Goal: Task Accomplishment & Management: Complete application form

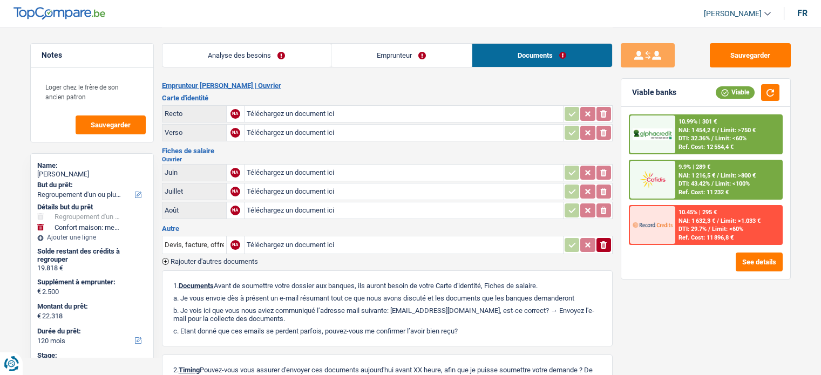
select select "refinancing"
select select "household"
select select "120"
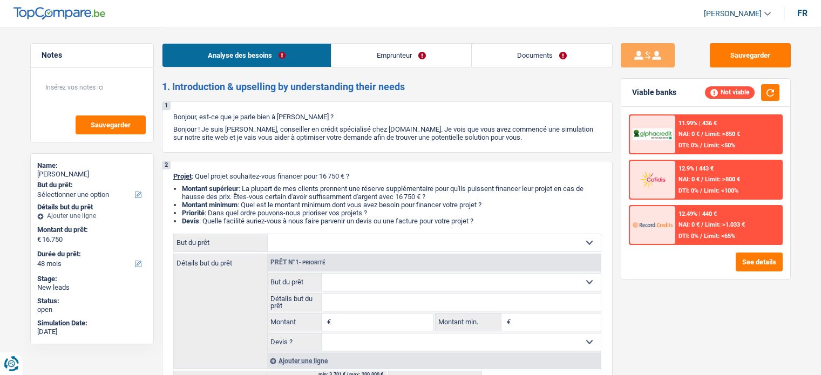
select select "48"
select select "publicEmployee"
select select "netSalary"
select select "mealVouchers"
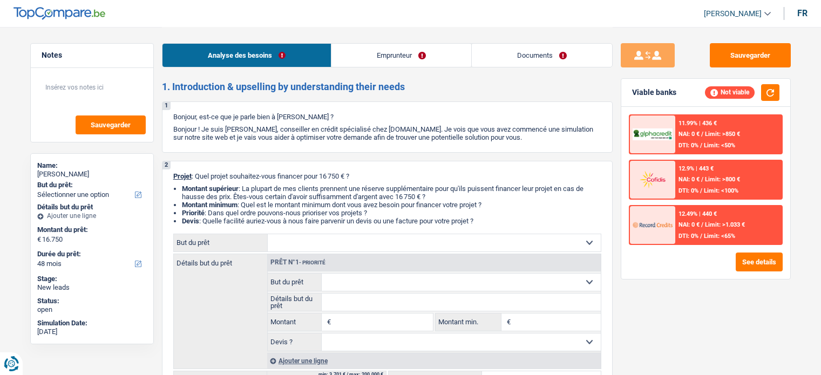
select select "liveWithParents"
select select "48"
click at [385, 62] on link "Emprunteur" at bounding box center [401, 55] width 140 height 23
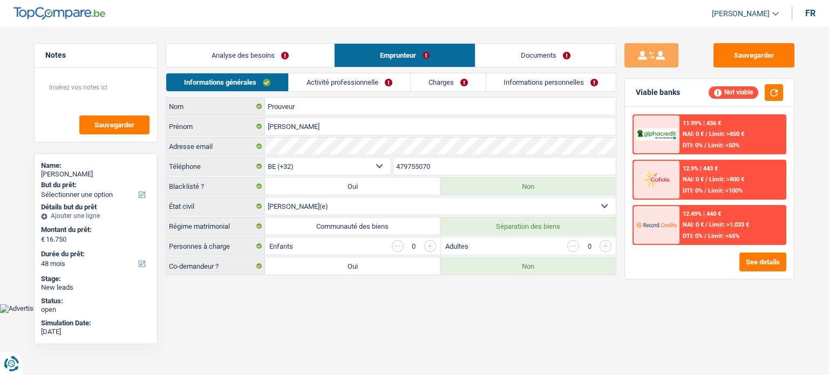
click at [296, 53] on link "Analyse des besoins" at bounding box center [250, 55] width 168 height 23
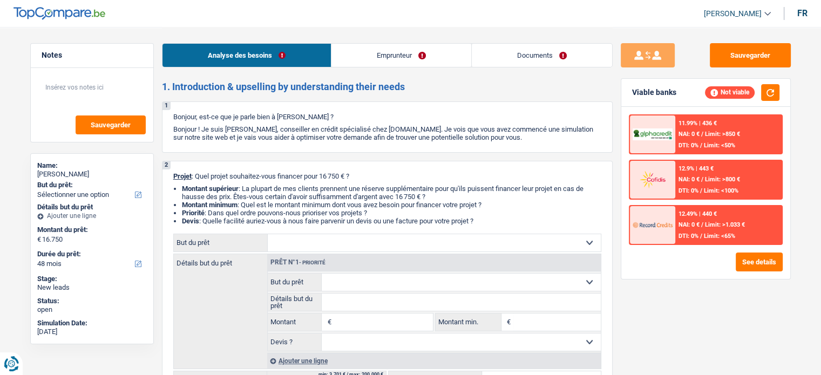
drag, startPoint x: 313, startPoint y: 115, endPoint x: 432, endPoint y: 164, distance: 128.6
click at [447, 106] on div "1 Bonjour, est-ce que je parle bien à Andree Prouveur ? Bonjour ! Je suis Samy …" at bounding box center [387, 126] width 451 height 51
click at [412, 58] on link "Emprunteur" at bounding box center [401, 55] width 140 height 23
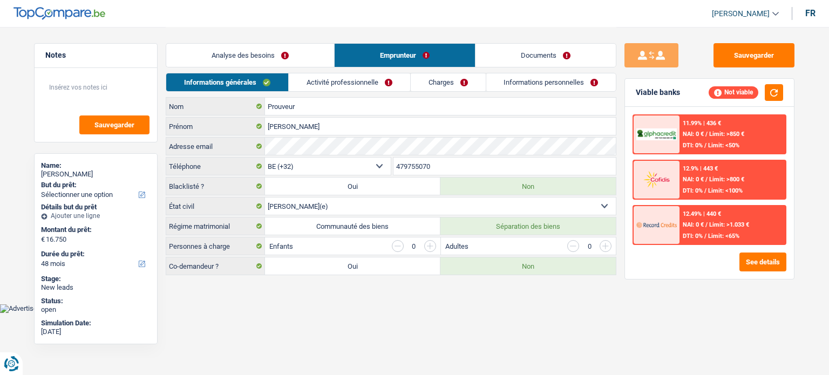
click at [319, 86] on link "Activité professionnelle" at bounding box center [349, 82] width 121 height 18
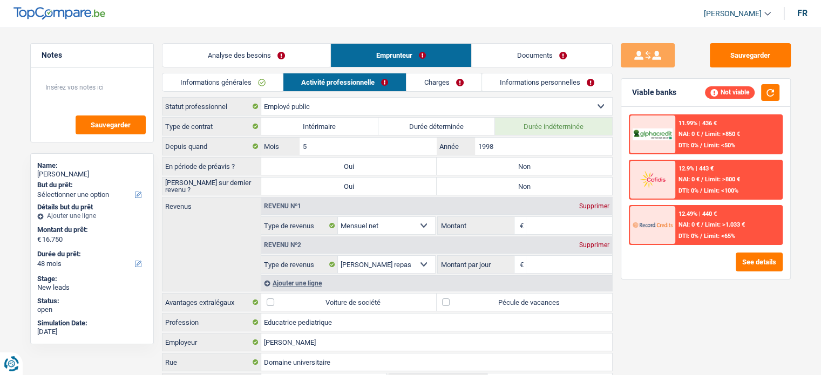
click at [245, 46] on link "Analyse des besoins" at bounding box center [246, 55] width 168 height 23
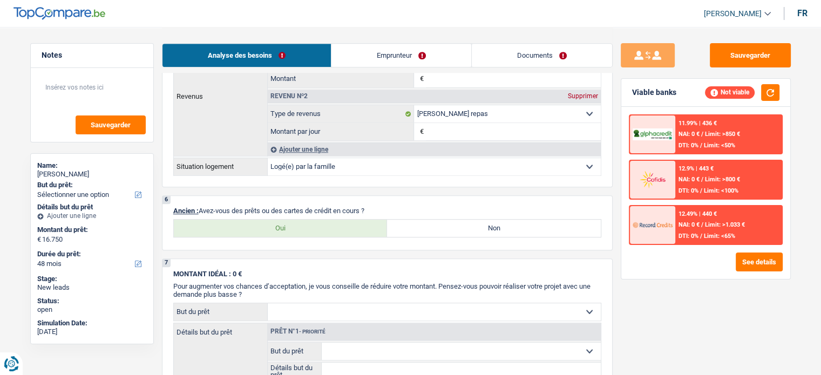
scroll to position [693, 0]
click at [303, 221] on label "Oui" at bounding box center [281, 227] width 214 height 17
click at [303, 221] on input "Oui" at bounding box center [281, 227] width 214 height 17
radio input "true"
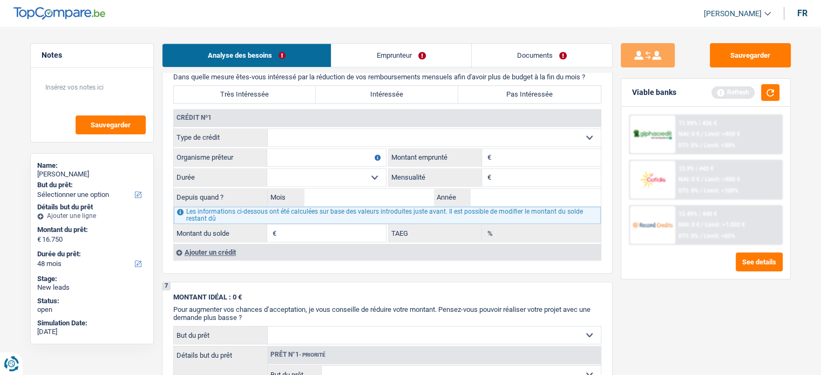
scroll to position [862, 0]
click at [317, 152] on input "Organisme prêteur" at bounding box center [326, 156] width 119 height 17
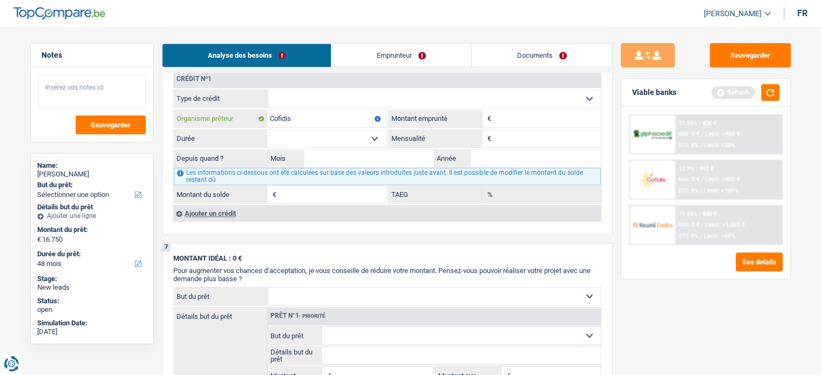
type input "Cofidis"
click at [51, 80] on textarea at bounding box center [91, 92] width 107 height 32
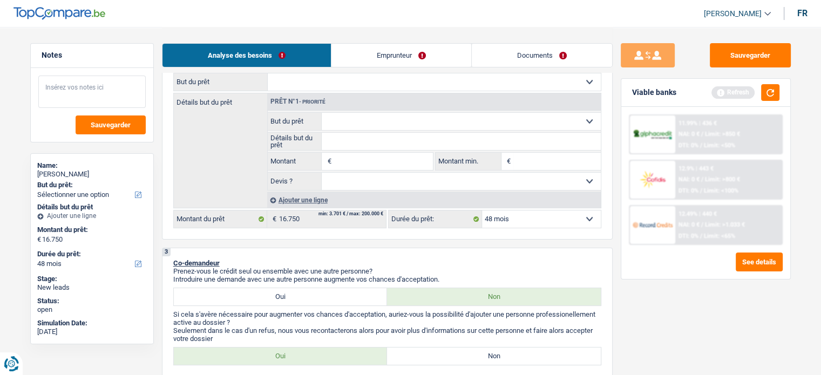
scroll to position [0, 0]
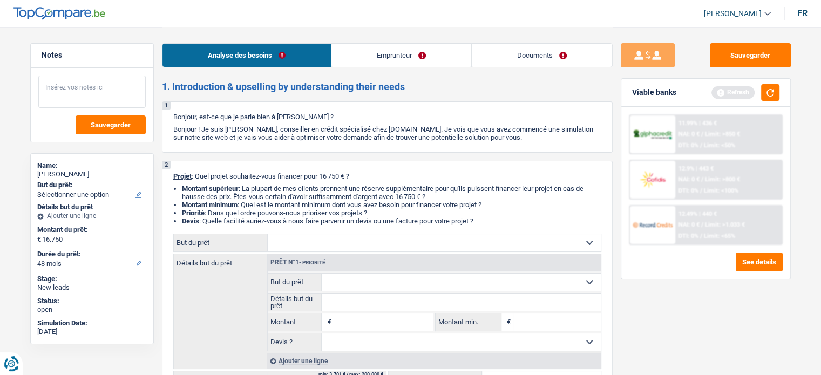
click at [58, 101] on textarea at bounding box center [91, 92] width 107 height 32
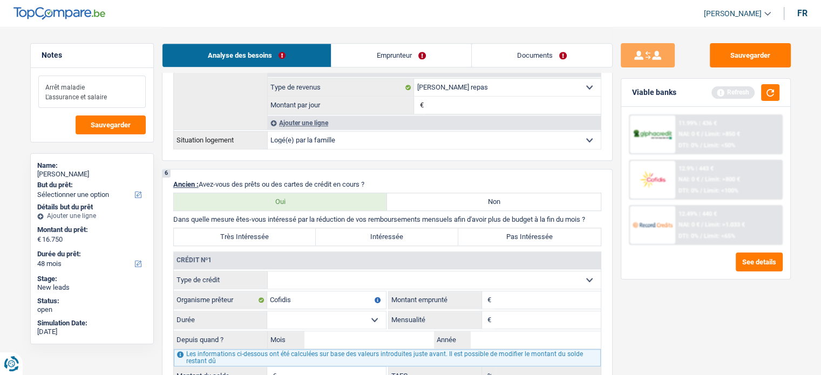
scroll to position [719, 0]
type textarea "Arrêt maladie L'assurance et salaire"
click at [322, 316] on select "12 mois 18 mois 24 mois Sélectionner une option" at bounding box center [326, 319] width 119 height 17
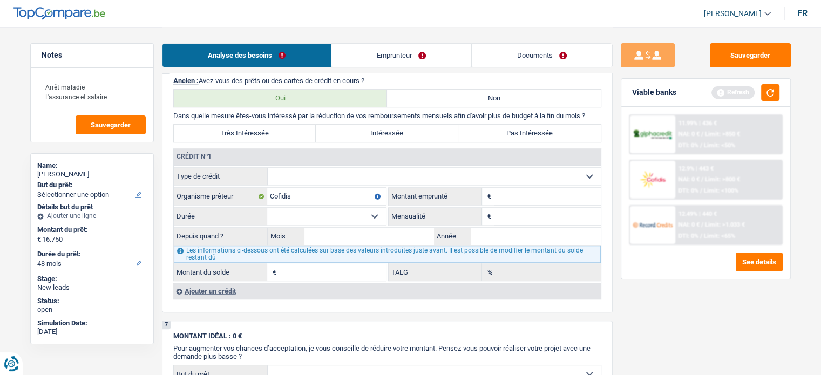
scroll to position [826, 0]
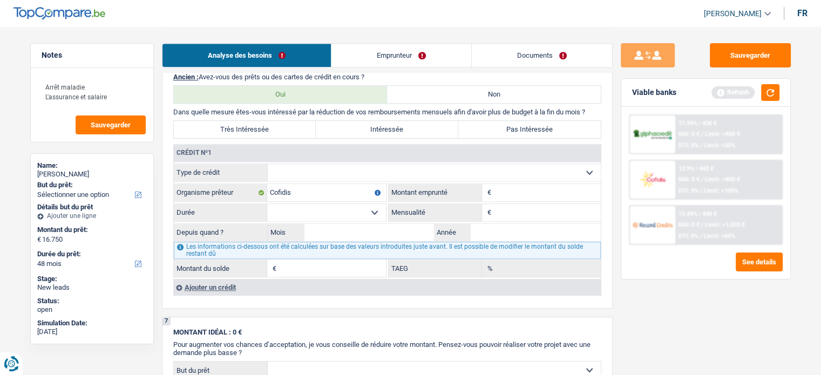
click at [509, 187] on input "Montant" at bounding box center [547, 192] width 107 height 17
type input "20.000"
click at [369, 204] on select "12 mois 18 mois 24 mois 30 mois 36 mois 42 mois 48 mois 60 mois 72 mois 84 mois…" at bounding box center [326, 212] width 119 height 17
select select "72"
click at [267, 204] on select "12 mois 18 mois 24 mois 30 mois 36 mois 42 mois 48 mois 60 mois 72 mois 84 mois…" at bounding box center [326, 212] width 119 height 17
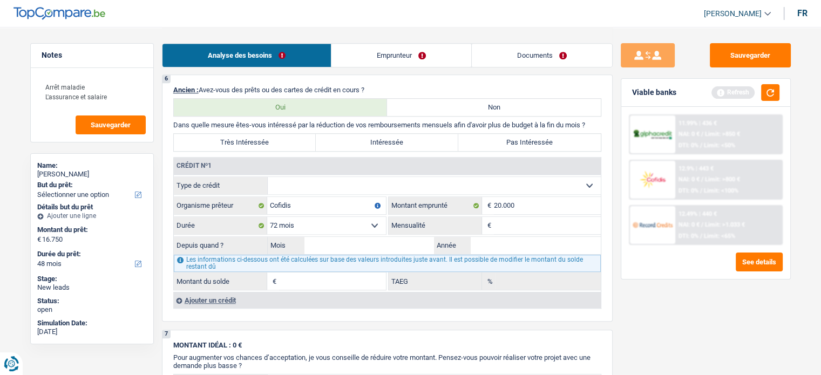
scroll to position [777, 0]
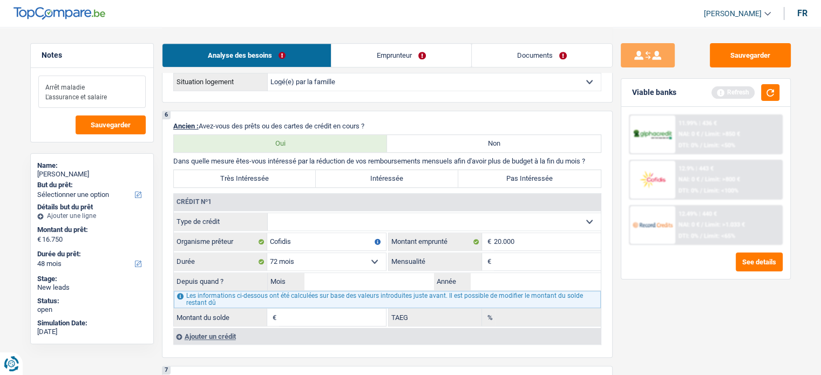
click at [139, 99] on textarea "Arrêt maladie L'assurance et salaire" at bounding box center [91, 92] width 107 height 32
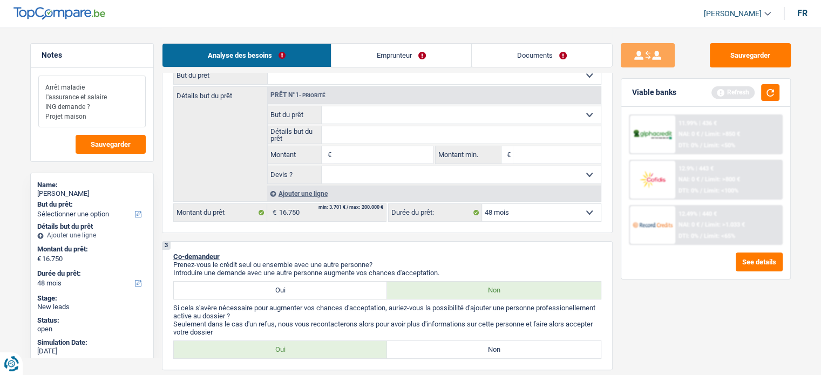
scroll to position [164, 0]
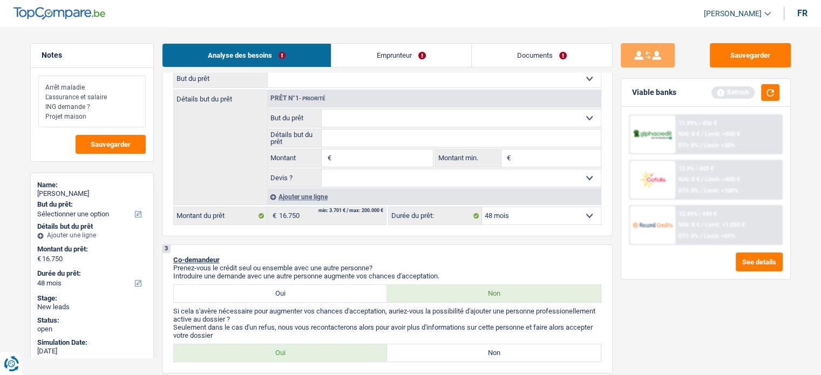
click at [94, 122] on textarea "Arrêt maladie L'assurance et salaire ING demande ? Projet maison" at bounding box center [91, 102] width 107 height 52
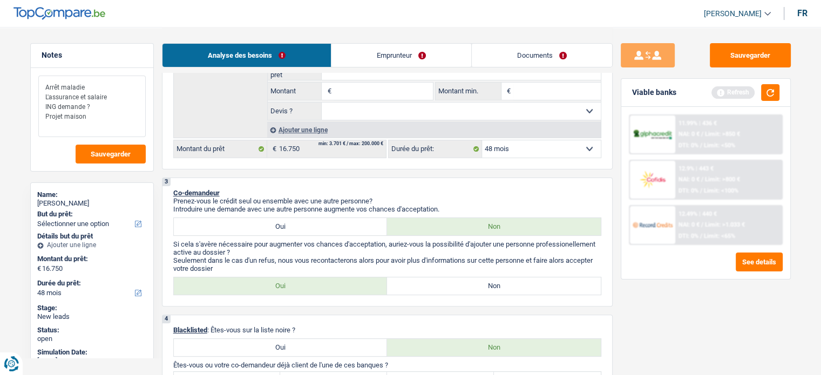
scroll to position [231, 0]
type textarea "Arrêt maladie L'assurance et salaire ING demande ? Projet maison"
click at [311, 230] on label "Oui" at bounding box center [281, 226] width 214 height 17
click at [311, 230] on input "Oui" at bounding box center [281, 226] width 214 height 17
radio input "true"
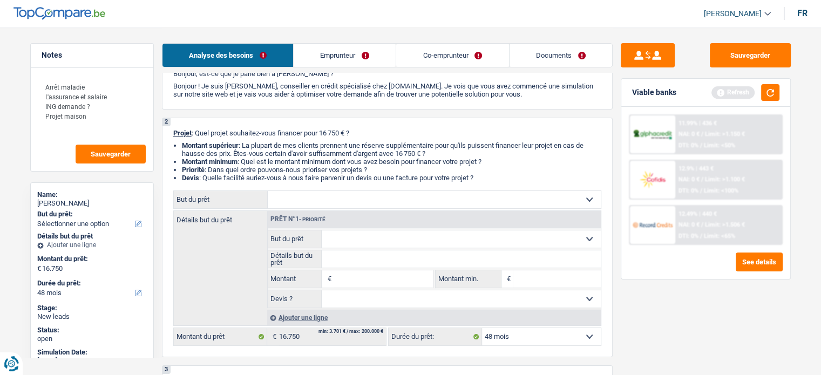
scroll to position [43, 0]
click at [317, 201] on select "Confort maison: meubles, textile, peinture, électroménager, outillage non-profe…" at bounding box center [434, 200] width 333 height 17
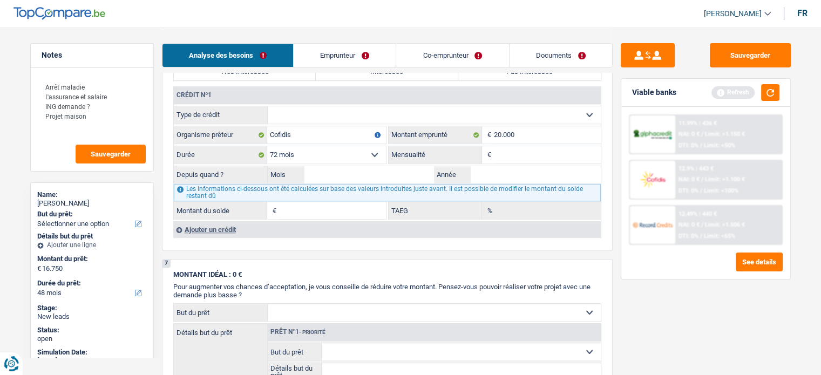
scroll to position [861, 0]
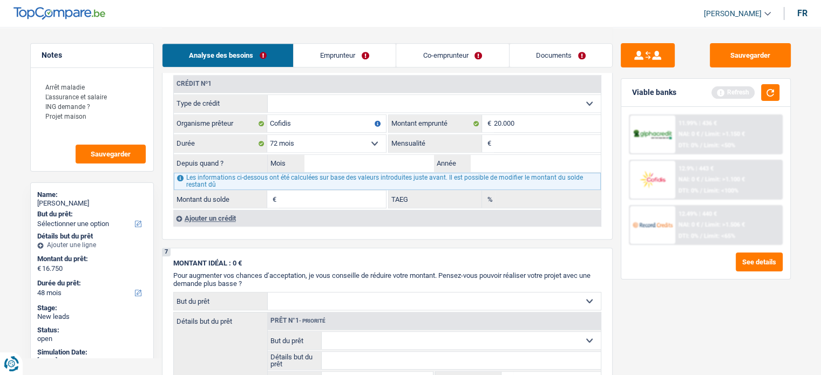
click at [273, 193] on span "€" at bounding box center [273, 198] width 12 height 17
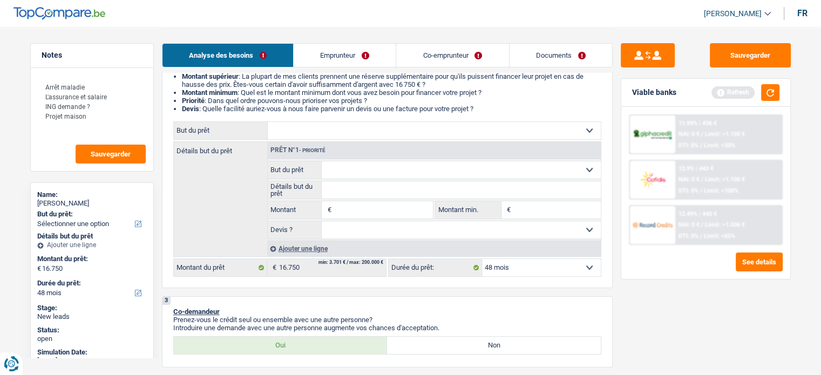
scroll to position [112, 0]
click at [301, 248] on div "Ajouter une ligne" at bounding box center [433, 249] width 333 height 16
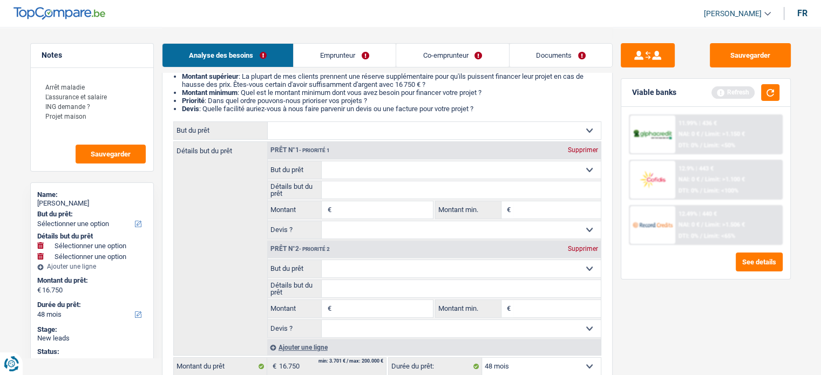
click at [393, 269] on select "Confort maison: meubles, textile, peinture, électroménager, outillage non-profe…" at bounding box center [461, 268] width 279 height 17
click at [262, 81] on li "Montant supérieur : La plupart de mes clients prennent une réserve supplémentai…" at bounding box center [391, 80] width 419 height 16
click at [465, 56] on link "Co-emprunteur" at bounding box center [452, 55] width 112 height 23
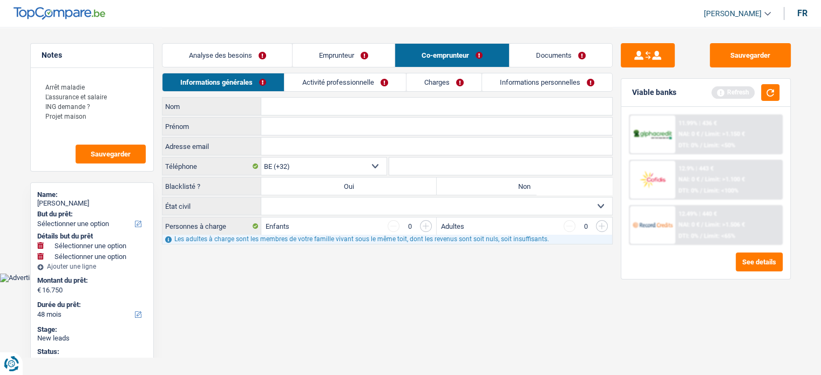
scroll to position [0, 0]
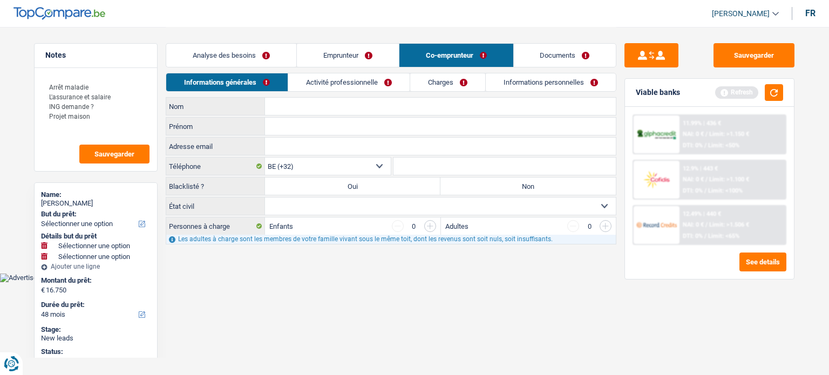
click at [351, 73] on li "Activité professionnelle" at bounding box center [349, 82] width 122 height 19
click at [351, 80] on link "Activité professionnelle" at bounding box center [348, 82] width 121 height 18
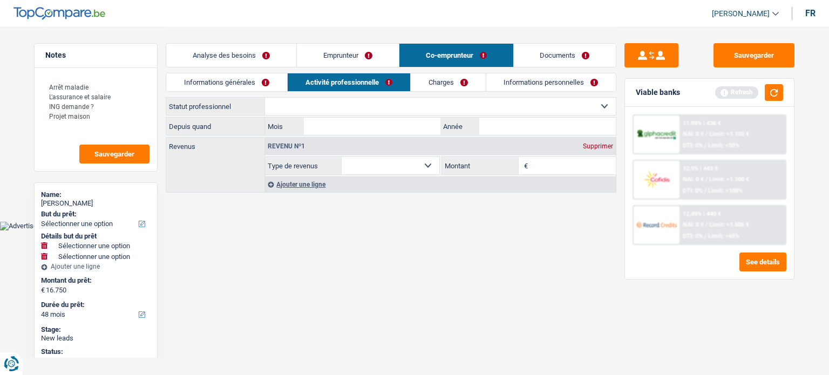
click at [440, 79] on link "Charges" at bounding box center [448, 82] width 75 height 18
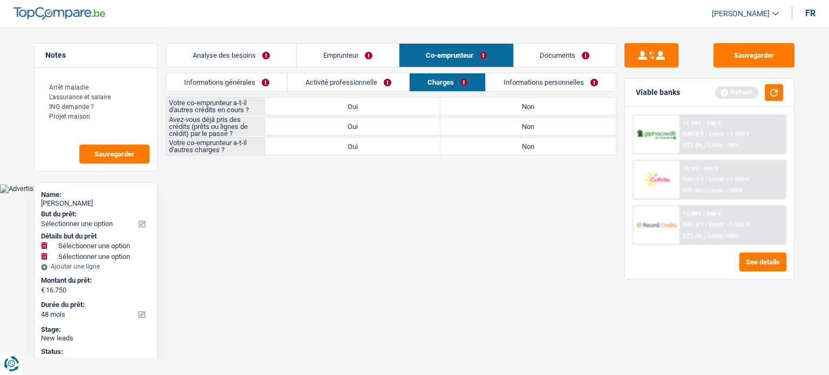
click at [337, 83] on link "Activité professionnelle" at bounding box center [348, 82] width 121 height 18
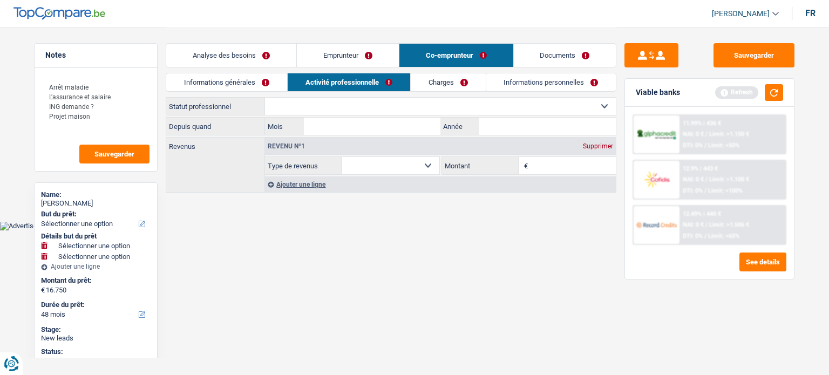
click at [343, 64] on link "Emprunteur" at bounding box center [348, 55] width 102 height 23
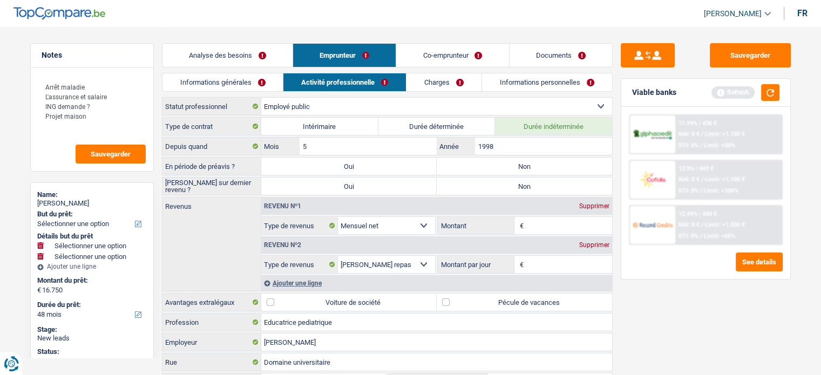
click at [243, 64] on link "Analyse des besoins" at bounding box center [227, 55] width 130 height 23
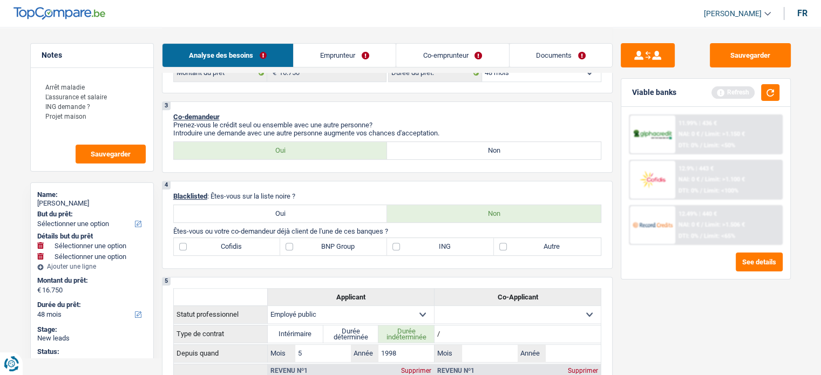
scroll to position [408, 0]
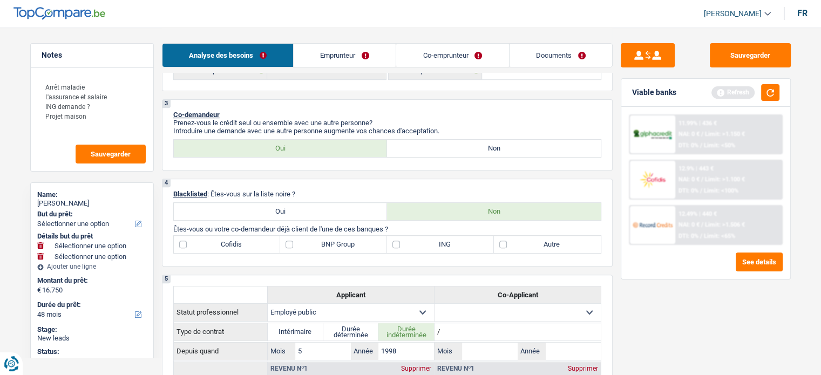
click at [447, 52] on link "Co-emprunteur" at bounding box center [452, 55] width 112 height 23
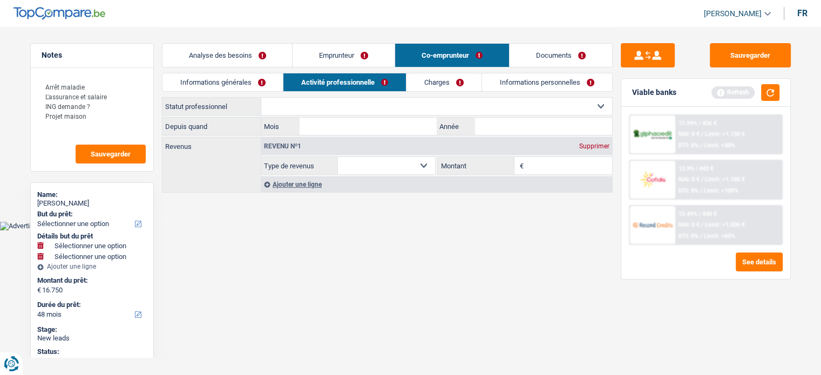
scroll to position [0, 0]
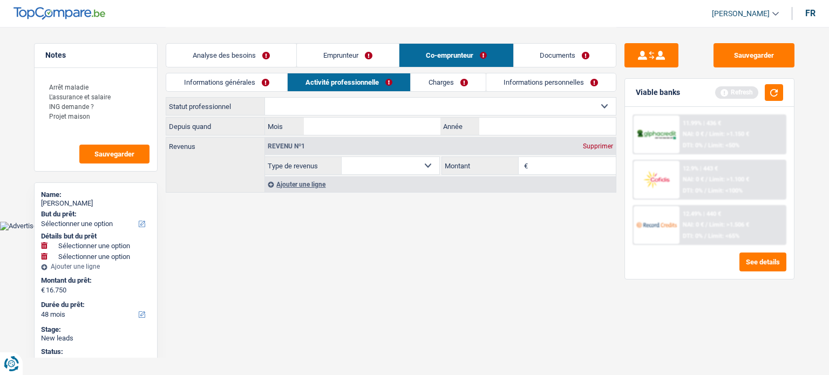
click at [348, 42] on div "Analyse des besoins Emprunteur Co-emprunteur Documents" at bounding box center [391, 50] width 451 height 46
click at [359, 58] on link "Emprunteur" at bounding box center [348, 55] width 102 height 23
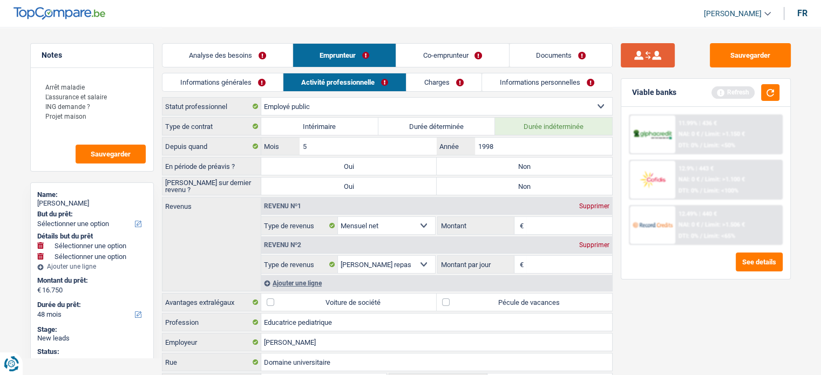
click at [645, 64] on button "submit" at bounding box center [648, 55] width 54 height 24
click at [651, 56] on button "submit" at bounding box center [648, 55] width 54 height 24
select select "publicEmployee"
type input "5"
type input "1998"
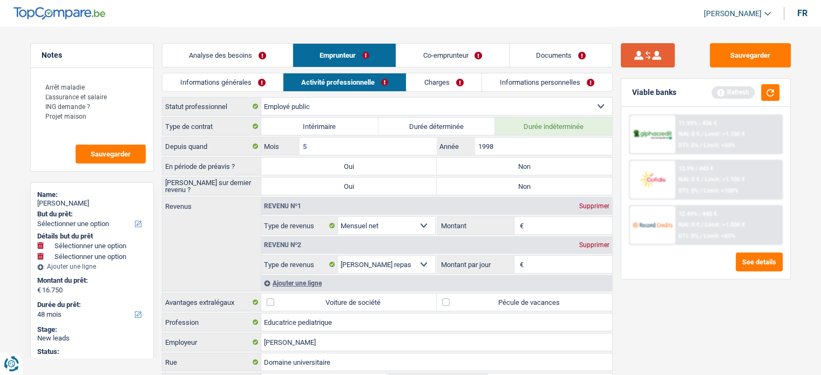
select select "netSalary"
select select "mealVouchers"
select select "BE"
select select "stateUniversityEu"
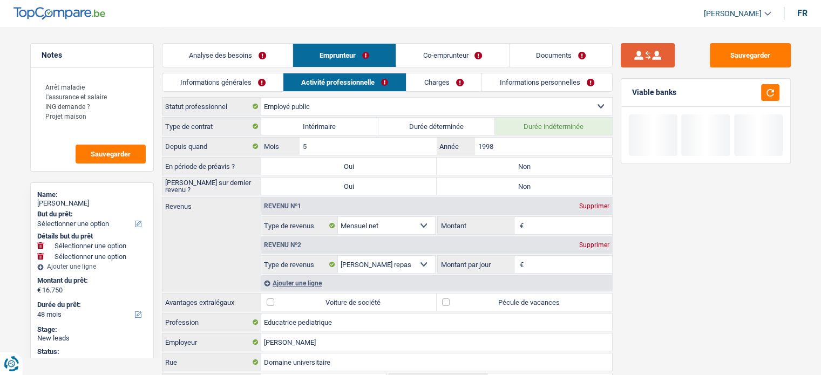
click at [659, 51] on button "submit" at bounding box center [648, 55] width 54 height 24
select select
select select "netSalary"
select select "mealVouchers"
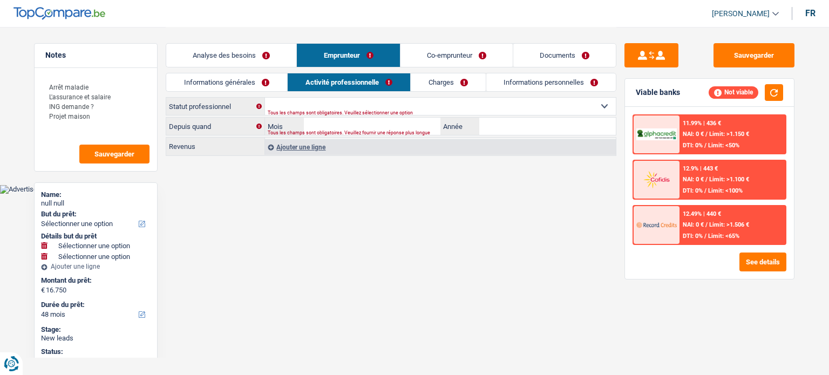
click at [244, 80] on link "Informations générales" at bounding box center [226, 82] width 121 height 18
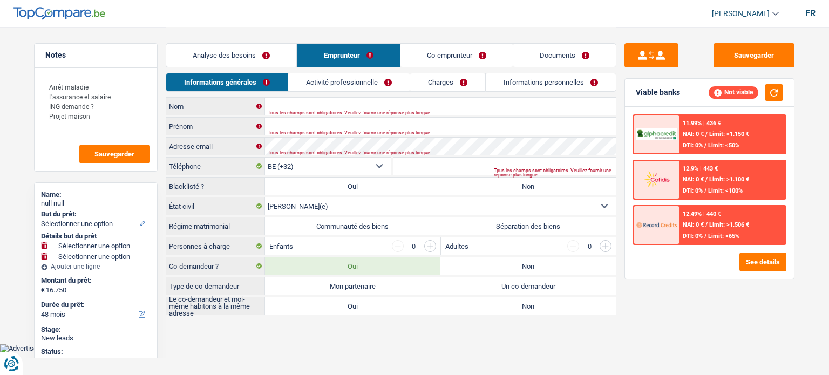
click at [448, 55] on link "Co-emprunteur" at bounding box center [456, 55] width 112 height 23
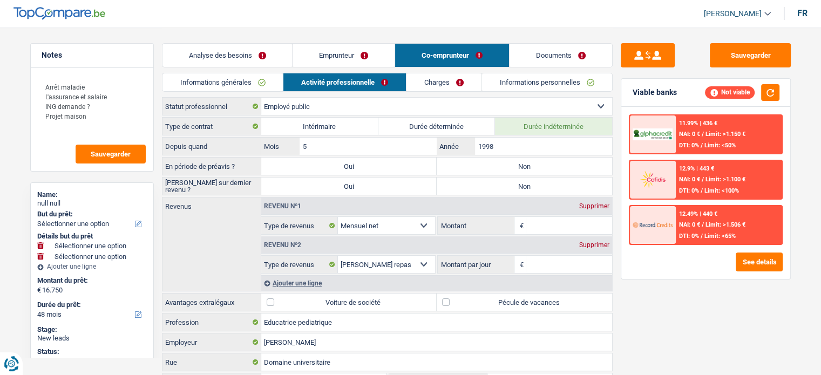
click at [233, 83] on link "Informations générales" at bounding box center [222, 82] width 121 height 18
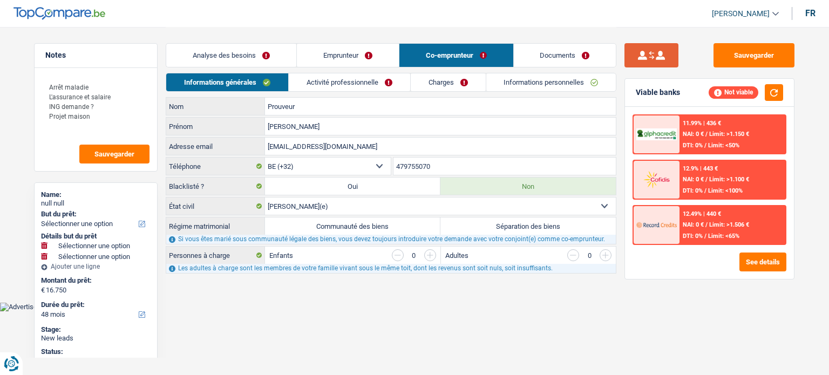
click at [656, 60] on button "submit" at bounding box center [651, 55] width 54 height 24
radio input "true"
select select "publicEmployee"
type input "5"
type input "1998"
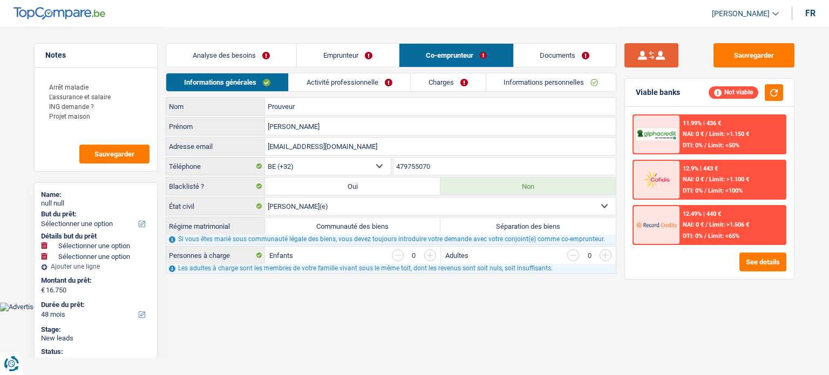
select select "liveWithParents"
select select
type input "Cofidis"
type input "20.000"
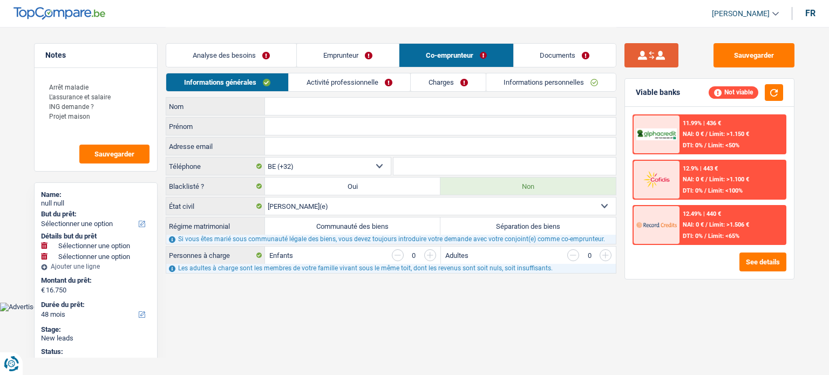
select select "72"
select select "netSalary"
select select "mealVouchers"
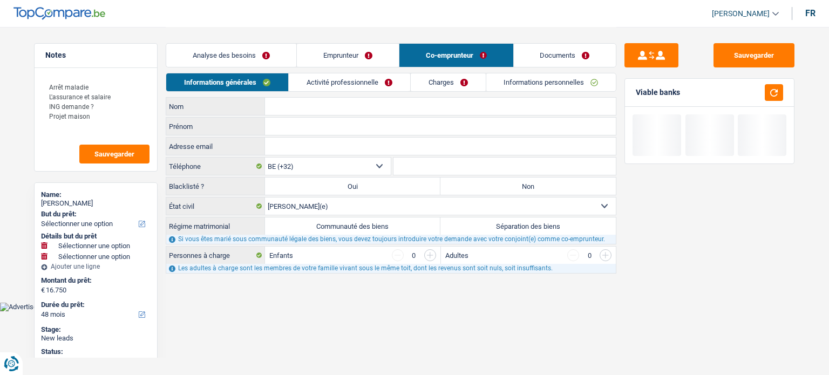
click at [213, 62] on link "Analyse des besoins" at bounding box center [231, 55] width 130 height 23
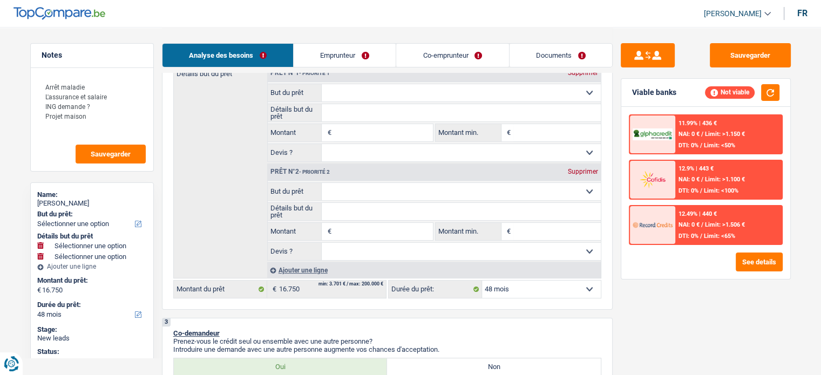
scroll to position [189, 0]
click at [365, 234] on input "Montant" at bounding box center [382, 231] width 99 height 17
type input "1"
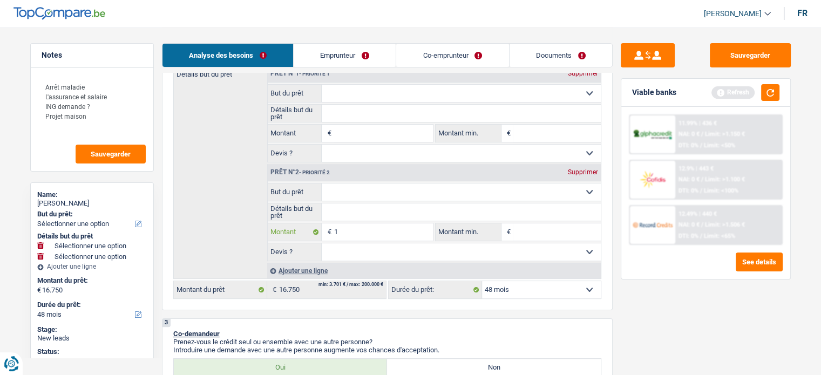
type input "15"
type input "150"
type input "1.500"
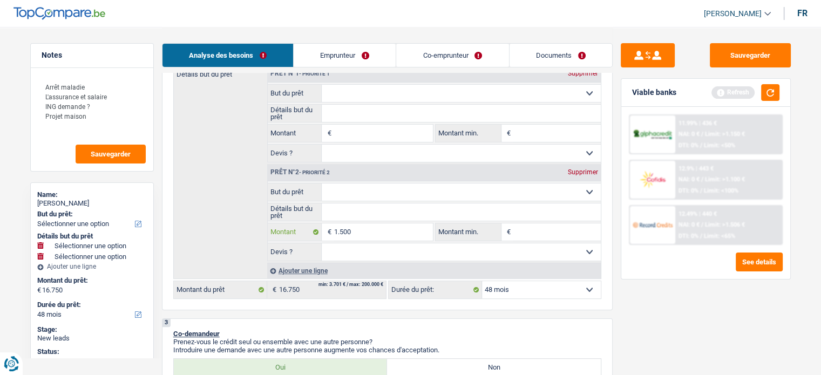
type input "1.500"
type input "15.000"
click at [537, 224] on input "Montant min." at bounding box center [556, 231] width 87 height 17
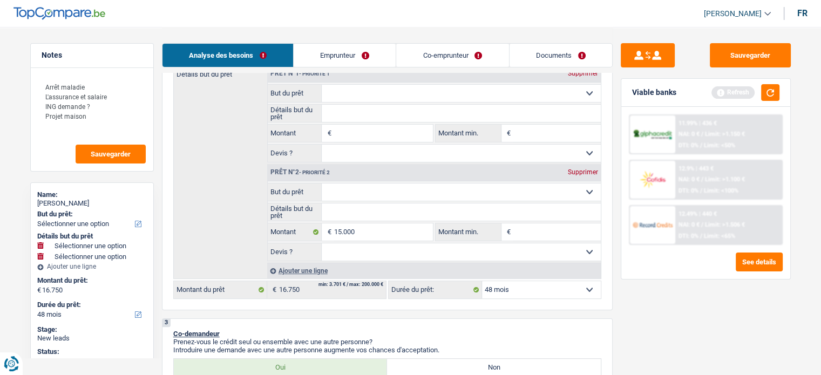
type input "15.000"
select select "60"
type input "15.000"
select select "60"
type input "15.000"
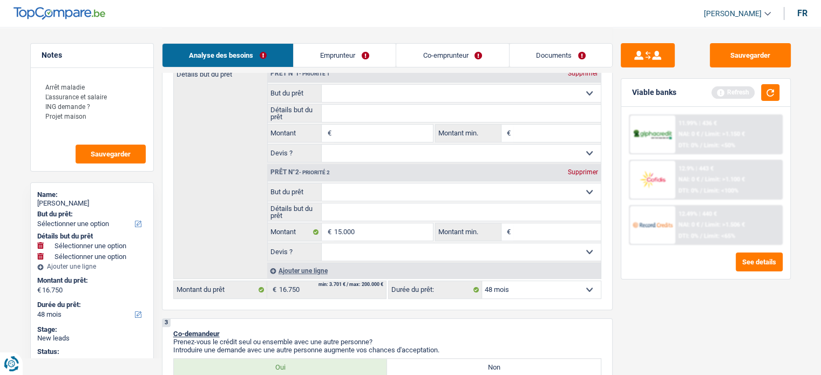
select select "60"
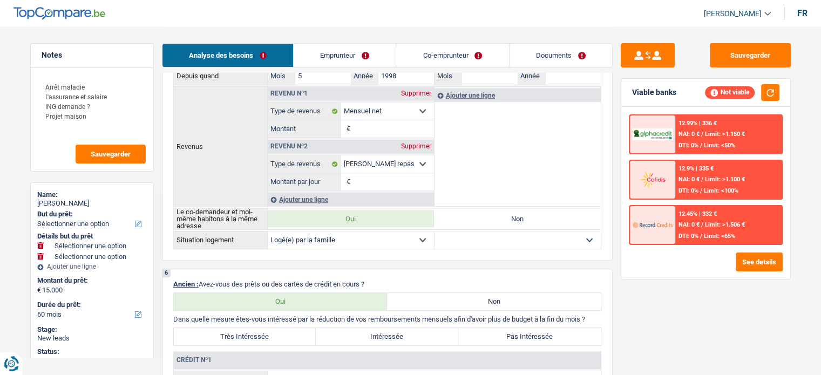
scroll to position [872, 0]
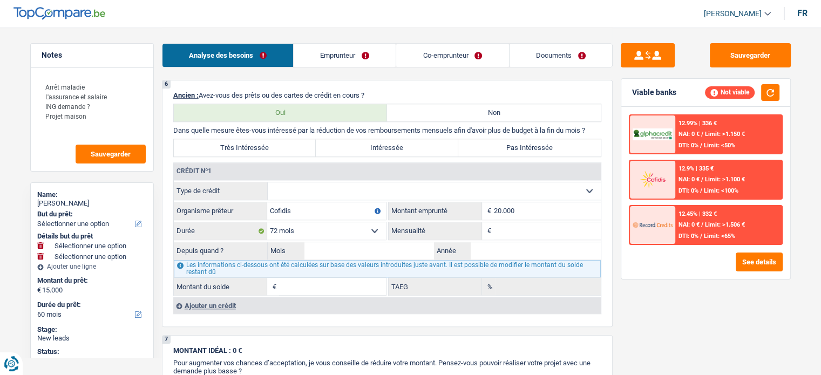
click at [326, 185] on select "Carte ou ouverture de crédit Prêt hypothécaire Vente à tempérament Prêt à tempé…" at bounding box center [434, 190] width 333 height 17
select select "personalLoan"
select select
type input "0"
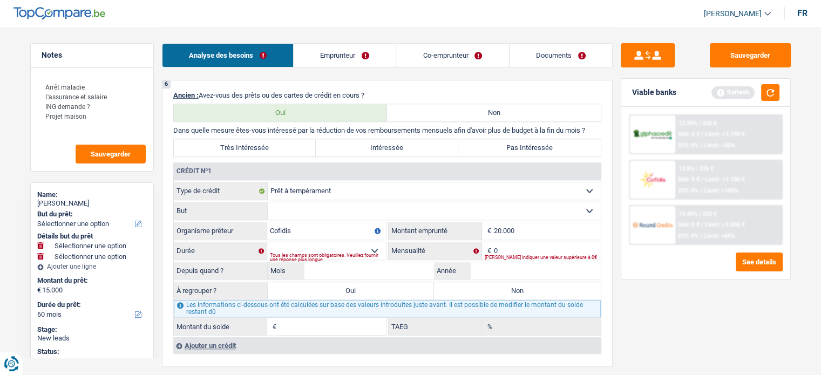
click at [302, 202] on select "Confort maison: meubles, textile, peinture, électroménager, outillage non-profe…" at bounding box center [434, 210] width 333 height 17
select select "other"
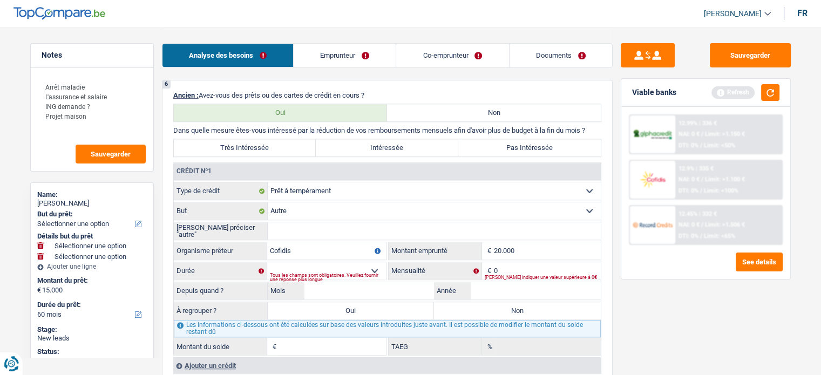
click at [552, 242] on input "20.000" at bounding box center [547, 250] width 107 height 17
type input "45.000"
click at [503, 275] on div "Veuillez indiquer une valeur supérieure à 0€" at bounding box center [543, 277] width 116 height 4
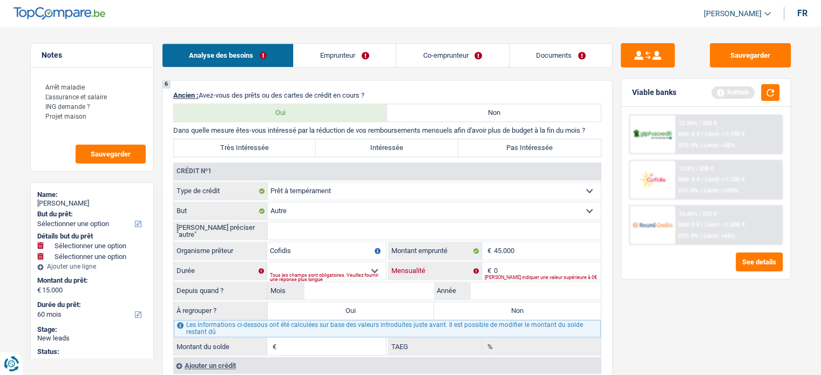
click at [502, 262] on input "0" at bounding box center [547, 270] width 107 height 17
type input "7"
type input "790"
click at [354, 265] on select "12 mois 18 mois 24 mois 30 mois 36 mois 42 mois 48 mois 60 mois 72 mois 84 mois…" at bounding box center [326, 270] width 119 height 17
select select "72"
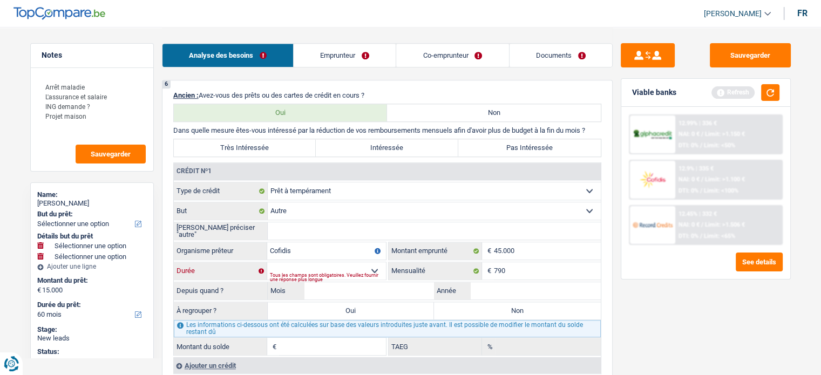
click at [267, 262] on select "12 mois 18 mois 24 mois 30 mois 36 mois 42 mois 48 mois 60 mois 72 mois 84 mois…" at bounding box center [326, 270] width 119 height 17
click at [492, 284] on input "Année" at bounding box center [536, 290] width 130 height 17
click at [413, 283] on input "Mois" at bounding box center [369, 290] width 130 height 17
type input "6"
click at [484, 291] on input "Année" at bounding box center [536, 290] width 130 height 17
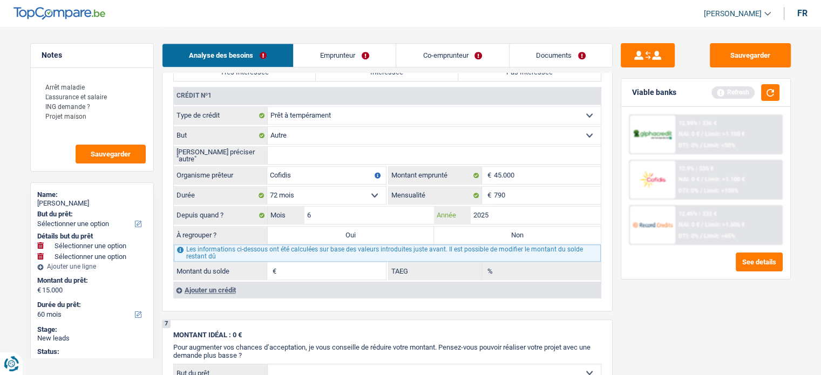
scroll to position [940, 0]
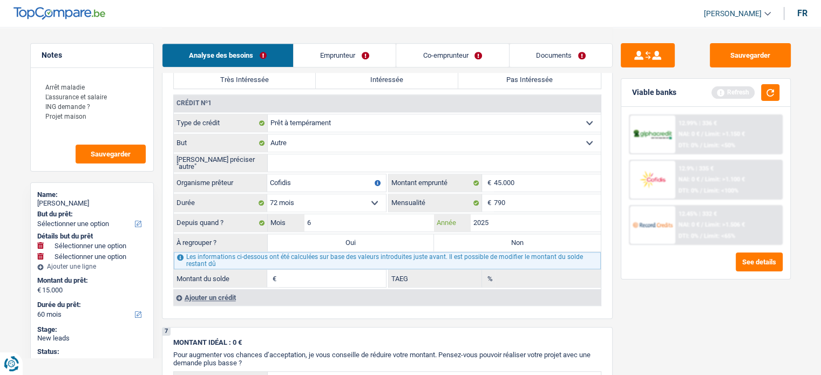
type input "2025"
type input "43.028"
type input "8,35"
drag, startPoint x: 440, startPoint y: 261, endPoint x: 391, endPoint y: 207, distance: 73.3
click at [391, 207] on fieldset "Carte ou ouverture de crédit Prêt hypothécaire Vente à tempérament Prêt à tempé…" at bounding box center [387, 201] width 427 height 174
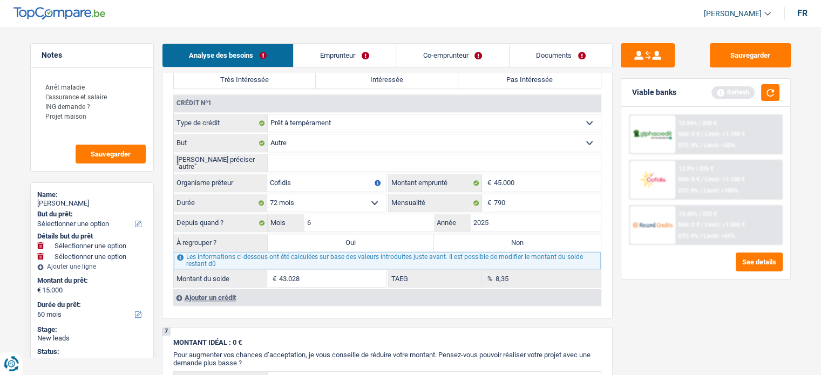
click at [382, 299] on div "6 Ancien : Avez-vous des prêts ou des cartes de crédit en cours ? Oui Non Dans …" at bounding box center [387, 165] width 451 height 307
click at [382, 240] on label "Oui" at bounding box center [351, 242] width 167 height 17
click at [382, 240] on input "Oui" at bounding box center [351, 242] width 167 height 17
radio input "true"
type input "58.028"
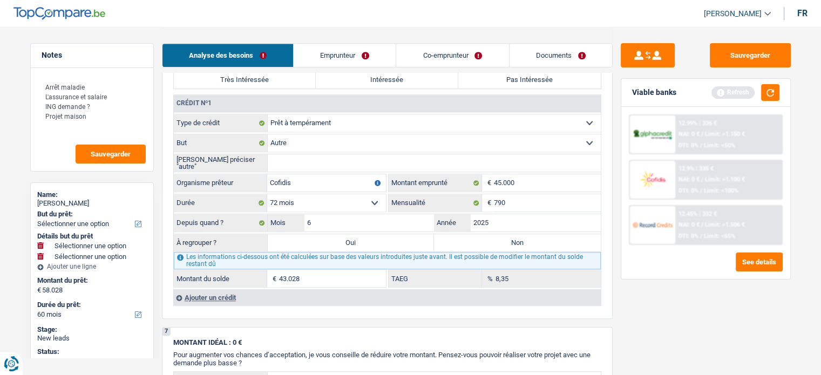
type input "43.028"
select select "refinancing"
select select "144"
select select "refinancing"
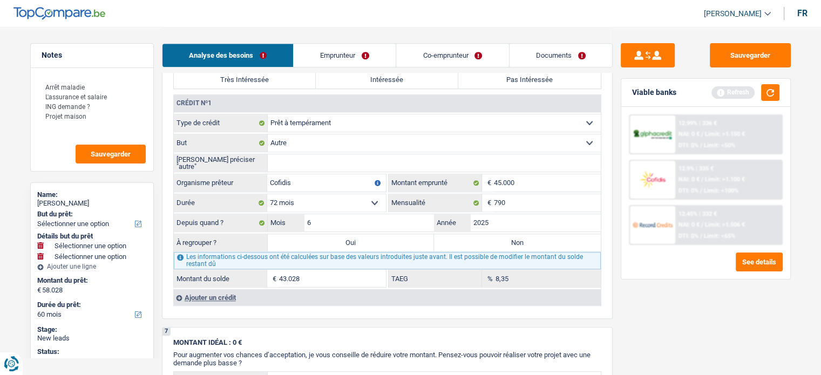
select select "refinancing"
select select "144"
select select "refinancing"
select select "144"
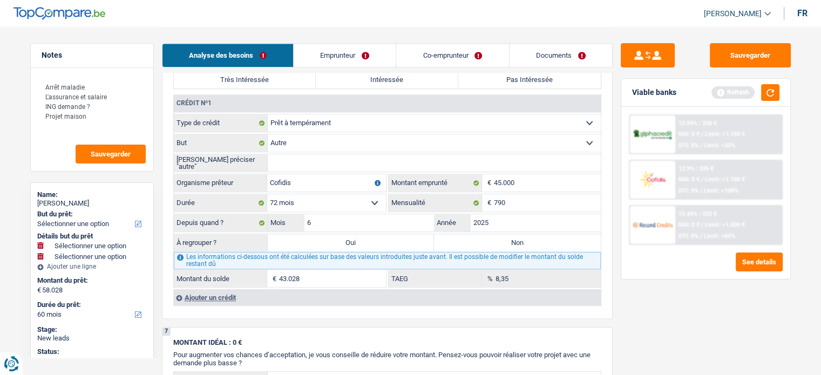
select select "refinancing"
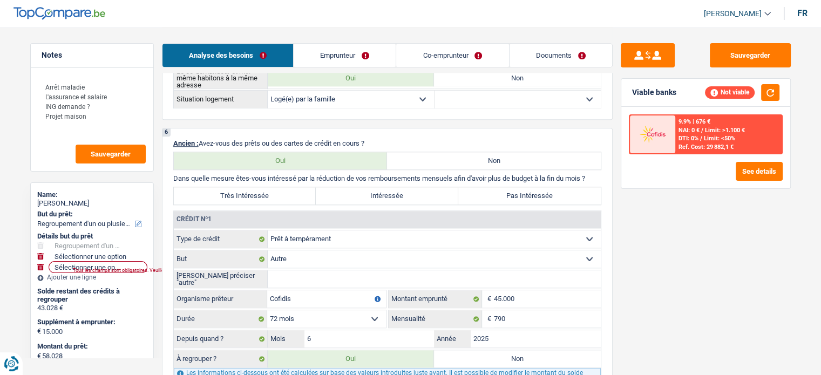
click at [529, 189] on label "Pas Intéressée" at bounding box center [529, 195] width 142 height 17
click at [529, 189] on input "Pas Intéressée" at bounding box center [529, 195] width 142 height 17
radio input "true"
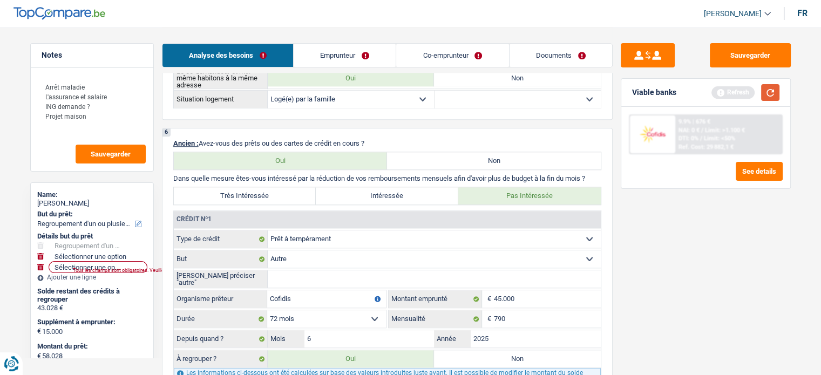
click at [772, 97] on button "button" at bounding box center [770, 92] width 18 height 17
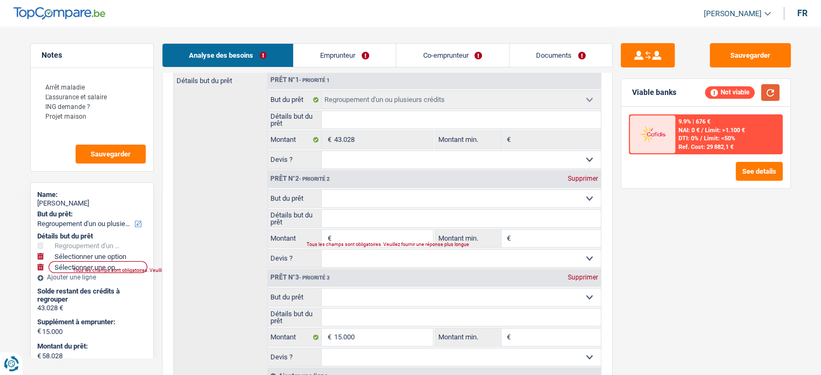
scroll to position [199, 0]
click at [507, 139] on span "€" at bounding box center [507, 140] width 12 height 17
click at [580, 184] on div "Prêt n°2 - Priorité 2 Supprimer" at bounding box center [434, 180] width 333 height 17
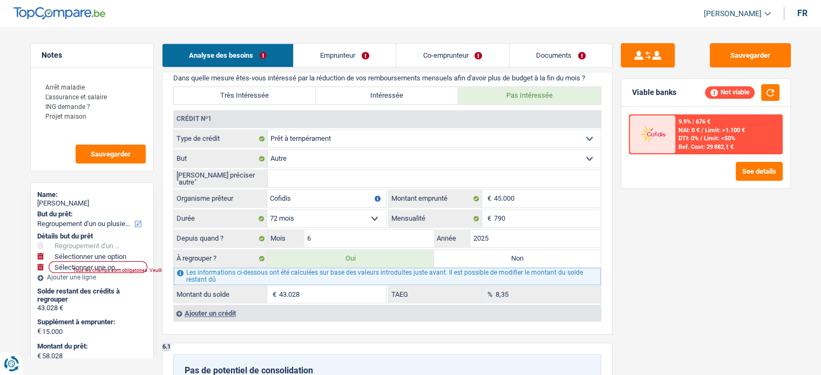
scroll to position [1005, 0]
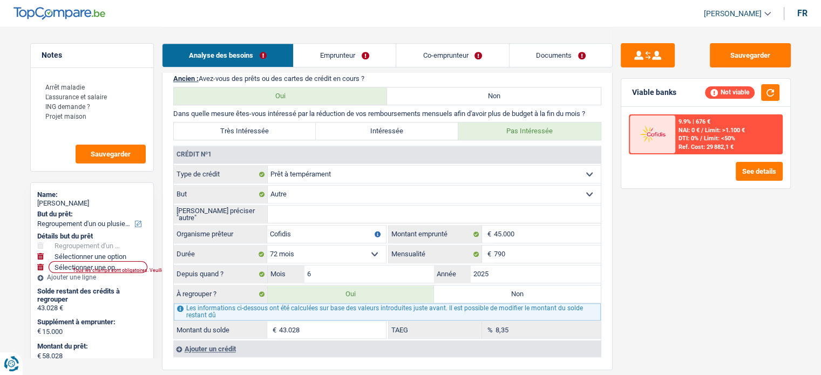
click at [493, 285] on label "Non" at bounding box center [517, 293] width 167 height 17
click at [493, 285] on input "Non" at bounding box center [517, 293] width 167 height 17
radio input "true"
select select
select select "60"
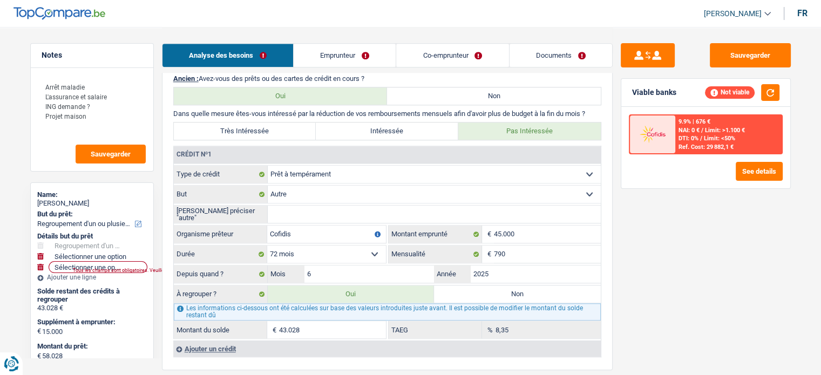
select select
select select "60"
select select
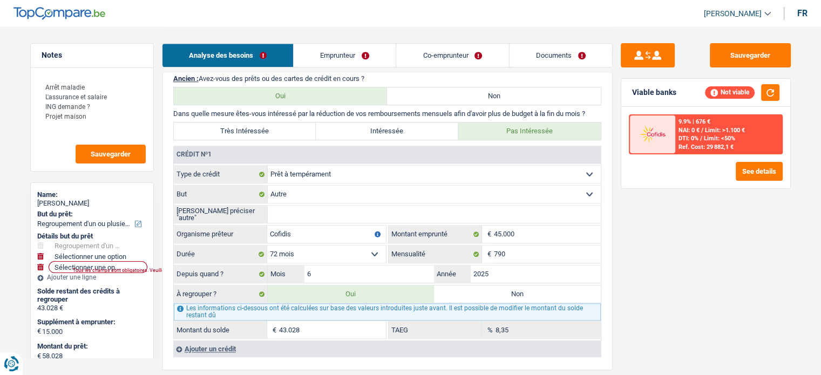
select select "60"
select select
type input "15.000"
radio input "false"
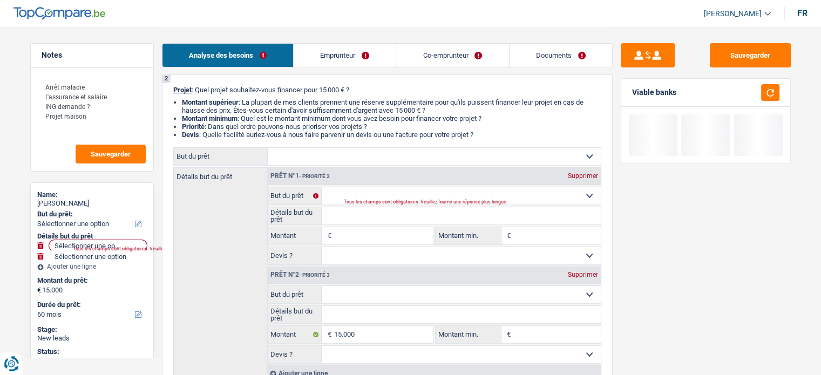
scroll to position [0, 0]
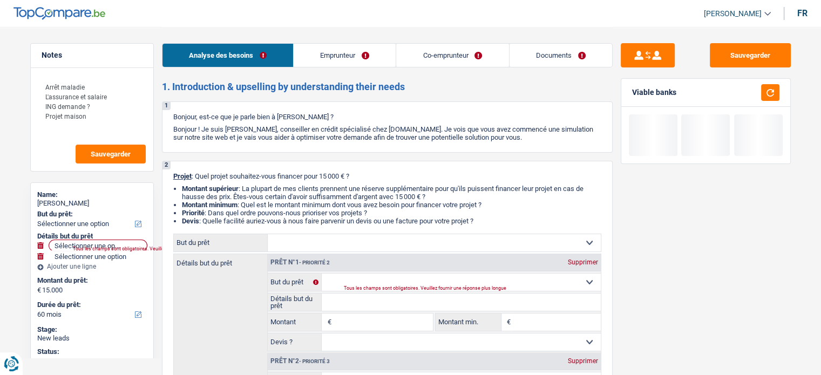
click at [580, 260] on div "Supprimer" at bounding box center [583, 262] width 36 height 6
type input "15.000"
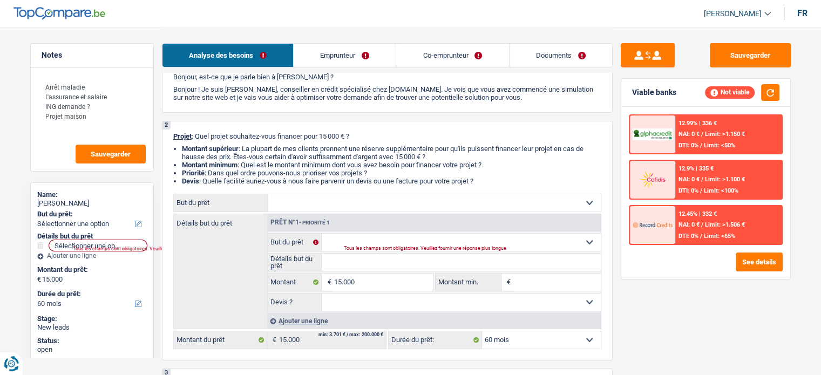
scroll to position [37, 0]
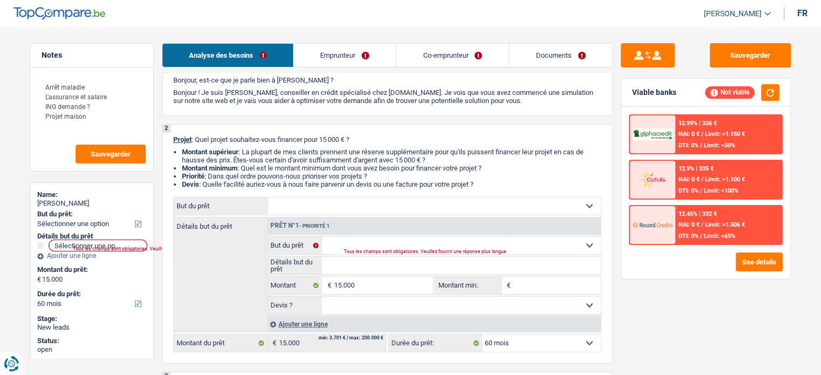
click at [526, 338] on select "12 mois 18 mois 24 mois 30 mois 36 mois 42 mois 48 mois 60 mois Sélectionner un…" at bounding box center [541, 343] width 119 height 17
click at [482, 335] on select "12 mois 18 mois 24 mois 30 mois 36 mois 42 mois 48 mois 60 mois Sélectionner un…" at bounding box center [541, 343] width 119 height 17
click at [391, 287] on input "15.000" at bounding box center [382, 285] width 99 height 17
type input "1.500"
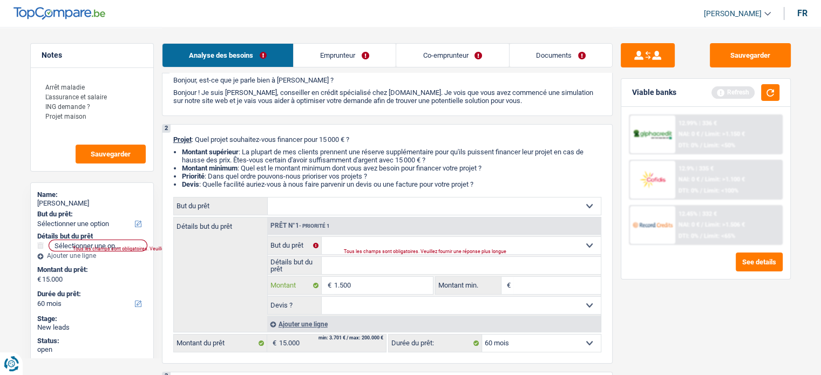
type input "15.001"
click at [632, 319] on div "Sauvegarder Viable banks Refresh 12.99% | 336 € NAI: 0 € / Limit: >1.150 € DTI:…" at bounding box center [705, 200] width 186 height 315
type input "15.001"
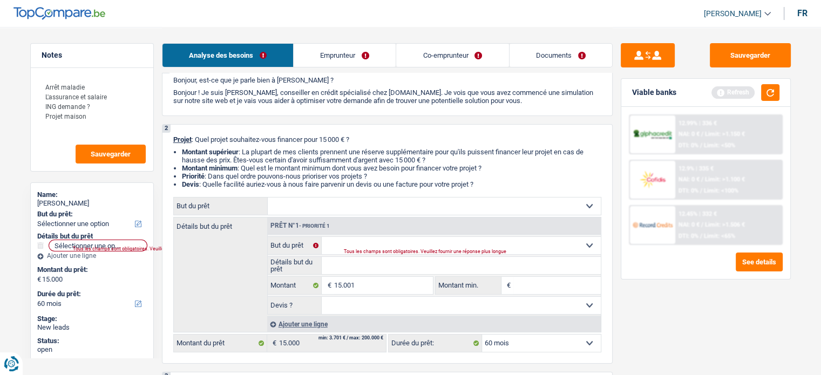
type input "15.001"
select select "84"
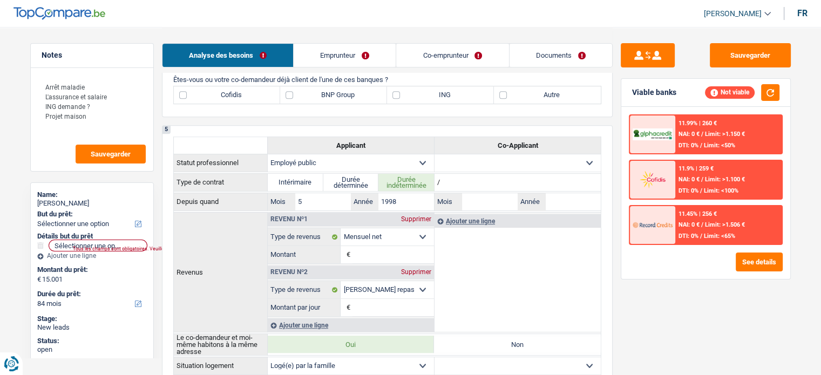
scroll to position [467, 0]
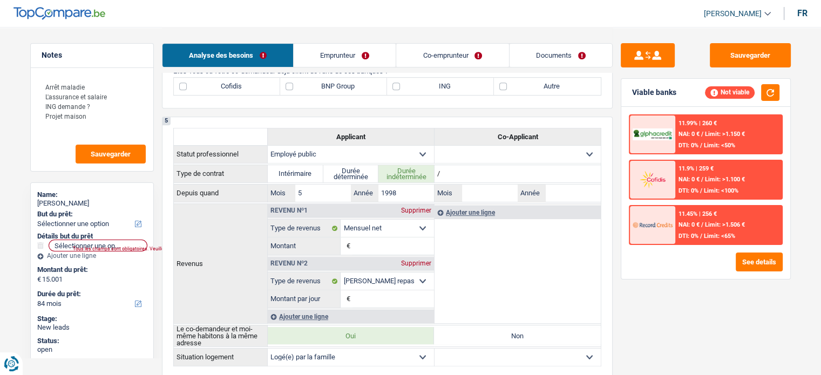
click at [371, 60] on link "Emprunteur" at bounding box center [345, 55] width 102 height 23
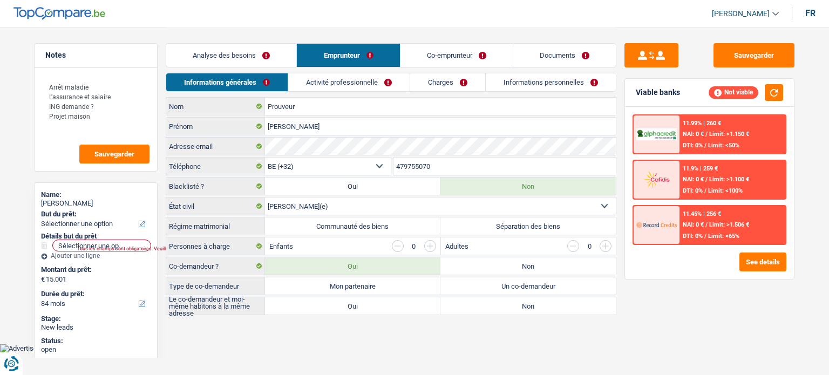
click at [363, 80] on link "Activité professionnelle" at bounding box center [348, 82] width 121 height 18
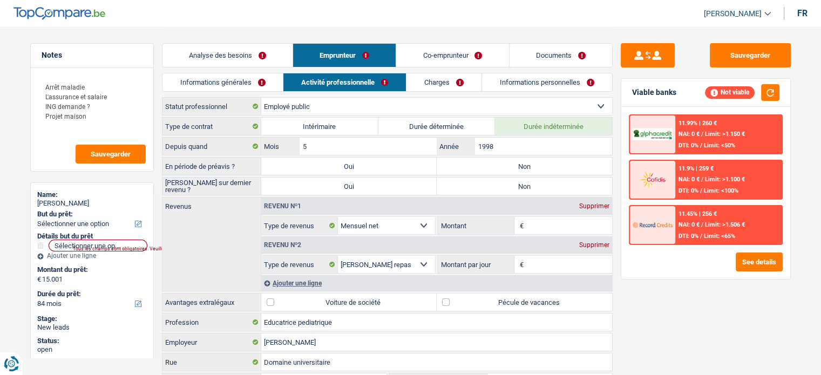
click at [489, 171] on label "Non" at bounding box center [524, 166] width 175 height 17
click at [489, 171] on input "Non" at bounding box center [524, 166] width 175 height 17
radio input "true"
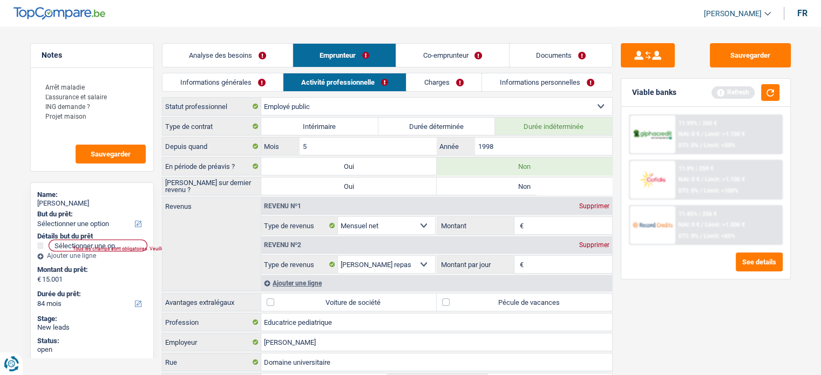
click at [473, 194] on label "Non" at bounding box center [524, 186] width 175 height 17
click at [473, 194] on input "Non" at bounding box center [524, 186] width 175 height 17
radio input "true"
click at [541, 227] on input "Montant" at bounding box center [569, 225] width 86 height 17
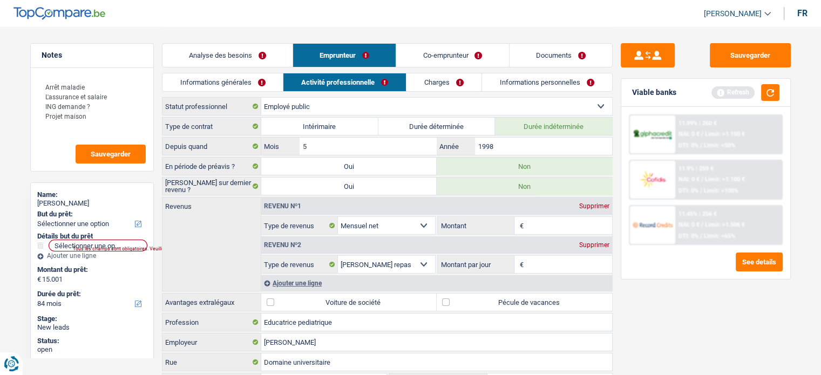
click at [539, 222] on input "Montant" at bounding box center [569, 225] width 86 height 17
click at [538, 222] on input "Montant" at bounding box center [569, 225] width 86 height 17
type input "1.990"
click at [566, 264] on input "Montant par jour" at bounding box center [569, 264] width 86 height 17
click at [588, 246] on div "Supprimer" at bounding box center [594, 245] width 36 height 6
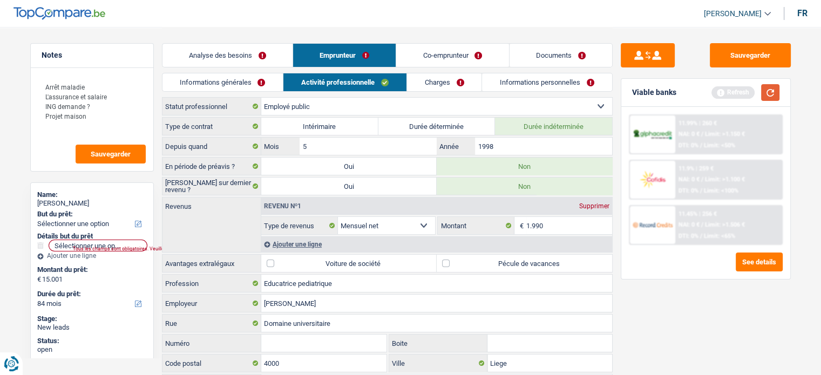
click at [773, 94] on button "button" at bounding box center [770, 92] width 18 height 17
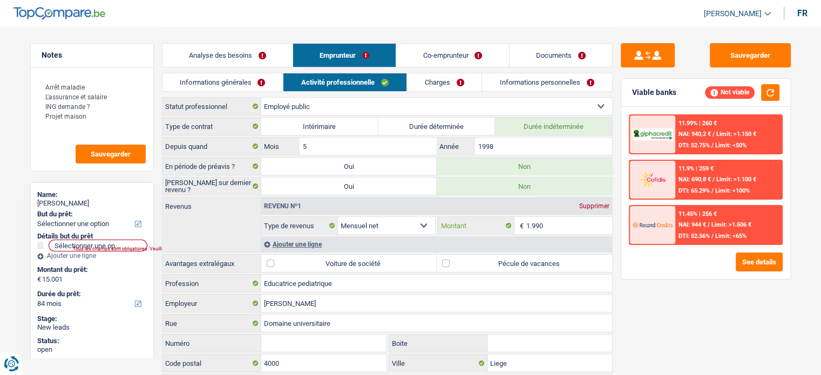
click at [555, 227] on input "1.990" at bounding box center [569, 225] width 86 height 17
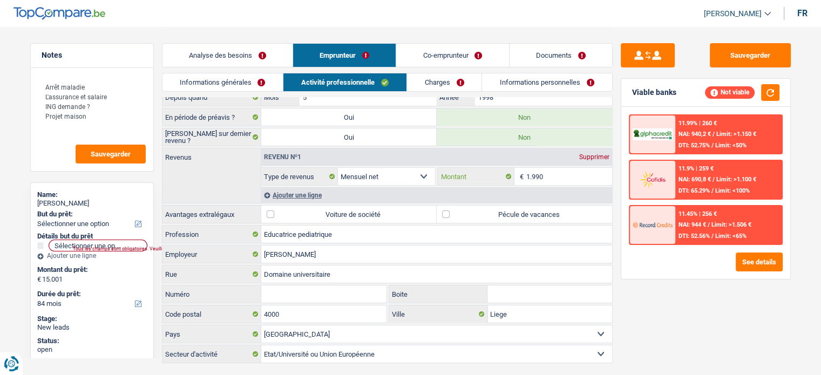
scroll to position [50, 0]
click at [489, 212] on label "Pécule de vacances" at bounding box center [524, 213] width 175 height 17
click at [489, 212] on input "Pécule de vacances" at bounding box center [524, 213] width 175 height 17
checkbox input "true"
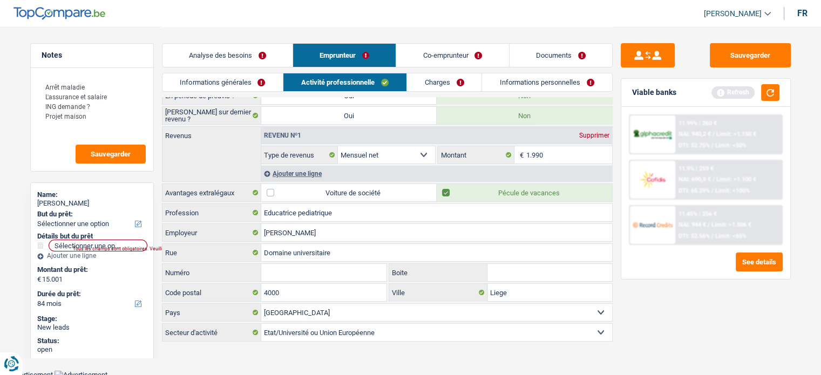
scroll to position [0, 0]
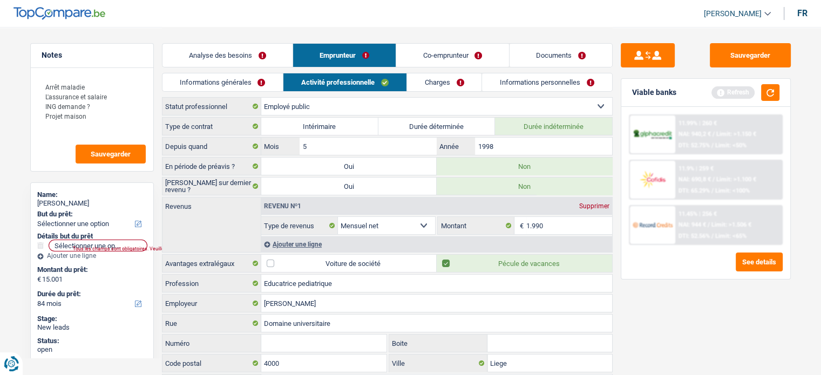
click at [434, 77] on link "Charges" at bounding box center [444, 82] width 75 height 18
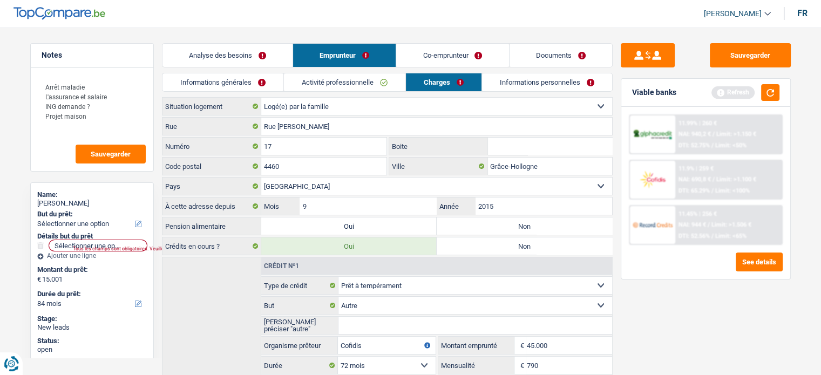
click at [484, 218] on label "Non" at bounding box center [524, 225] width 175 height 17
click at [484, 218] on input "Non" at bounding box center [524, 225] width 175 height 17
radio input "true"
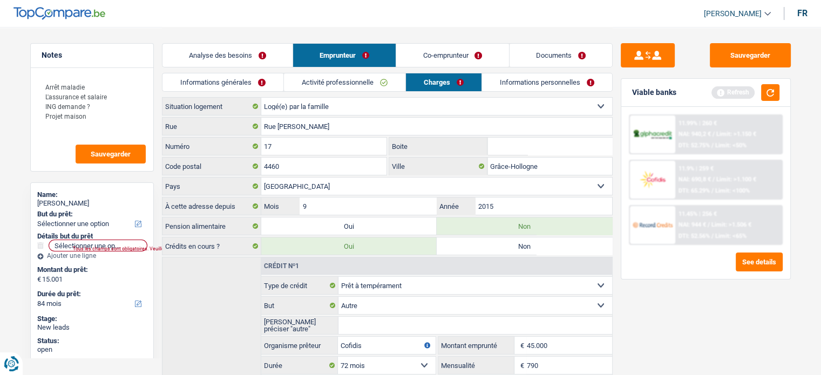
click at [232, 81] on link "Informations générales" at bounding box center [222, 82] width 121 height 18
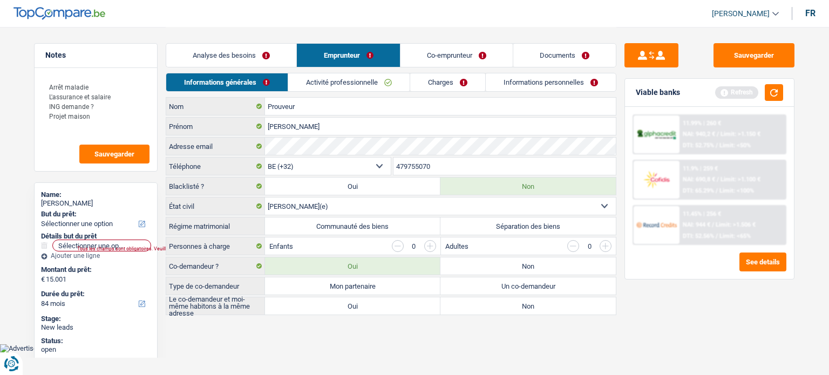
click at [470, 264] on label "Non" at bounding box center [527, 265] width 175 height 17
click at [470, 264] on input "Non" at bounding box center [527, 265] width 175 height 17
radio input "true"
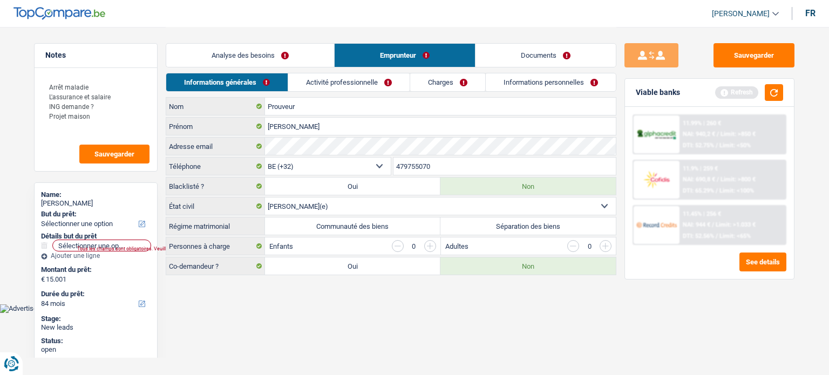
click at [350, 77] on link "Activité professionnelle" at bounding box center [348, 82] width 121 height 18
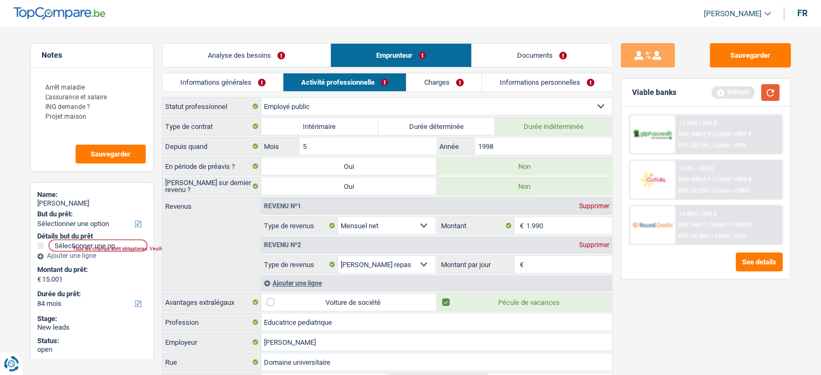
click at [771, 85] on button "button" at bounding box center [770, 92] width 18 height 17
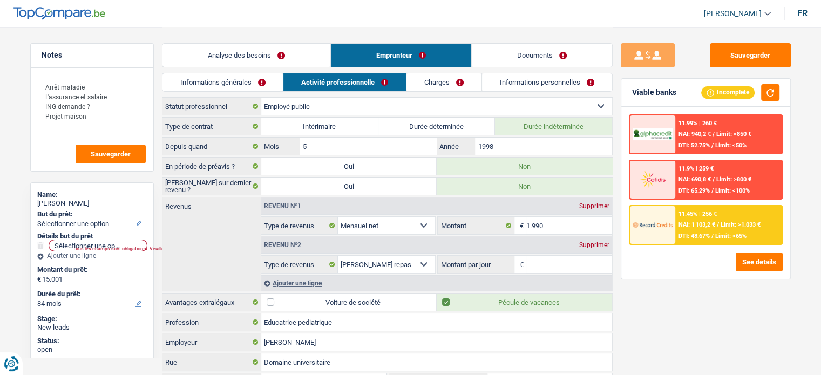
drag, startPoint x: 541, startPoint y: 264, endPoint x: 684, endPoint y: 337, distance: 161.2
drag, startPoint x: 684, startPoint y: 337, endPoint x: 447, endPoint y: 245, distance: 254.2
click at [447, 245] on div "Revenu nº2 Supprimer" at bounding box center [436, 244] width 351 height 17
click at [598, 242] on div "Supprimer" at bounding box center [594, 245] width 36 height 6
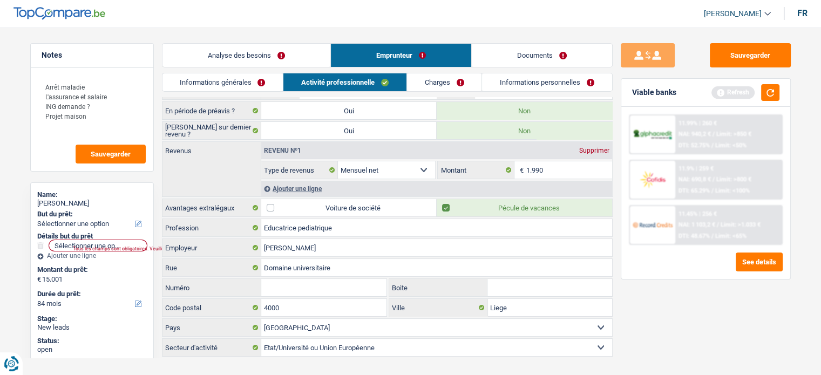
scroll to position [58, 0]
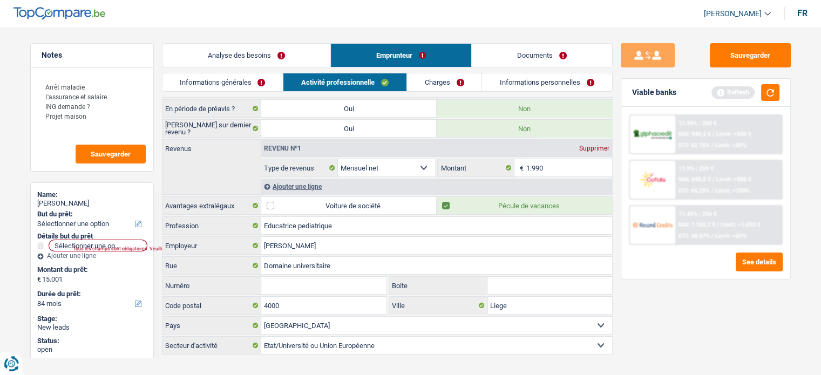
click at [414, 83] on link "Charges" at bounding box center [444, 82] width 75 height 18
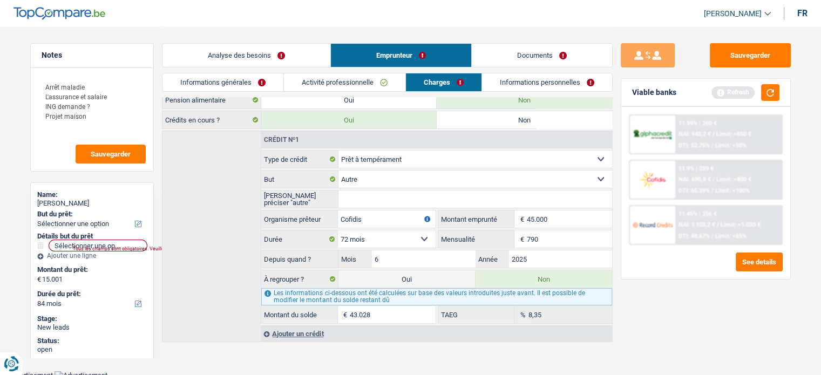
scroll to position [0, 0]
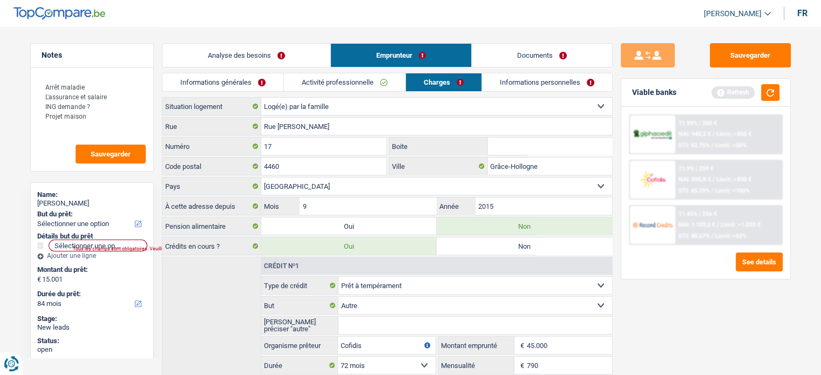
click at [210, 87] on link "Informations générales" at bounding box center [222, 82] width 121 height 18
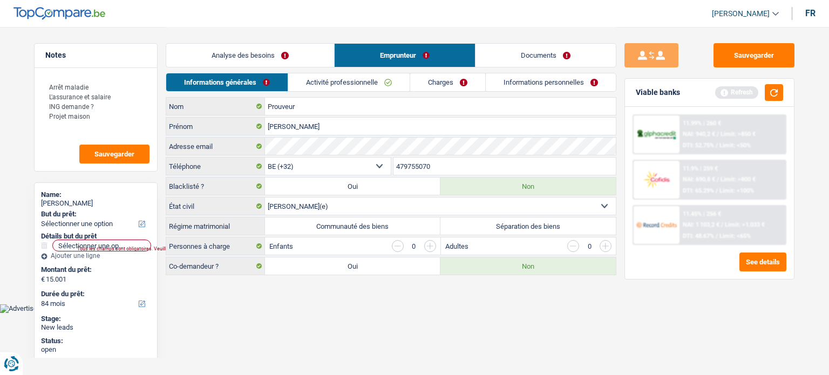
click at [483, 228] on label "Séparation des biens" at bounding box center [527, 225] width 175 height 17
click at [483, 228] on input "Séparation des biens" at bounding box center [527, 225] width 175 height 17
radio input "true"
click at [346, 82] on link "Activité professionnelle" at bounding box center [349, 82] width 121 height 18
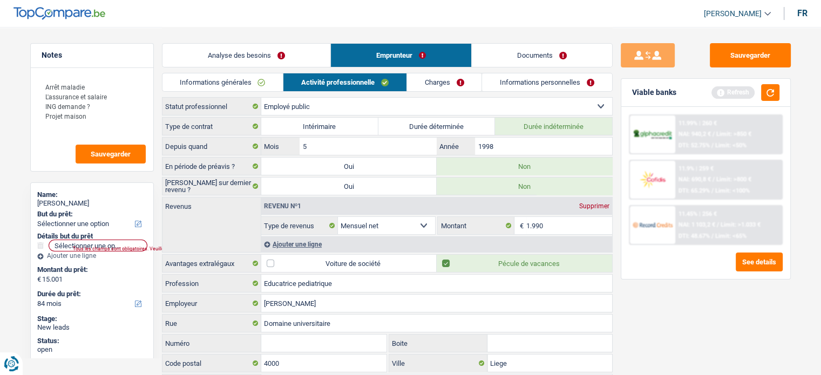
click at [433, 81] on link "Charges" at bounding box center [444, 82] width 75 height 18
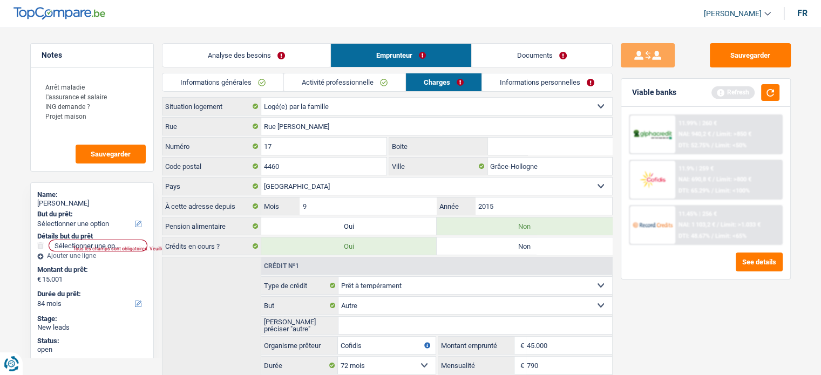
click at [549, 76] on link "Informations personnelles" at bounding box center [547, 82] width 130 height 18
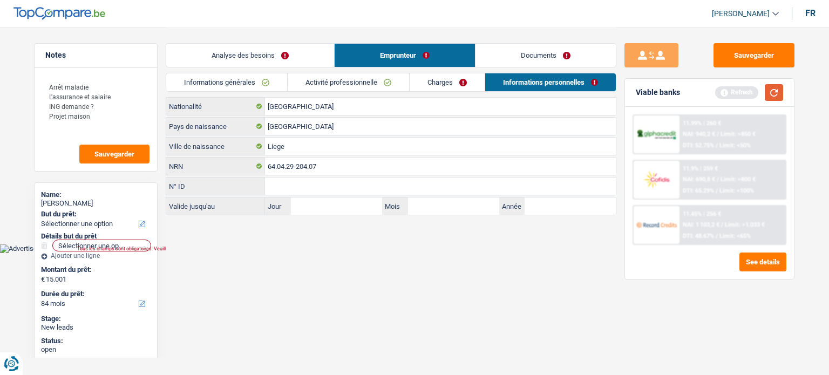
click at [770, 94] on button "button" at bounding box center [774, 92] width 18 height 17
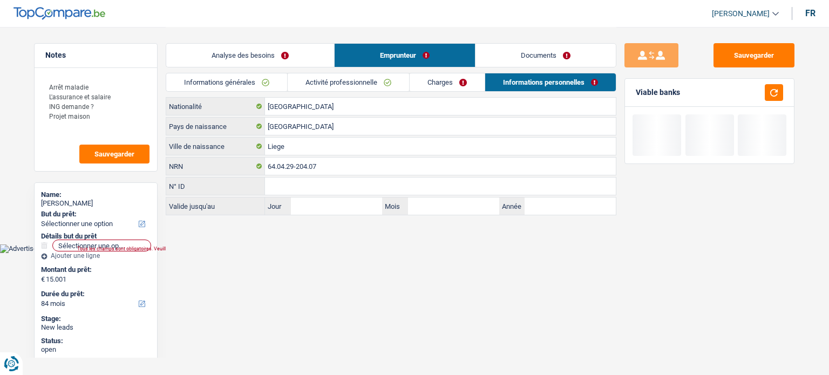
click at [419, 80] on link "Charges" at bounding box center [447, 82] width 75 height 18
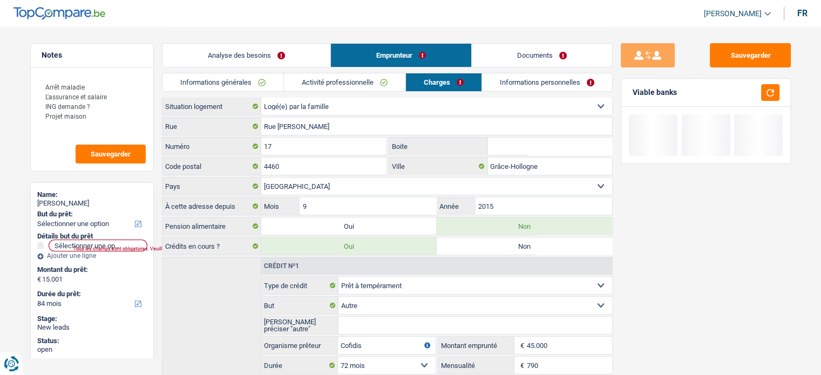
click at [357, 90] on link "Activité professionnelle" at bounding box center [344, 82] width 121 height 18
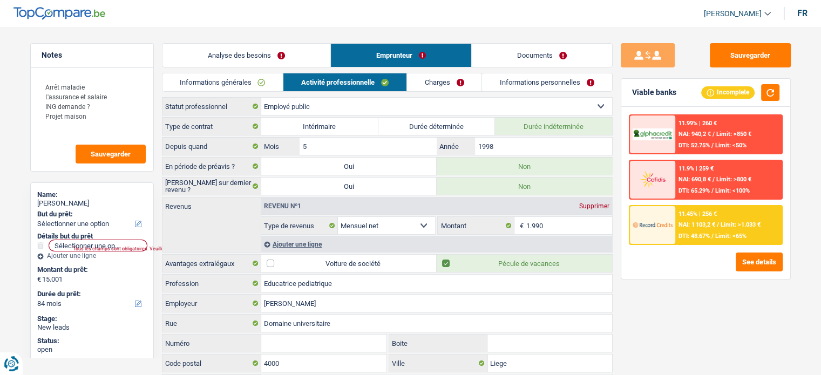
click at [270, 77] on link "Informations générales" at bounding box center [222, 82] width 121 height 18
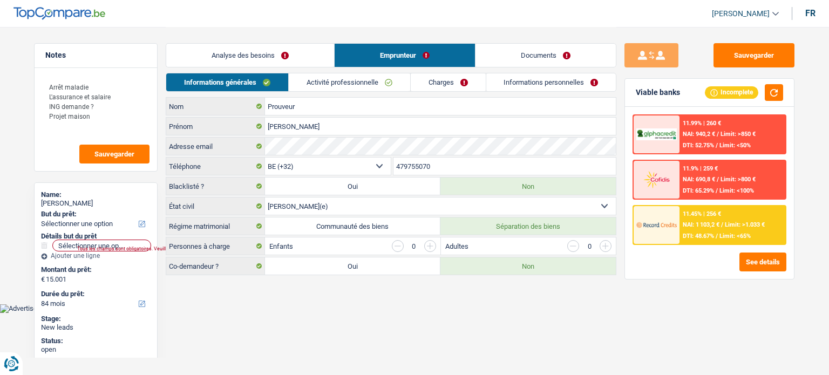
click at [309, 60] on link "Analyse des besoins" at bounding box center [250, 55] width 168 height 23
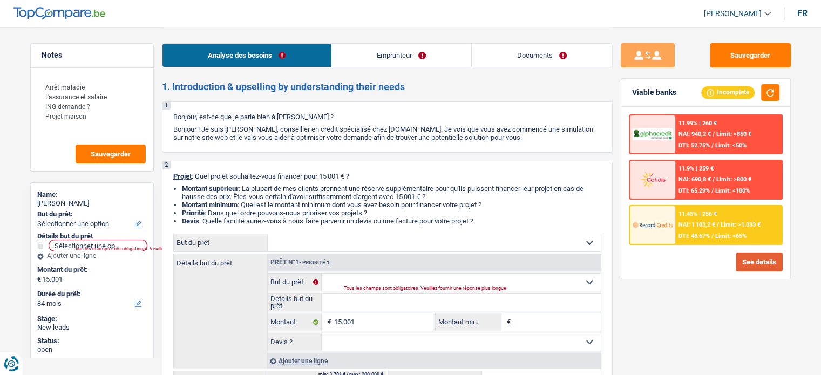
click at [761, 262] on button "See details" at bounding box center [759, 262] width 47 height 19
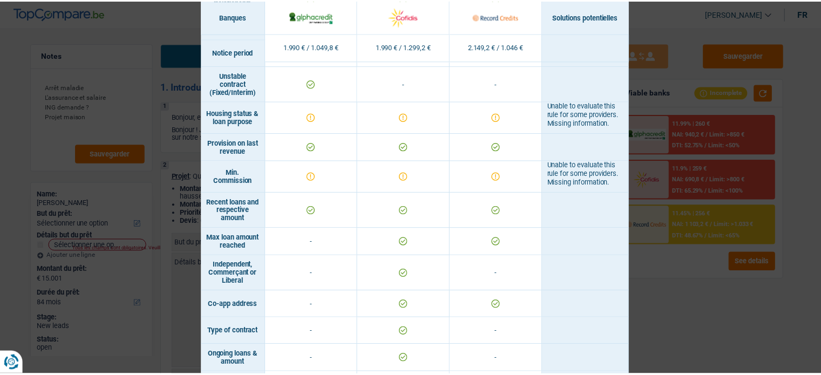
scroll to position [755, 0]
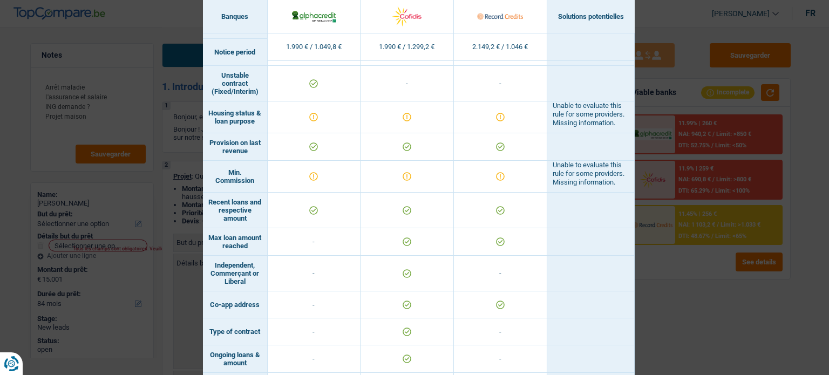
drag, startPoint x: 805, startPoint y: 288, endPoint x: 729, endPoint y: 311, distance: 80.1
click at [729, 311] on div "Banks conditions × Banques Solutions potentielles Revenus / Charges 1.990 € / 1…" at bounding box center [414, 187] width 829 height 375
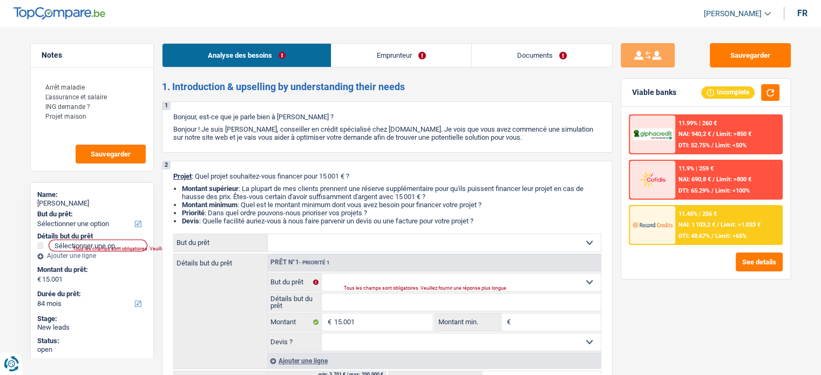
click at [392, 52] on link "Emprunteur" at bounding box center [401, 55] width 140 height 23
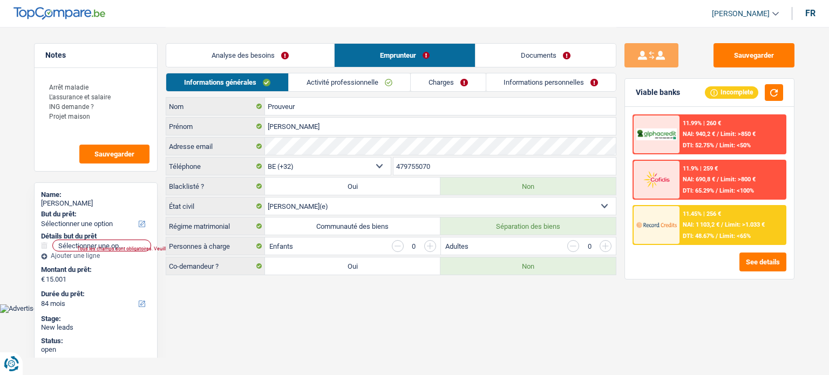
click at [450, 88] on link "Charges" at bounding box center [448, 82] width 75 height 18
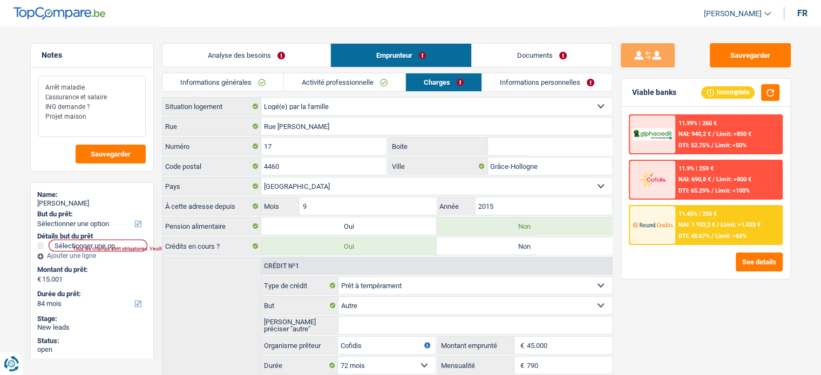
click at [100, 112] on textarea "Arrêt maladie L'assurance et salaire ING demande ? Projet maison" at bounding box center [91, 107] width 107 height 62
click at [105, 99] on textarea "Arrêt maladie L'assurance et salaire ING demande ? Projet maison" at bounding box center [91, 107] width 107 height 62
click at [91, 107] on textarea "Arrêt maladie L'assurance et salaire ING demande ? Projet maison" at bounding box center [91, 107] width 107 height 62
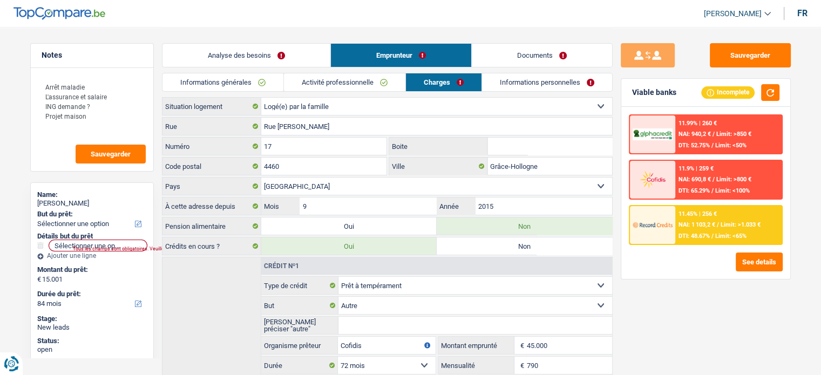
click at [357, 78] on link "Activité professionnelle" at bounding box center [344, 82] width 121 height 18
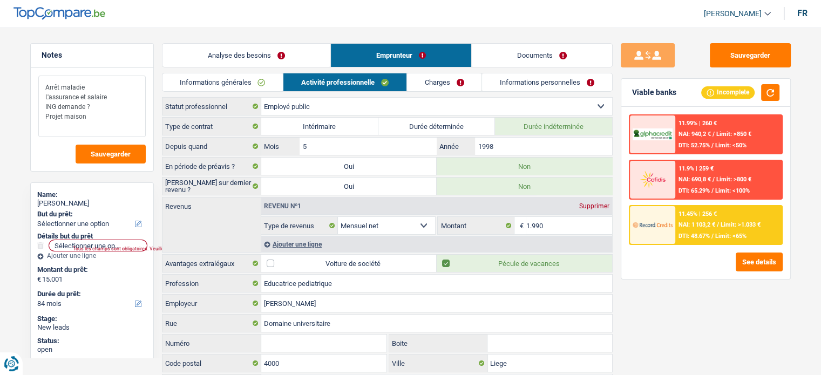
click at [99, 89] on textarea "Arrêt maladie L'assurance et salaire ING demande ? Projet maison" at bounding box center [91, 107] width 107 height 62
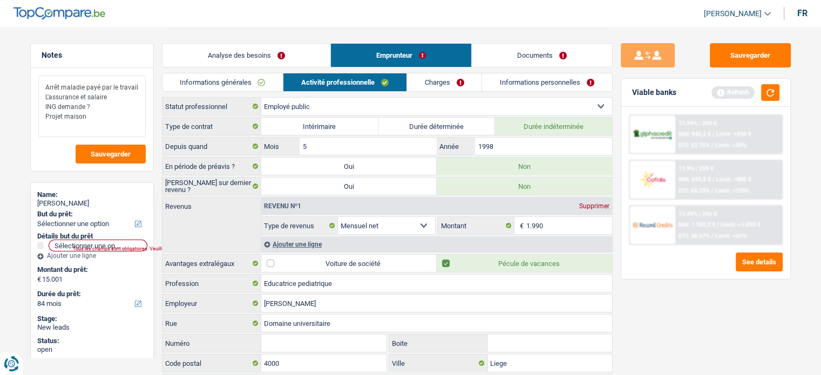
type textarea "Arrêt maladie payé par le travail L'assurance et salaire ING demande ? Projet m…"
click at [453, 82] on link "Charges" at bounding box center [444, 82] width 75 height 18
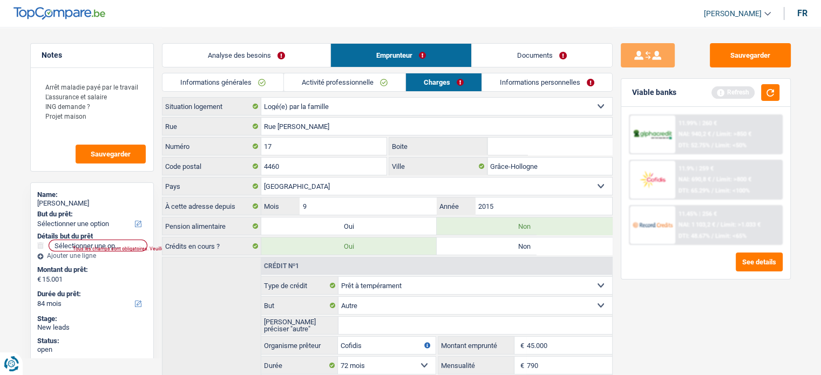
scroll to position [126, 0]
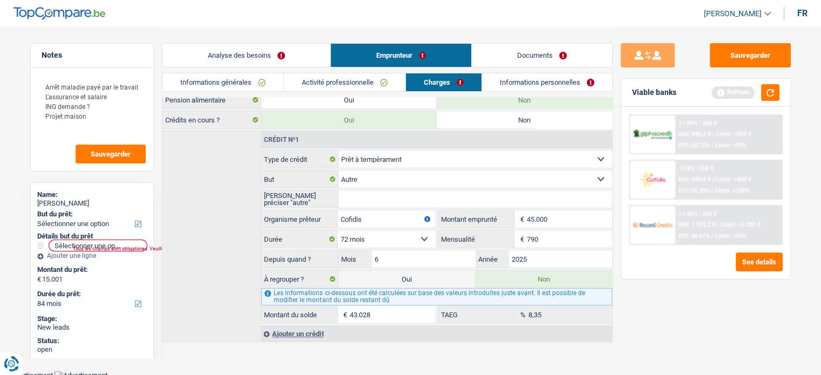
click at [274, 58] on link "Analyse des besoins" at bounding box center [246, 55] width 168 height 23
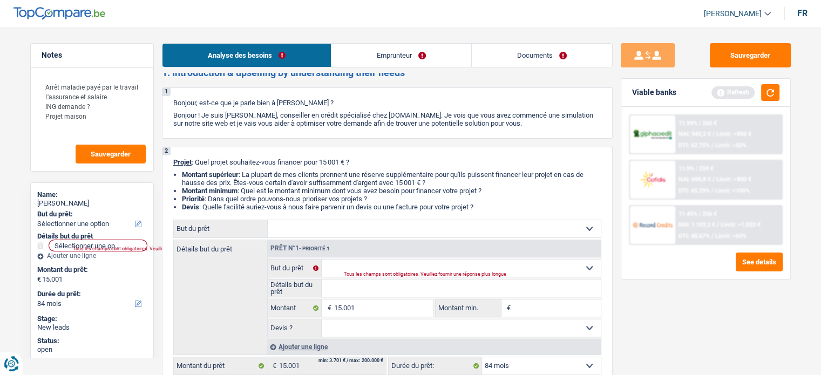
scroll to position [95, 0]
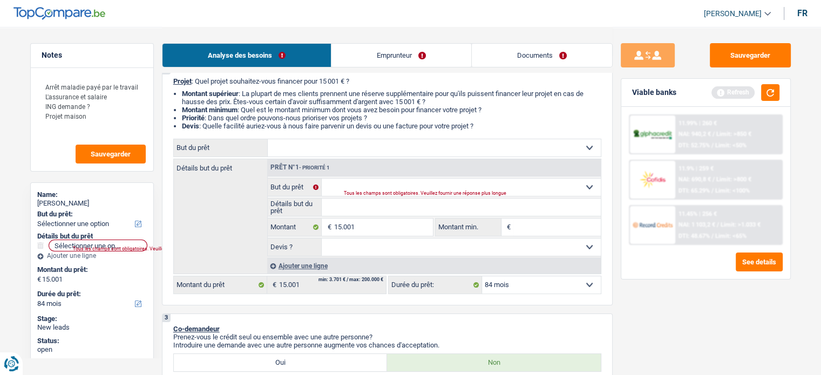
click at [352, 141] on select "Confort maison: meubles, textile, peinture, électroménager, outillage non-profe…" at bounding box center [434, 147] width 333 height 17
select select "houseOrGarden"
click at [268, 139] on select "Confort maison: meubles, textile, peinture, électroménager, outillage non-profe…" at bounding box center [434, 147] width 333 height 17
select select "houseOrGarden"
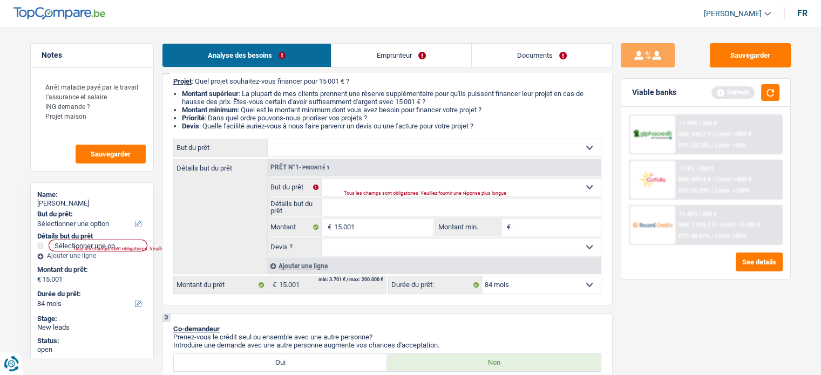
select select "houseOrGarden"
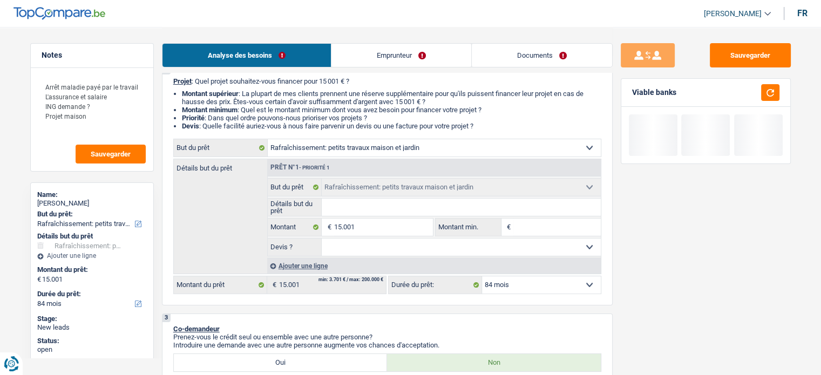
click at [335, 206] on input "Détails but du prêt" at bounding box center [461, 207] width 279 height 17
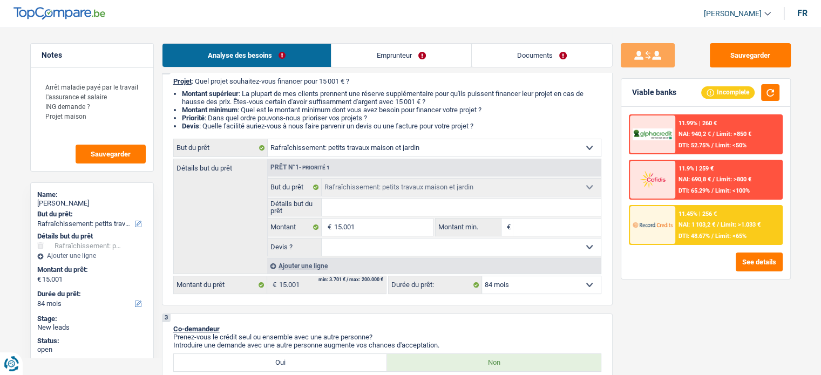
click at [342, 200] on input "Détails but du prêt" at bounding box center [461, 207] width 279 height 17
type input "A"
type input "Ai"
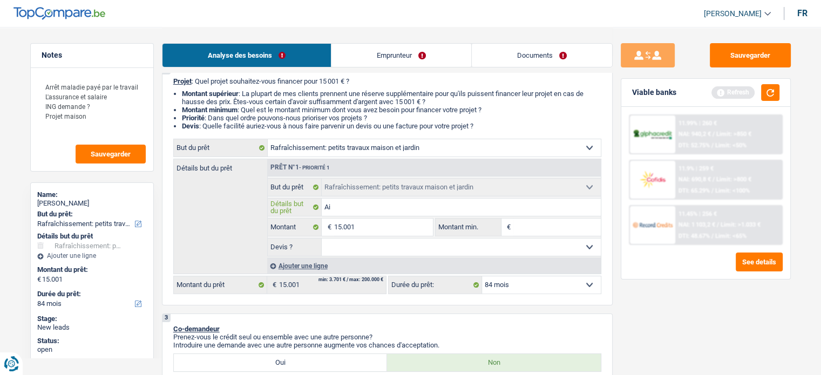
type input "Aid"
type input "Aide"
type input "Aider"
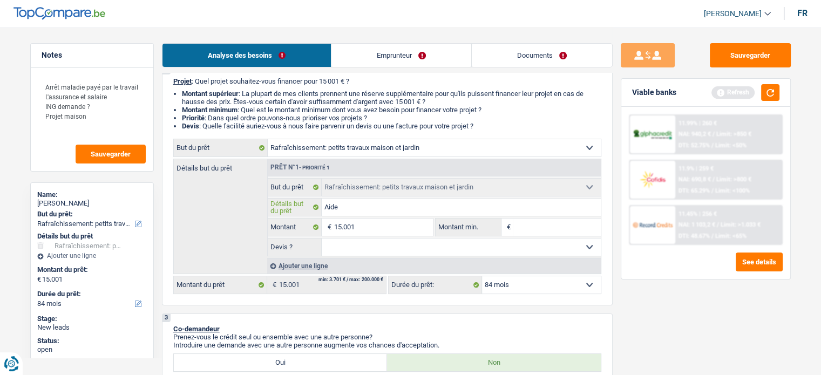
type input "Aider"
type input "Aider s"
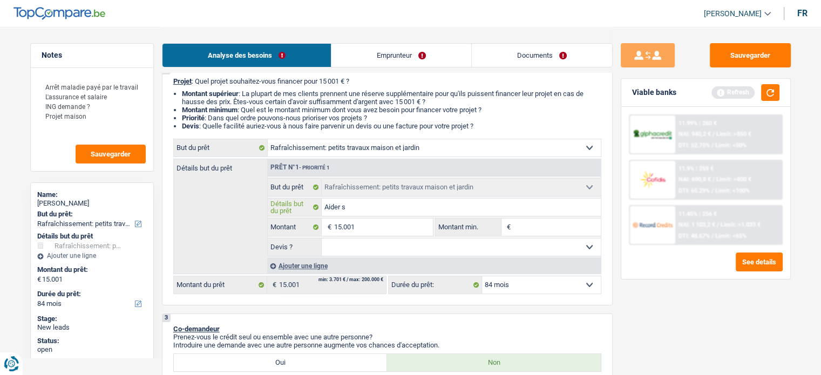
type input "Aider sa"
type input "Aider sa f"
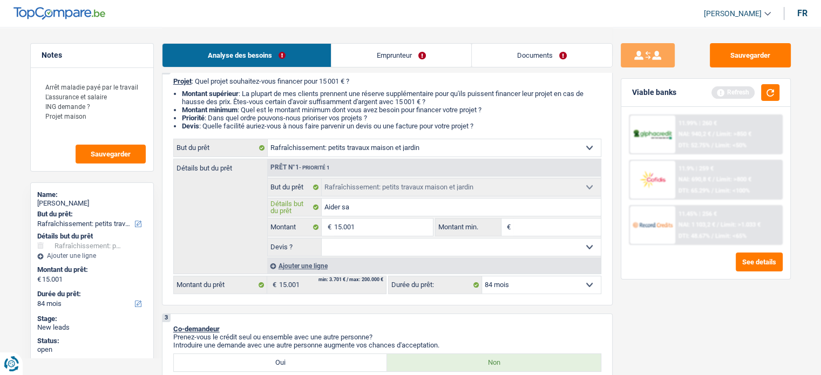
type input "Aider sa f"
type input "Aider sa fi"
type input "Aider sa fil"
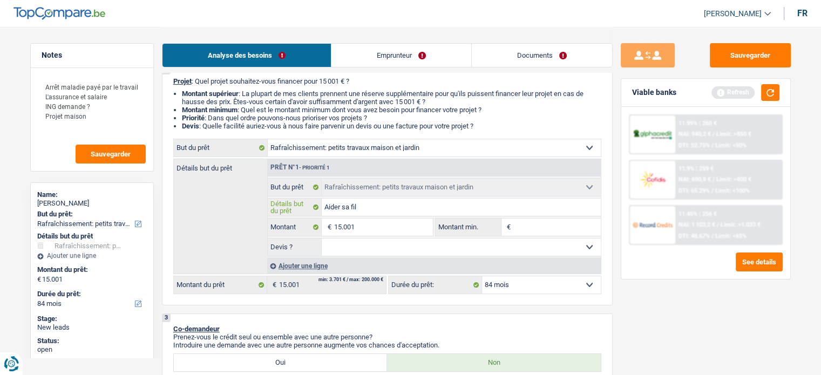
type input "Aider sa fill"
type input "Aider sa fille"
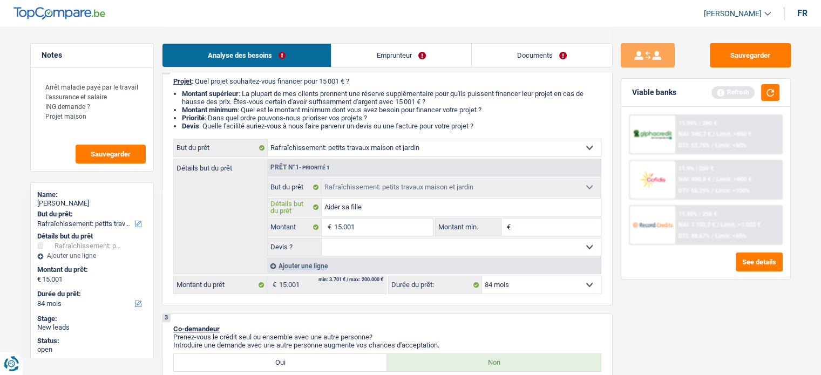
type input "Aider sa fille"
type input "Aider sa fille p"
type input "Aider sa fille po"
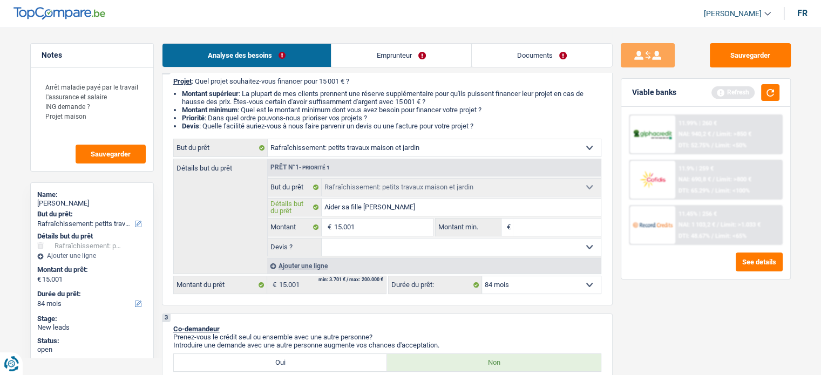
type input "Aider sa fille pour"
type input "Aider sa fille pour l"
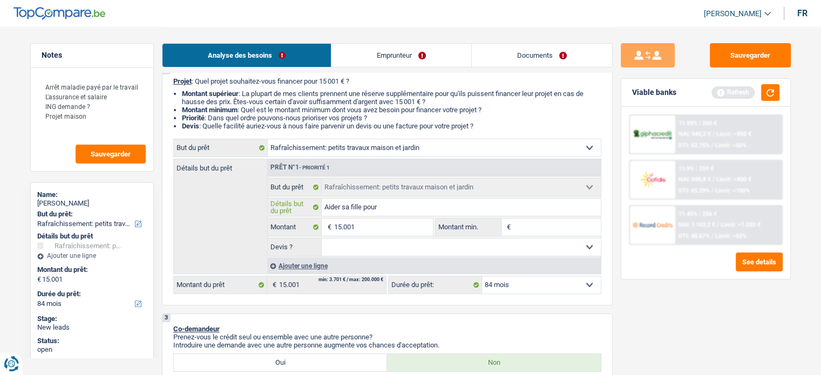
type input "Aider sa fille pour l"
type input "Aider sa fille pour le"
type input "Aider sa fille pour les"
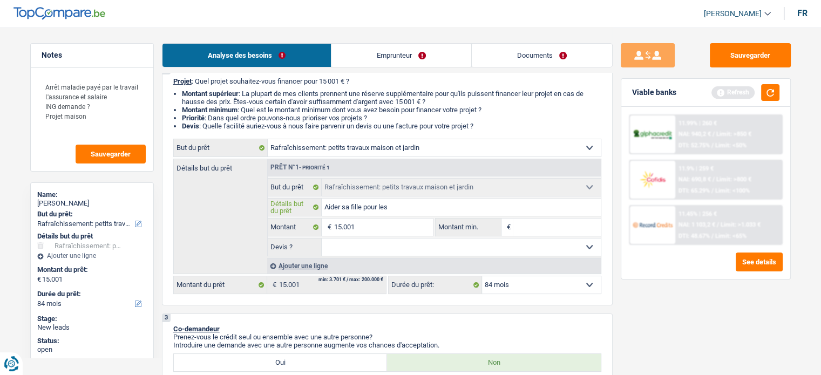
type input "Aider sa fille pour les t"
type input "Aider sa fille pour les tr"
type input "Aider sa fille pour les tra"
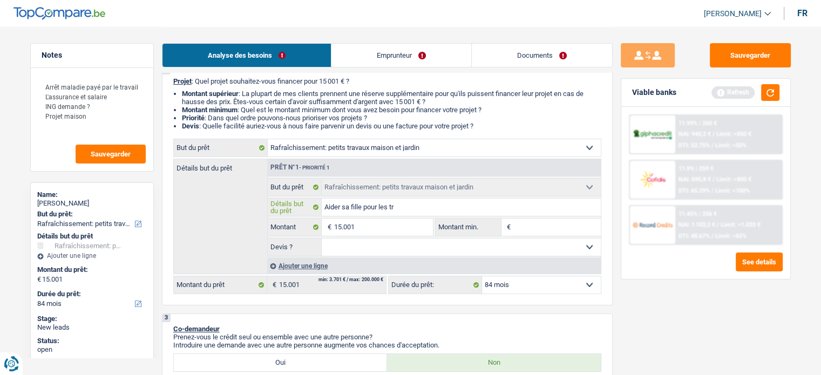
type input "Aider sa fille pour les tra"
type input "Aider sa fille pour les trav"
type input "Aider sa fille pour les trava"
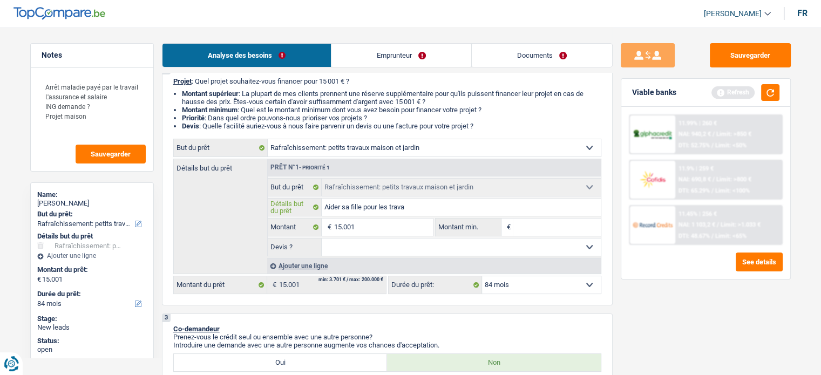
type input "Aider sa fille pour les travau"
type input "Aider sa fille pour les travaux"
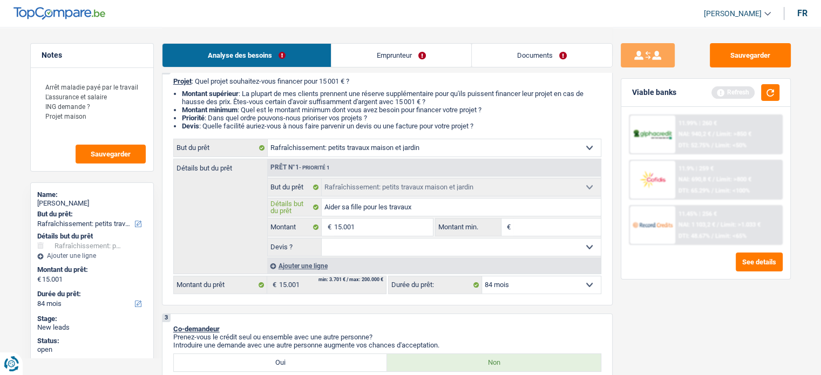
type input "Aider sa fille pour les travaux"
click at [353, 236] on fieldset "Confort maison: meubles, textile, peinture, électroménager, outillage non-profe…" at bounding box center [434, 217] width 333 height 78
click at [349, 244] on select "Oui Non Non répondu Sélectionner une option" at bounding box center [461, 247] width 279 height 17
click at [374, 224] on input "15.001" at bounding box center [382, 227] width 99 height 17
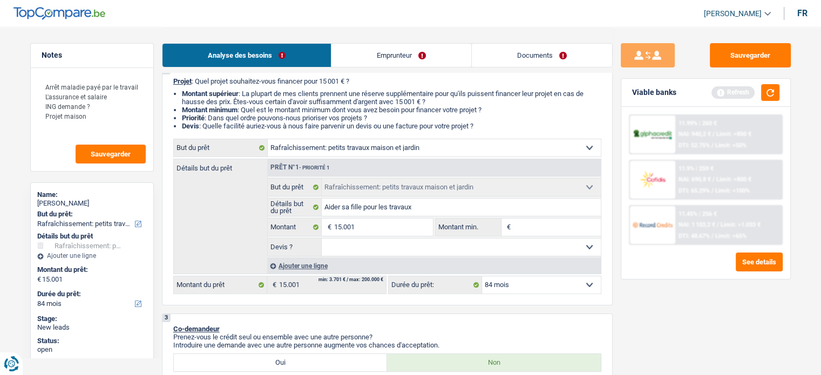
click at [505, 289] on select "12 mois 18 mois 24 mois 30 mois 36 mois 42 mois 48 mois 60 mois 72 mois 84 mois…" at bounding box center [541, 284] width 119 height 17
click at [482, 276] on select "12 mois 18 mois 24 mois 30 mois 36 mois 42 mois 48 mois 60 mois 72 mois 84 mois…" at bounding box center [541, 284] width 119 height 17
click at [766, 86] on button "button" at bounding box center [770, 92] width 18 height 17
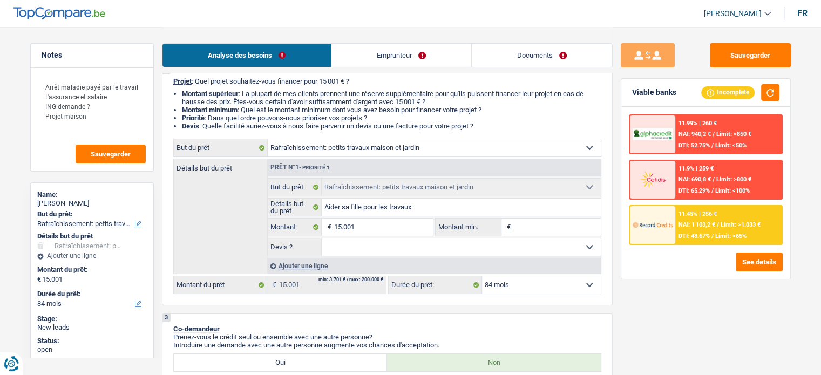
click at [713, 217] on div "11.45% | 256 € NAI: 1 103,2 € / Limit: >1.033 € DTI: 48.67% / Limit: <65%" at bounding box center [728, 225] width 106 height 38
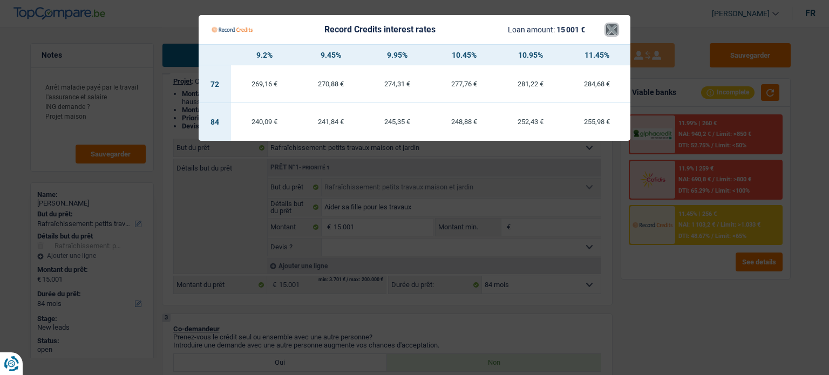
click at [611, 25] on button "×" at bounding box center [611, 29] width 11 height 11
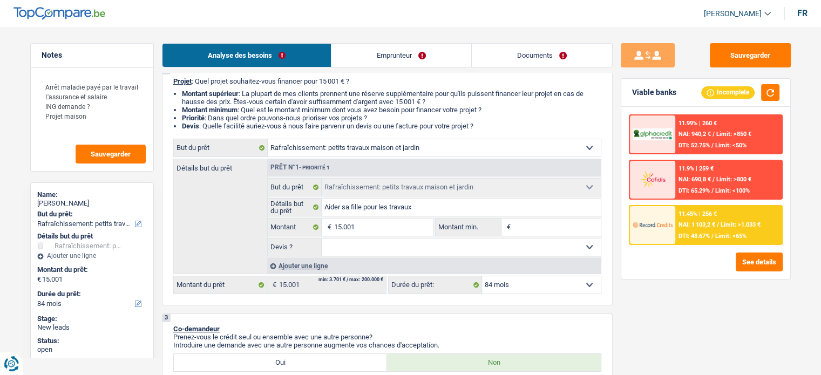
click at [668, 213] on div at bounding box center [652, 225] width 45 height 38
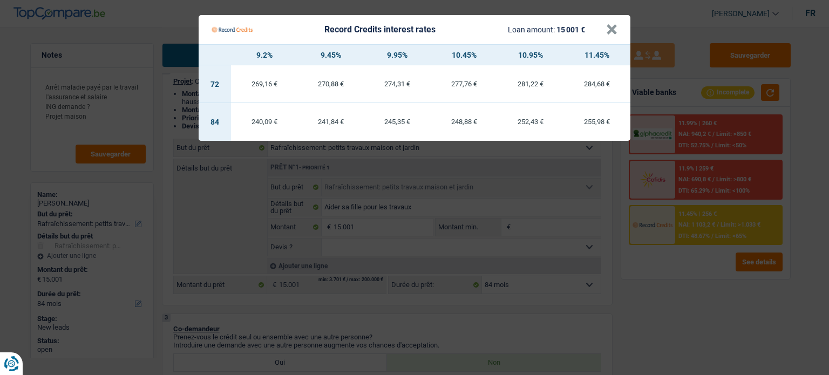
drag, startPoint x: 596, startPoint y: 105, endPoint x: 349, endPoint y: 77, distance: 248.2
click at [349, 77] on table "9.2% 9.45% 9.95% 10.45% 10.95% 11.45% 72 269,16 € 270,88 € 274,31 € 277,76 € 28…" at bounding box center [415, 92] width 432 height 97
click at [622, 23] on Credits___BV_modal_header_ "Record Credits interest rates Loan amount: 15 001 € ×" at bounding box center [415, 29] width 432 height 29
click at [604, 30] on div "Record Credits interest rates Loan amount: 15 001 €" at bounding box center [409, 29] width 394 height 21
click at [611, 29] on button "×" at bounding box center [611, 29] width 11 height 11
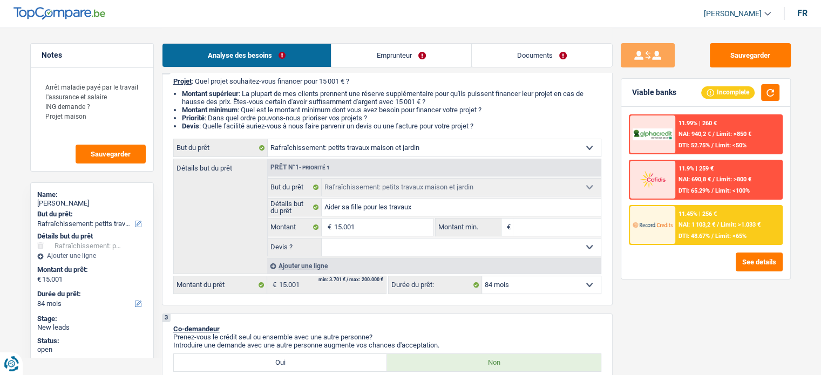
click at [705, 217] on div "11.45% | 256 € NAI: 1 103,2 € / Limit: >1.033 € DTI: 48.67% / Limit: <65%" at bounding box center [728, 225] width 106 height 38
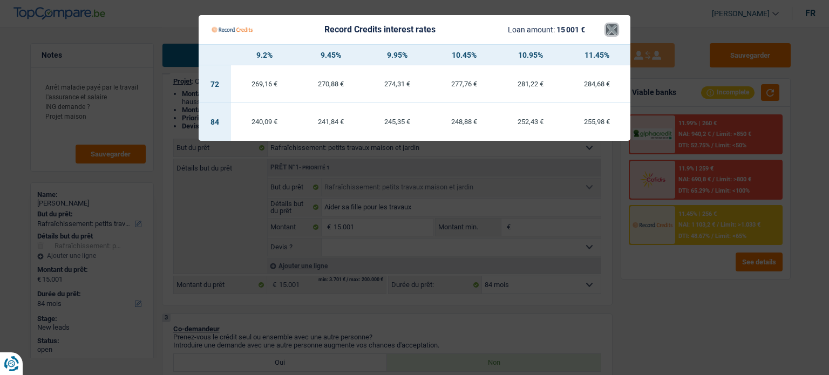
click at [609, 32] on button "×" at bounding box center [611, 29] width 11 height 11
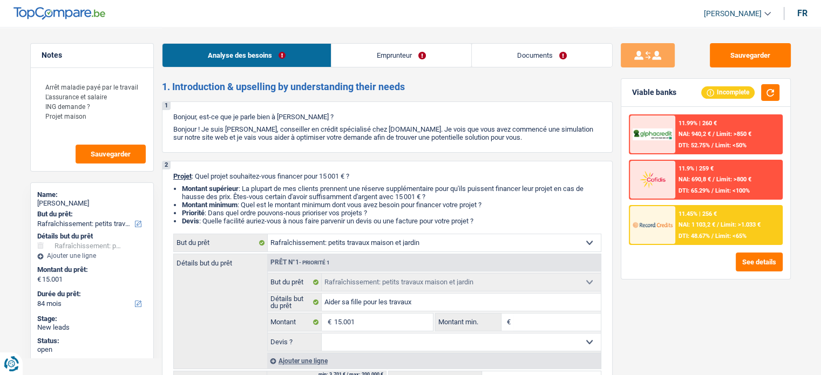
scroll to position [149, 0]
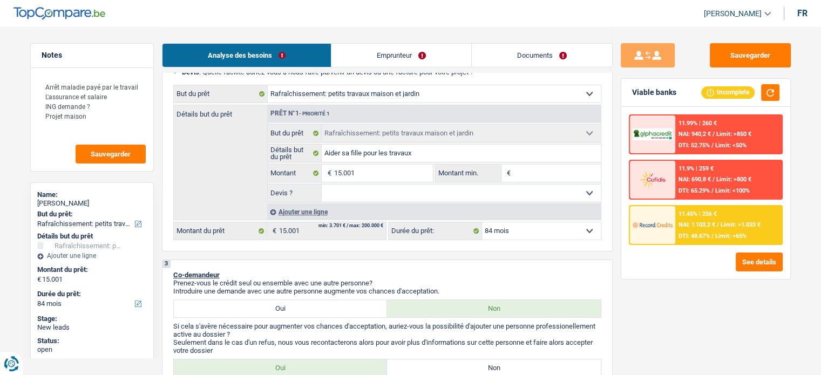
click at [348, 194] on select "Oui Non Non répondu Sélectionner une option" at bounding box center [461, 193] width 279 height 17
select select "yes"
click at [322, 185] on select "Oui Non Non répondu Sélectionner une option" at bounding box center [461, 193] width 279 height 17
select select "yes"
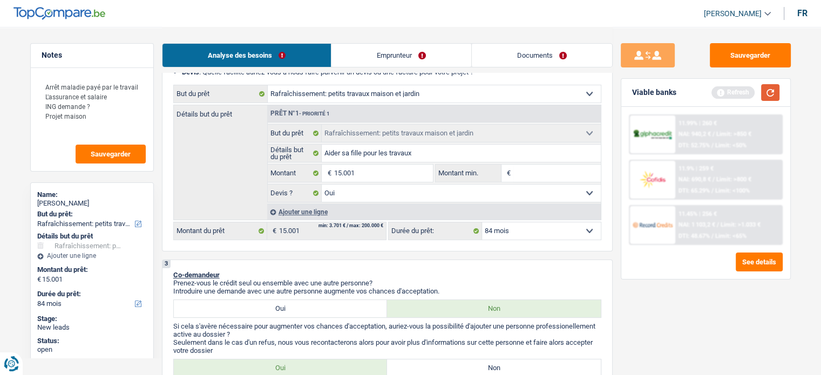
click at [761, 97] on button "button" at bounding box center [770, 92] width 18 height 17
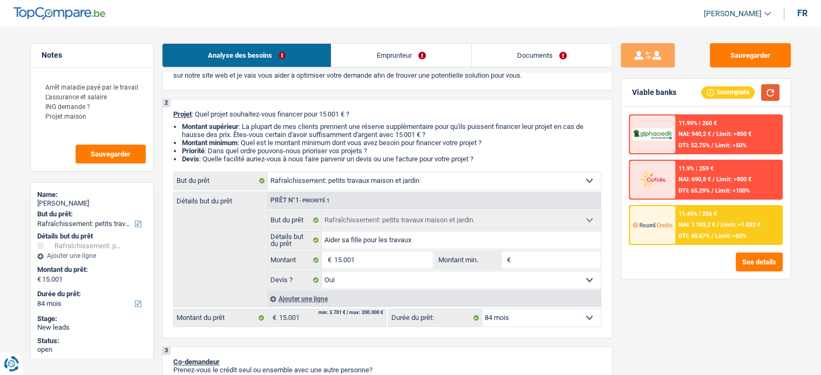
scroll to position [0, 0]
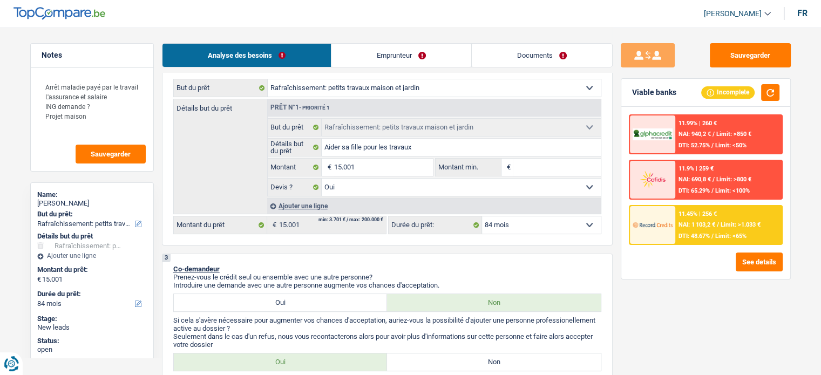
click at [398, 63] on link "Emprunteur" at bounding box center [401, 55] width 140 height 23
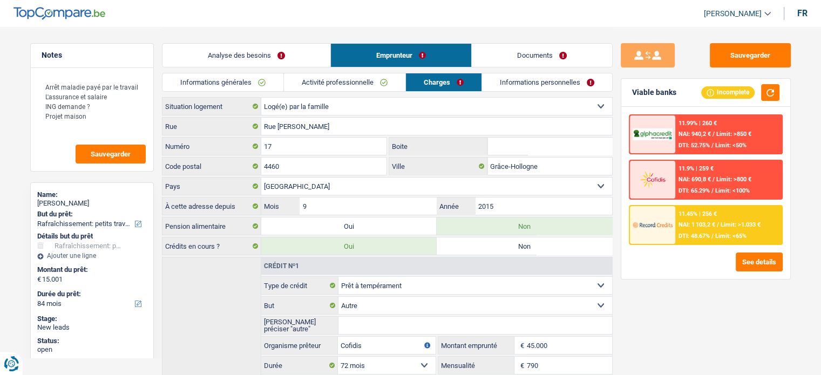
click at [369, 86] on link "Activité professionnelle" at bounding box center [344, 82] width 121 height 18
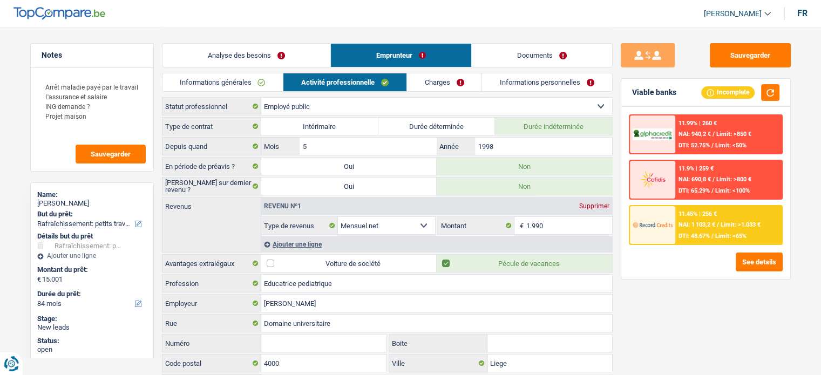
click at [560, 84] on link "Informations personnelles" at bounding box center [547, 82] width 130 height 18
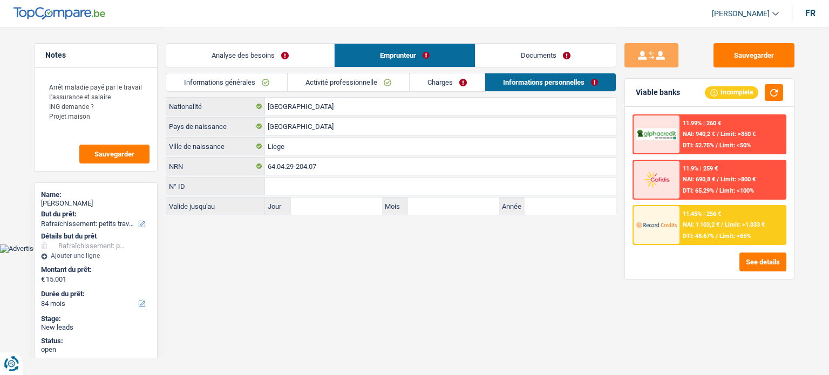
click at [255, 76] on link "Informations générales" at bounding box center [226, 82] width 121 height 18
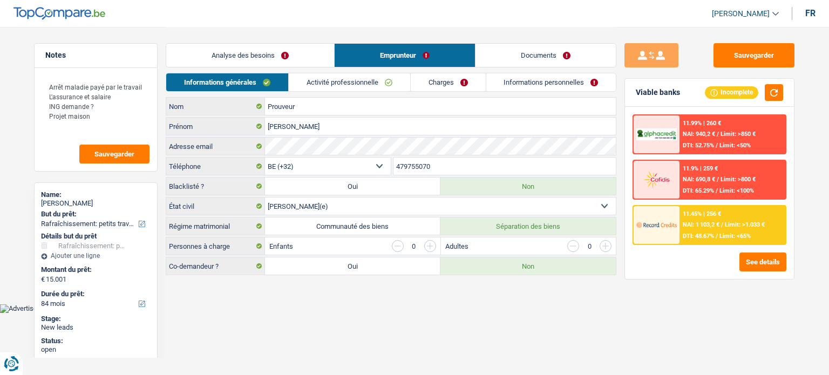
click at [578, 59] on link "Documents" at bounding box center [545, 55] width 140 height 23
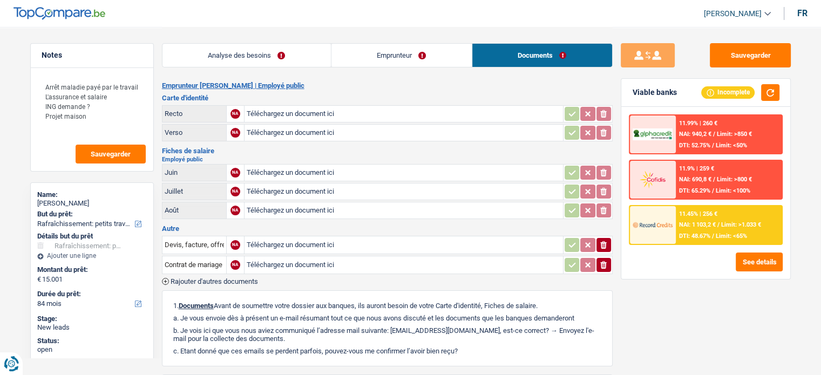
click at [298, 50] on link "Analyse des besoins" at bounding box center [246, 55] width 168 height 23
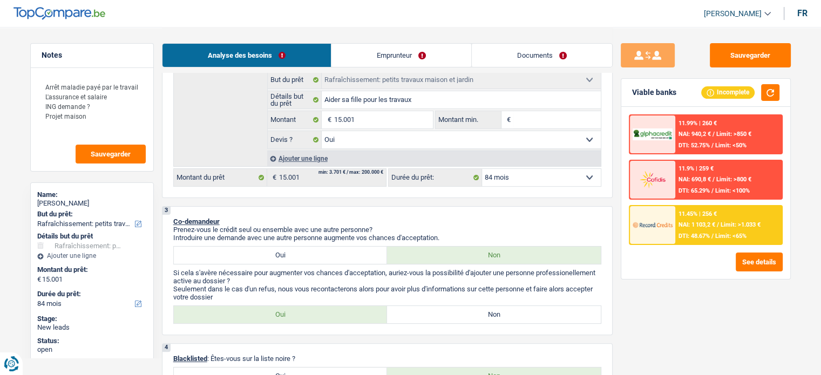
scroll to position [203, 0]
click at [522, 121] on input "Montant min." at bounding box center [556, 119] width 87 height 17
type input "1"
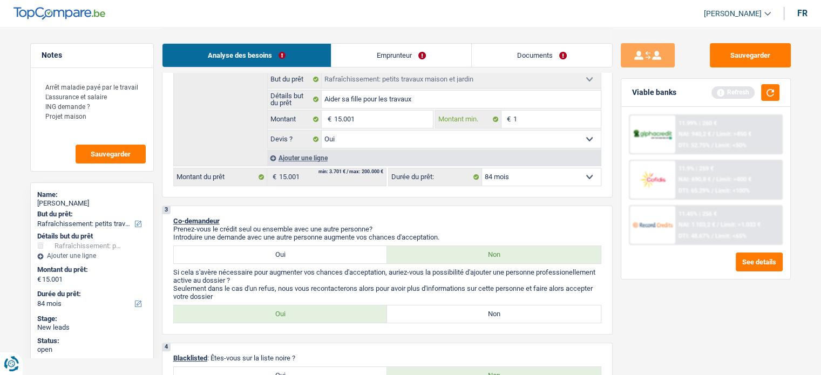
type input "10"
type input "100"
click at [436, 307] on label "Non" at bounding box center [494, 313] width 214 height 17
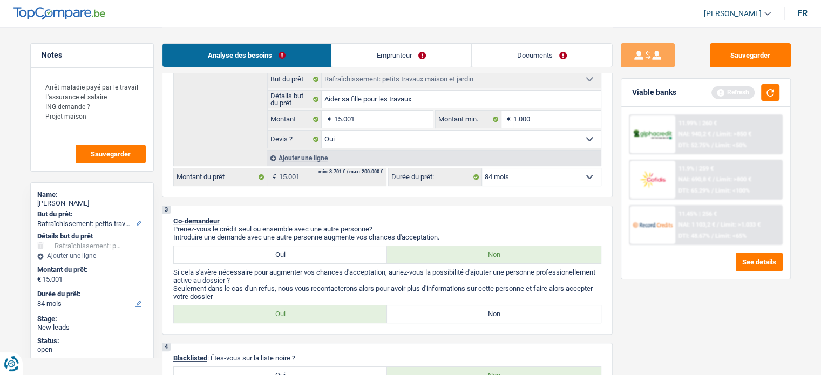
click at [436, 307] on input "Non" at bounding box center [494, 313] width 214 height 17
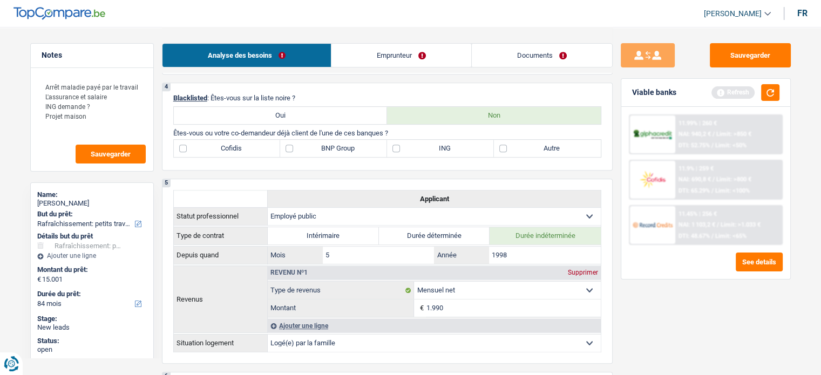
scroll to position [460, 0]
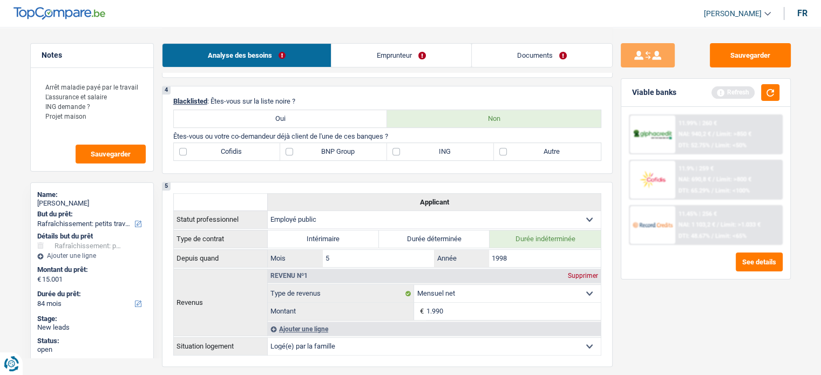
click at [227, 161] on div "4 Blacklisted : Êtes-vous sur la liste noire ? Oui Non Êtes-vous ou votre co-de…" at bounding box center [387, 130] width 451 height 88
click at [233, 155] on label "Cofidis" at bounding box center [227, 151] width 107 height 17
click at [233, 155] on input "Cofidis" at bounding box center [227, 151] width 107 height 17
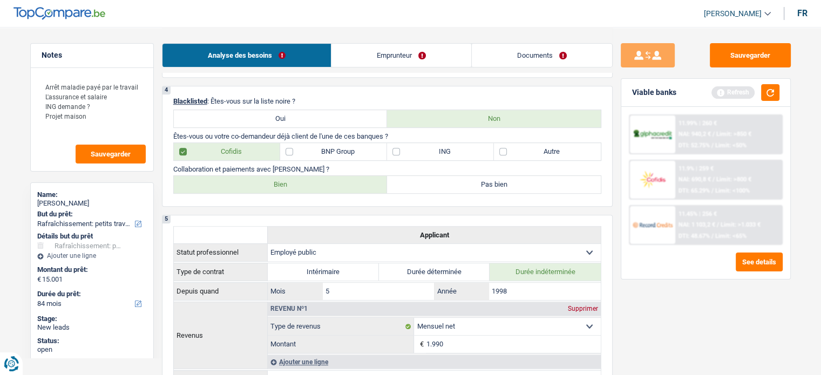
click at [244, 180] on label "Bien" at bounding box center [281, 184] width 214 height 17
click at [244, 180] on input "Bien" at bounding box center [281, 184] width 214 height 17
click at [460, 150] on label "ING" at bounding box center [440, 151] width 107 height 17
click at [460, 150] on input "ING" at bounding box center [440, 151] width 107 height 17
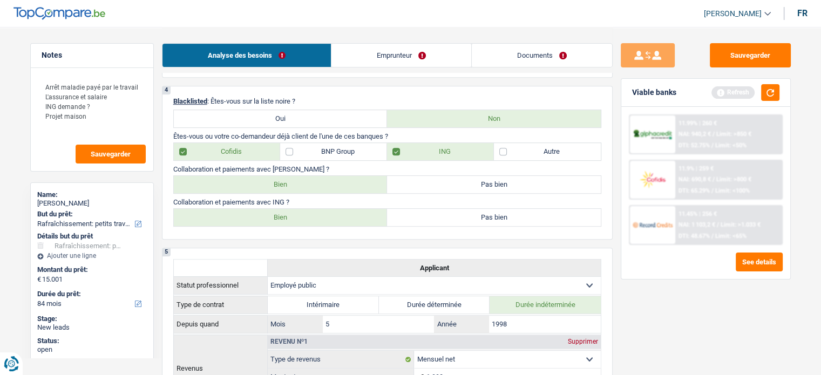
click at [358, 217] on label "Bien" at bounding box center [281, 217] width 214 height 17
click at [358, 217] on input "Bien" at bounding box center [281, 217] width 214 height 17
drag, startPoint x: 91, startPoint y: 105, endPoint x: 27, endPoint y: 110, distance: 63.9
click at [27, 110] on div "Notes Arrêt maladie payé par le travail L'assurance et salaire ING demande ? Pr…" at bounding box center [92, 200] width 140 height 315
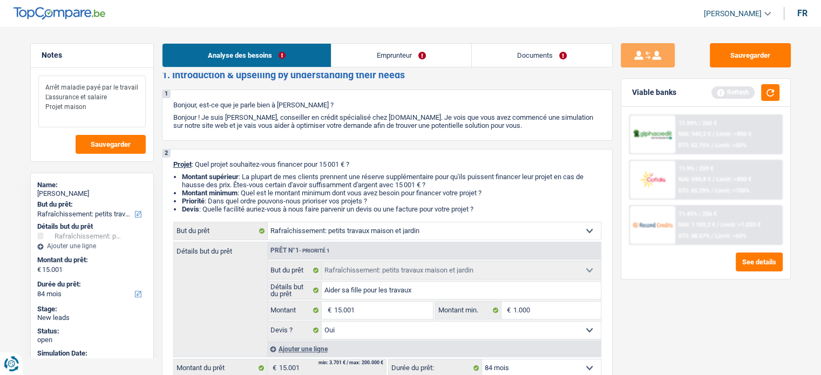
scroll to position [0, 0]
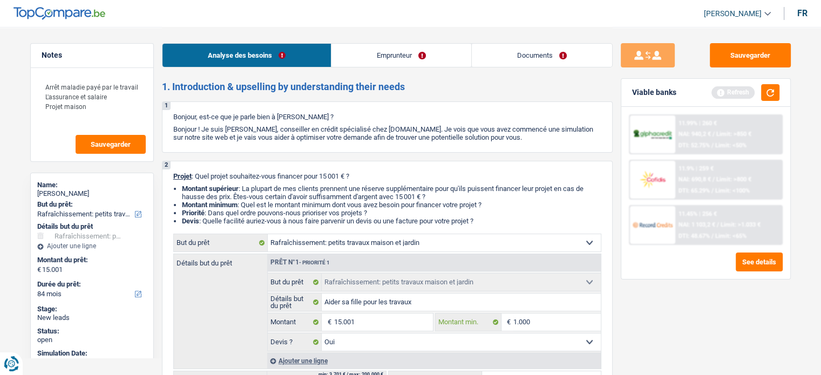
click at [535, 315] on input "1.000" at bounding box center [556, 322] width 87 height 17
click at [771, 92] on button "button" at bounding box center [770, 92] width 18 height 17
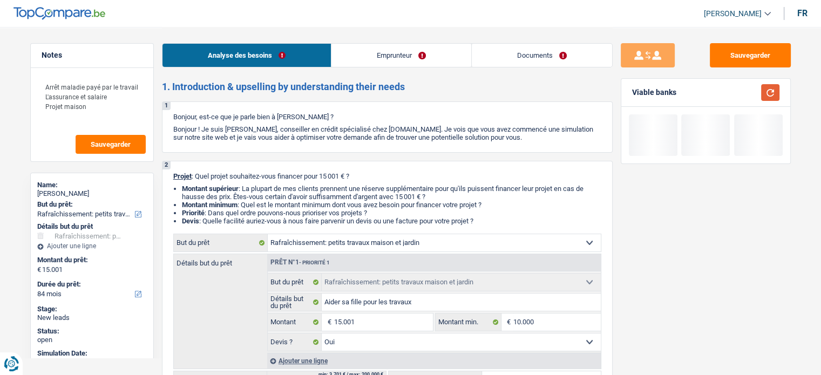
scroll to position [29, 0]
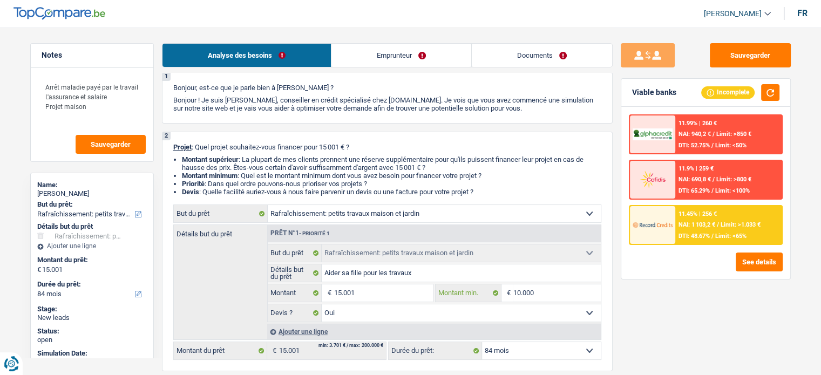
click at [550, 288] on input "10.000" at bounding box center [556, 292] width 87 height 17
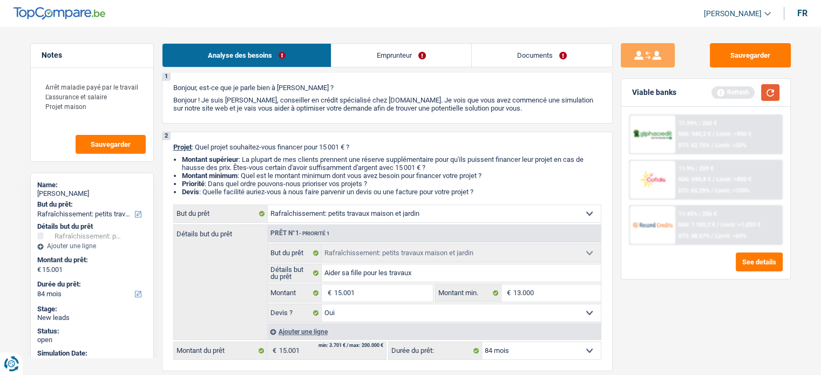
click at [775, 89] on button "button" at bounding box center [770, 92] width 18 height 17
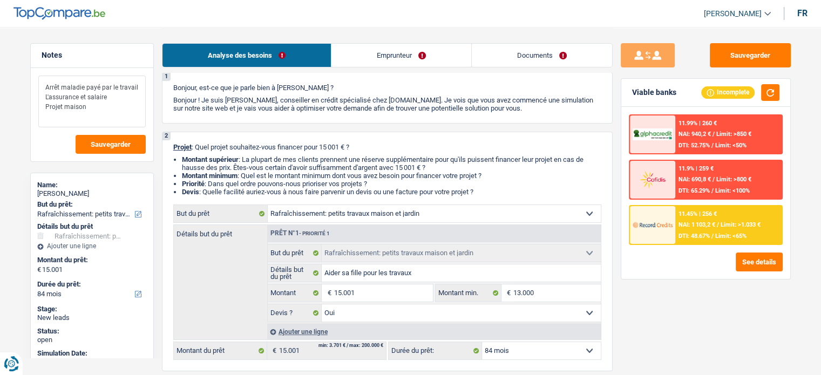
click at [101, 110] on textarea "Arrêt maladie payé par le travail L'assurance et salaire Projet maison" at bounding box center [91, 102] width 107 height 52
click at [98, 105] on textarea "Arrêt maladie payé par le travail L'assurance et salaire Projet maison" at bounding box center [91, 102] width 107 height 52
click at [97, 101] on textarea "Arrêt maladie payé par le travail L'assurance et salaire Projet maison" at bounding box center [91, 102] width 107 height 52
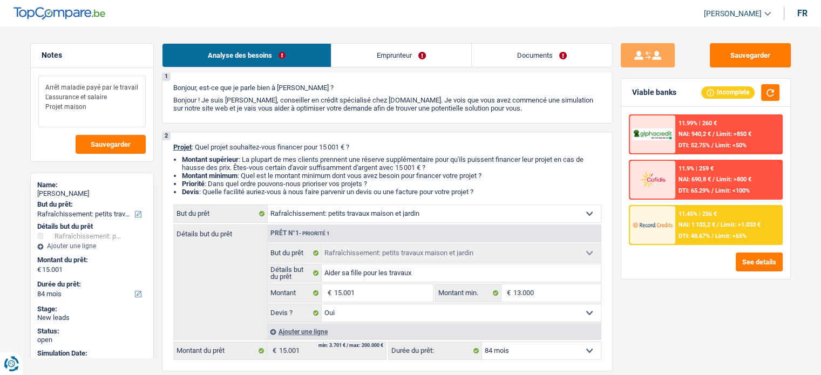
click at [84, 106] on textarea "Arrêt maladie payé par le travail L'assurance et salaire Projet maison" at bounding box center [91, 102] width 107 height 52
drag, startPoint x: 84, startPoint y: 106, endPoint x: 26, endPoint y: 110, distance: 58.4
click at [26, 110] on div "Notes Arrêt maladie payé par le travail L'assurance et salaire Projet maison Sa…" at bounding box center [92, 200] width 140 height 315
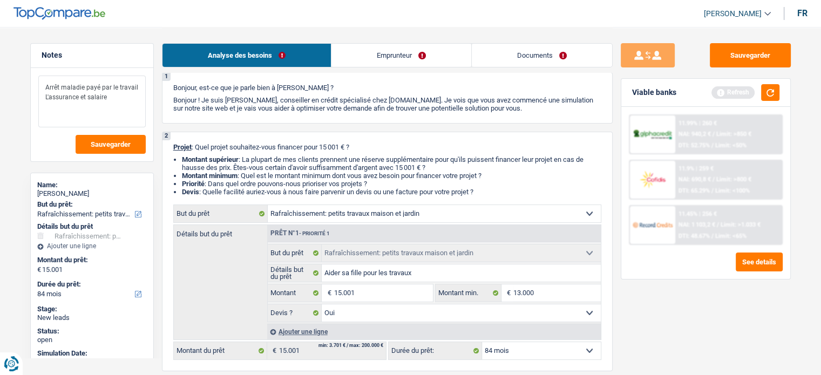
click at [86, 101] on textarea "Arrêt maladie payé par le travail L'assurance et salaire" at bounding box center [91, 102] width 107 height 52
click at [119, 101] on textarea "Arrêt maladie payé par le travail L'assurance et salaire" at bounding box center [91, 102] width 107 height 52
drag, startPoint x: 119, startPoint y: 101, endPoint x: 39, endPoint y: 103, distance: 79.9
click at [39, 103] on textarea "Arrêt maladie payé par le travail L'assurance et salaire" at bounding box center [91, 102] width 107 height 52
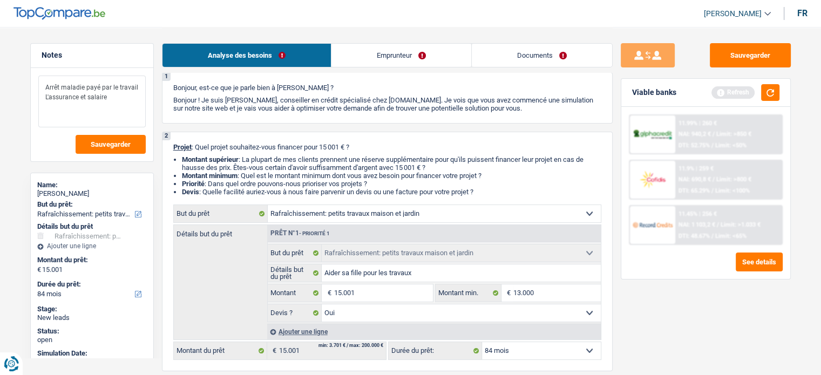
click at [118, 101] on textarea "Arrêt maladie payé par le travail L'assurance et salaire" at bounding box center [91, 102] width 107 height 52
drag, startPoint x: 43, startPoint y: 95, endPoint x: 117, endPoint y: 97, distance: 73.4
click at [117, 97] on textarea "Arrêt maladie payé par le travail L'assurance et salaire" at bounding box center [91, 102] width 107 height 52
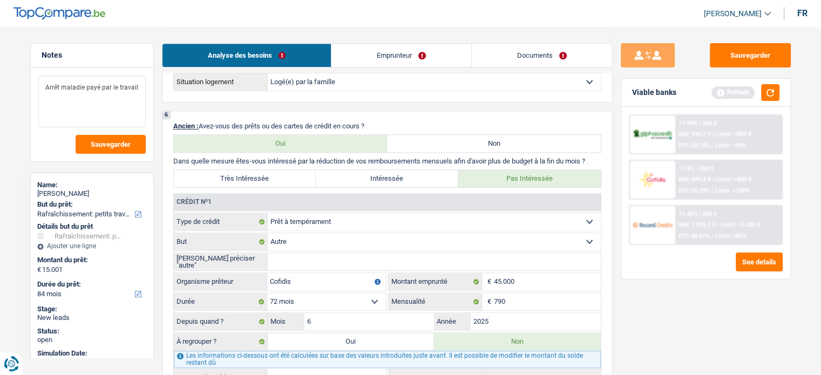
scroll to position [790, 0]
click at [765, 87] on button "button" at bounding box center [770, 92] width 18 height 17
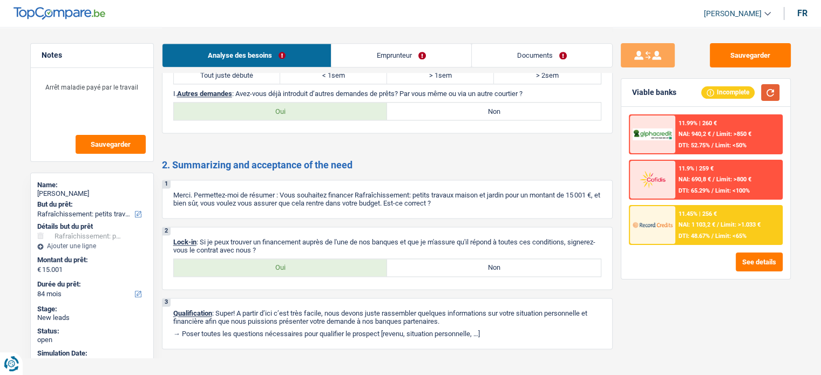
scroll to position [1385, 0]
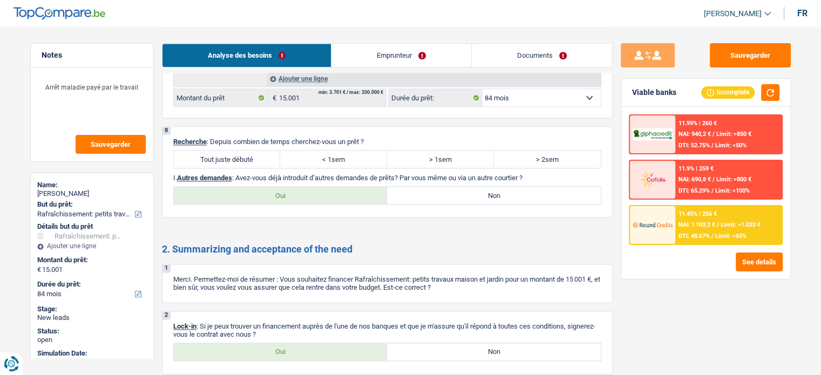
click at [224, 151] on label "Tout juste débuté" at bounding box center [227, 159] width 107 height 17
click at [224, 151] on input "Tout juste débuté" at bounding box center [227, 159] width 107 height 17
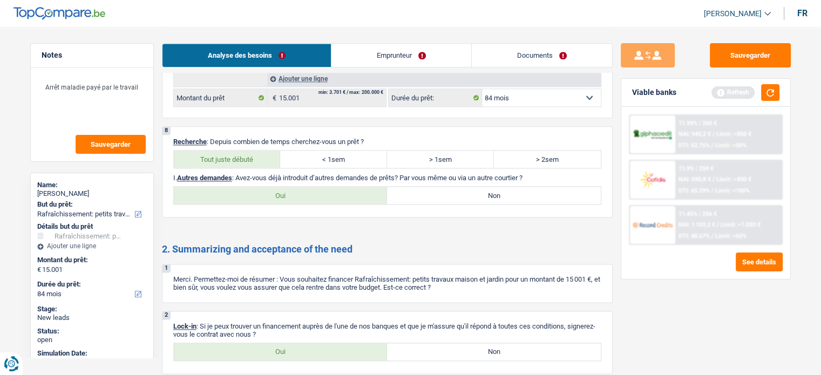
click at [461, 153] on label "> 1sem" at bounding box center [440, 159] width 107 height 17
click at [461, 153] on input "> 1sem" at bounding box center [440, 159] width 107 height 17
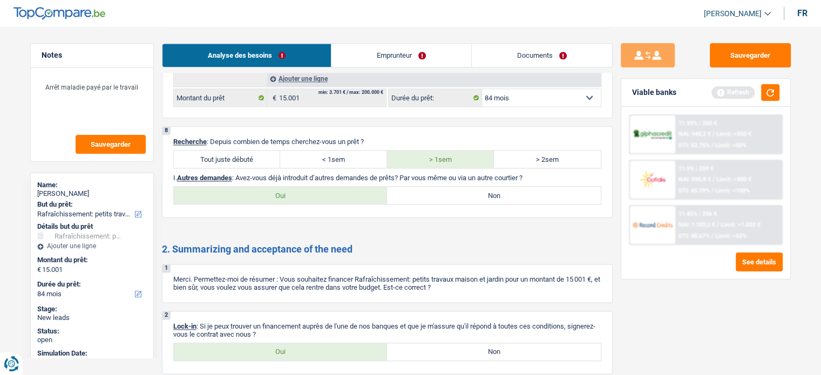
click at [245, 151] on label "Tout juste débuté" at bounding box center [227, 159] width 107 height 17
click at [245, 151] on input "Tout juste débuté" at bounding box center [227, 159] width 107 height 17
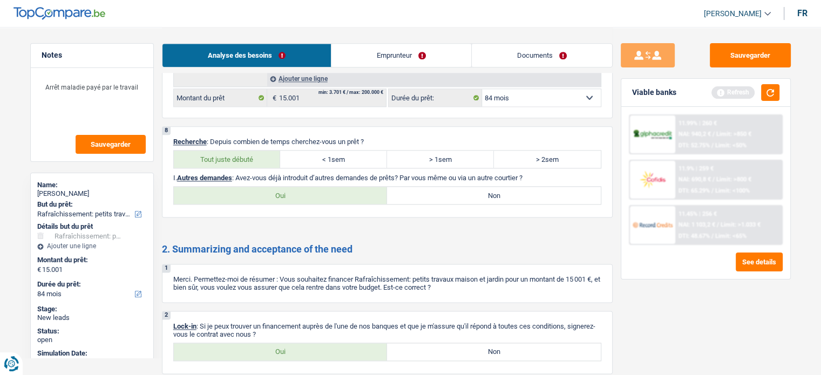
click at [429, 187] on label "Non" at bounding box center [494, 195] width 214 height 17
click at [429, 187] on input "Non" at bounding box center [494, 195] width 214 height 17
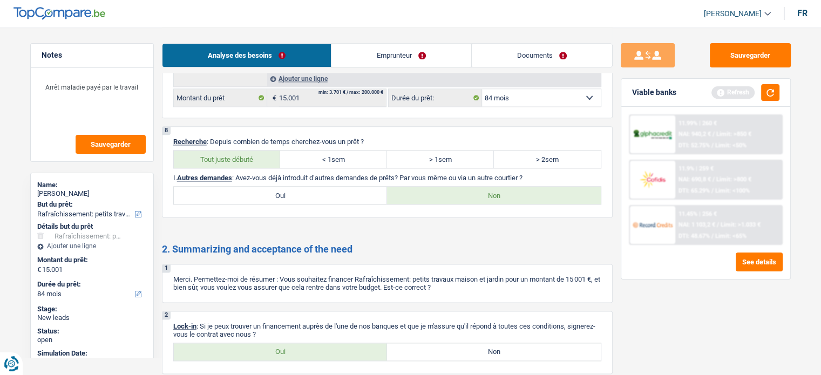
scroll to position [1478, 0]
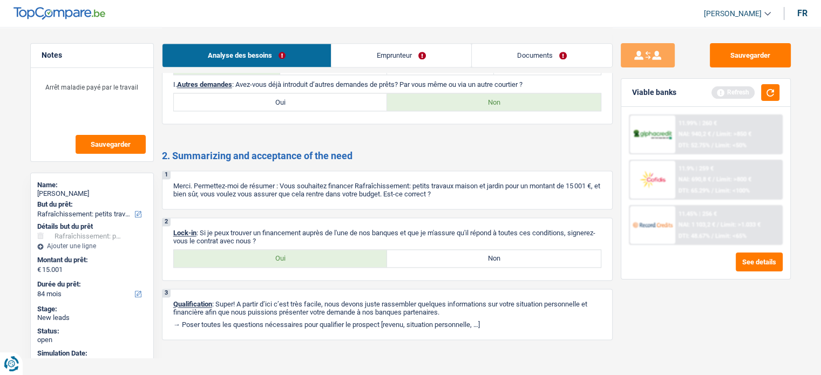
click at [284, 250] on label "Oui" at bounding box center [281, 258] width 214 height 17
click at [284, 250] on input "Oui" at bounding box center [281, 258] width 214 height 17
click at [507, 45] on link "Documents" at bounding box center [542, 55] width 140 height 23
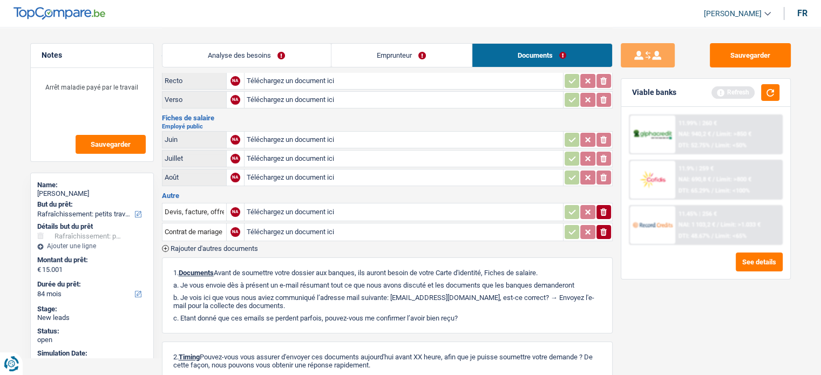
scroll to position [0, 0]
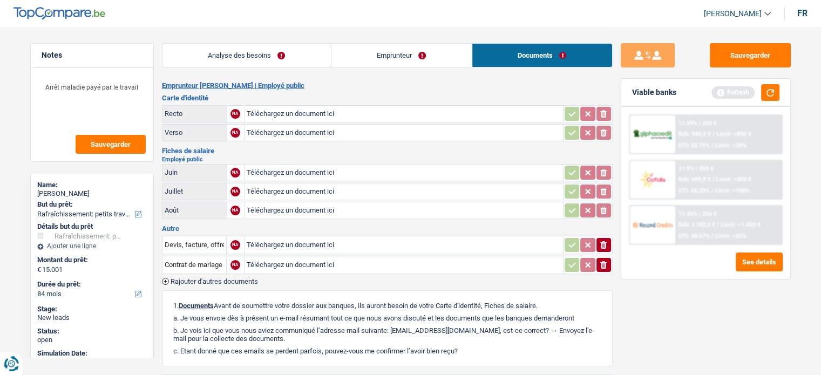
click at [267, 58] on link "Analyse des besoins" at bounding box center [246, 55] width 168 height 23
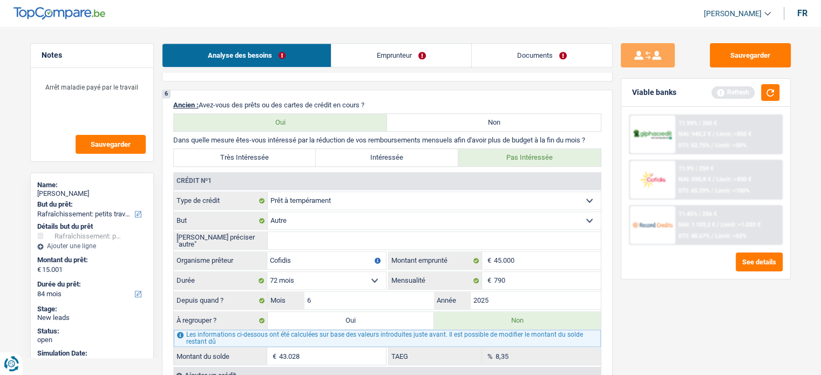
scroll to position [912, 0]
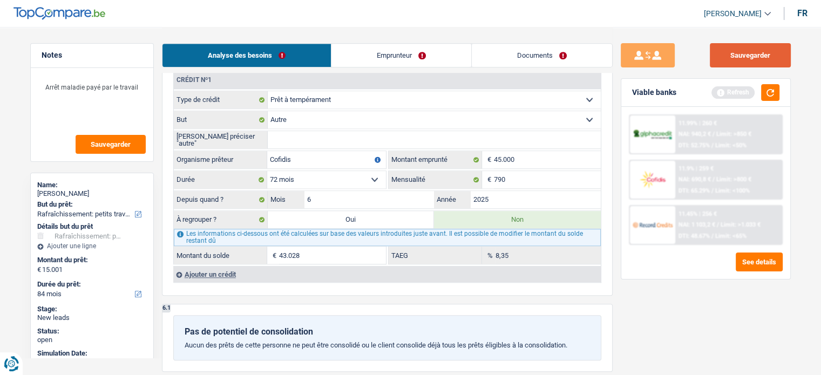
click at [720, 53] on button "Sauvegarder" at bounding box center [750, 55] width 81 height 24
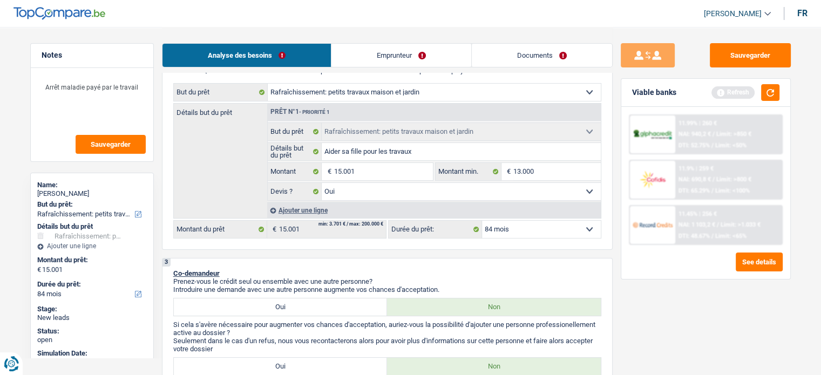
scroll to position [0, 0]
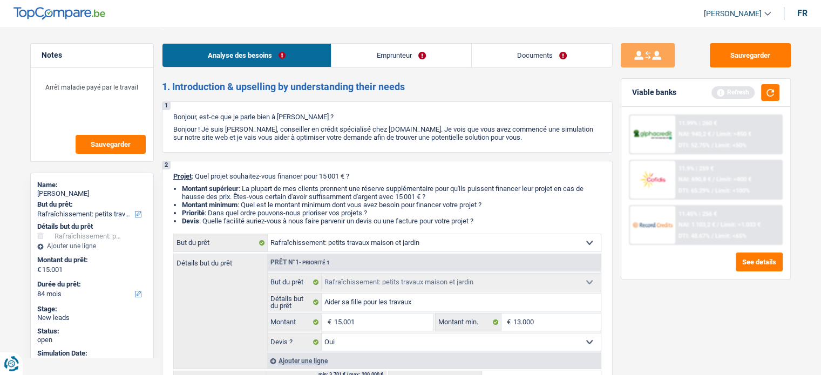
click at [429, 61] on link "Emprunteur" at bounding box center [401, 55] width 140 height 23
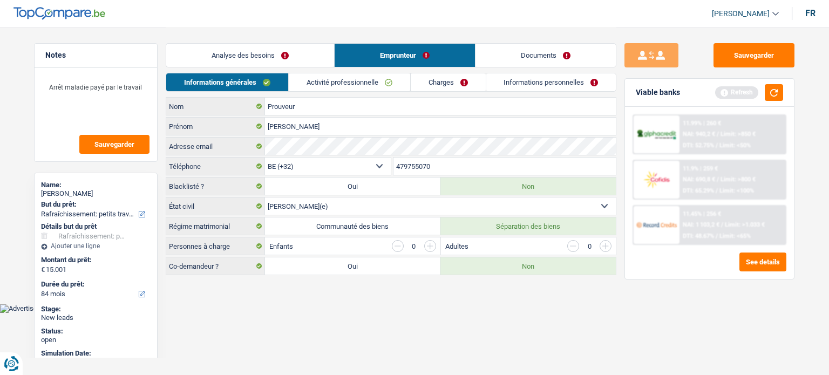
click at [544, 62] on link "Documents" at bounding box center [545, 55] width 140 height 23
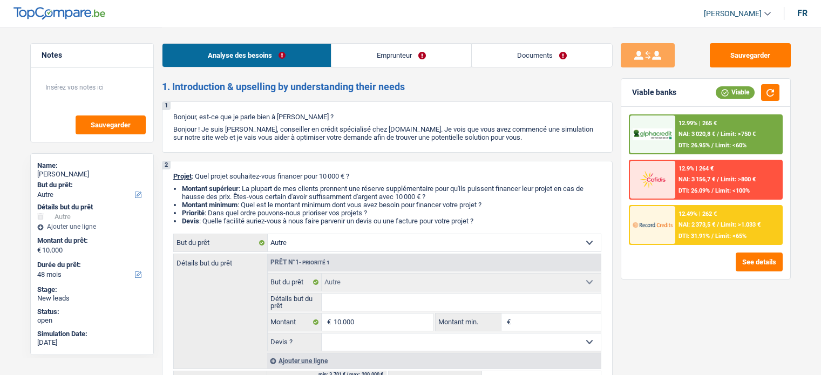
select select "other"
select select "48"
select select "other"
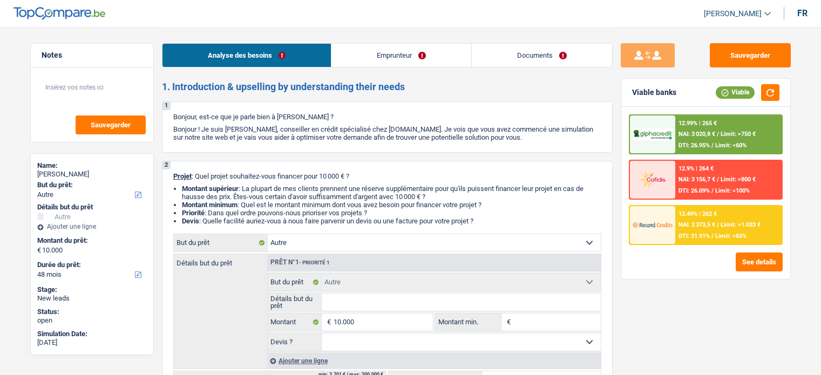
select select "48"
select select "worker"
select select "familyAllowances"
select select "netSalary"
select select "ownerWithMortgage"
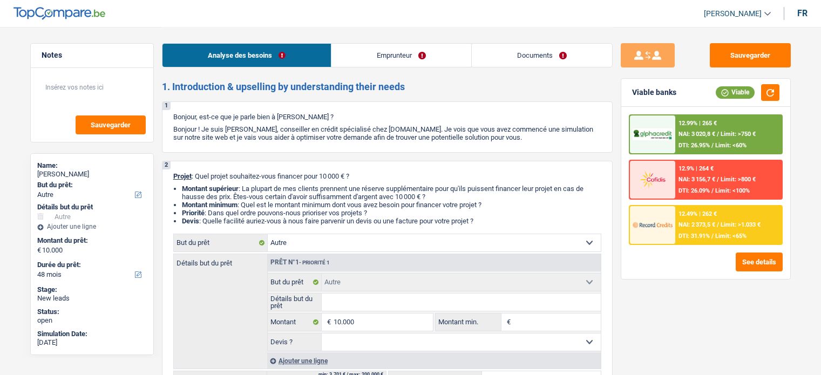
select select "mortgage"
select select "240"
select select "other"
select select "48"
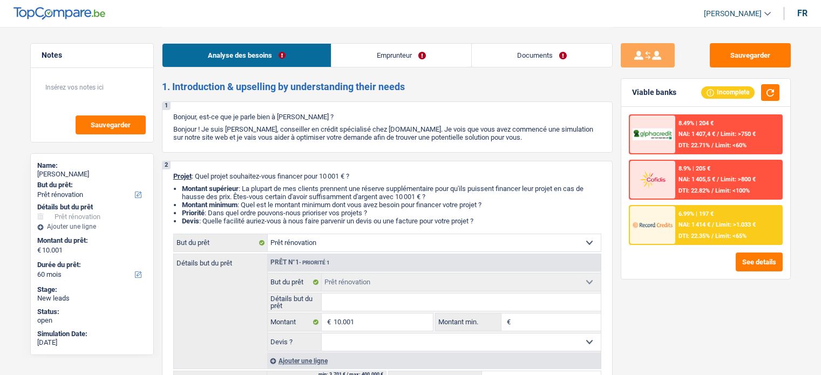
select select "renovation"
select select "60"
select select "renovation"
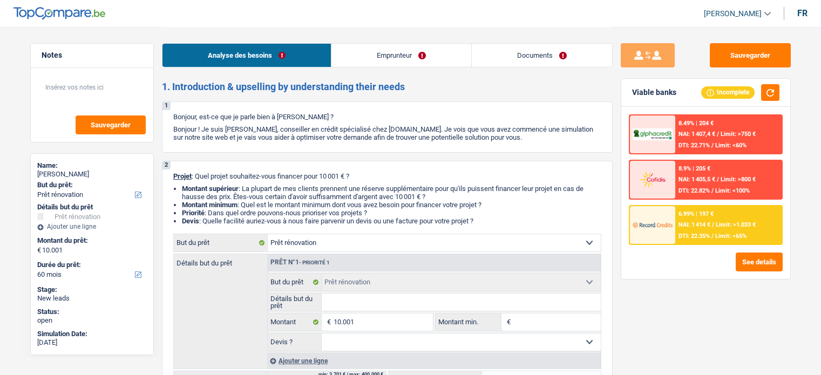
select select "60"
select select "retired"
select select "pension"
select select "ownerWithoutMortgage"
select select "renovationLoan"
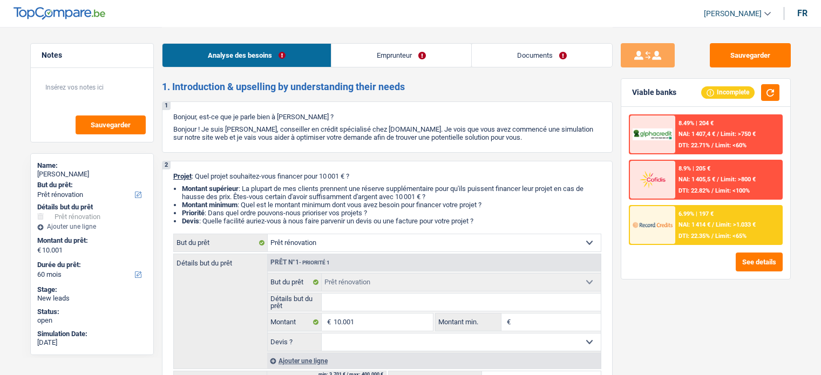
select select "60"
select select "renovation"
select select "60"
click at [424, 49] on link "Emprunteur" at bounding box center [401, 55] width 140 height 23
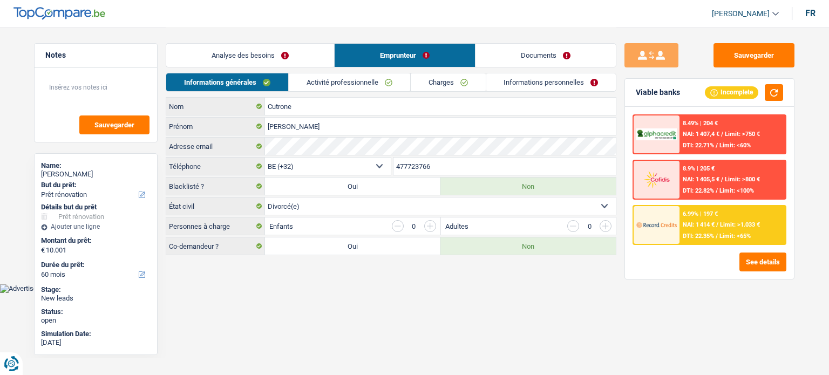
click at [248, 57] on link "Analyse des besoins" at bounding box center [250, 55] width 168 height 23
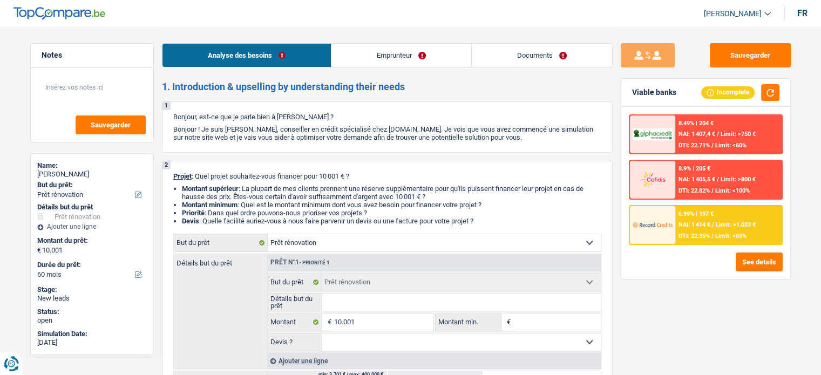
click at [387, 53] on link "Emprunteur" at bounding box center [401, 55] width 140 height 23
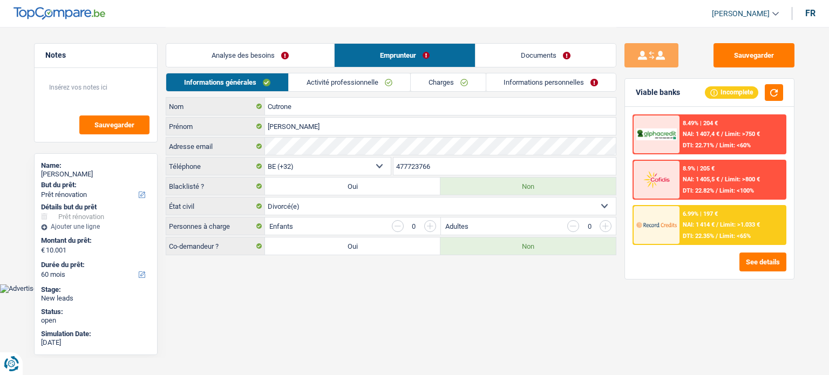
click at [341, 74] on link "Activité professionnelle" at bounding box center [349, 82] width 121 height 18
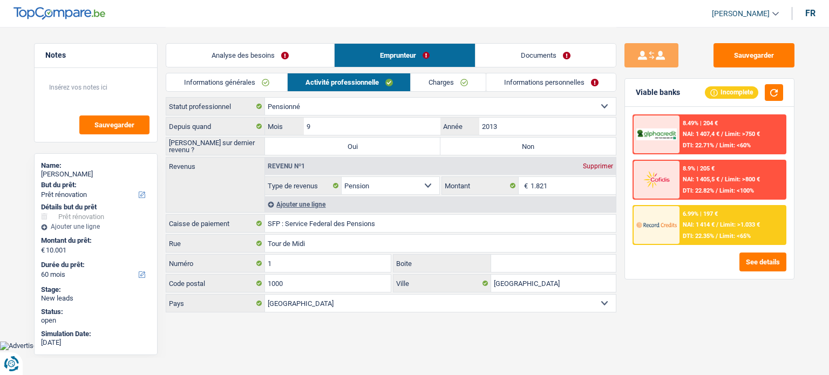
click at [524, 58] on link "Documents" at bounding box center [545, 55] width 140 height 23
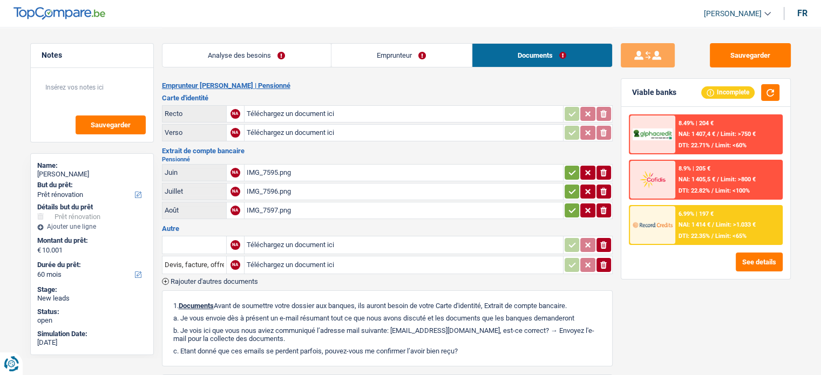
click at [267, 170] on div "IMG_7595.png" at bounding box center [404, 173] width 314 height 16
click at [268, 189] on div "IMG_7596.png" at bounding box center [404, 191] width 314 height 16
click at [268, 205] on div "IMG_7597.png" at bounding box center [404, 210] width 314 height 16
click at [788, 55] on button "Sauvegarder" at bounding box center [750, 55] width 81 height 24
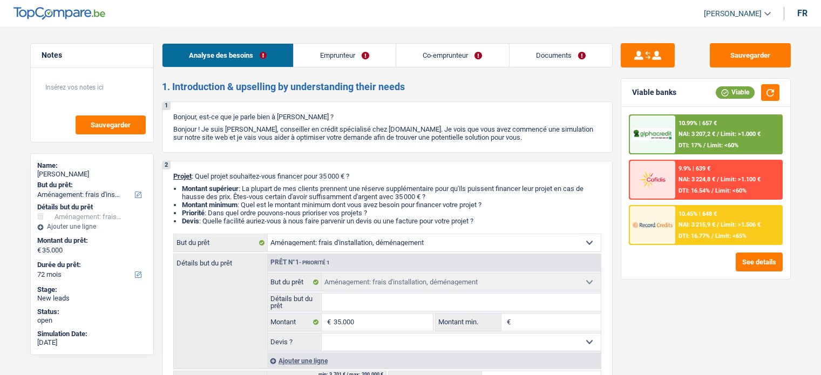
select select "movingOrInstallation"
select select "72"
select select "movingOrInstallation"
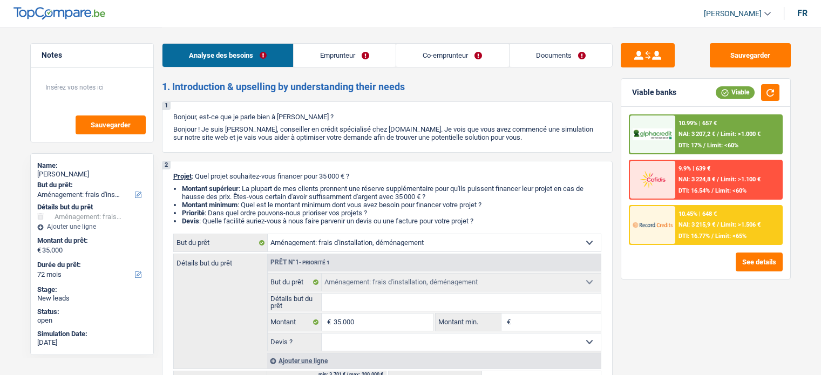
select select "72"
select select "retired"
select select "mutuality"
select select "pension"
select select "mutualityIndemnity"
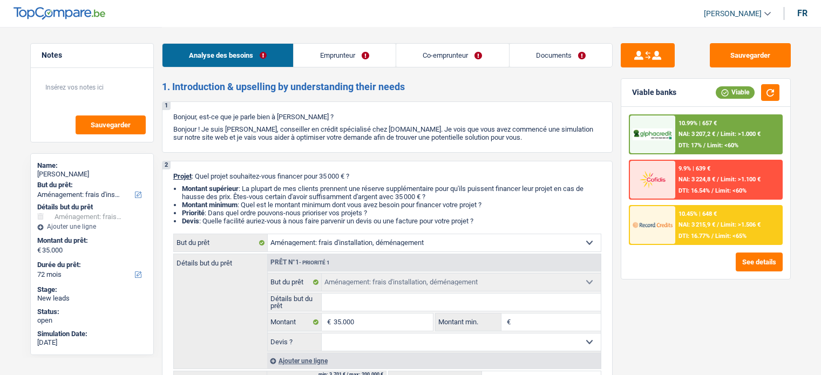
select select "ownerWithoutMortgage"
select select "movingOrInstallation"
select select "72"
click at [317, 49] on link "Emprunteur" at bounding box center [345, 55] width 102 height 23
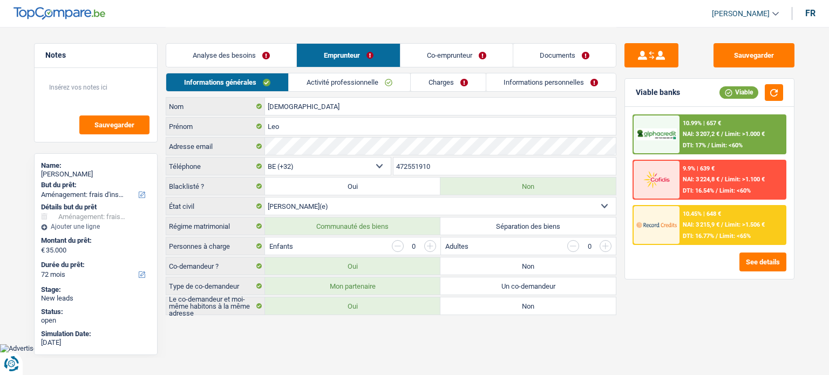
click at [337, 87] on link "Activité professionnelle" at bounding box center [349, 82] width 121 height 18
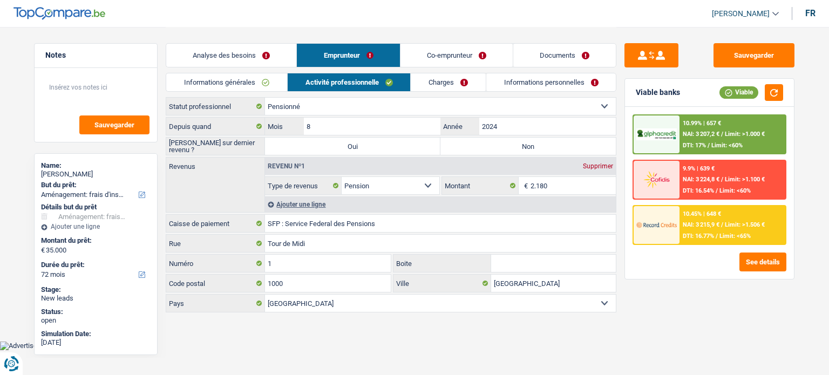
click at [242, 91] on link "Informations générales" at bounding box center [226, 82] width 121 height 18
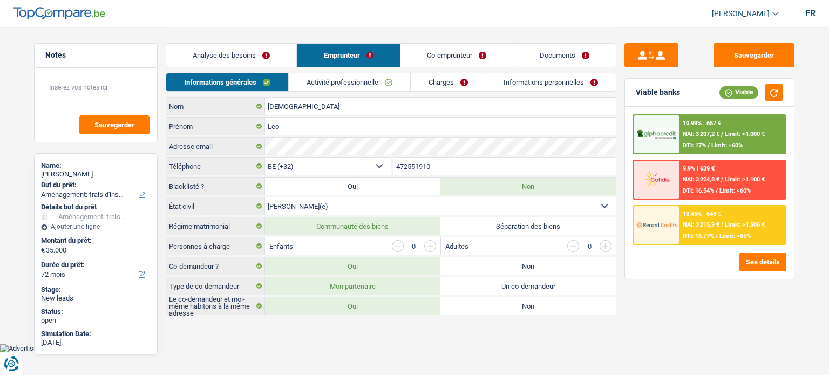
click at [261, 48] on link "Analyse des besoins" at bounding box center [231, 55] width 130 height 23
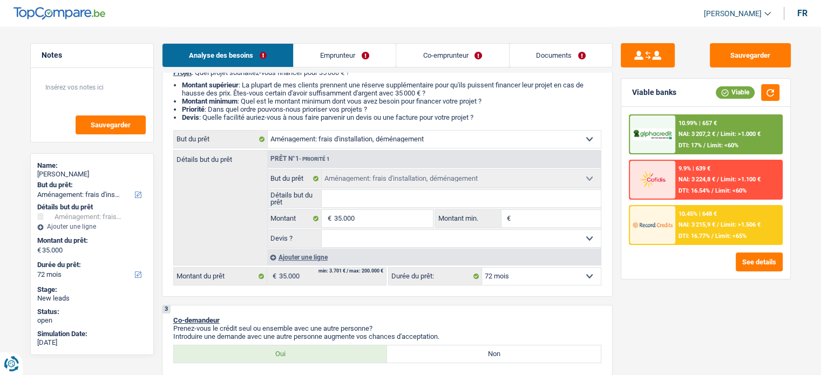
scroll to position [112, 0]
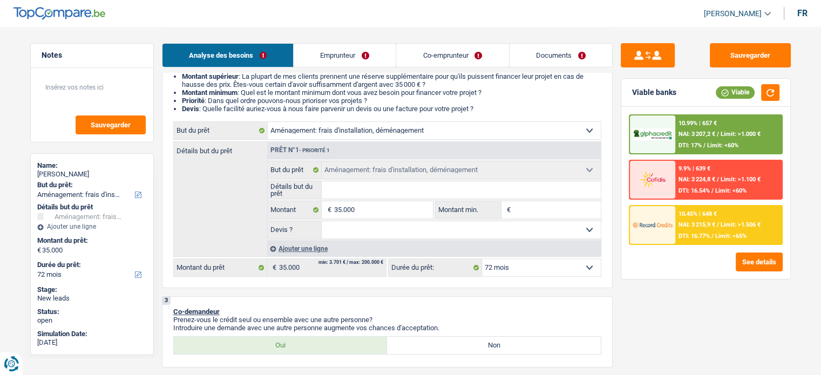
click at [324, 237] on select "Oui Non Non répondu Sélectionner une option" at bounding box center [461, 229] width 279 height 17
select select "yes"
click at [322, 221] on select "Oui Non Non répondu Sélectionner une option" at bounding box center [461, 229] width 279 height 17
select select "yes"
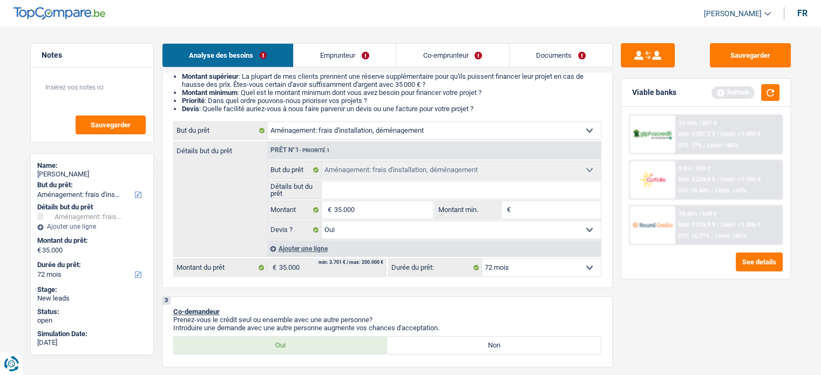
click at [362, 58] on link "Emprunteur" at bounding box center [345, 55] width 102 height 23
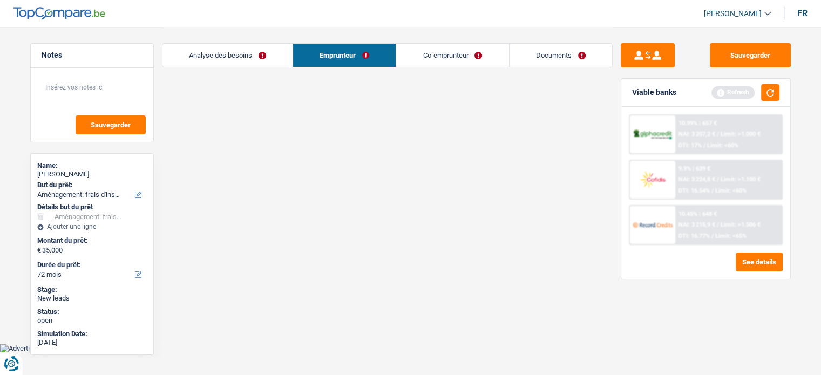
scroll to position [0, 0]
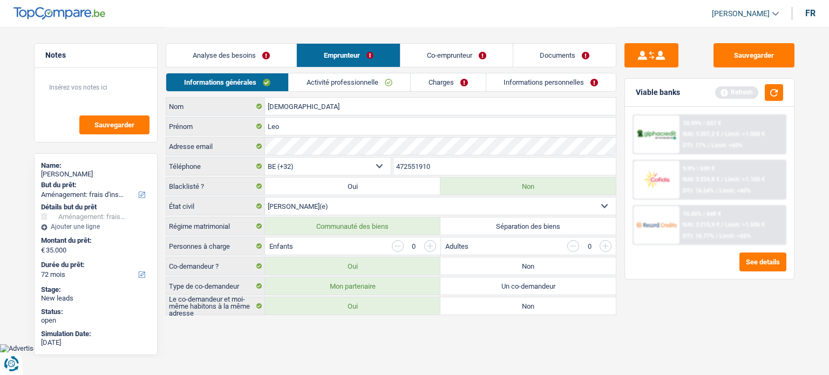
click at [423, 47] on link "Co-emprunteur" at bounding box center [456, 55] width 112 height 23
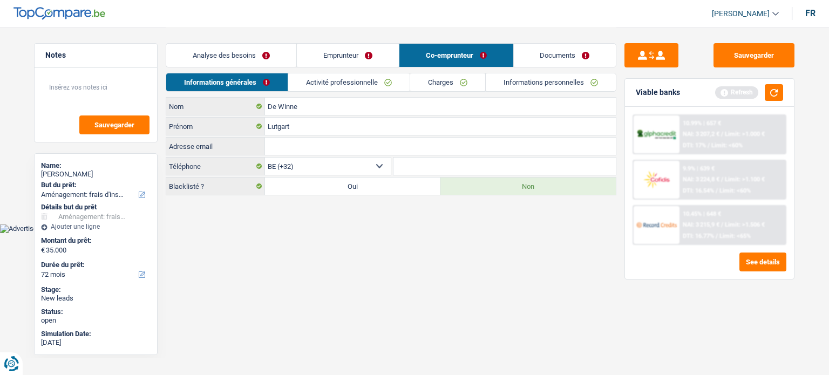
click at [337, 71] on div "Analyse des besoins Emprunteur Co-emprunteur Documents" at bounding box center [391, 50] width 451 height 46
click at [336, 76] on link "Activité professionnelle" at bounding box center [348, 82] width 121 height 18
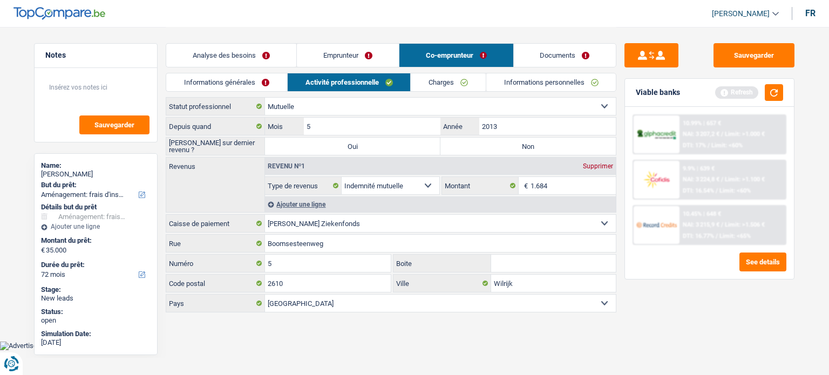
click at [266, 53] on link "Analyse des besoins" at bounding box center [231, 55] width 130 height 23
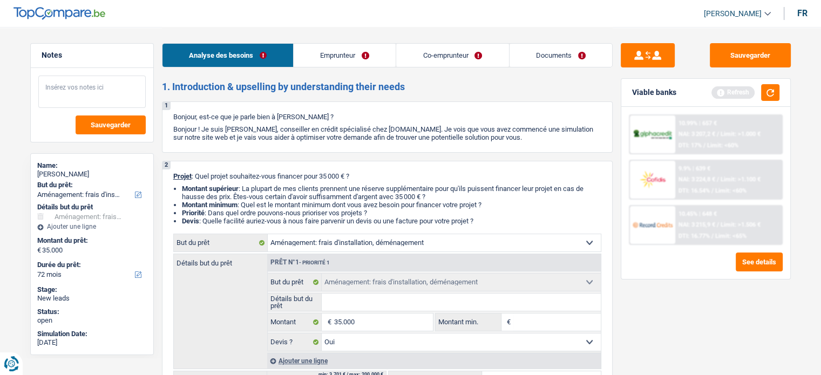
click at [93, 87] on textarea at bounding box center [91, 92] width 107 height 32
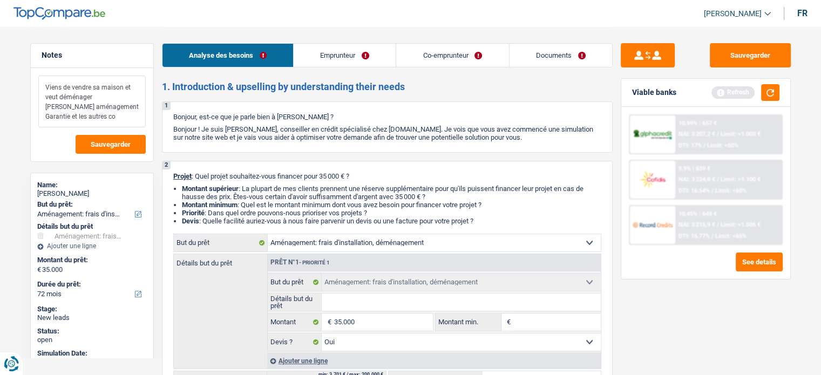
click at [126, 112] on textarea "Viens de vendre sa maison et veut déménager Cout aménagement Garantie et les au…" at bounding box center [91, 102] width 107 height 52
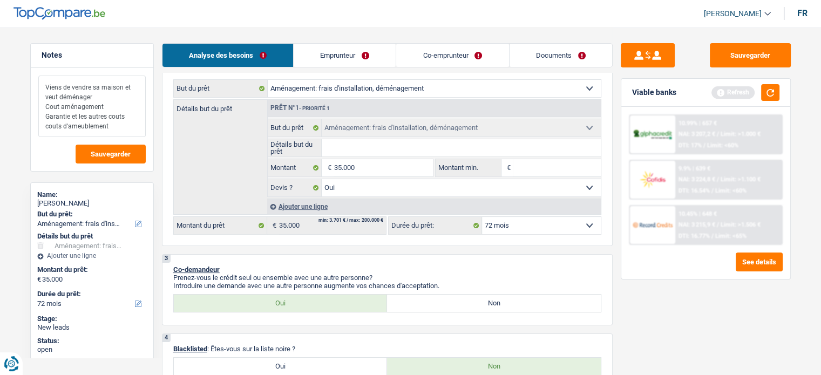
scroll to position [155, 0]
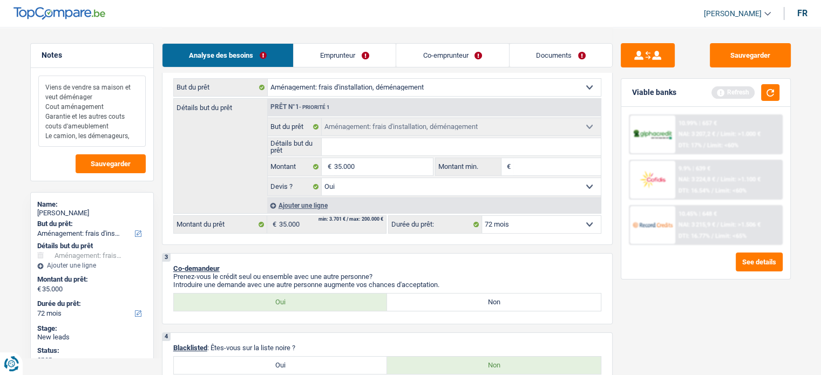
click at [103, 134] on textarea "Viens de vendre sa maison et veut déménager Cout aménagement Garantie et les au…" at bounding box center [91, 111] width 107 height 71
click at [103, 138] on textarea "Viens de vendre sa maison et veut déménager Cout aménagement Garantie et les au…" at bounding box center [91, 111] width 107 height 71
click at [138, 128] on textarea "Viens de vendre sa maison et veut déménager Cout aménagement Garantie et les au…" at bounding box center [91, 111] width 107 height 71
click at [133, 141] on textarea "Viens de vendre sa maison et veut déménager Cout aménagement Garantie et les au…" at bounding box center [91, 111] width 107 height 71
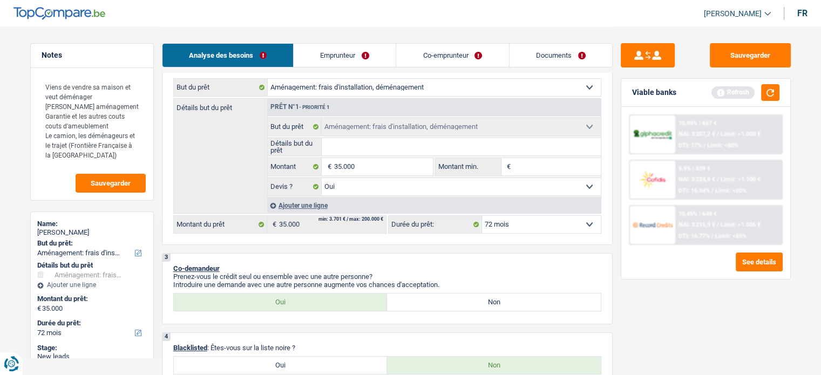
click at [521, 164] on input "Montant min." at bounding box center [556, 166] width 87 height 17
click at [90, 162] on textarea "Viens de vendre sa maison et veut déménager Cout aménagement Garantie et les au…" at bounding box center [91, 121] width 107 height 91
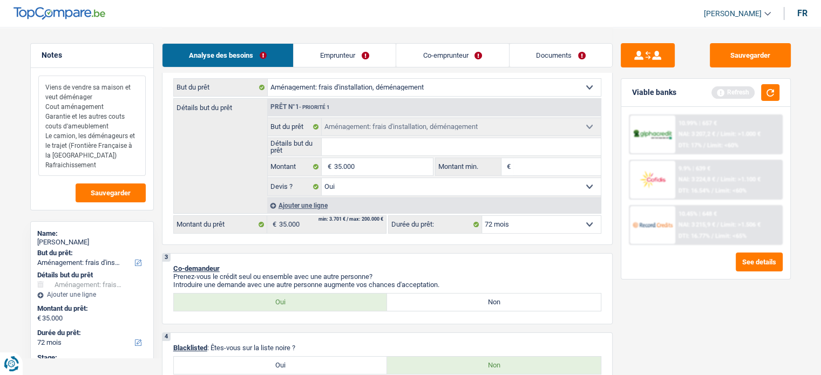
type textarea "Viens de vendre sa maison et veut déménager Cout aménagement Garantie et les au…"
click at [529, 168] on input "Montant min." at bounding box center [556, 166] width 87 height 17
type input "4"
type input "3"
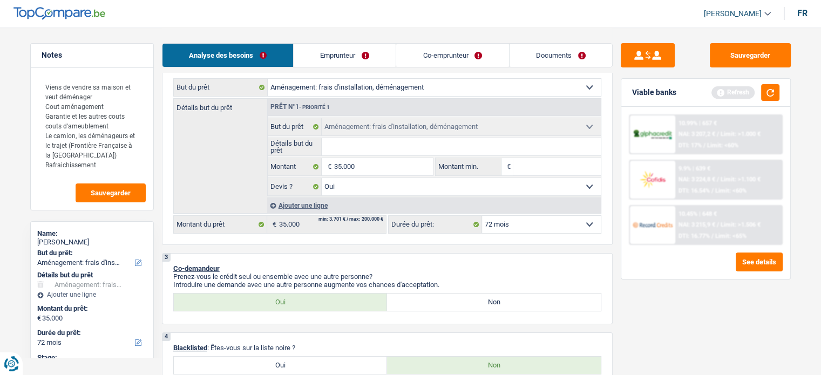
type input "3"
type input "31"
type input "310"
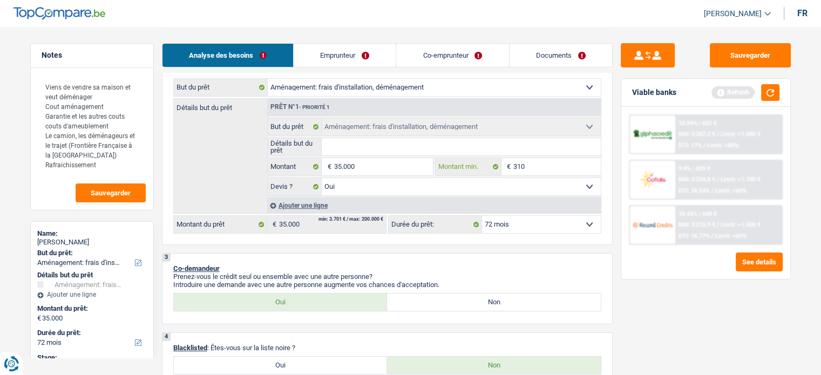
type input "3.100"
type input "31.000"
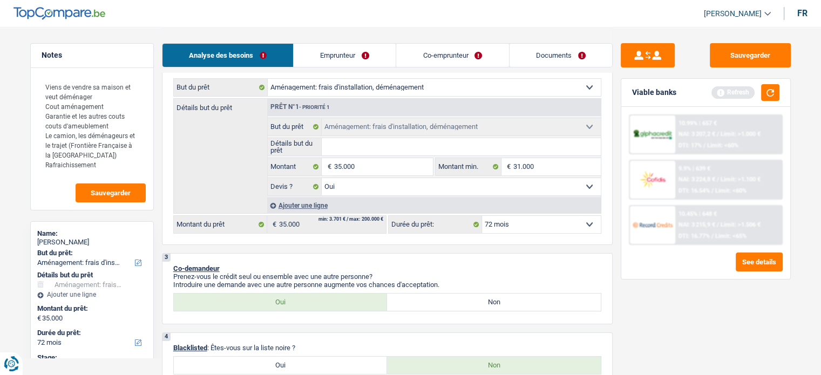
click at [678, 253] on div "See details" at bounding box center [706, 262] width 154 height 19
click at [396, 174] on fieldset "35.000 € Montant Tous les champs sont obligatoires. Veuillez fournir une répons…" at bounding box center [351, 167] width 166 height 18
click at [393, 171] on input "35.000" at bounding box center [382, 166] width 99 height 17
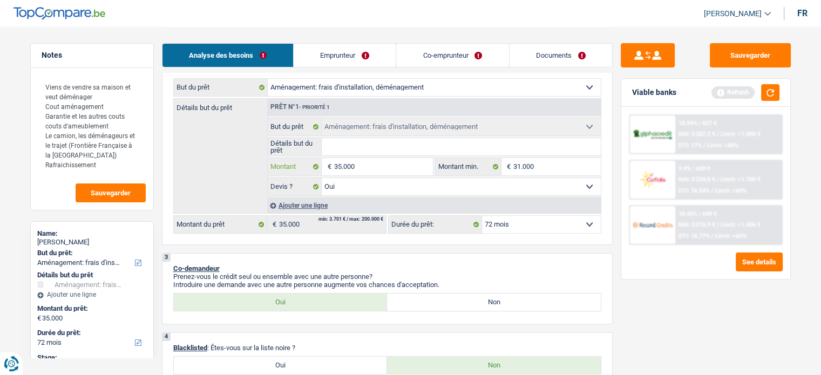
click at [393, 171] on input "35.000" at bounding box center [382, 166] width 99 height 17
click at [515, 220] on select "12 mois 18 mois 24 mois 30 mois 36 mois 42 mois 48 mois 60 mois 72 mois 84 mois…" at bounding box center [541, 224] width 119 height 17
click at [482, 216] on select "12 mois 18 mois 24 mois 30 mois 36 mois 42 mois 48 mois 60 mois 72 mois 84 mois…" at bounding box center [541, 224] width 119 height 17
click at [766, 93] on button "button" at bounding box center [770, 92] width 18 height 17
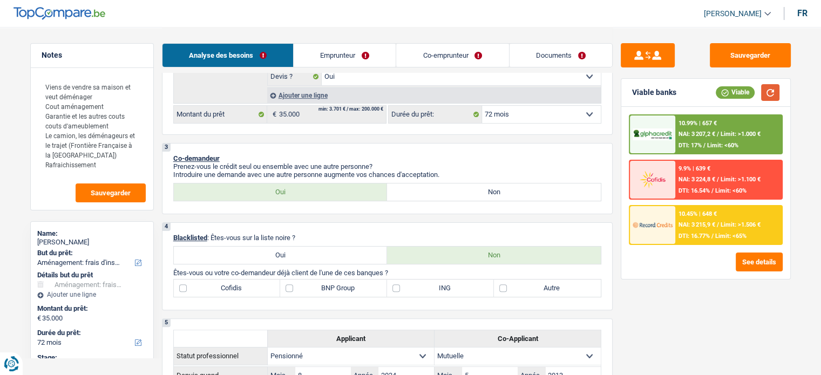
scroll to position [269, 0]
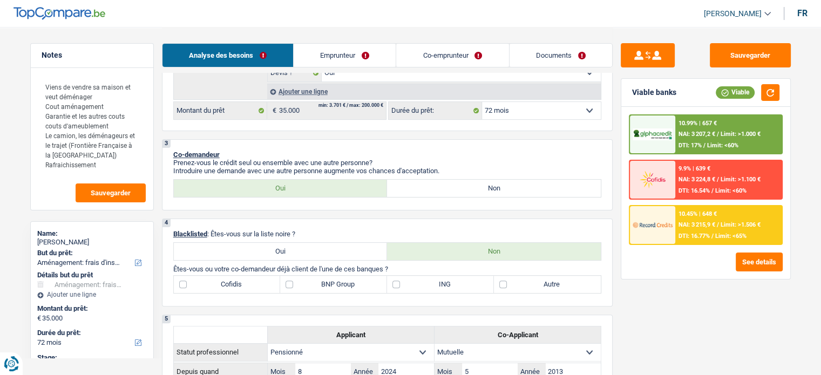
click at [347, 53] on link "Emprunteur" at bounding box center [345, 55] width 102 height 23
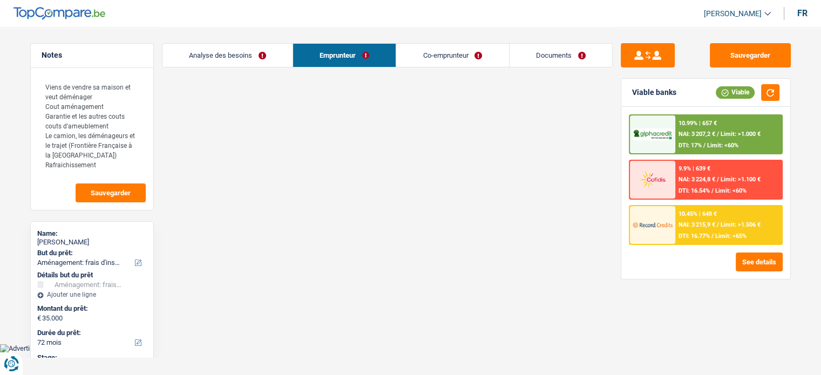
scroll to position [0, 0]
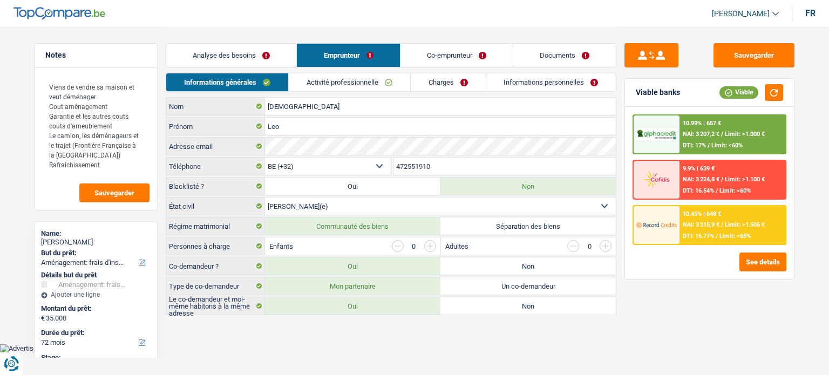
click at [244, 52] on link "Analyse des besoins" at bounding box center [231, 55] width 130 height 23
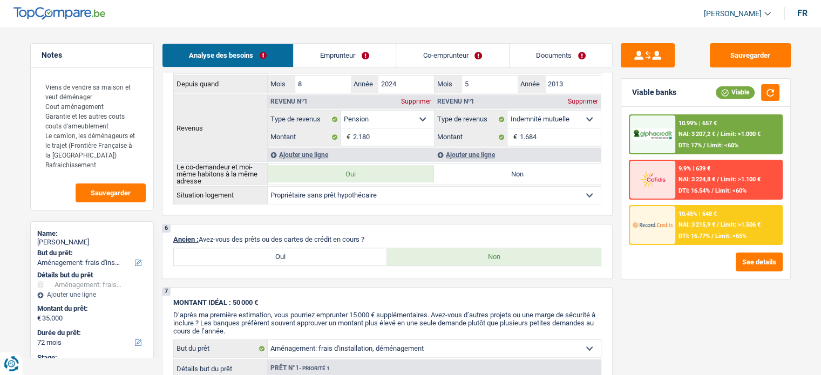
scroll to position [561, 0]
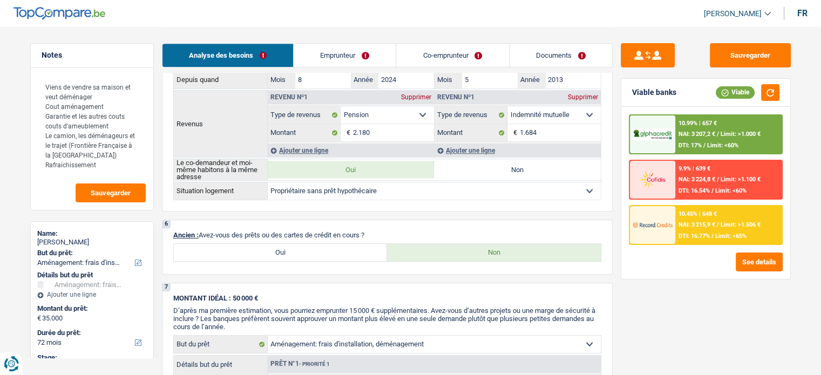
click at [317, 246] on label "Oui" at bounding box center [281, 252] width 214 height 17
click at [317, 246] on input "Oui" at bounding box center [281, 252] width 214 height 17
radio input "true"
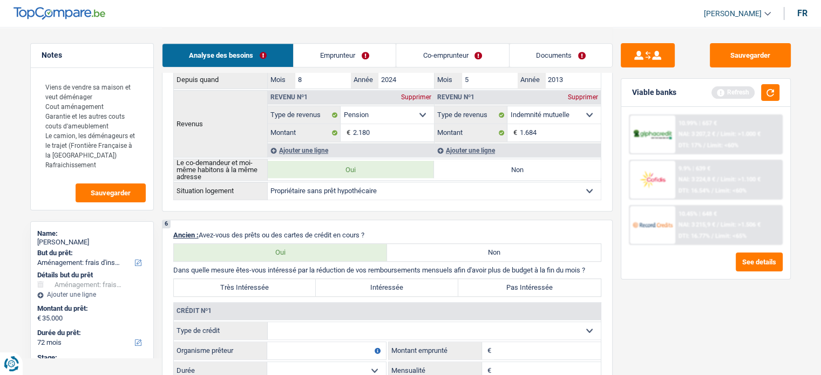
click at [434, 255] on label "Non" at bounding box center [494, 252] width 214 height 17
click at [434, 255] on input "Non" at bounding box center [494, 252] width 214 height 17
radio input "true"
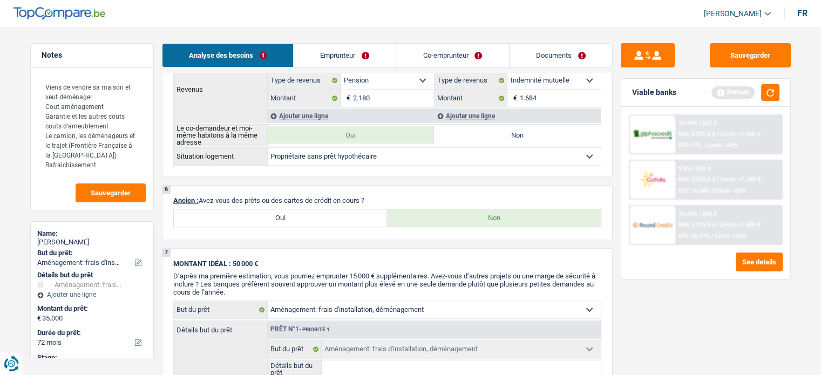
scroll to position [596, 0]
click at [279, 211] on label "Oui" at bounding box center [281, 217] width 214 height 17
click at [279, 211] on input "Oui" at bounding box center [281, 217] width 214 height 17
radio input "true"
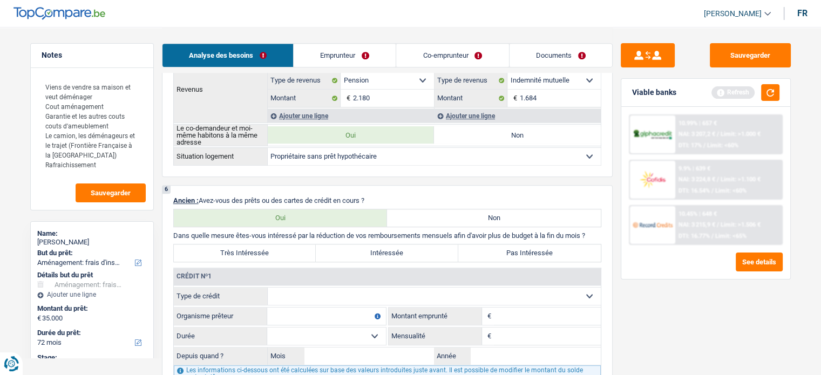
scroll to position [697, 0]
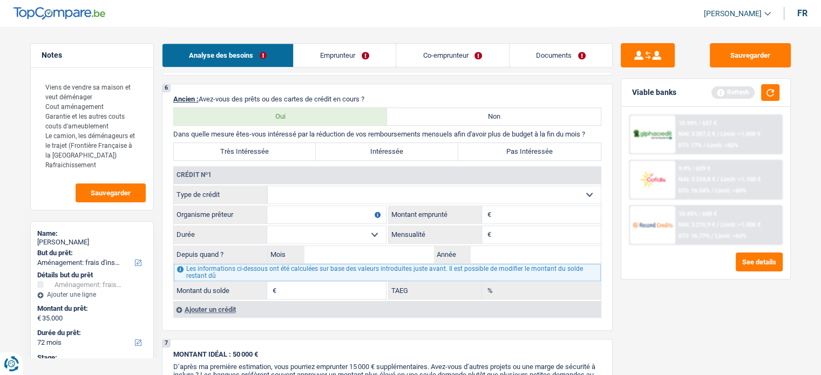
click at [337, 190] on select "Carte ou ouverture de crédit Prêt hypothécaire Vente à tempérament Prêt à tempé…" at bounding box center [434, 194] width 333 height 17
select select "personalLoan"
type input "0"
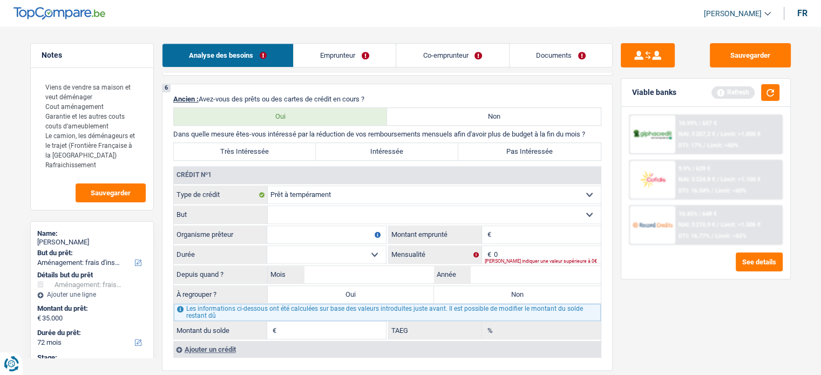
click at [497, 228] on input "Montant" at bounding box center [547, 234] width 107 height 17
type input "45.000"
click at [345, 206] on select "Confort maison: meubles, textile, peinture, électroménager, outillage non-profe…" at bounding box center [434, 214] width 333 height 17
select select "other"
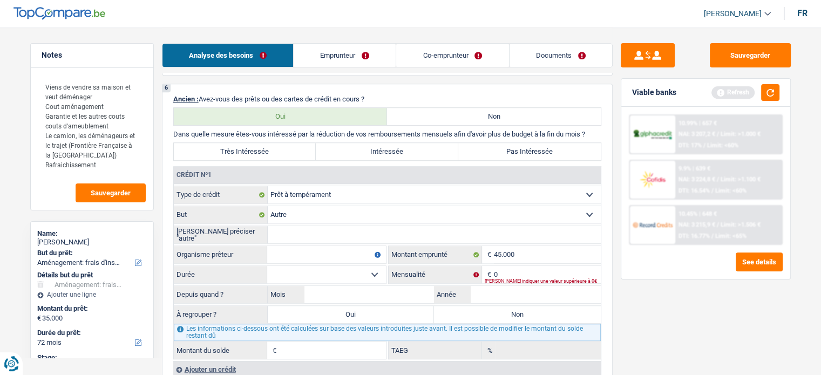
click at [287, 230] on input "Veuillez préciser "autre"" at bounding box center [434, 234] width 333 height 17
type input "F"
click at [319, 198] on select "Carte ou ouverture de crédit Prêt hypothécaire Vente à tempérament Prêt à tempé…" at bounding box center [434, 194] width 333 height 17
click at [268, 186] on select "Carte ou ouverture de crédit Prêt hypothécaire Vente à tempérament Prêt à tempé…" at bounding box center [434, 194] width 333 height 17
click at [289, 228] on input "La" at bounding box center [434, 234] width 333 height 17
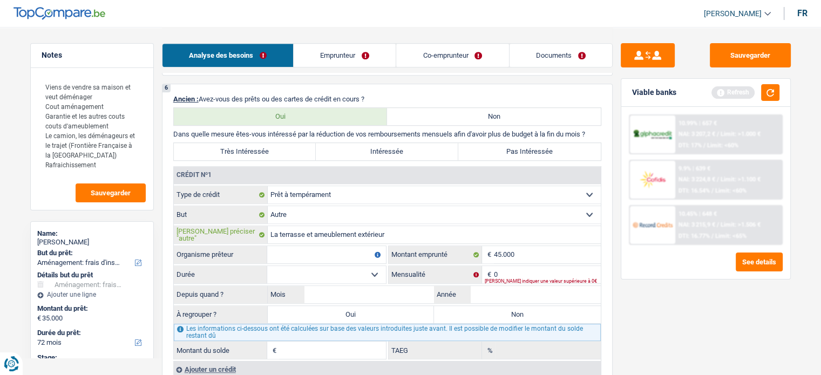
type input "La terrasse et ameublement extérieur"
click at [339, 254] on input "Organisme prêteur" at bounding box center [326, 254] width 119 height 17
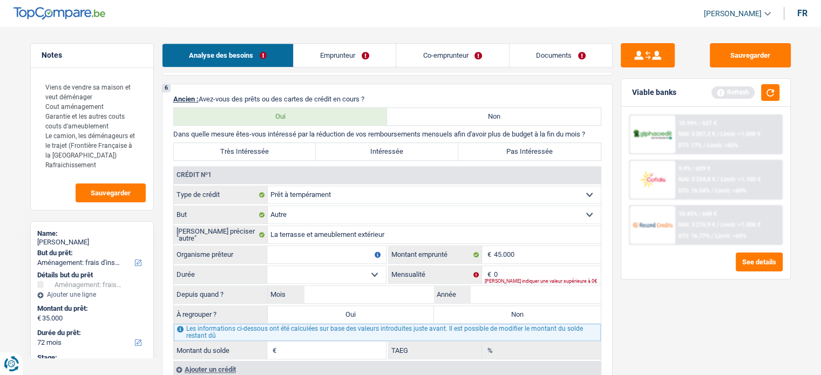
click at [364, 50] on link "Emprunteur" at bounding box center [345, 55] width 102 height 23
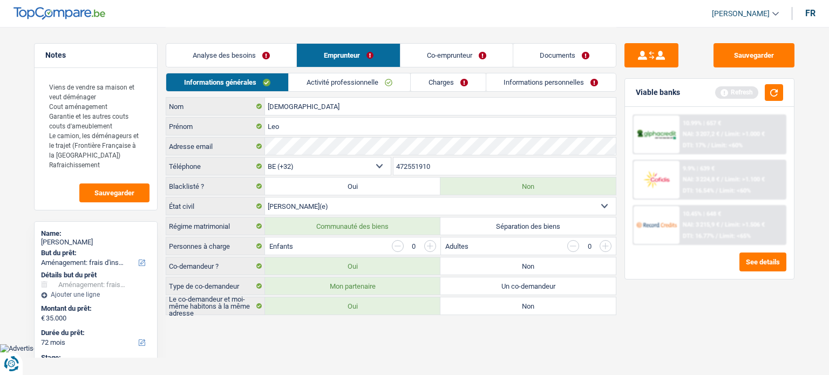
click at [353, 90] on link "Activité professionnelle" at bounding box center [349, 82] width 121 height 18
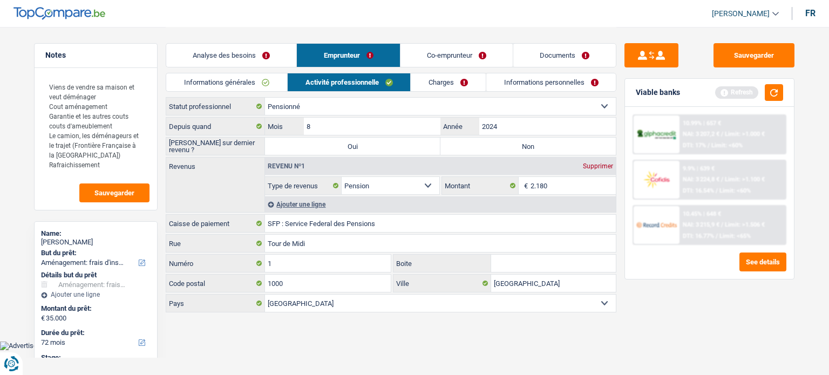
click at [420, 59] on link "Co-emprunteur" at bounding box center [456, 55] width 112 height 23
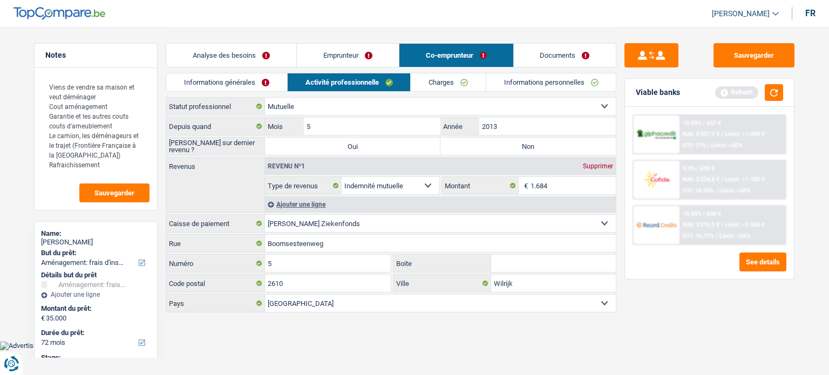
click at [343, 62] on link "Emprunteur" at bounding box center [348, 55] width 102 height 23
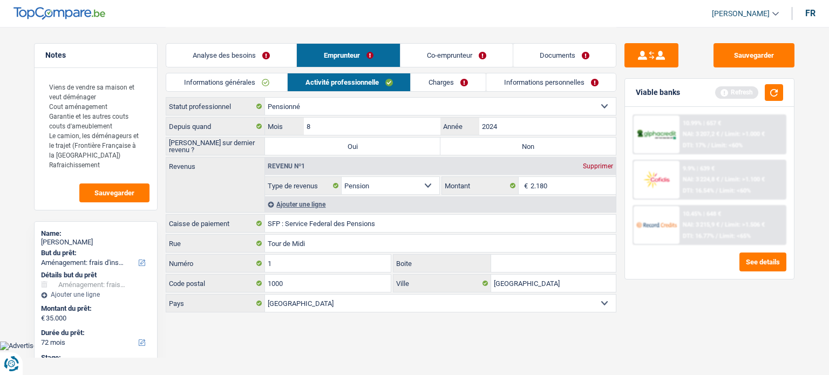
click at [255, 91] on link "Informations générales" at bounding box center [226, 82] width 121 height 18
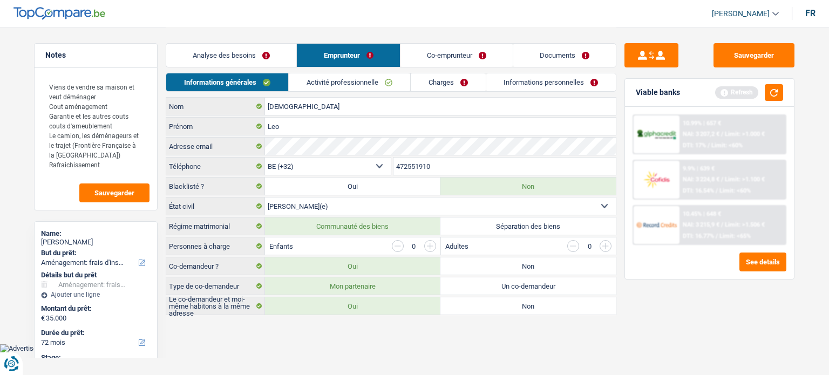
click at [264, 45] on link "Analyse des besoins" at bounding box center [231, 55] width 130 height 23
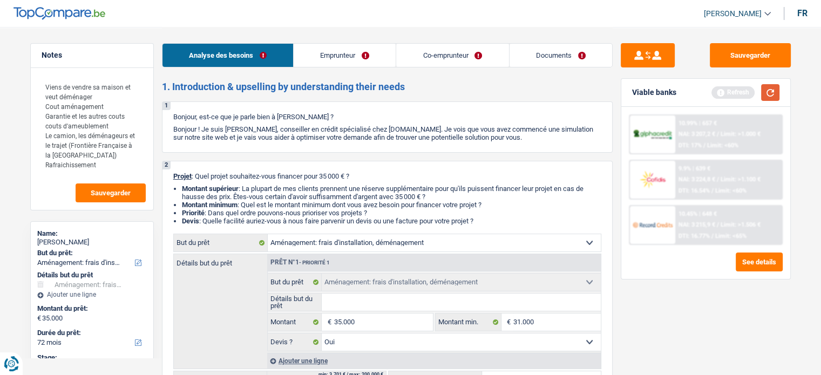
click at [768, 96] on button "button" at bounding box center [770, 92] width 18 height 17
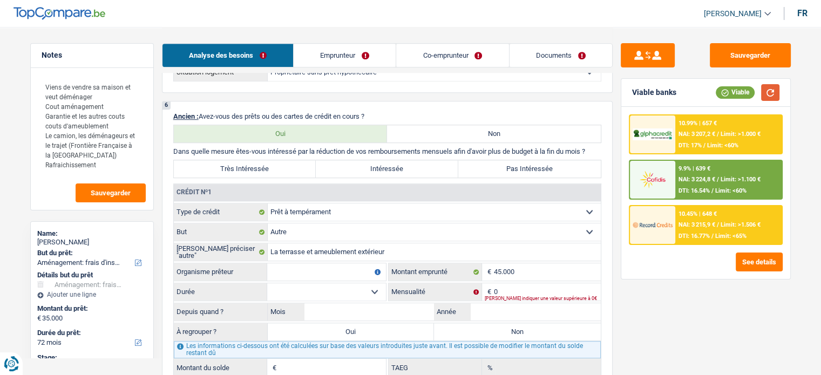
scroll to position [681, 0]
click at [329, 271] on input "Organisme prêteur" at bounding box center [326, 270] width 119 height 17
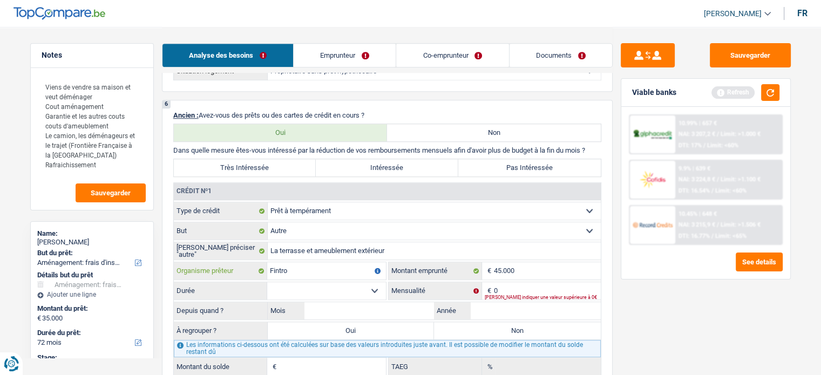
type input "Fintro"
click at [352, 289] on select "12 mois 18 mois 24 mois 30 mois 36 mois 42 mois 48 mois 60 mois 72 mois 84 mois…" at bounding box center [326, 290] width 119 height 17
select select "120"
click at [267, 282] on select "12 mois 18 mois 24 mois 30 mois 36 mois 42 mois 48 mois 60 mois 72 mois 84 mois…" at bounding box center [326, 290] width 119 height 17
click at [516, 295] on div "Veuillez indiquer une valeur supérieure à 0€" at bounding box center [543, 297] width 116 height 4
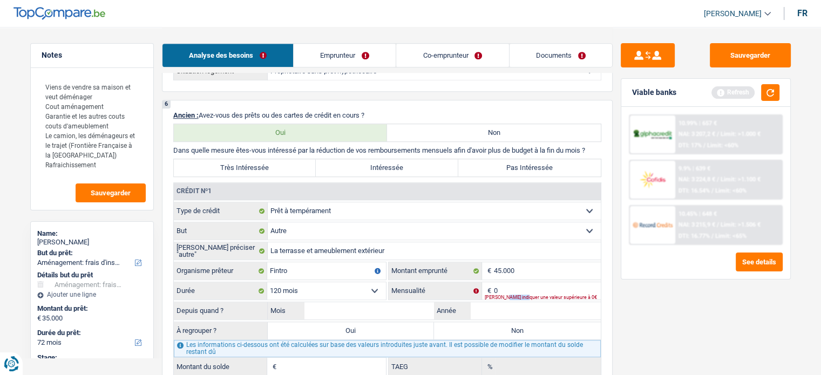
click at [516, 295] on div "Veuillez indiquer une valeur supérieure à 0€" at bounding box center [543, 297] width 116 height 4
click at [503, 276] on fieldset "Carte ou ouverture de crédit Prêt hypothécaire Vente à tempérament Prêt à tempé…" at bounding box center [387, 289] width 427 height 174
click at [525, 262] on input "45.000" at bounding box center [547, 270] width 107 height 17
type input "1"
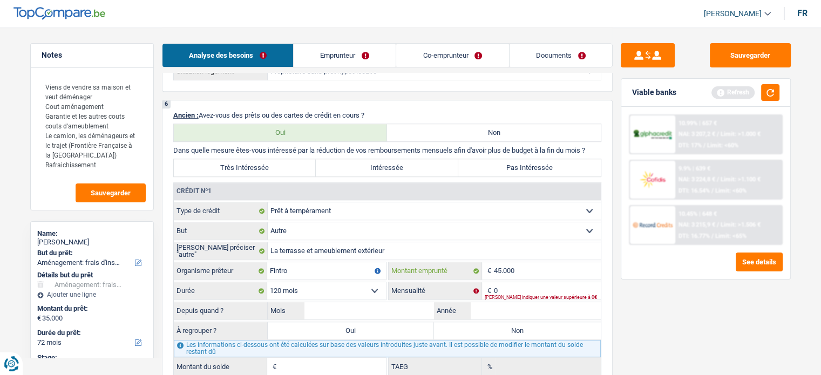
select select
type input "108.000"
click at [370, 276] on fieldset "Carte ou ouverture de crédit Prêt hypothécaire Vente à tempérament Prêt à tempé…" at bounding box center [387, 289] width 427 height 174
click at [365, 295] on div "Tous les champs sont obligatoires. Veuillez fournir une réponse plus longue" at bounding box center [328, 297] width 116 height 4
click at [378, 287] on select "12 mois 18 mois 24 mois 30 mois 36 mois 42 mois 48 mois 60 mois 72 mois 84 mois…" at bounding box center [326, 290] width 119 height 17
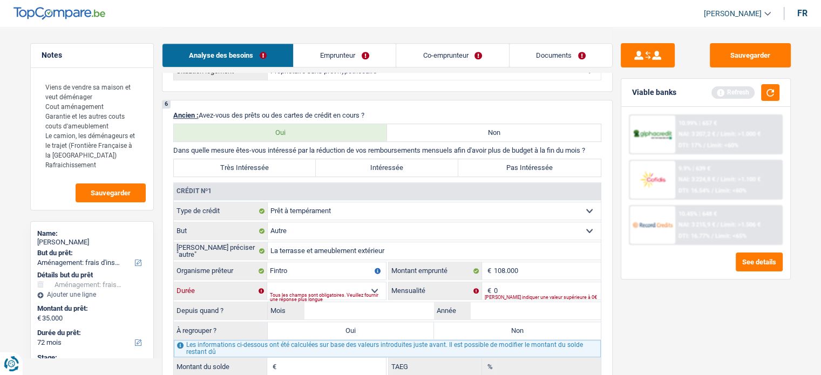
select select "120"
click at [267, 282] on select "12 mois 18 mois 24 mois 30 mois 36 mois 42 mois 48 mois 60 mois 72 mois 84 mois…" at bounding box center [326, 290] width 119 height 17
click at [333, 206] on select "Carte ou ouverture de crédit Prêt hypothécaire Vente à tempérament Prêt à tempé…" at bounding box center [434, 210] width 333 height 17
select select "renovationLoan"
click at [268, 202] on select "Carte ou ouverture de crédit Prêt hypothécaire Vente à tempérament Prêt à tempé…" at bounding box center [434, 210] width 333 height 17
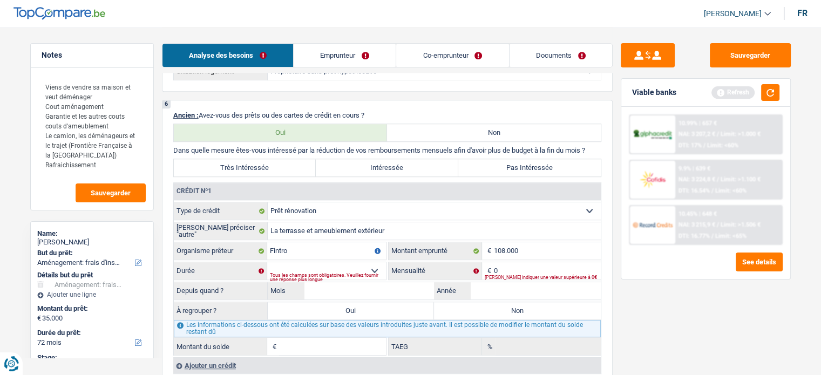
click at [343, 275] on div "Tous les champs sont obligatoires. Veuillez fournir une réponse plus longue" at bounding box center [328, 277] width 116 height 4
click at [371, 275] on div "Tous les champs sont obligatoires. Veuillez fournir une réponse plus longue" at bounding box center [328, 277] width 116 height 4
click at [375, 262] on select "12 mois 18 mois 24 mois 30 mois 36 mois 42 mois 48 mois 60 mois 72 mois 84 mois…" at bounding box center [326, 270] width 119 height 17
select select "120"
click at [267, 262] on select "12 mois 18 mois 24 mois 30 mois 36 mois 42 mois 48 mois 60 mois 72 mois 84 mois…" at bounding box center [326, 270] width 119 height 17
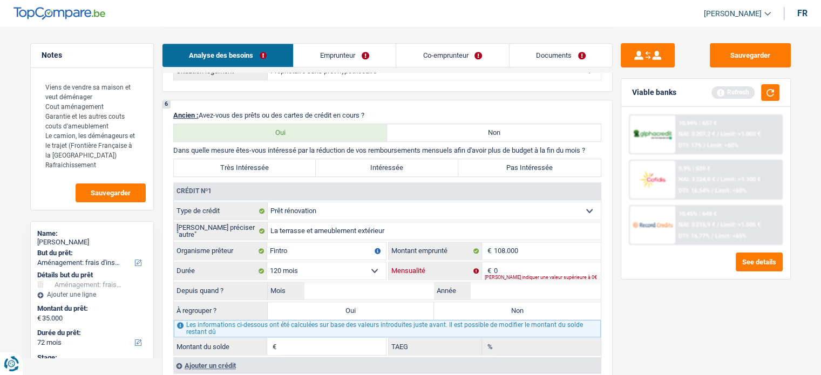
click at [533, 262] on input "0" at bounding box center [547, 270] width 107 height 17
click at [399, 167] on label "Intéressée" at bounding box center [387, 167] width 142 height 17
click at [399, 167] on input "Intéressée" at bounding box center [387, 167] width 142 height 17
radio input "true"
click at [775, 94] on button "button" at bounding box center [770, 92] width 18 height 17
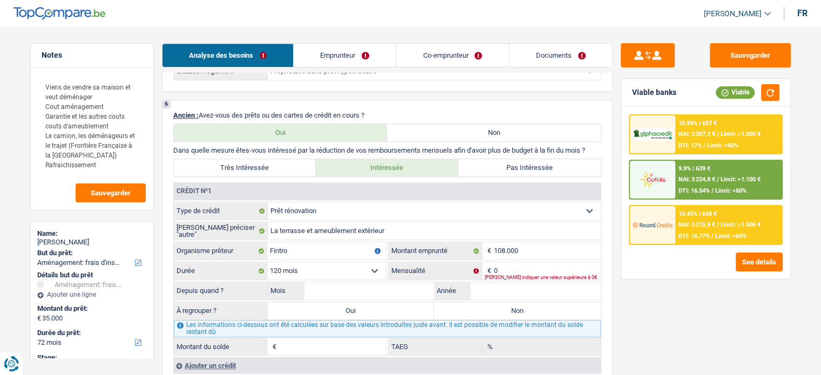
click at [495, 275] on div "Veuillez indiquer une valeur supérieure à 0€" at bounding box center [543, 277] width 116 height 4
click at [504, 275] on div "Veuillez indiquer une valeur supérieure à 0€" at bounding box center [543, 277] width 116 height 4
click at [772, 90] on button "button" at bounding box center [770, 92] width 18 height 17
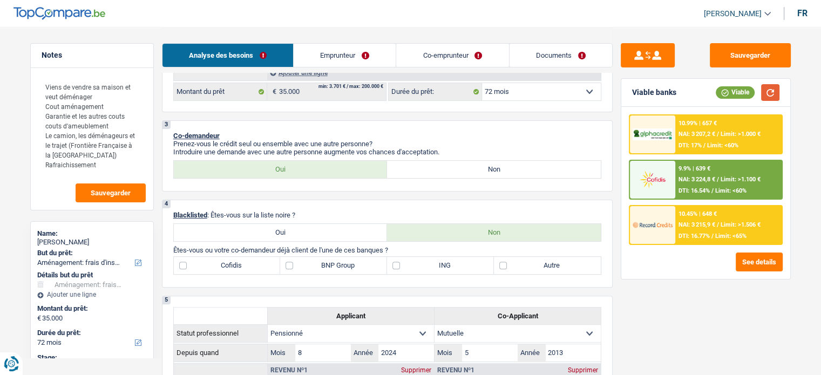
scroll to position [289, 0]
click at [353, 260] on label "BNP Group" at bounding box center [333, 264] width 107 height 17
click at [353, 260] on input "BNP Group" at bounding box center [333, 264] width 107 height 17
checkbox input "true"
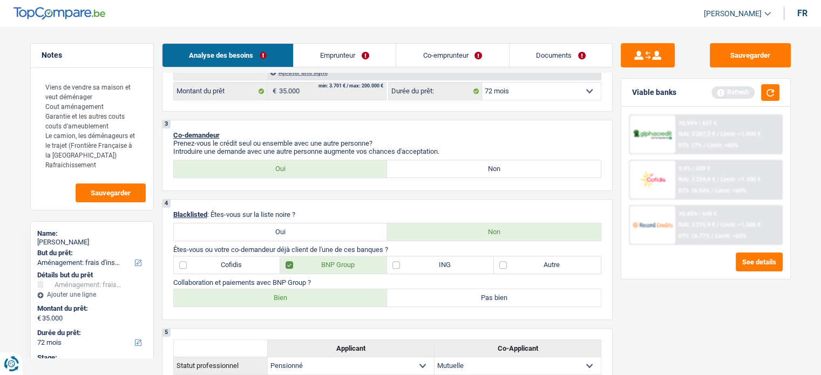
click at [301, 305] on div "4 Blacklisted : Êtes-vous sur la liste noire ? Oui Non Êtes-vous ou votre co-de…" at bounding box center [387, 259] width 451 height 121
click at [314, 297] on label "Bien" at bounding box center [281, 297] width 214 height 17
click at [314, 297] on input "Bien" at bounding box center [281, 297] width 214 height 17
radio input "true"
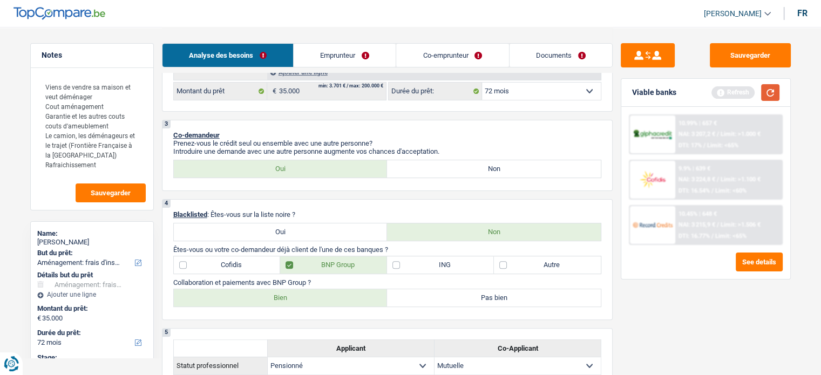
click at [775, 93] on button "button" at bounding box center [770, 92] width 18 height 17
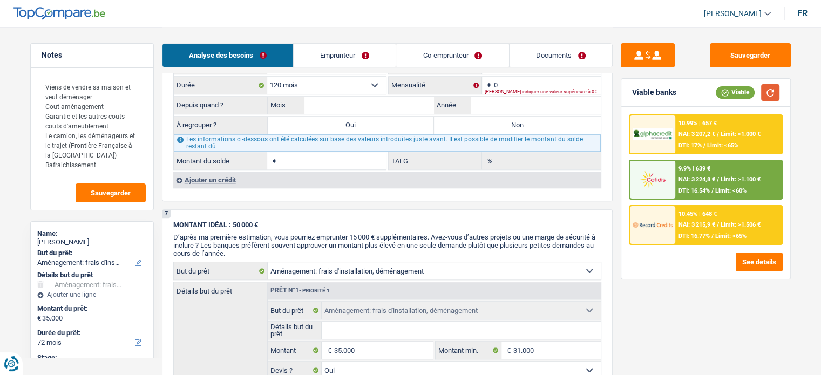
scroll to position [807, 0]
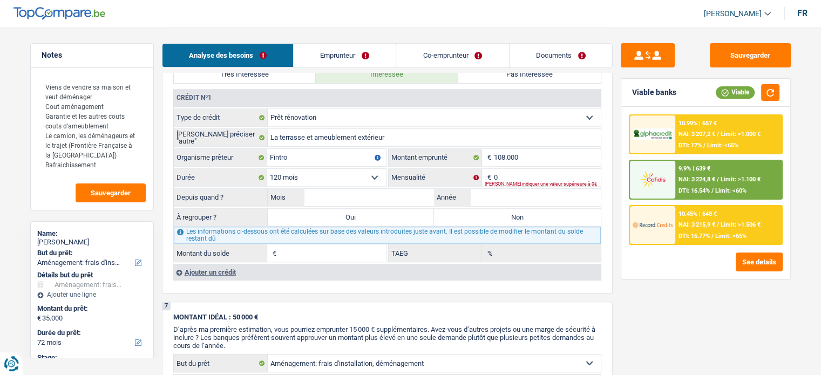
click at [519, 162] on fieldset "Carte ou ouverture de crédit Prêt hypothécaire Vente à tempérament Prêt à tempé…" at bounding box center [387, 185] width 427 height 154
click at [516, 182] on div "Veuillez indiquer une valeur supérieure à 0€" at bounding box center [543, 184] width 116 height 4
click at [495, 169] on input "0" at bounding box center [547, 177] width 107 height 17
click at [501, 169] on input "0" at bounding box center [547, 177] width 107 height 17
type input "1"
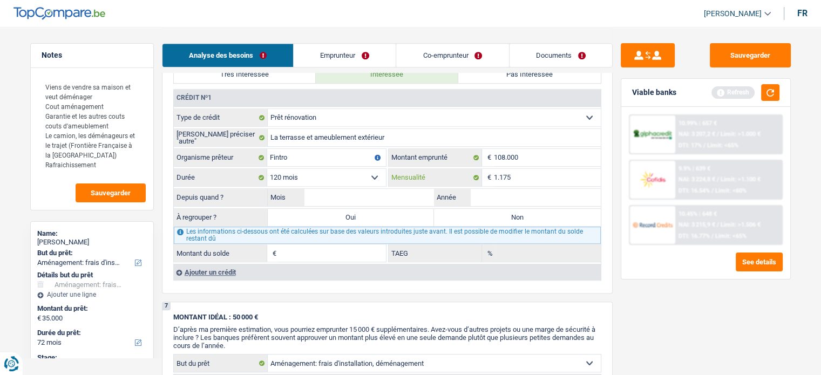
type input "1.175"
click at [419, 198] on input "Mois" at bounding box center [369, 197] width 130 height 17
click at [518, 189] on input "Année" at bounding box center [536, 197] width 130 height 17
click at [460, 214] on label "Non" at bounding box center [517, 217] width 167 height 17
click at [460, 214] on input "Non" at bounding box center [517, 217] width 167 height 17
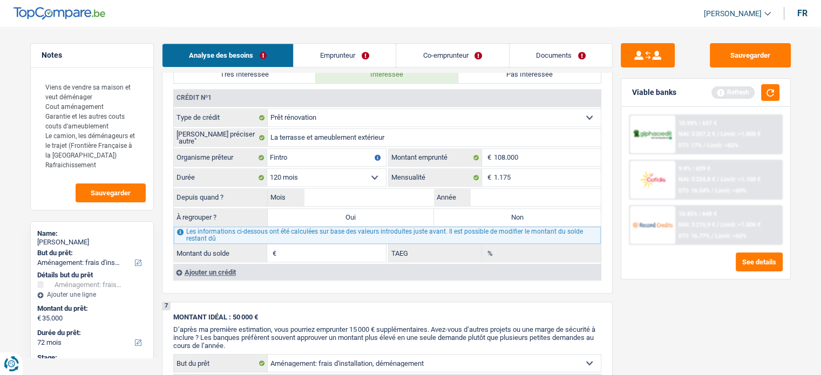
radio input "true"
click at [309, 251] on input "Montant du solde" at bounding box center [332, 252] width 107 height 17
type input "45.000"
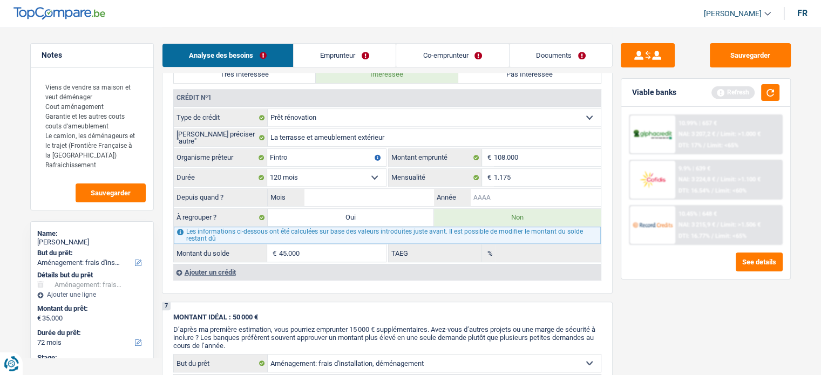
click at [512, 189] on input "Année" at bounding box center [536, 197] width 130 height 17
type input "2020"
click at [383, 193] on input "Mois" at bounding box center [369, 197] width 130 height 17
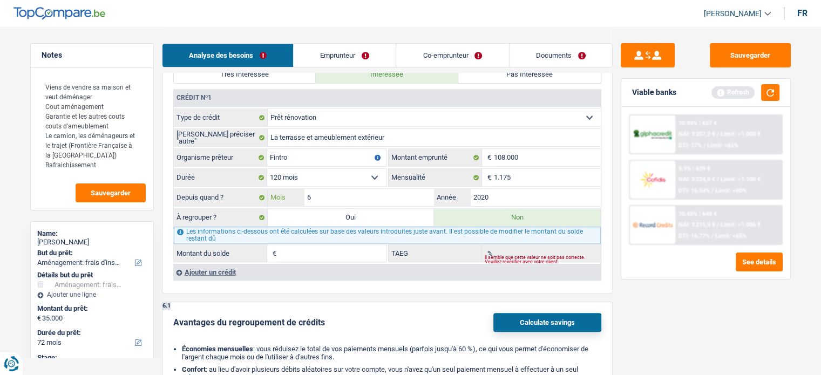
type input "6"
type input "57.847"
type input "5,70"
click at [718, 309] on div "Sauvegarder Viable banks Refresh 10.99% | 657 € NAI: 3 207,2 € / Limit: >1.000 …" at bounding box center [705, 200] width 186 height 315
click at [332, 192] on input "6" at bounding box center [369, 197] width 130 height 17
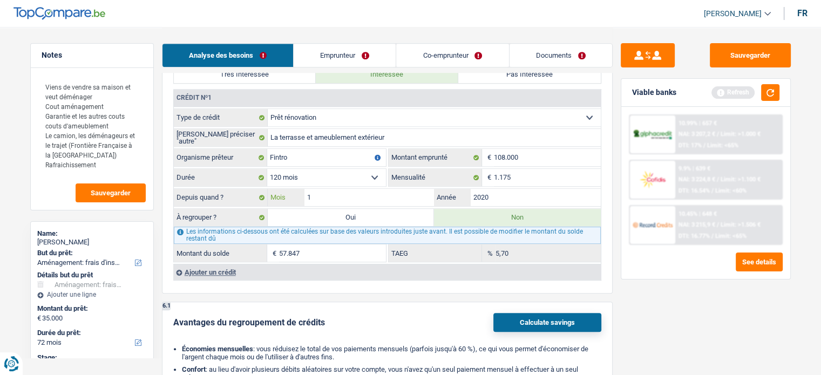
type input "1"
type input "53.268"
click at [646, 276] on div "10.99% | 657 € NAI: 3 207,2 € / Limit: >1.000 € DTI: 17% / Limit: <65% 9.9% | 6…" at bounding box center [705, 193] width 169 height 172
click at [318, 192] on input "1" at bounding box center [369, 197] width 130 height 17
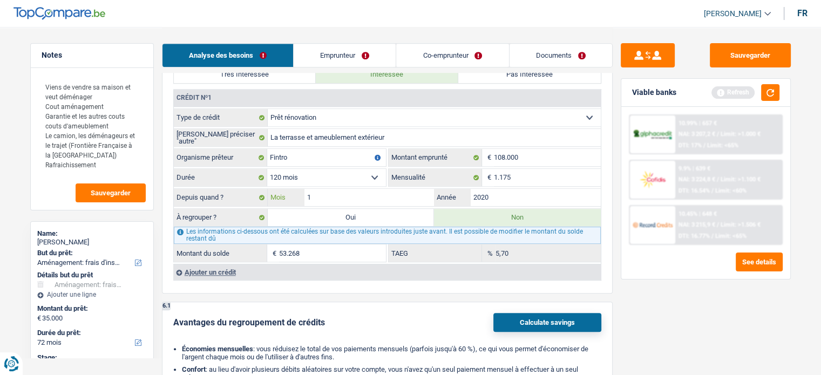
type input "12"
type input "63.203"
click at [374, 189] on input "12" at bounding box center [369, 197] width 130 height 17
type input "1"
type input "7"
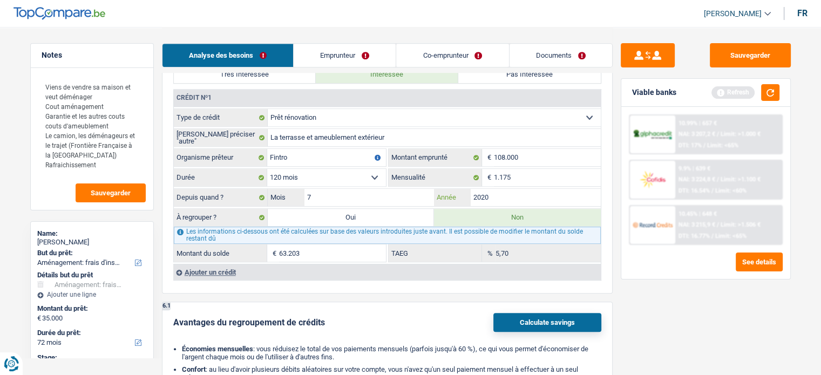
type input "58.750"
click at [495, 194] on input "2020" at bounding box center [536, 197] width 130 height 17
type input "2019"
click at [682, 289] on div "Sauvegarder Viable banks Refresh 10.99% | 657 € NAI: 3 207,2 € / Limit: >1.000 …" at bounding box center [705, 200] width 186 height 315
type input "47.633"
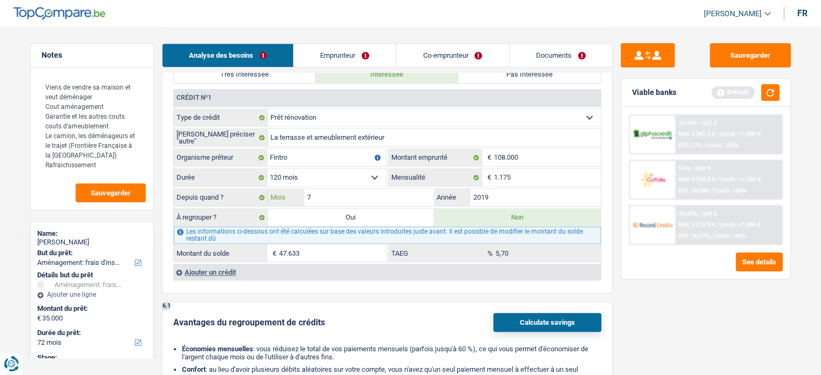
click at [360, 192] on input "7" at bounding box center [369, 197] width 130 height 17
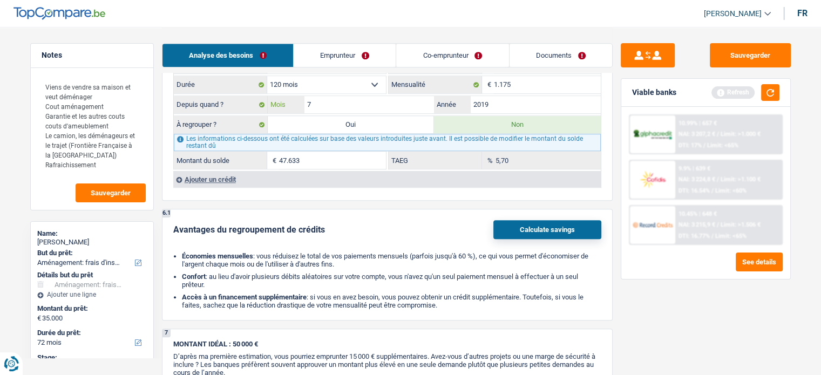
scroll to position [904, 0]
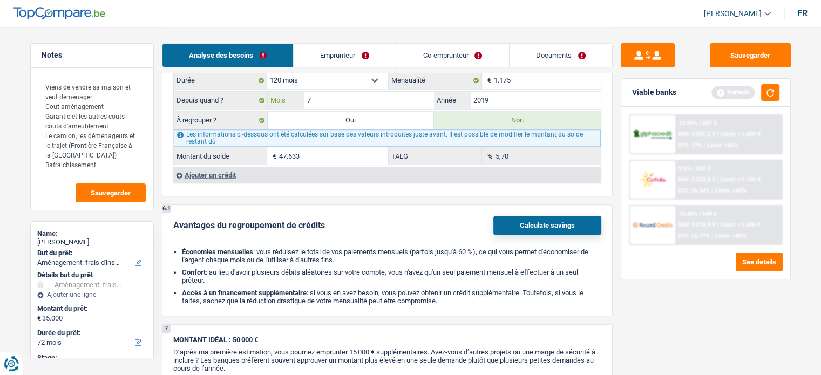
click at [343, 93] on input "7" at bounding box center [369, 100] width 130 height 17
click at [117, 174] on textarea "Viens de vendre sa maison et veut déménager Cout aménagement Garantie et les au…" at bounding box center [91, 126] width 107 height 100
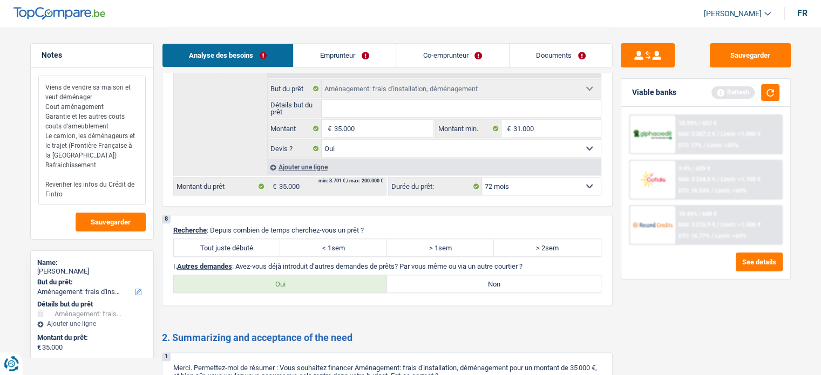
scroll to position [1242, 0]
type textarea "Viens de vendre sa maison et veut déménager Cout aménagement Garantie et les au…"
click at [229, 238] on label "Tout juste débuté" at bounding box center [227, 246] width 107 height 17
click at [229, 238] on input "Tout juste débuté" at bounding box center [227, 246] width 107 height 17
radio input "true"
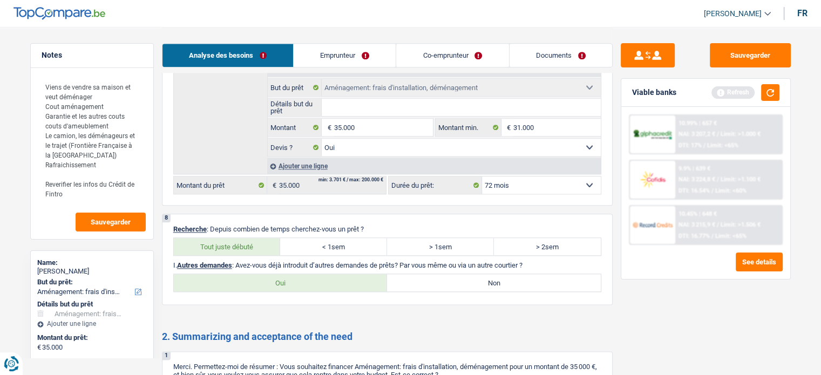
click at [483, 274] on label "Non" at bounding box center [494, 282] width 214 height 17
click at [483, 274] on input "Non" at bounding box center [494, 282] width 214 height 17
radio input "true"
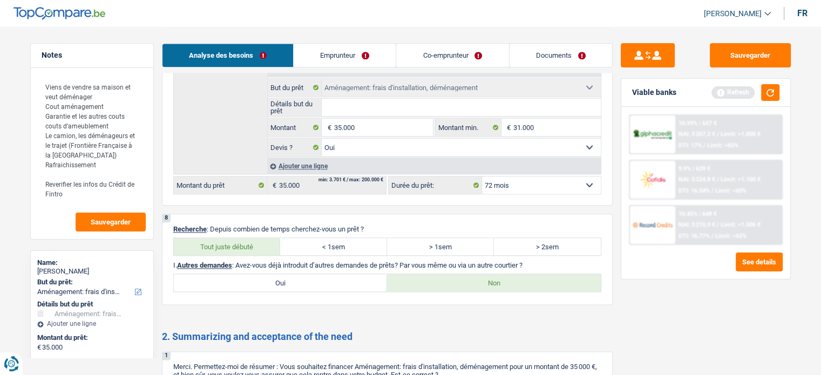
click at [332, 59] on link "Emprunteur" at bounding box center [345, 55] width 102 height 23
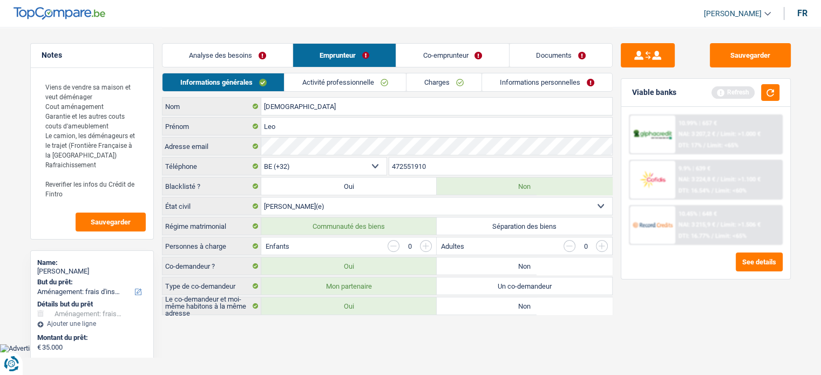
scroll to position [0, 0]
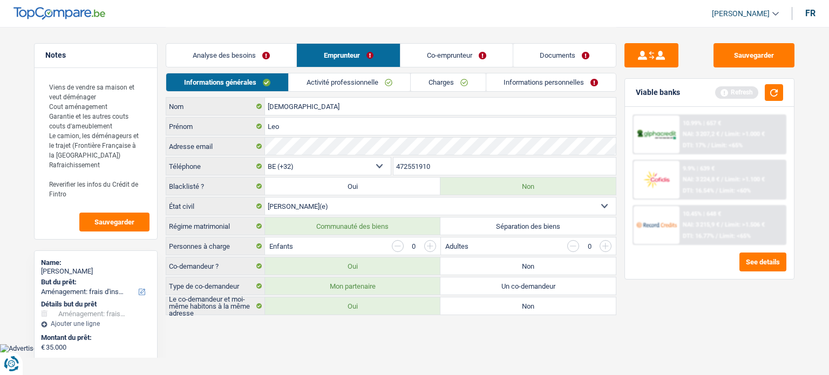
click at [253, 47] on link "Analyse des besoins" at bounding box center [231, 55] width 130 height 23
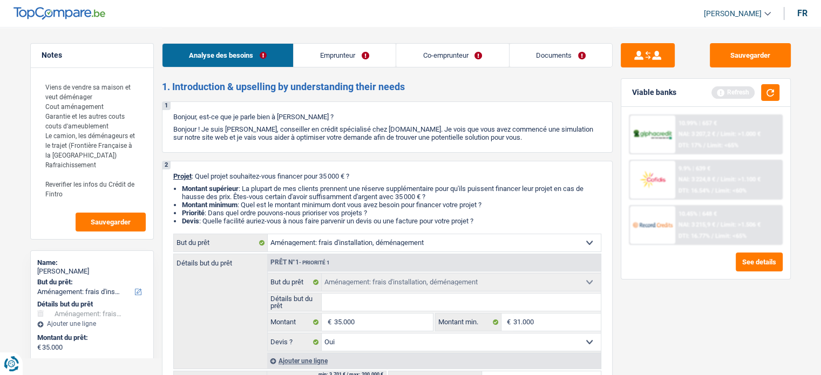
click at [367, 56] on link "Emprunteur" at bounding box center [345, 55] width 102 height 23
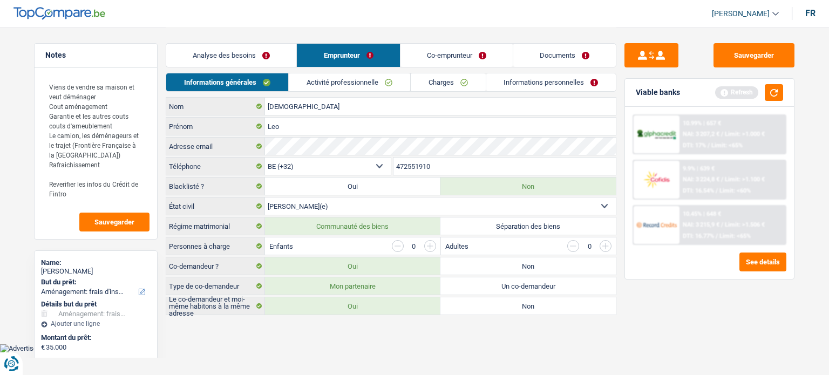
click at [373, 93] on div "Informations générales Activité professionnelle Charges Informations personnell…" at bounding box center [391, 85] width 451 height 24
click at [386, 78] on link "Activité professionnelle" at bounding box center [349, 82] width 121 height 18
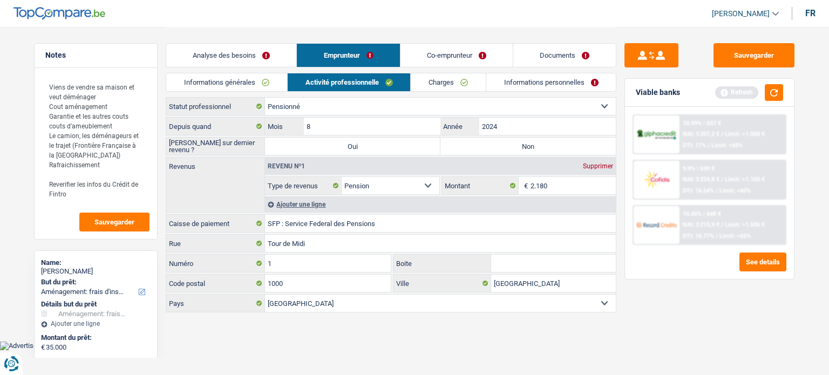
click at [447, 89] on link "Charges" at bounding box center [448, 82] width 75 height 18
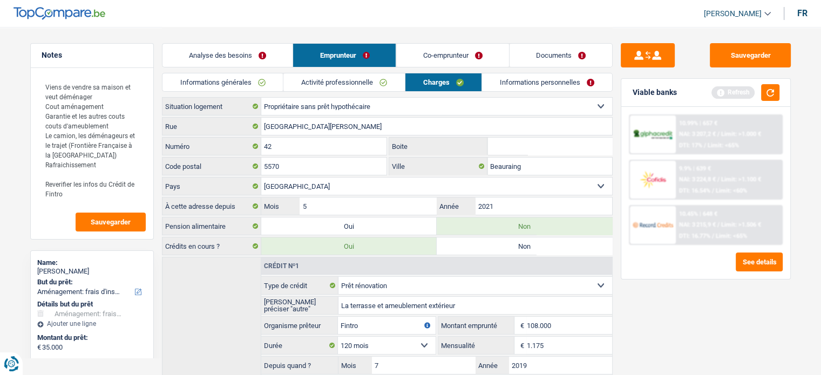
click at [463, 58] on link "Co-emprunteur" at bounding box center [452, 55] width 112 height 23
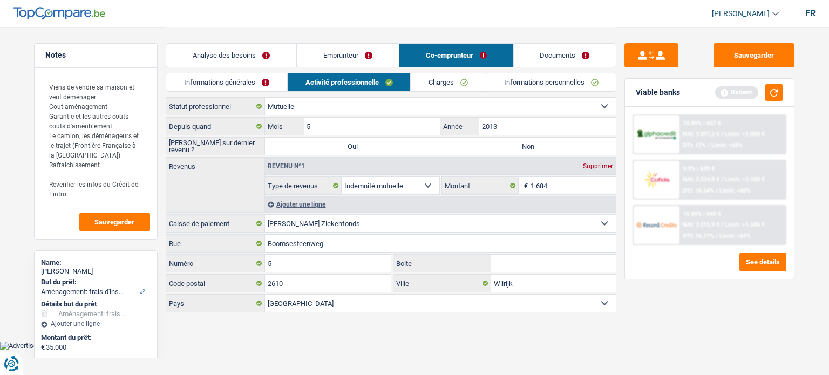
click at [360, 58] on link "Emprunteur" at bounding box center [348, 55] width 102 height 23
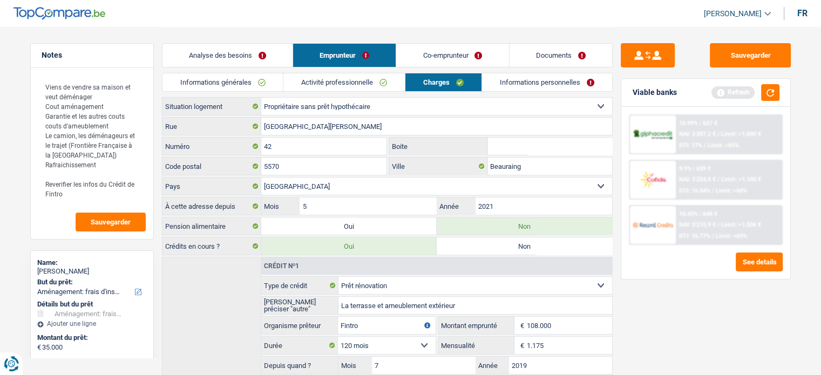
click at [338, 77] on link "Activité professionnelle" at bounding box center [343, 82] width 121 height 18
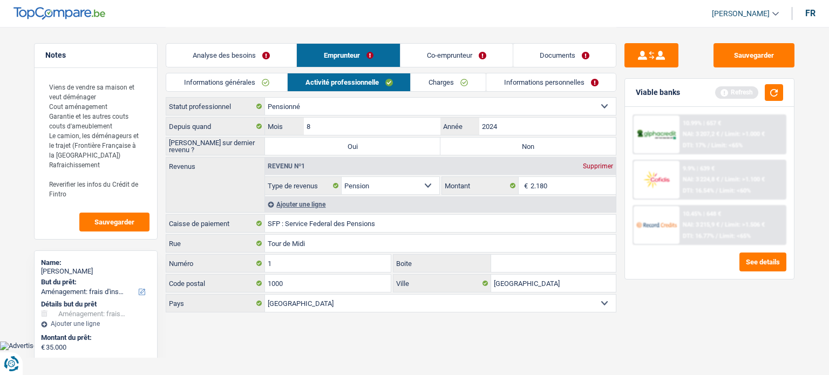
click at [215, 73] on li "Informations générales" at bounding box center [226, 82] width 121 height 19
click at [233, 83] on link "Informations générales" at bounding box center [226, 82] width 121 height 18
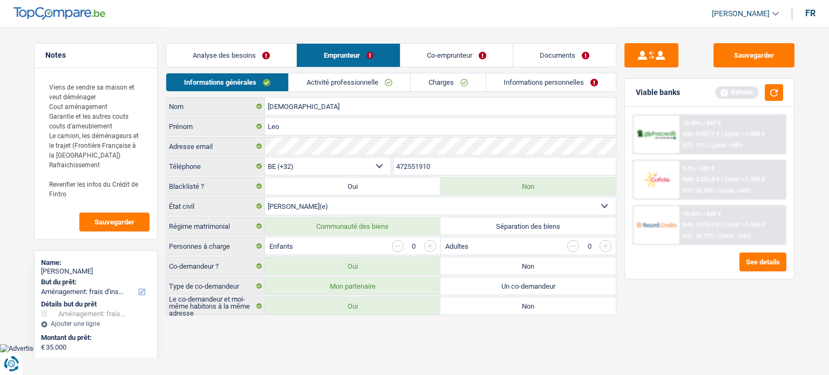
click at [237, 57] on link "Analyse des besoins" at bounding box center [231, 55] width 130 height 23
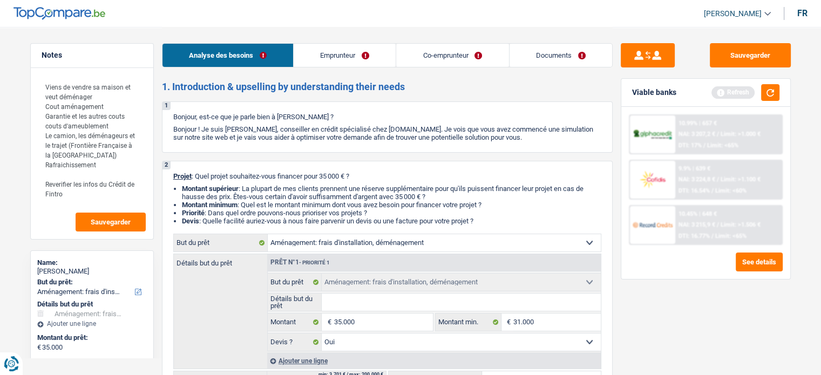
click at [351, 57] on link "Emprunteur" at bounding box center [345, 55] width 102 height 23
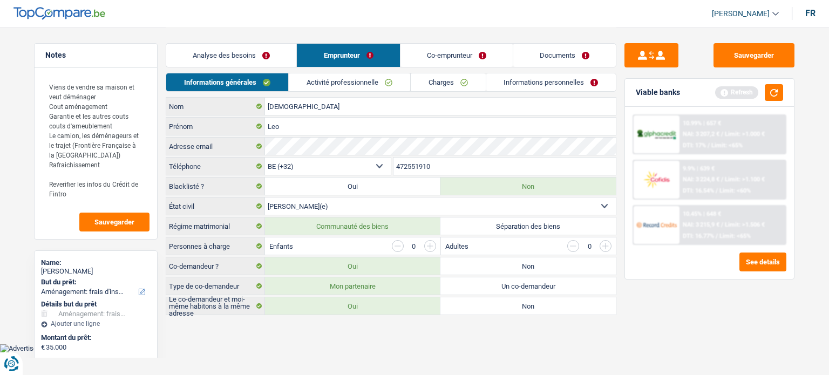
click at [326, 86] on link "Activité professionnelle" at bounding box center [349, 82] width 121 height 18
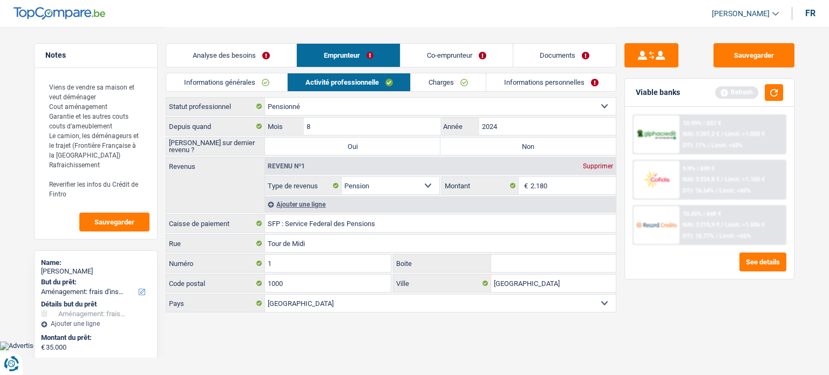
click at [246, 82] on link "Informations générales" at bounding box center [226, 82] width 121 height 18
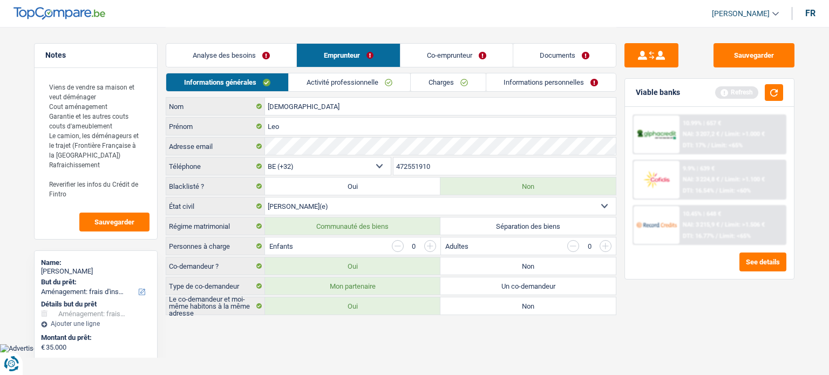
click at [370, 79] on link "Activité professionnelle" at bounding box center [349, 82] width 121 height 18
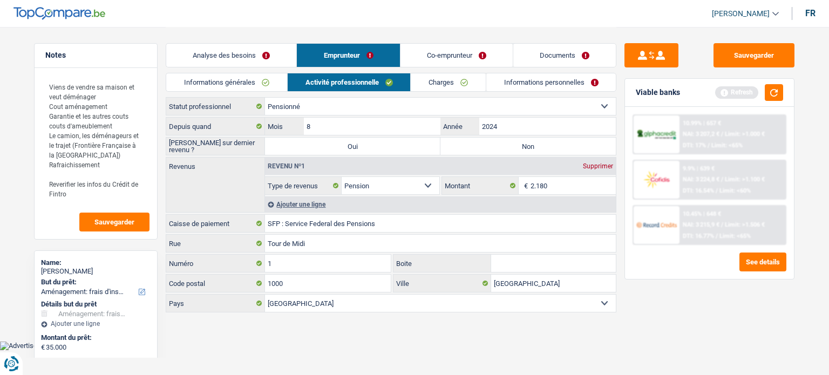
click at [568, 49] on link "Documents" at bounding box center [564, 55] width 103 height 23
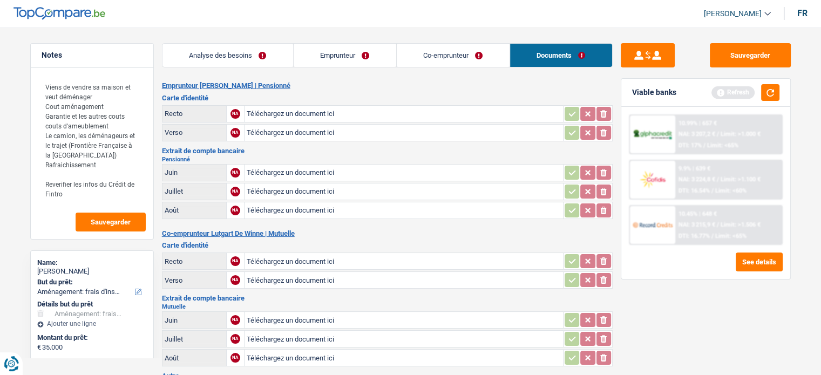
click at [343, 55] on link "Emprunteur" at bounding box center [345, 55] width 103 height 23
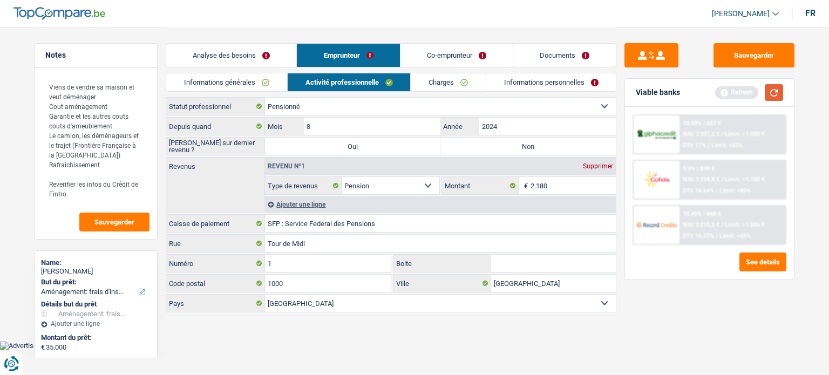
click at [778, 94] on button "button" at bounding box center [774, 92] width 18 height 17
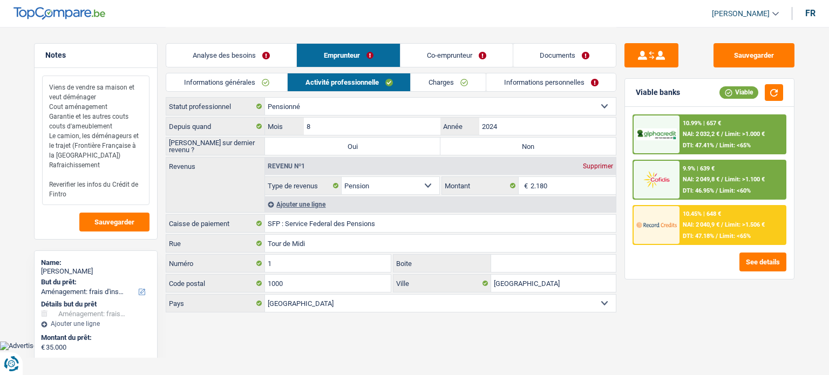
click at [97, 194] on textarea "Viens de vendre sa maison et veut déménager Cout aménagement Garantie et les au…" at bounding box center [95, 141] width 107 height 130
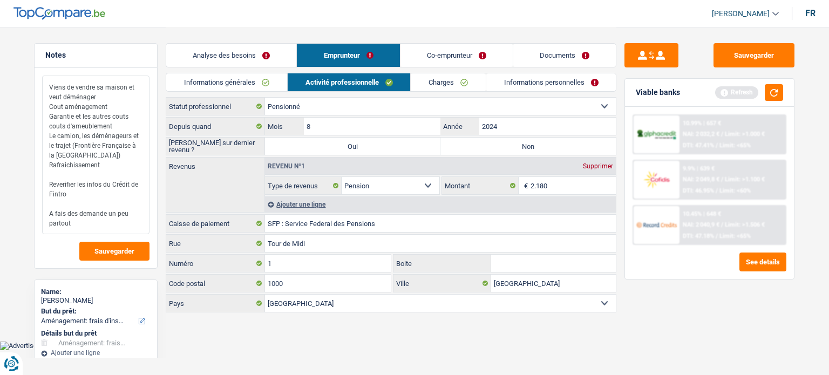
type textarea "Viens de vendre sa maison et veut déménager Cout aménagement Garantie et les au…"
click at [457, 146] on label "Non" at bounding box center [527, 146] width 175 height 17
click at [457, 146] on input "Non" at bounding box center [527, 146] width 175 height 17
radio input "true"
click at [448, 77] on link "Charges" at bounding box center [448, 82] width 75 height 18
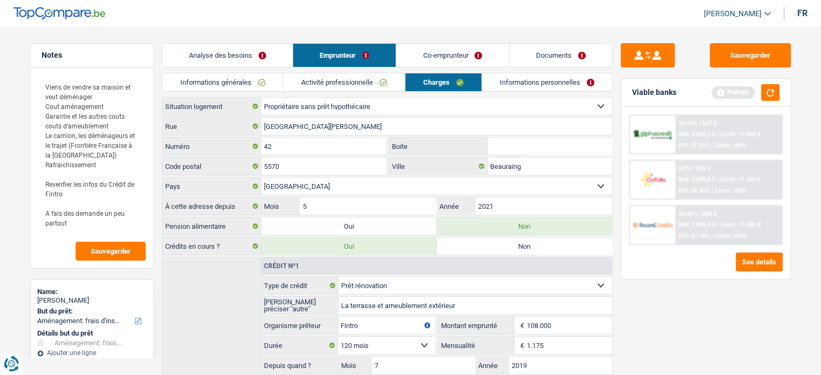
click at [529, 79] on link "Informations personnelles" at bounding box center [547, 82] width 130 height 18
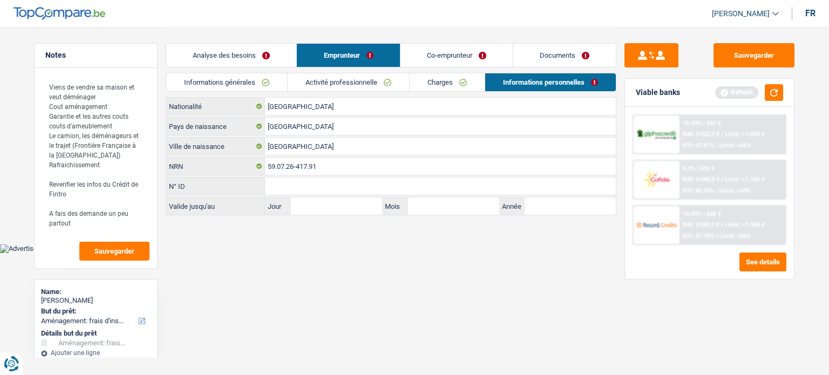
click at [419, 62] on link "Co-emprunteur" at bounding box center [456, 55] width 112 height 23
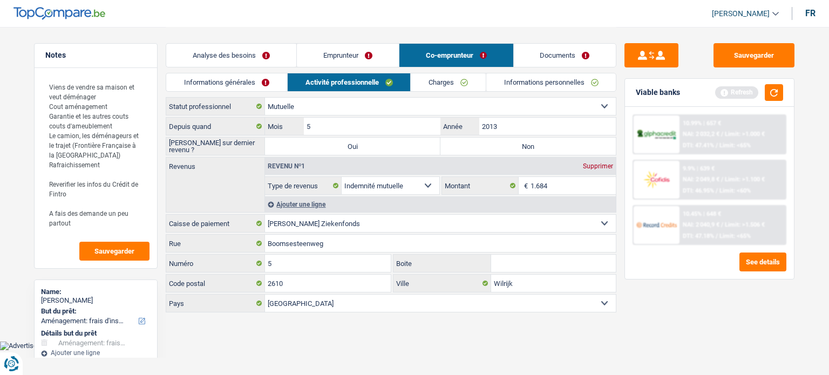
click at [216, 90] on link "Informations générales" at bounding box center [226, 82] width 121 height 18
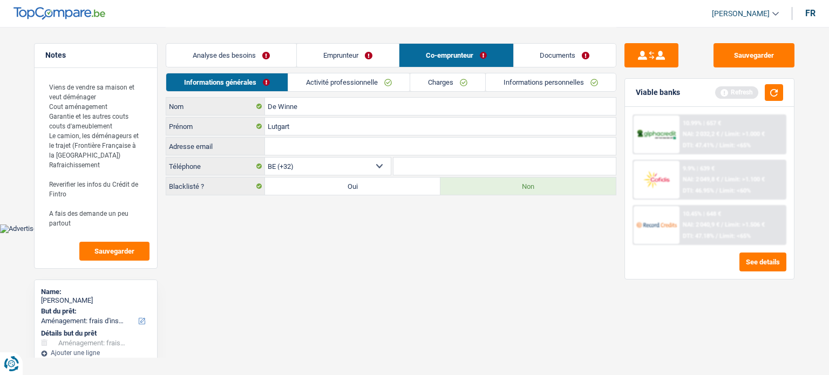
click at [335, 82] on link "Activité professionnelle" at bounding box center [348, 82] width 121 height 18
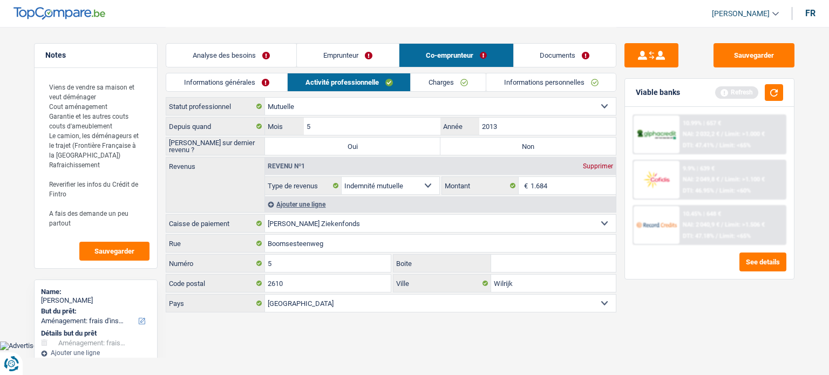
click at [511, 141] on label "Non" at bounding box center [527, 146] width 175 height 17
click at [511, 141] on input "Non" at bounding box center [527, 146] width 175 height 17
radio input "true"
click at [446, 82] on link "Charges" at bounding box center [448, 82] width 75 height 18
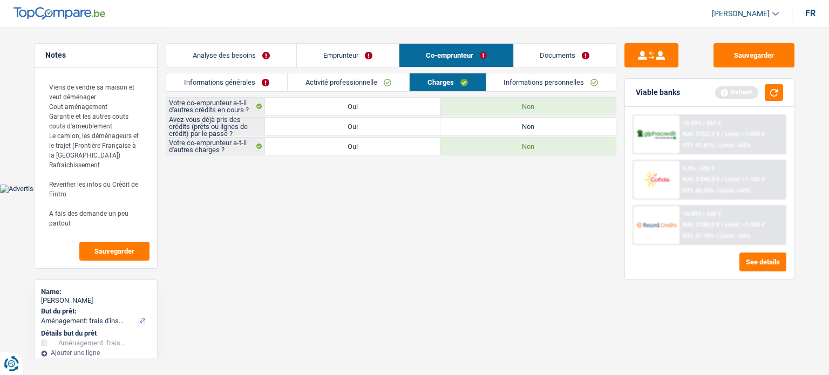
click at [319, 82] on link "Activité professionnelle" at bounding box center [348, 82] width 121 height 18
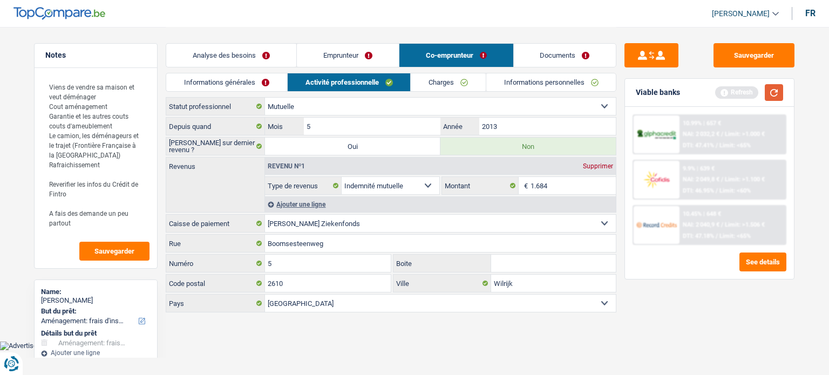
click at [777, 91] on button "button" at bounding box center [774, 92] width 18 height 17
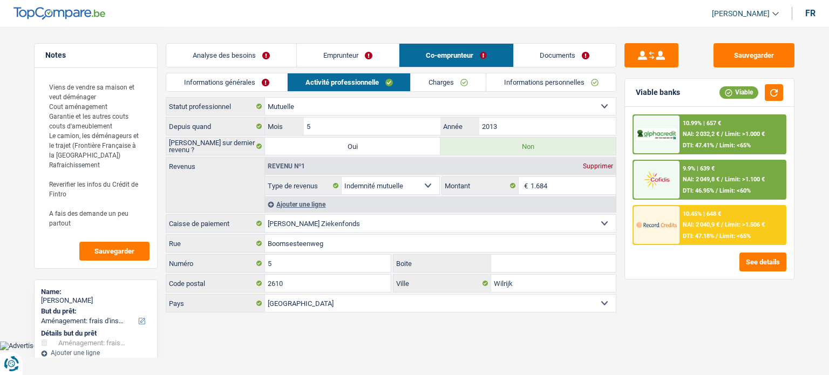
click at [457, 88] on link "Charges" at bounding box center [448, 82] width 75 height 18
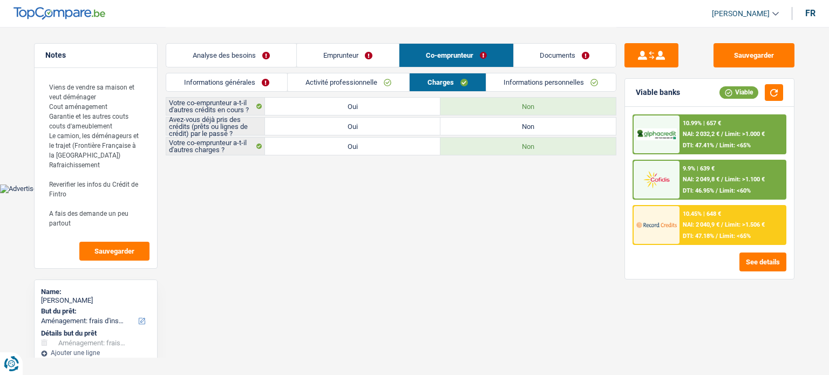
click at [389, 131] on label "Oui" at bounding box center [352, 126] width 175 height 17
click at [389, 131] on input "Oui" at bounding box center [352, 126] width 175 height 17
radio input "true"
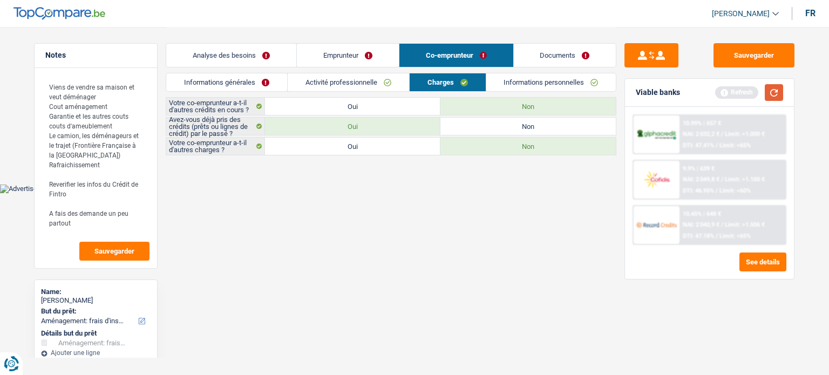
click at [780, 92] on button "button" at bounding box center [774, 92] width 18 height 17
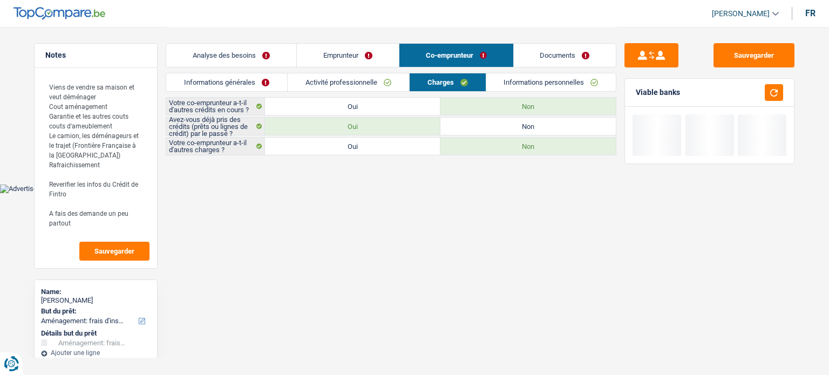
click at [535, 77] on link "Informations personnelles" at bounding box center [551, 82] width 130 height 18
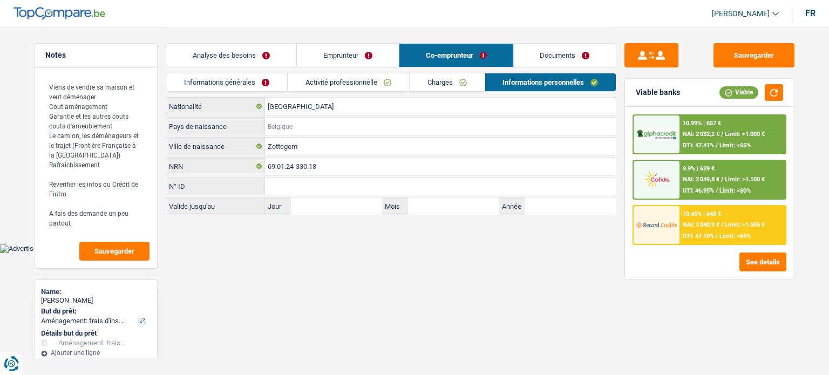
click at [382, 130] on input "Pays de naissance" at bounding box center [440, 126] width 351 height 17
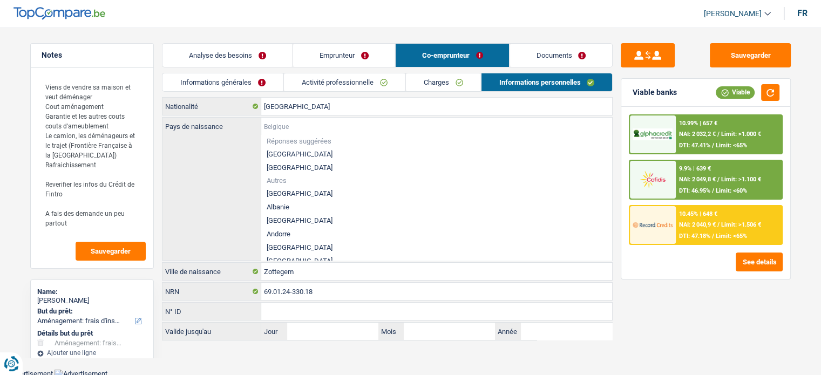
type input "B"
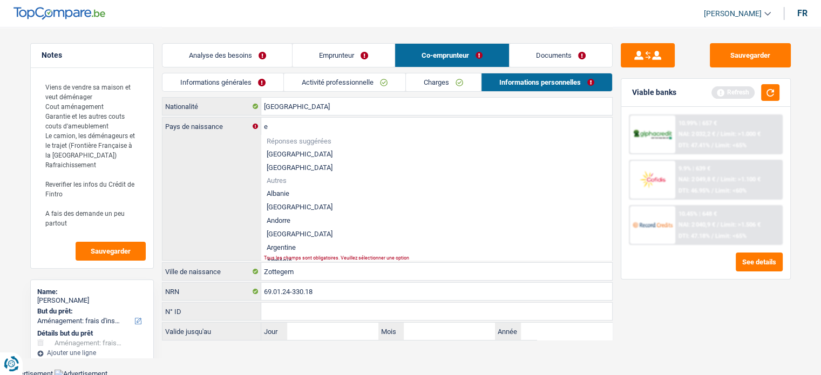
click at [305, 155] on li "[GEOGRAPHIC_DATA]" at bounding box center [436, 153] width 351 height 13
type input "[GEOGRAPHIC_DATA]"
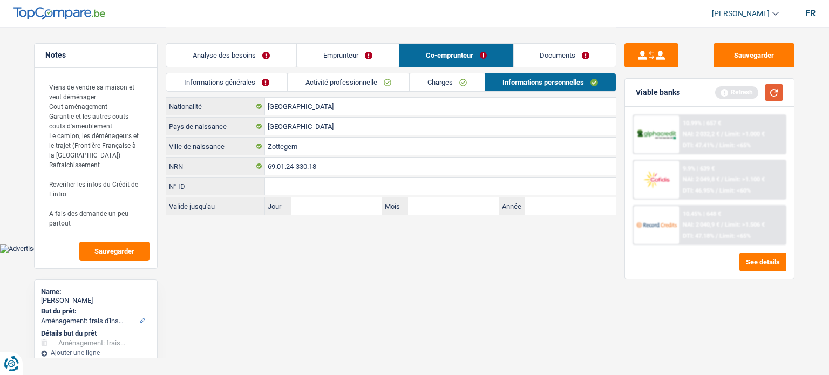
click at [778, 94] on button "button" at bounding box center [774, 92] width 18 height 17
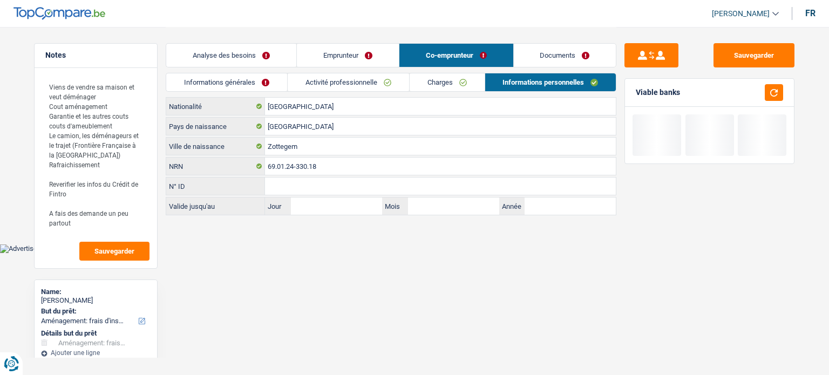
click at [458, 80] on link "Charges" at bounding box center [447, 82] width 75 height 18
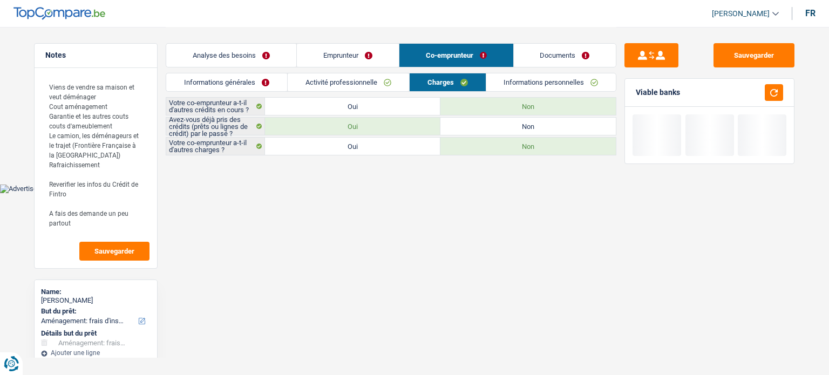
click at [340, 77] on link "Activité professionnelle" at bounding box center [348, 82] width 121 height 18
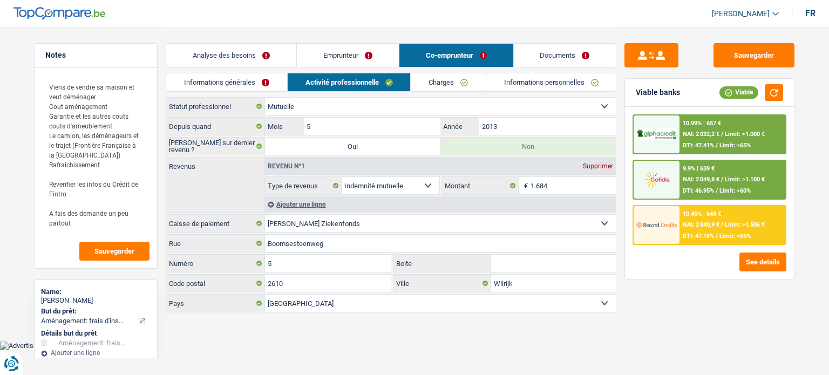
click at [466, 79] on link "Charges" at bounding box center [448, 82] width 75 height 18
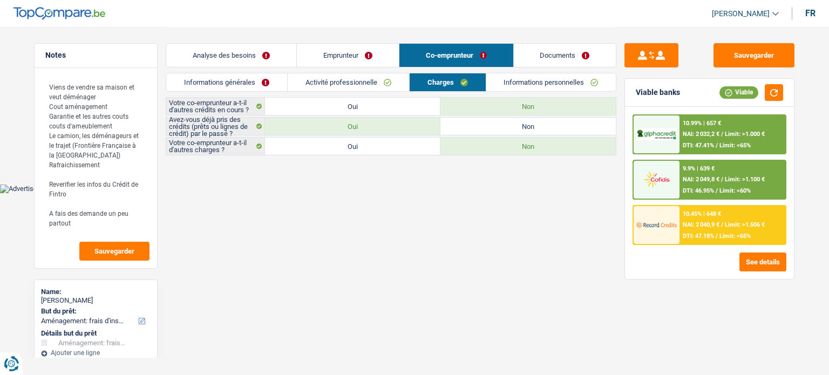
click at [373, 82] on link "Activité professionnelle" at bounding box center [348, 82] width 121 height 18
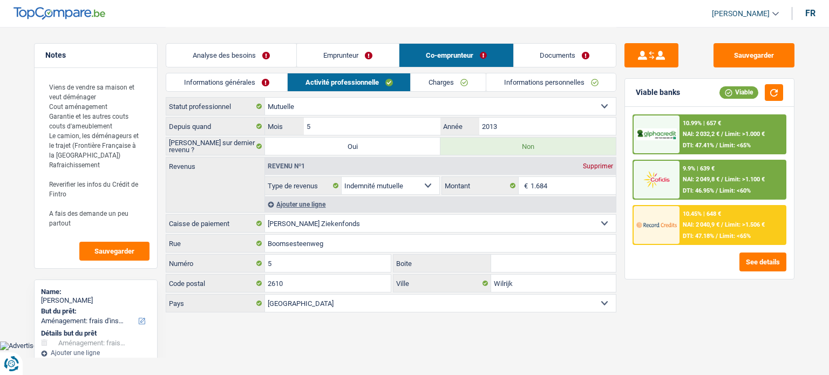
click at [445, 77] on link "Charges" at bounding box center [448, 82] width 75 height 18
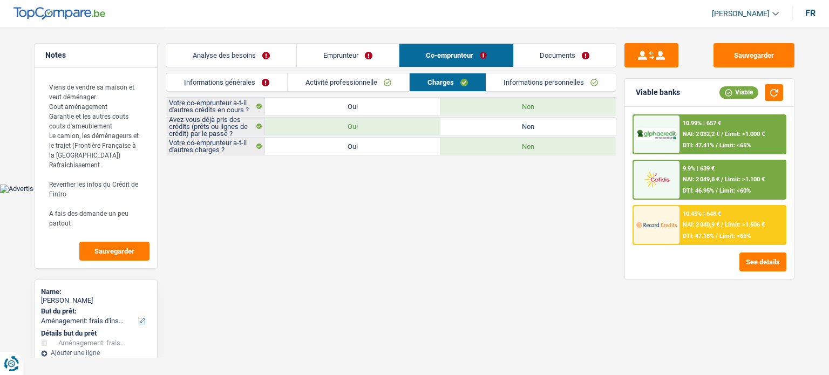
click at [515, 82] on link "Informations personnelles" at bounding box center [551, 82] width 130 height 18
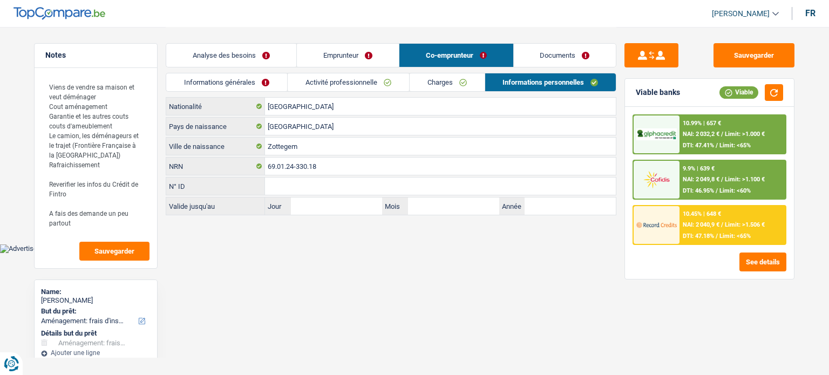
click at [436, 84] on link "Charges" at bounding box center [447, 82] width 75 height 18
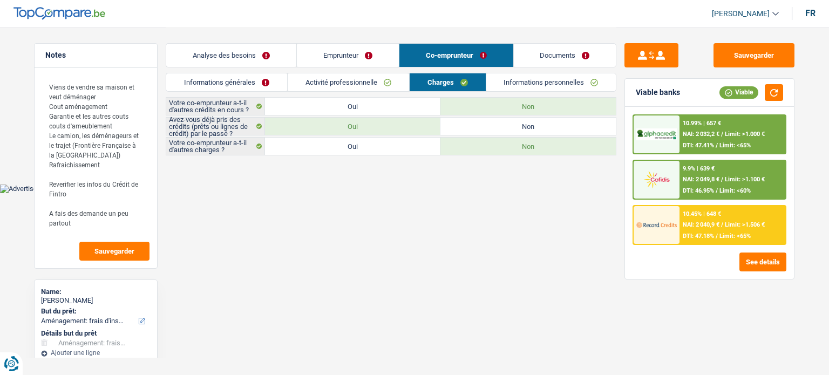
click at [575, 79] on link "Informations personnelles" at bounding box center [551, 82] width 130 height 18
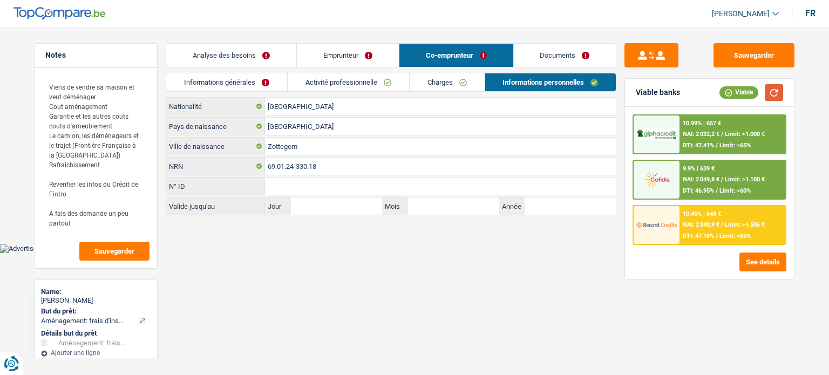
drag, startPoint x: 780, startPoint y: 90, endPoint x: 551, endPoint y: 54, distance: 232.1
click at [551, 54] on div "Notes Viens de vendre sa maison et veut déménager Cout aménagement Garantie et …" at bounding box center [414, 122] width 777 height 190
click at [551, 54] on link "Documents" at bounding box center [565, 55] width 103 height 23
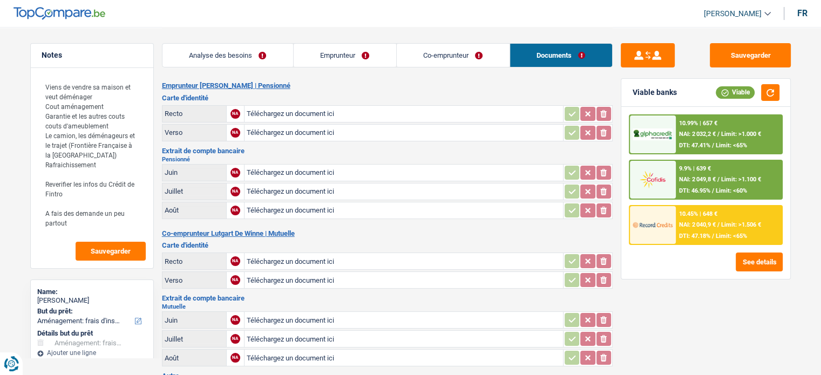
click at [365, 59] on link "Emprunteur" at bounding box center [345, 55] width 103 height 23
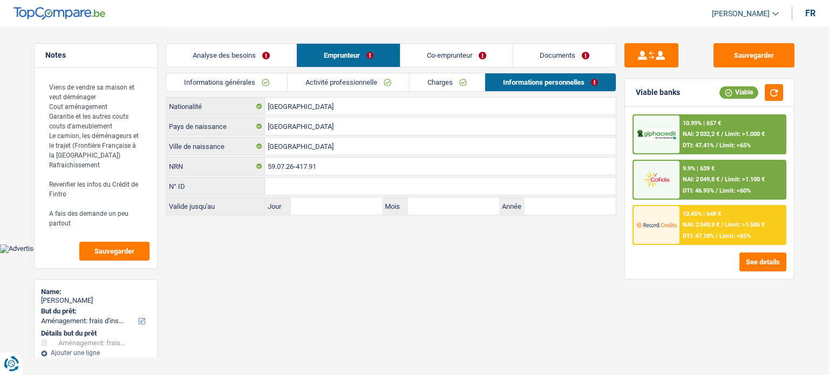
click at [262, 52] on link "Analyse des besoins" at bounding box center [231, 55] width 130 height 23
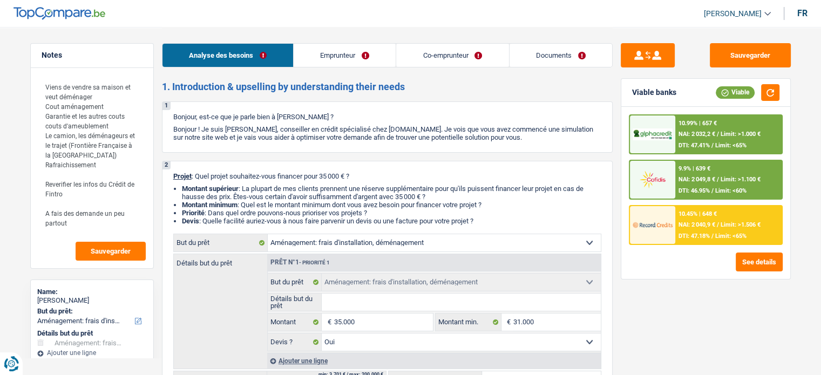
click at [496, 227] on div "2 Projet : Quel projet souhaitez-vous financer pour 35 000 € ? Montant supérieu…" at bounding box center [387, 281] width 451 height 240
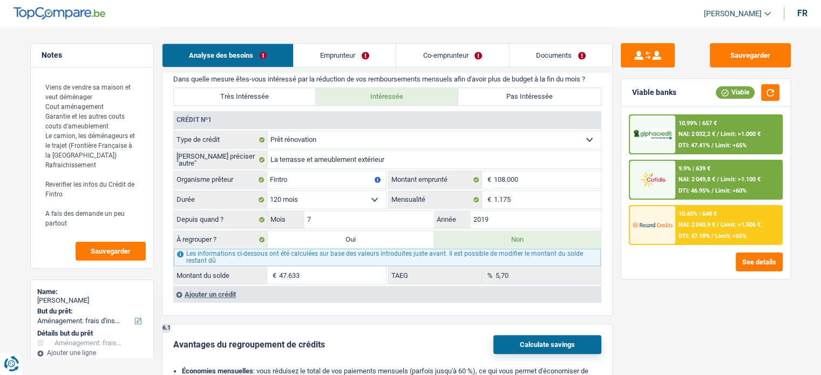
scroll to position [786, 0]
click at [445, 18] on header "Samy Saber Se déconnecter fr" at bounding box center [410, 14] width 821 height 28
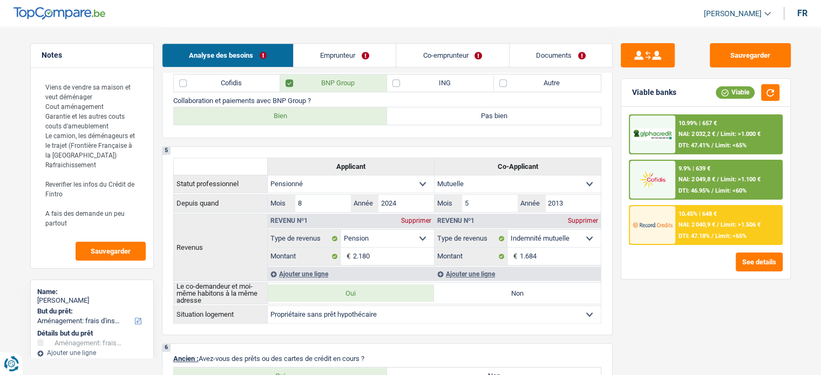
scroll to position [384, 0]
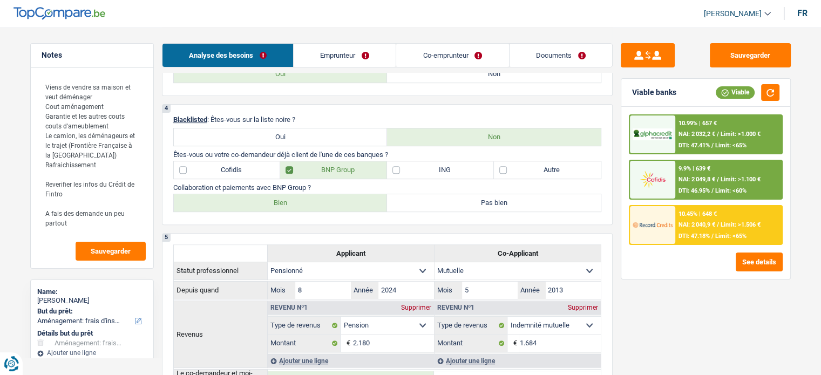
click at [539, 166] on label "Autre" at bounding box center [547, 169] width 107 height 17
click at [539, 166] on input "Autre" at bounding box center [547, 169] width 107 height 17
checkbox input "true"
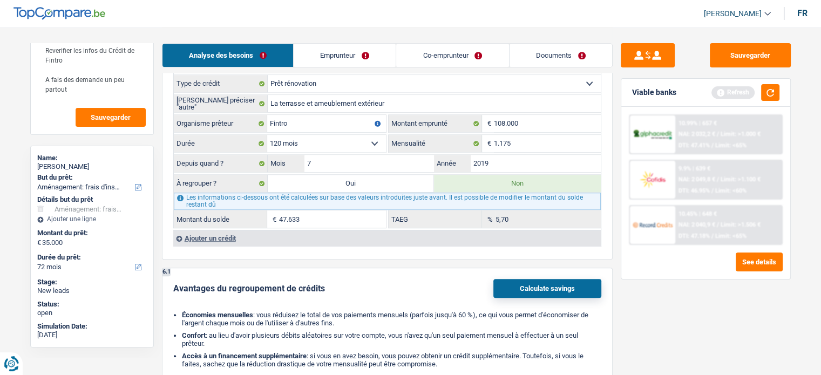
scroll to position [824, 0]
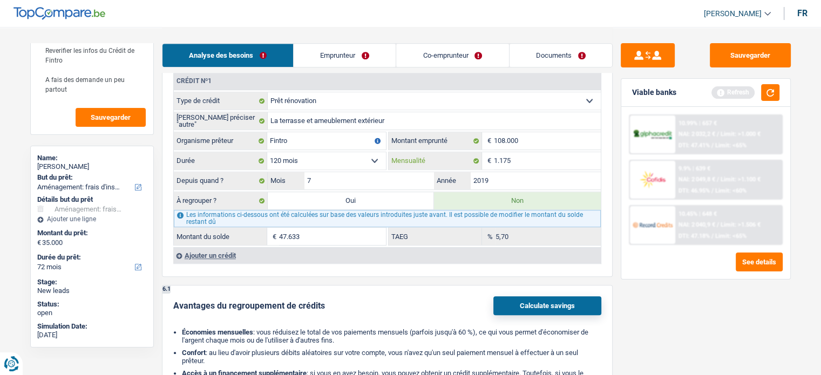
click at [527, 155] on input "1.175" at bounding box center [547, 160] width 107 height 17
type input "1.123"
click at [503, 179] on input "2019" at bounding box center [536, 180] width 130 height 17
type input "46.361"
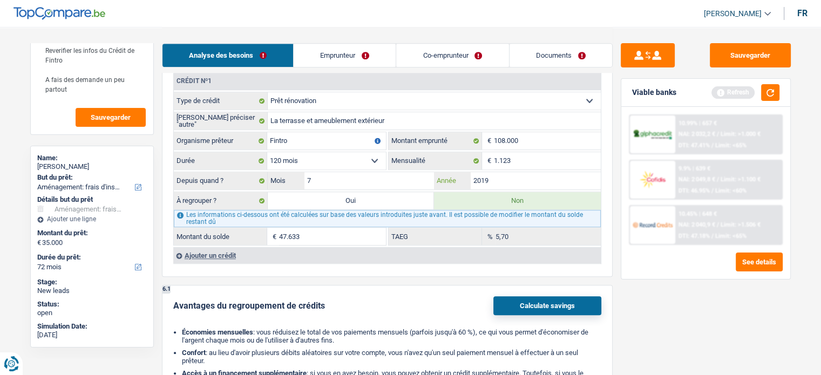
type input "4,67"
click at [550, 55] on link "Documents" at bounding box center [560, 55] width 103 height 23
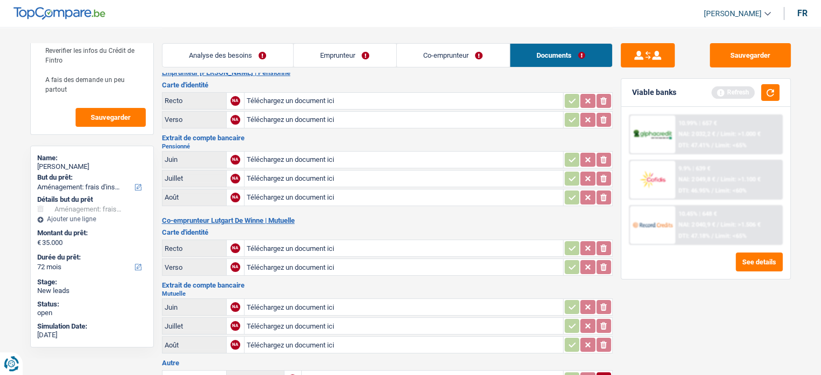
scroll to position [0, 0]
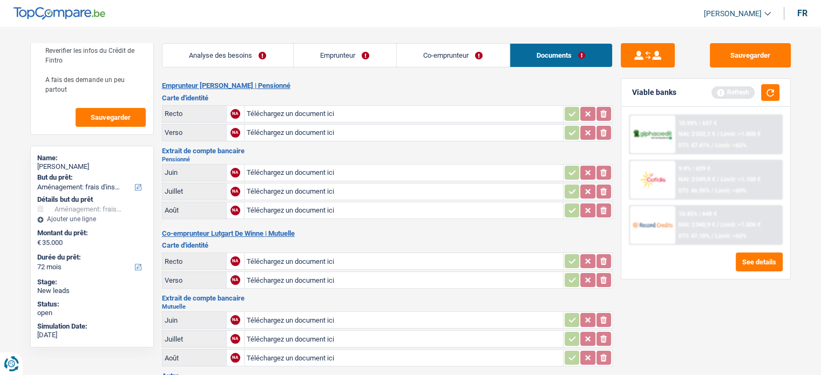
click at [353, 53] on link "Emprunteur" at bounding box center [345, 55] width 103 height 23
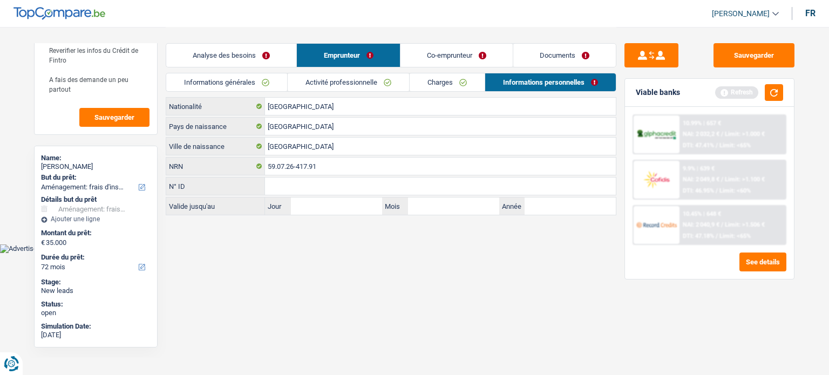
click at [250, 62] on link "Analyse des besoins" at bounding box center [231, 55] width 130 height 23
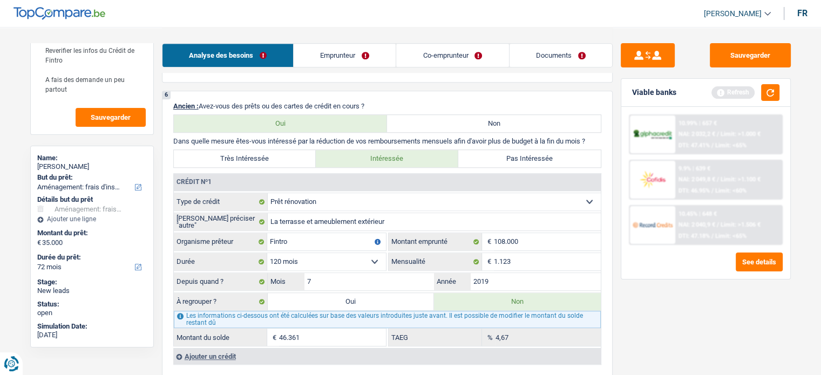
scroll to position [724, 0]
click at [536, 240] on input "108.000" at bounding box center [547, 240] width 107 height 17
type input "1"
select select
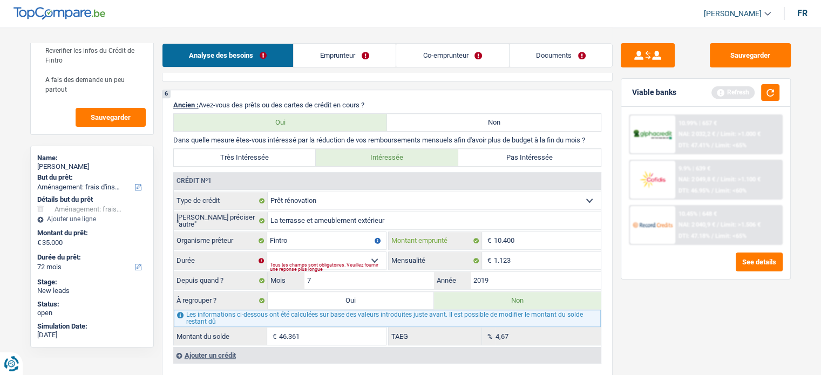
type input "10.400"
click at [324, 331] on input "46.361" at bounding box center [332, 336] width 107 height 17
click at [324, 331] on input "Montant du solde" at bounding box center [332, 336] width 107 height 17
type input "48.609"
click at [371, 253] on select "12 mois 18 mois 24 mois 30 mois 36 mois 42 mois 48 mois 60 mois Sélectionner un…" at bounding box center [326, 260] width 119 height 17
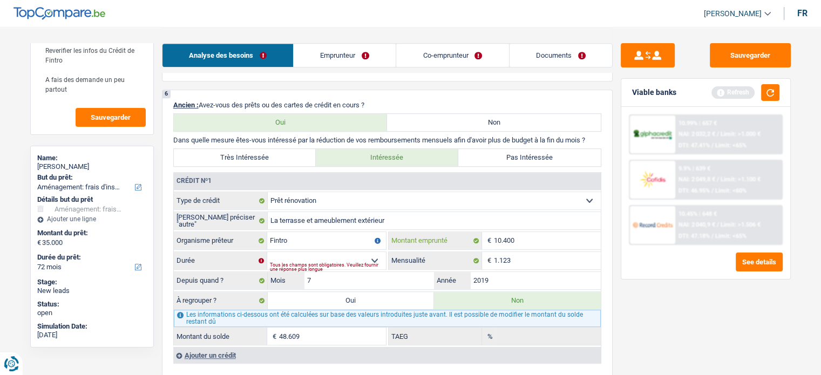
click at [528, 234] on input "10.400" at bounding box center [547, 240] width 107 height 17
type input "104.000"
click at [319, 256] on select "12 mois 18 mois 24 mois 30 mois 36 mois 42 mois 48 mois 60 mois 72 mois 84 mois…" at bounding box center [326, 260] width 119 height 17
click at [118, 92] on textarea "Viens de vendre sa maison et veut déménager Cout aménagement Garantie et les au…" at bounding box center [91, 21] width 107 height 159
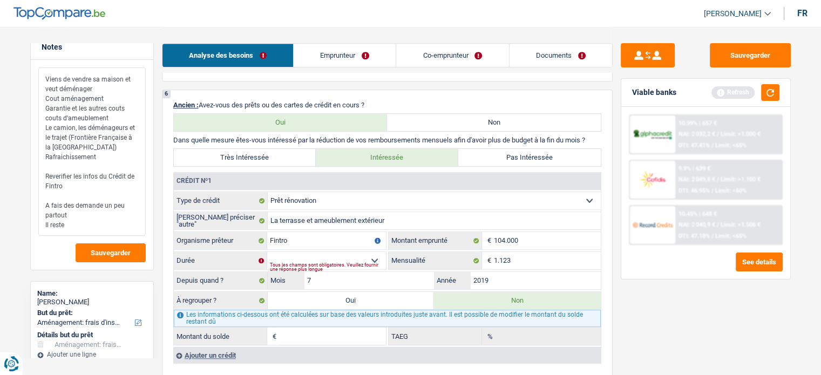
type textarea "Viens de vendre sa maison et veut déménager Cout aménagement Garantie et les au…"
click at [355, 274] on input "7" at bounding box center [369, 280] width 130 height 17
click at [501, 275] on input "2019" at bounding box center [536, 280] width 130 height 17
type input "2021"
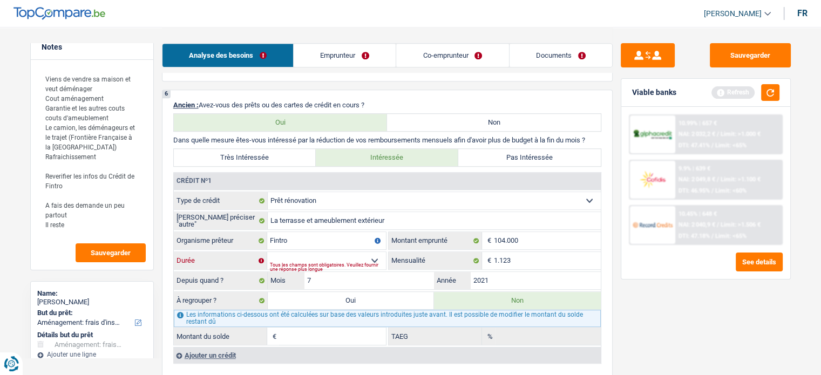
click at [363, 254] on select "12 mois 18 mois 24 mois 30 mois 36 mois 42 mois 48 mois 60 mois 72 mois 84 mois…" at bounding box center [326, 260] width 119 height 17
select select "120"
click at [267, 252] on select "12 mois 18 mois 24 mois 30 mois 36 mois 42 mois 48 mois 60 mois 72 mois 84 mois…" at bounding box center [326, 260] width 119 height 17
type input "66.503"
type input "5,52"
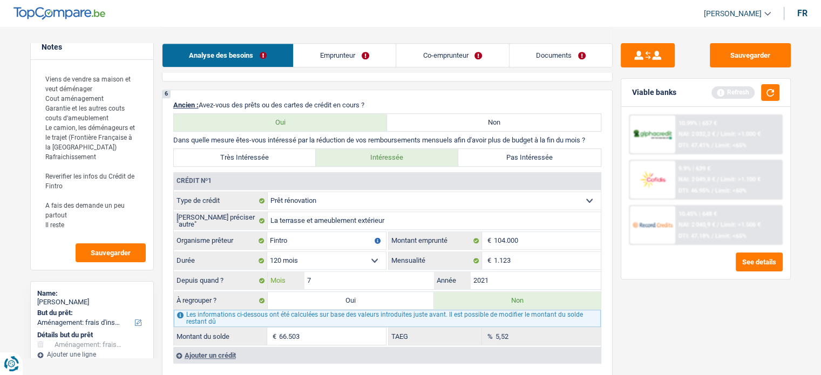
click at [335, 276] on input "7" at bounding box center [369, 280] width 130 height 17
type input "6"
click at [324, 329] on input "66.503" at bounding box center [332, 336] width 107 height 17
drag, startPoint x: 311, startPoint y: 332, endPoint x: 232, endPoint y: 319, distance: 80.3
click at [232, 319] on fieldset "Carte ou ouverture de crédit Prêt hypothécaire Vente à tempérament Prêt à tempé…" at bounding box center [387, 269] width 427 height 154
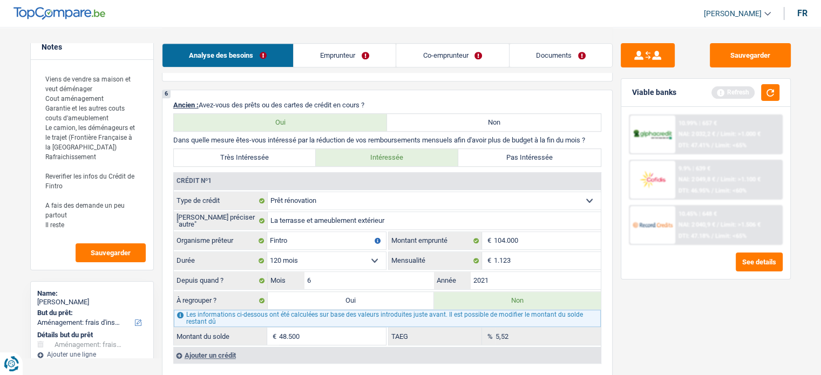
type input "48.500"
click at [680, 333] on div "Sauvegarder Viable banks Refresh 10.99% | 657 € NAI: 2 032,2 € / Limit: >1.000 …" at bounding box center [705, 200] width 186 height 315
drag, startPoint x: 72, startPoint y: 227, endPoint x: 32, endPoint y: 230, distance: 39.5
click at [32, 230] on div "Viens de vendre sa maison et veut déménager Cout aménagement Garantie et les au…" at bounding box center [92, 165] width 122 height 210
click at [762, 94] on button "button" at bounding box center [770, 92] width 18 height 17
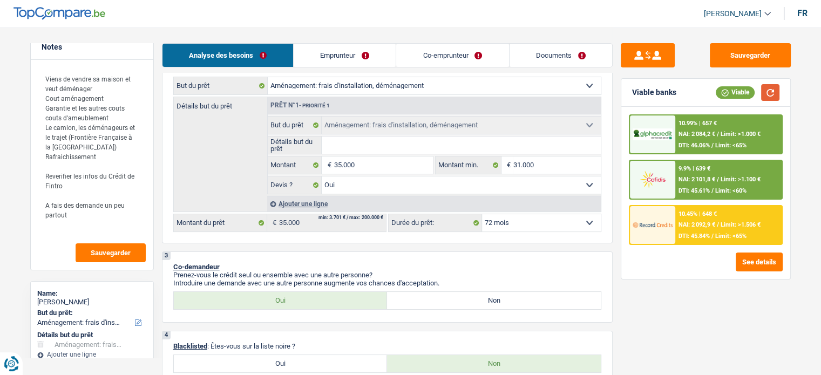
scroll to position [175, 0]
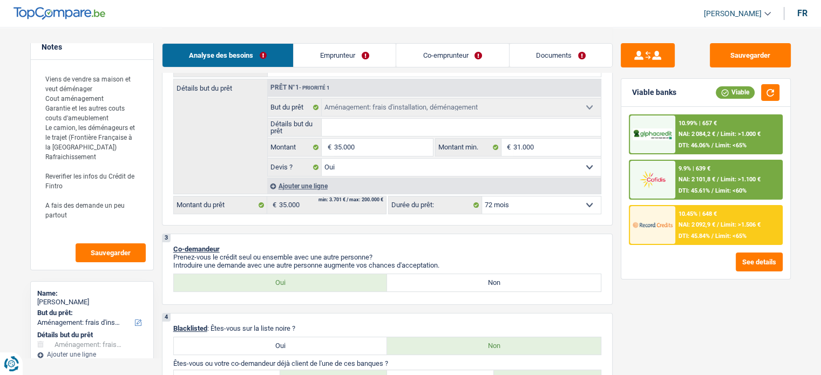
click at [693, 228] on div "10.45% | 648 € NAI: 2 092,9 € / Limit: >1.506 € DTI: 45.84% / Limit: <65%" at bounding box center [728, 225] width 106 height 38
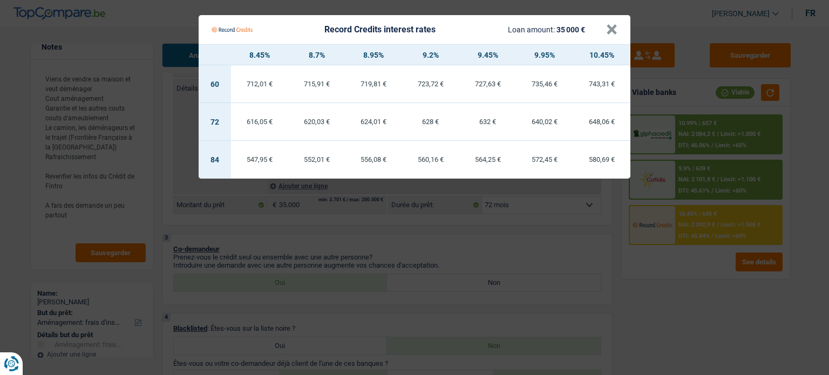
click at [604, 28] on div "Record Credits interest rates Loan amount: 35 000 €" at bounding box center [409, 29] width 394 height 21
click at [612, 28] on button "×" at bounding box center [611, 29] width 11 height 11
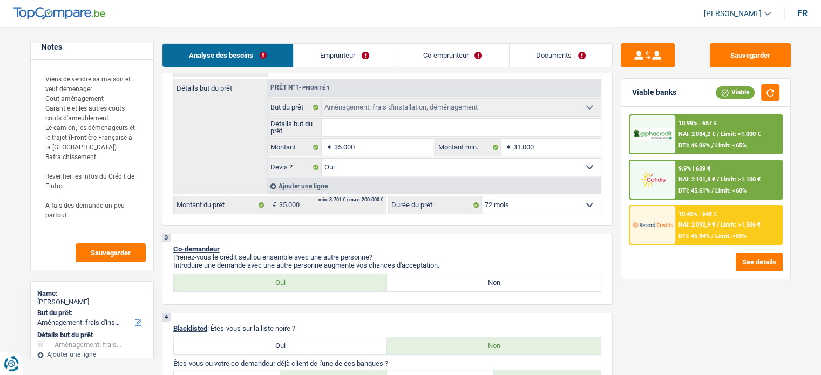
click at [681, 222] on span "NAI: 2 092,9 €" at bounding box center [696, 224] width 37 height 7
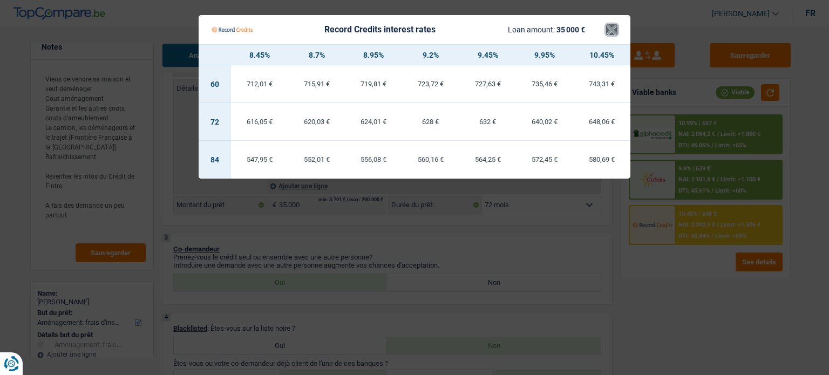
click at [614, 30] on button "×" at bounding box center [611, 29] width 11 height 11
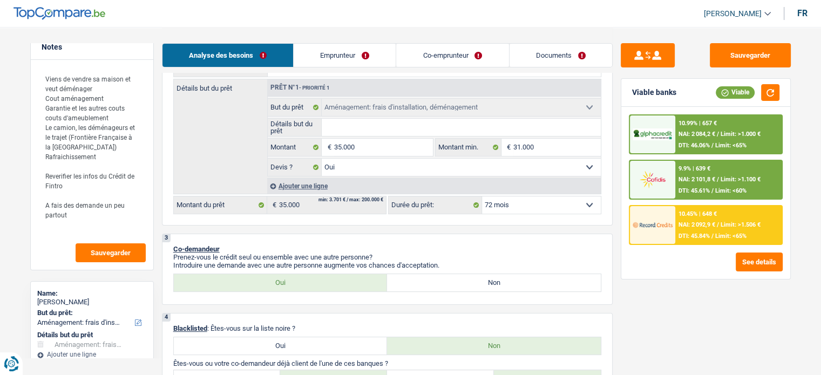
click at [698, 125] on div "10.99% | 657 €" at bounding box center [697, 123] width 38 height 7
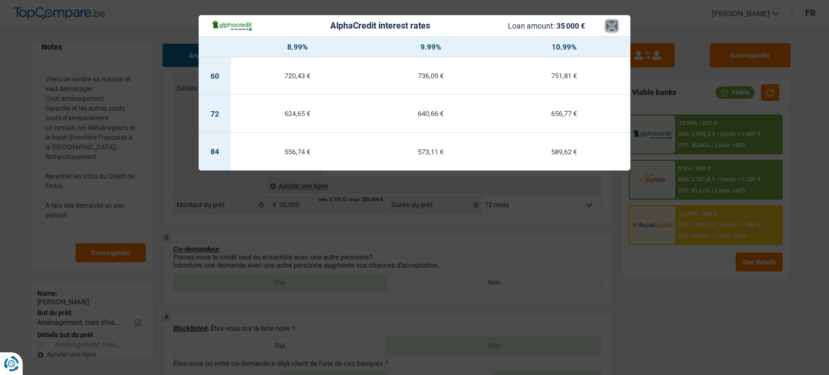
click at [612, 25] on button "×" at bounding box center [611, 26] width 11 height 11
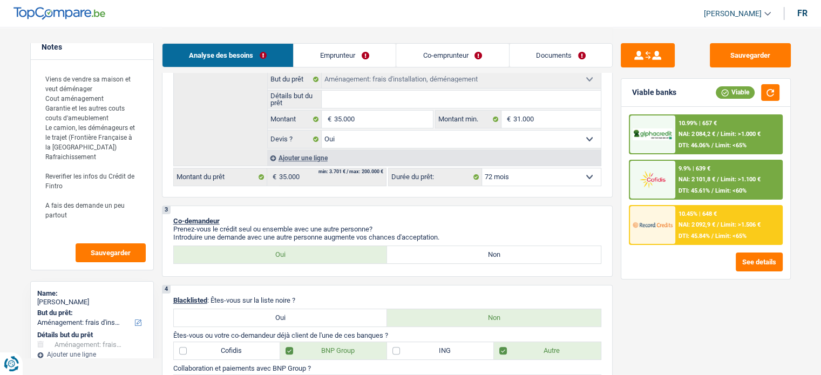
scroll to position [203, 0]
click at [677, 126] on div "10.99% | 657 € NAI: 2 084,2 € / Limit: >1.000 € DTI: 46.06% / Limit: <65%" at bounding box center [728, 134] width 106 height 38
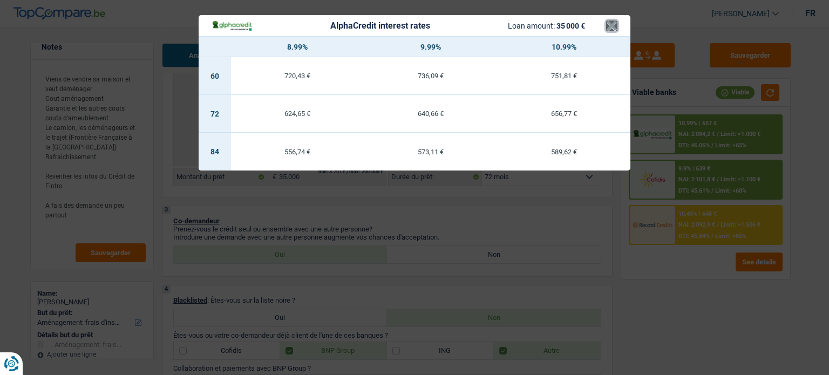
click at [612, 25] on button "×" at bounding box center [611, 26] width 11 height 11
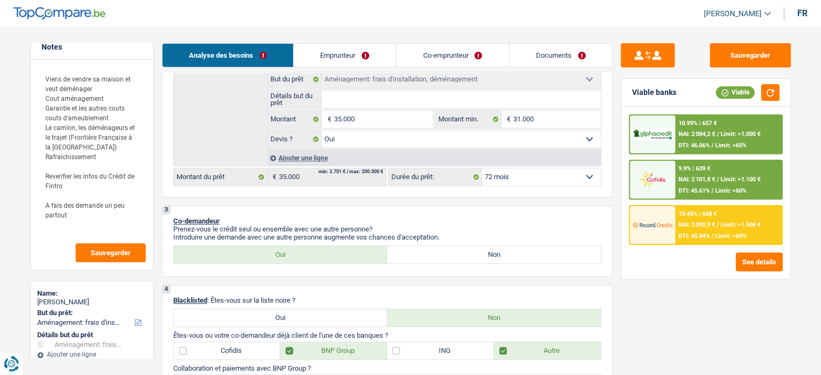
click at [688, 173] on div "9.9% | 639 € NAI: 2 101,8 € / Limit: >1.100 € DTI: 45.61% / Limit: <60%" at bounding box center [728, 180] width 106 height 38
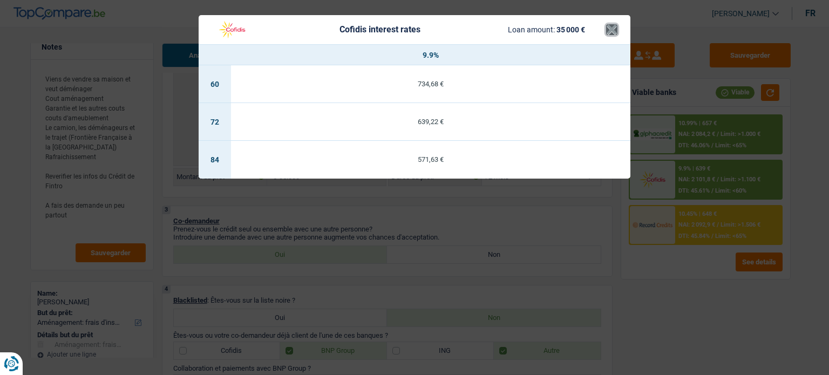
click at [615, 32] on button "×" at bounding box center [611, 29] width 11 height 11
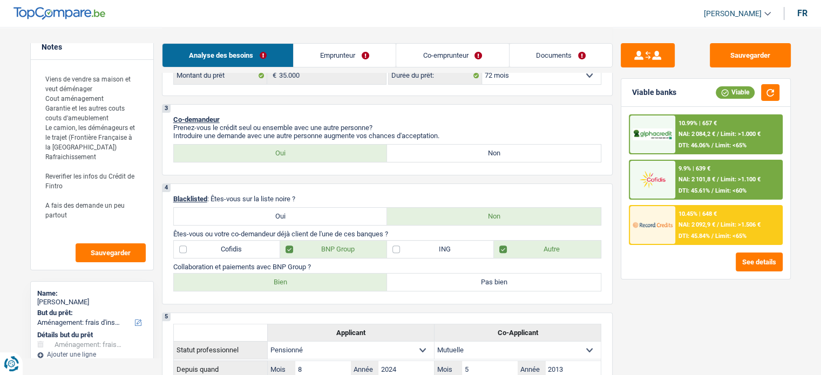
scroll to position [304, 0]
click at [76, 214] on textarea "Viens de vendre sa maison et veut déménager Cout aménagement Garantie et les au…" at bounding box center [91, 151] width 107 height 168
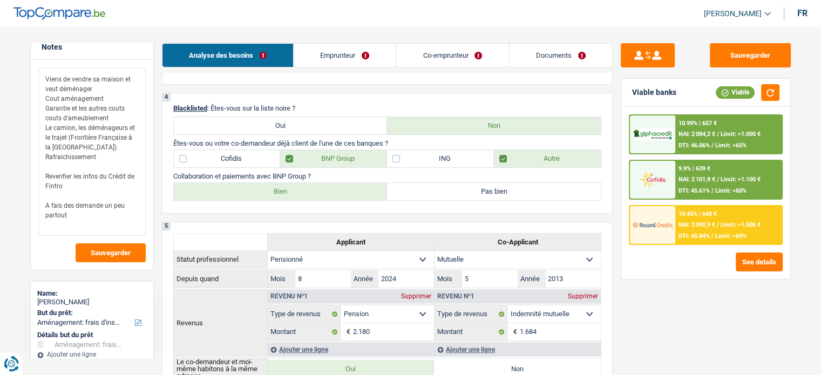
scroll to position [401, 0]
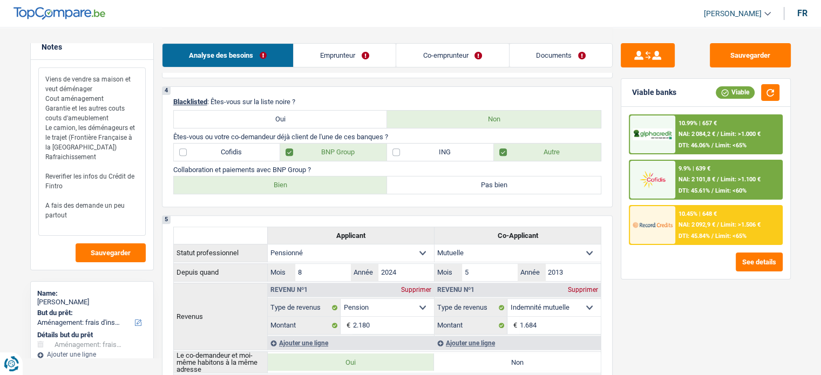
click at [96, 214] on textarea "Viens de vendre sa maison et veut déménager Cout aménagement Garantie et les au…" at bounding box center [91, 151] width 107 height 168
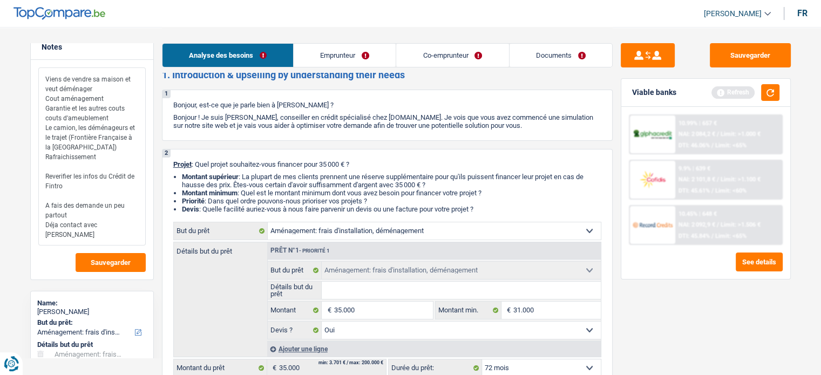
scroll to position [0, 0]
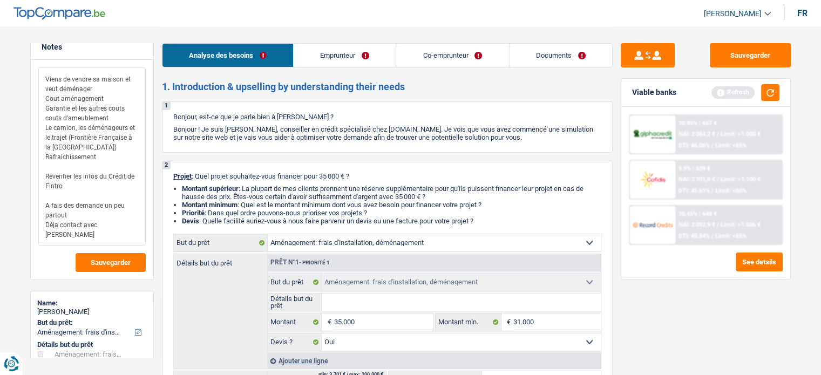
click at [51, 224] on textarea "Viens de vendre sa maison et veut déménager Cout aménagement Garantie et les au…" at bounding box center [91, 156] width 107 height 178
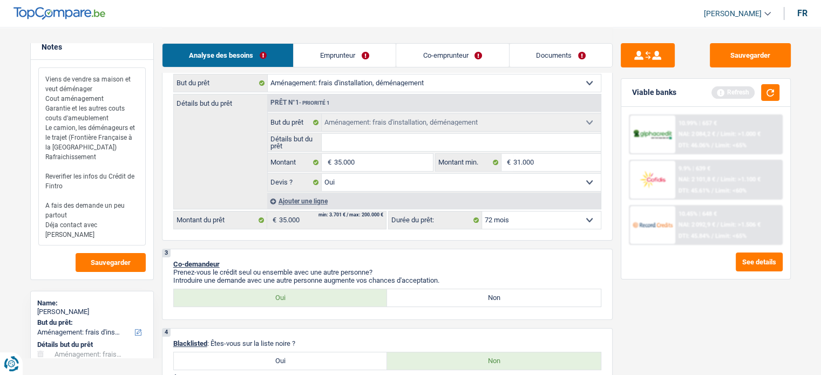
scroll to position [163, 0]
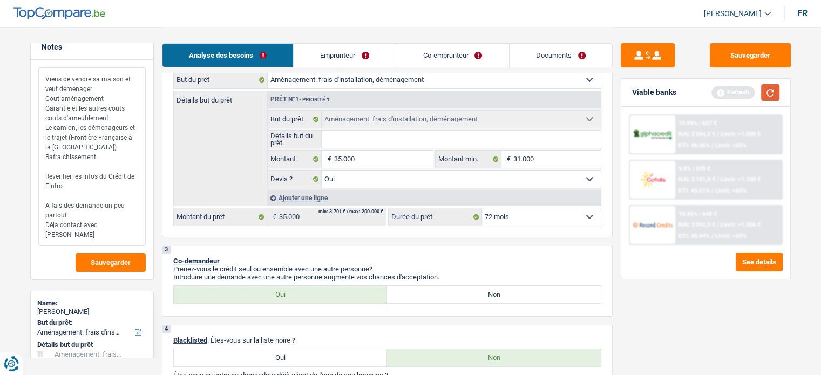
type textarea "Viens de vendre sa maison et veut déménager Cout aménagement Garantie et les au…"
click at [762, 96] on button "button" at bounding box center [770, 92] width 18 height 17
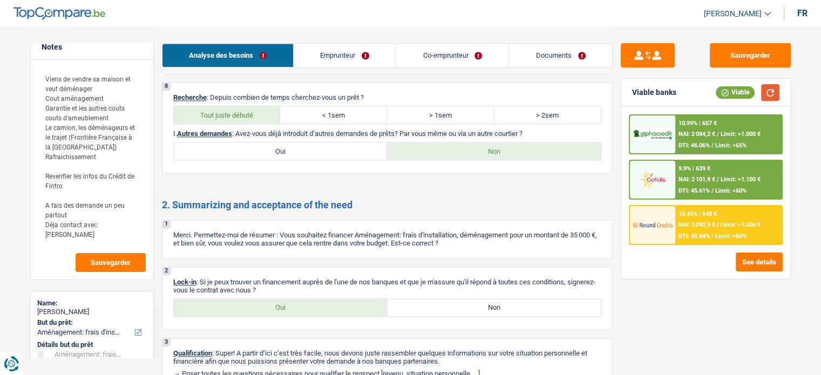
scroll to position [1424, 0]
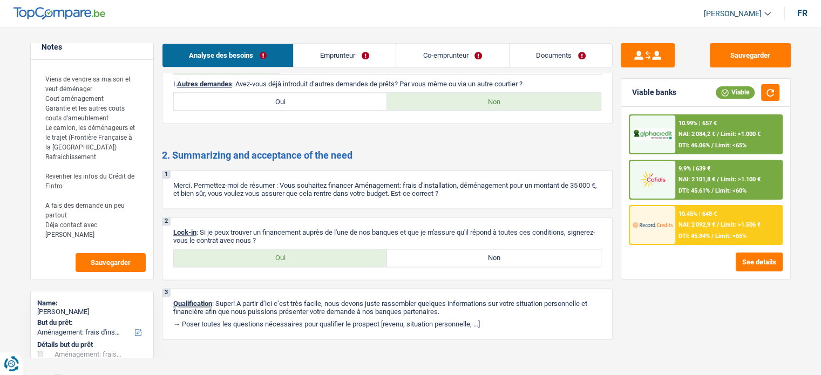
click at [320, 249] on label "Oui" at bounding box center [281, 257] width 214 height 17
click at [320, 249] on input "Oui" at bounding box center [281, 257] width 214 height 17
radio input "true"
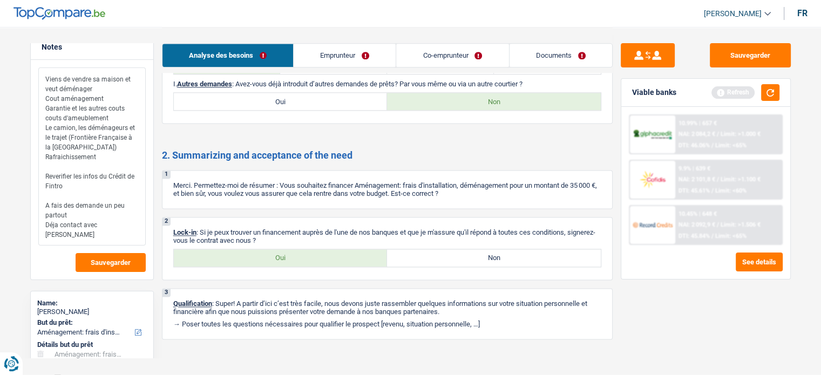
click at [120, 230] on textarea "Viens de vendre sa maison et veut déménager Cout aménagement Garantie et les au…" at bounding box center [91, 156] width 107 height 178
drag, startPoint x: 88, startPoint y: 191, endPoint x: 11, endPoint y: 174, distance: 79.1
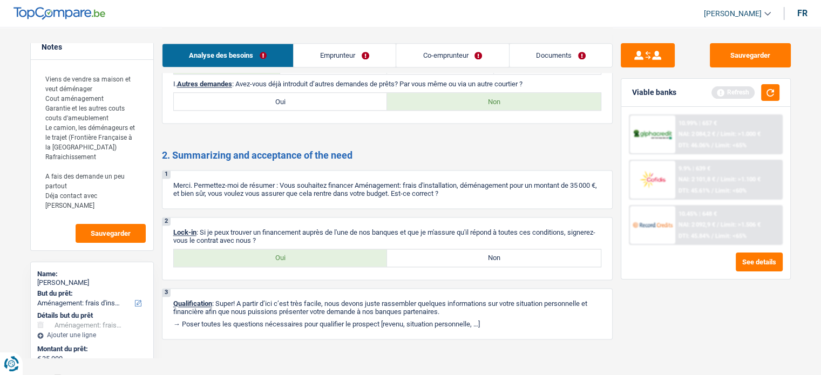
click at [540, 50] on link "Documents" at bounding box center [560, 55] width 103 height 23
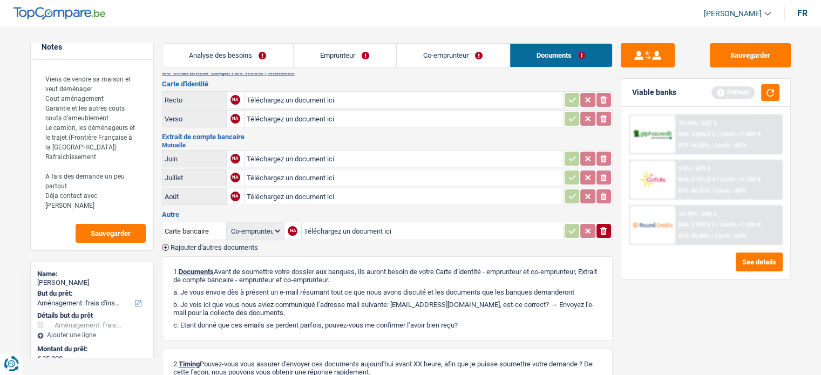
scroll to position [175, 0]
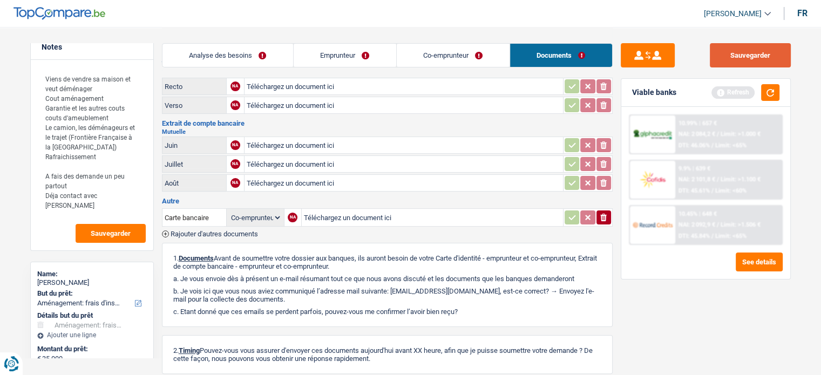
click at [734, 60] on button "Sauvegarder" at bounding box center [750, 55] width 81 height 24
click at [417, 59] on link "Co-emprunteur" at bounding box center [453, 55] width 113 height 23
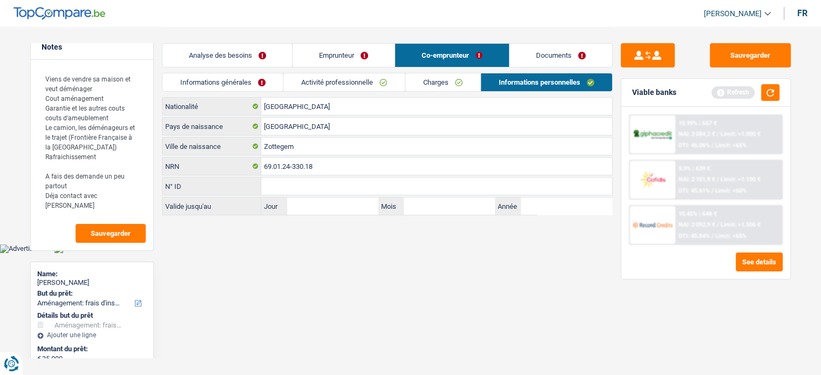
scroll to position [0, 0]
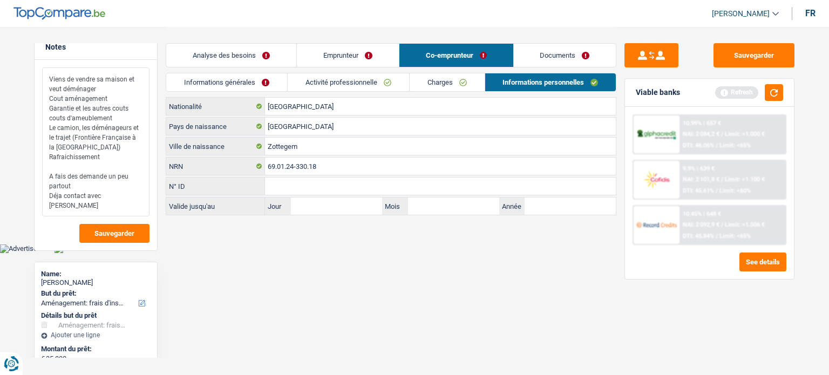
click at [99, 173] on textarea "Viens de vendre sa maison et veut déménager Cout aménagement Garantie et les au…" at bounding box center [95, 141] width 107 height 149
click at [121, 196] on textarea "Viens de vendre sa maison et veut déménager Cout aménagement Garantie et les au…" at bounding box center [95, 141] width 107 height 149
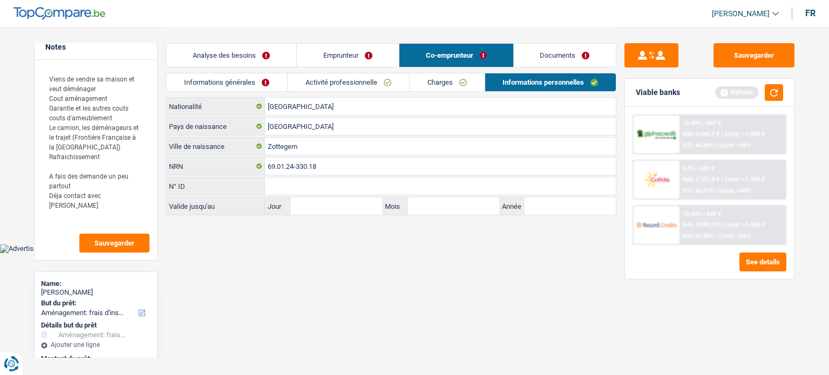
click at [331, 55] on link "Emprunteur" at bounding box center [348, 55] width 102 height 23
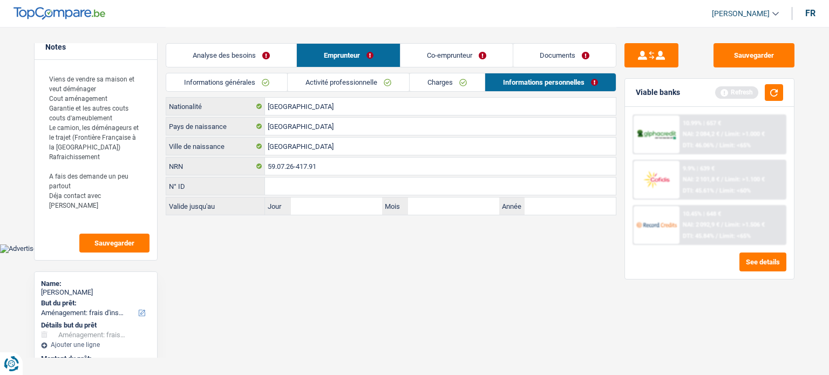
click at [464, 53] on link "Co-emprunteur" at bounding box center [456, 55] width 112 height 23
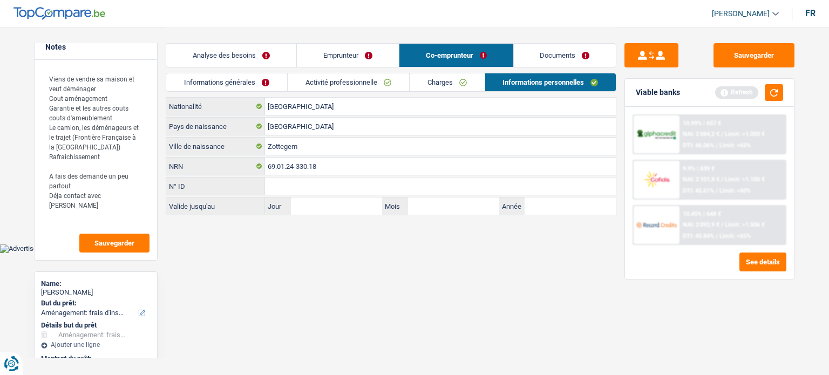
click at [364, 92] on div "Informations générales Activité professionnelle Charges Informations personnell…" at bounding box center [391, 85] width 451 height 24
click at [373, 83] on link "Activité professionnelle" at bounding box center [348, 82] width 121 height 18
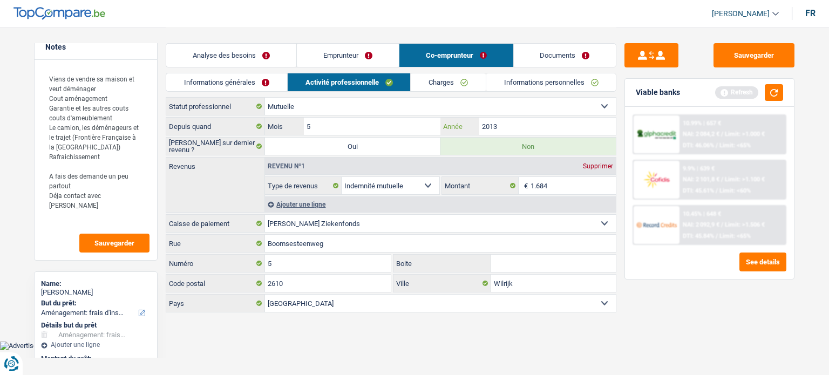
click at [512, 124] on input "2013" at bounding box center [547, 126] width 137 height 17
click at [359, 48] on link "Emprunteur" at bounding box center [348, 55] width 102 height 23
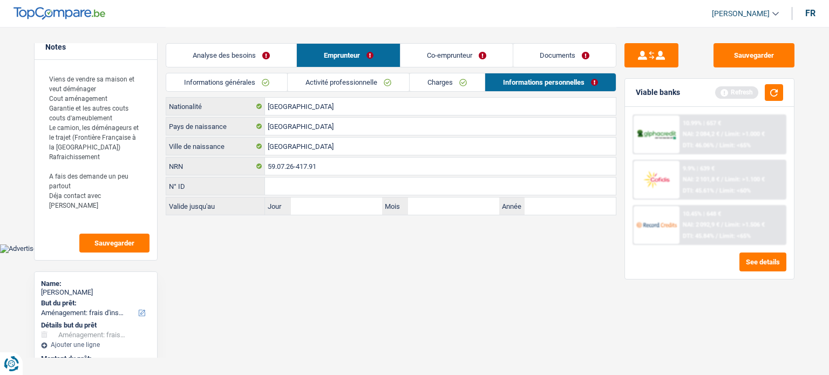
click at [352, 90] on link "Activité professionnelle" at bounding box center [348, 82] width 121 height 18
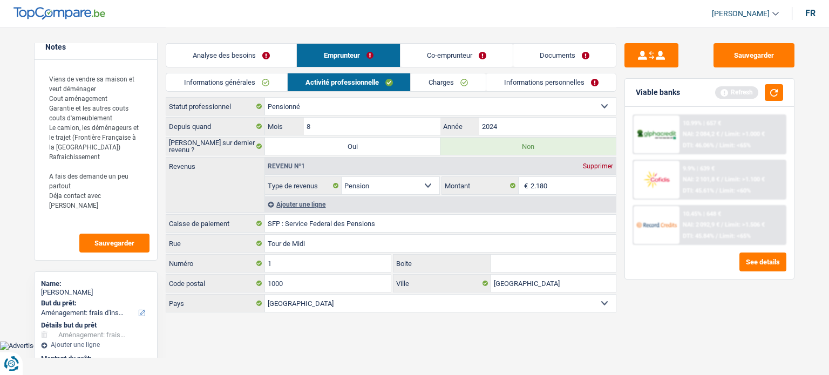
click at [465, 64] on link "Co-emprunteur" at bounding box center [456, 55] width 112 height 23
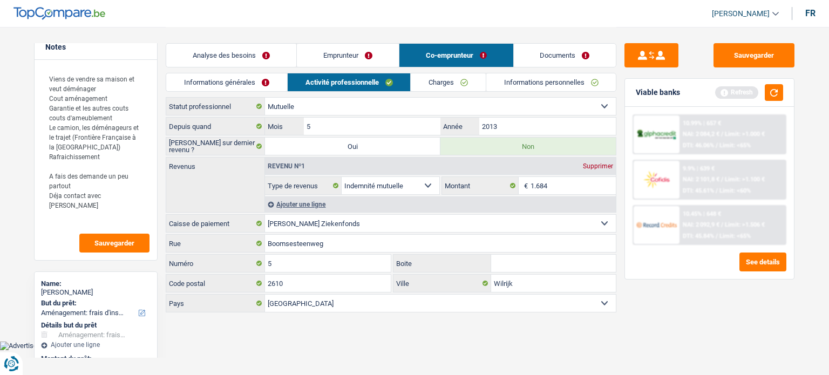
click at [255, 54] on link "Analyse des besoins" at bounding box center [231, 55] width 130 height 23
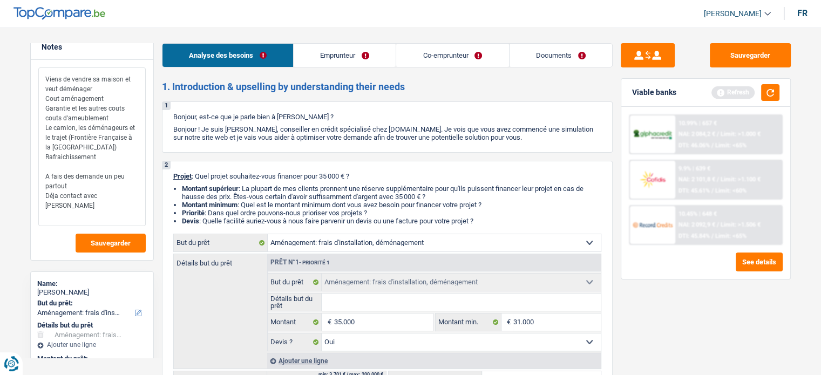
click at [127, 193] on textarea "Viens de vendre sa maison et veut déménager Cout aménagement Garantie et les au…" at bounding box center [91, 146] width 107 height 159
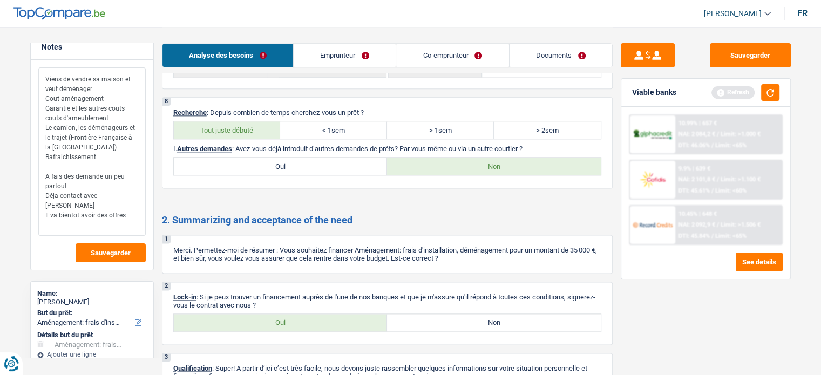
scroll to position [1359, 0]
type textarea "Viens de vendre sa maison et veut déménager Cout aménagement Garantie et les au…"
click at [250, 161] on label "Oui" at bounding box center [281, 165] width 214 height 17
click at [250, 161] on input "Oui" at bounding box center [281, 165] width 214 height 17
radio input "true"
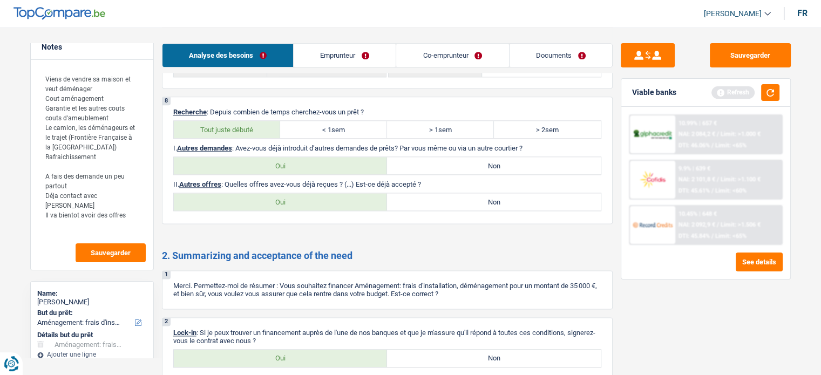
click at [444, 193] on label "Non" at bounding box center [494, 201] width 214 height 17
click at [444, 193] on input "Non" at bounding box center [494, 201] width 214 height 17
radio input "true"
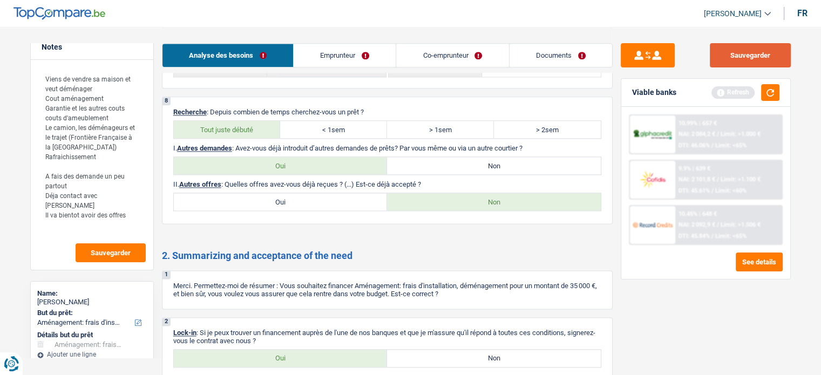
click at [747, 53] on button "Sauvegarder" at bounding box center [750, 55] width 81 height 24
click at [97, 259] on button "Sauvegarder" at bounding box center [111, 252] width 70 height 19
click at [558, 39] on div "Analyse des besoins Emprunteur Co-emprunteur Documents" at bounding box center [387, 50] width 451 height 46
click at [548, 49] on link "Documents" at bounding box center [560, 55] width 103 height 23
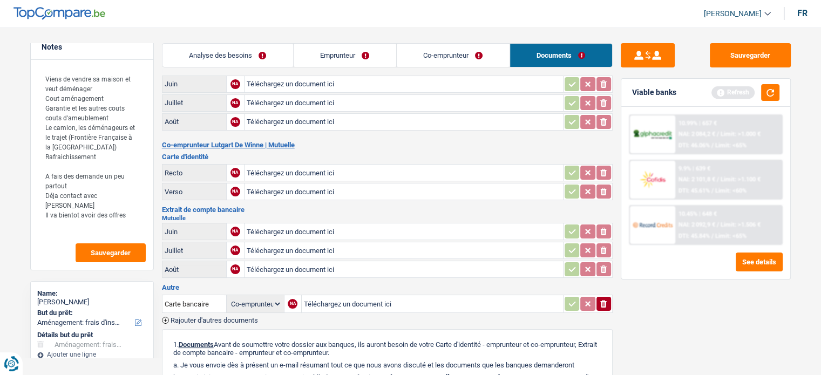
scroll to position [93, 0]
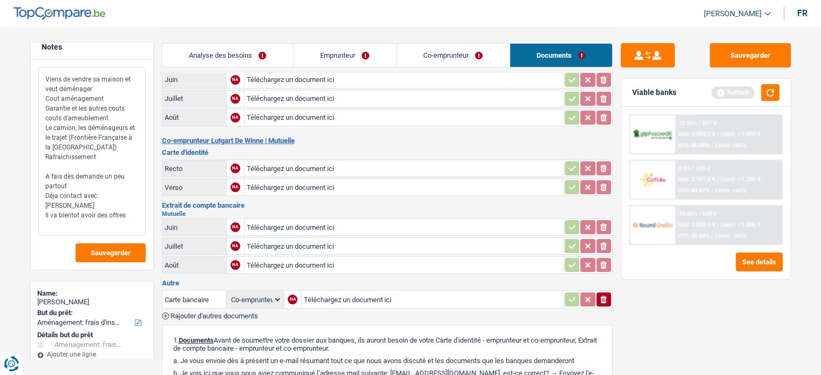
click at [133, 213] on textarea "Viens de vendre sa maison et veut déménager Cout aménagement Garantie et les au…" at bounding box center [91, 151] width 107 height 168
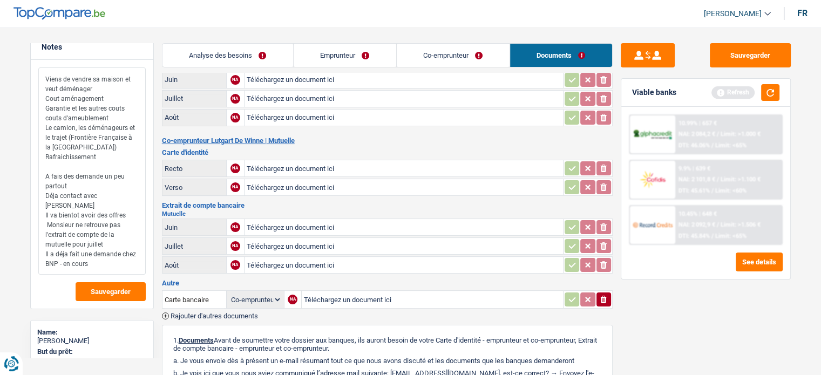
type textarea "Viens de vendre sa maison et veut déménager Cout aménagement Garantie et les au…"
click at [762, 59] on button "Sauvegarder" at bounding box center [750, 55] width 81 height 24
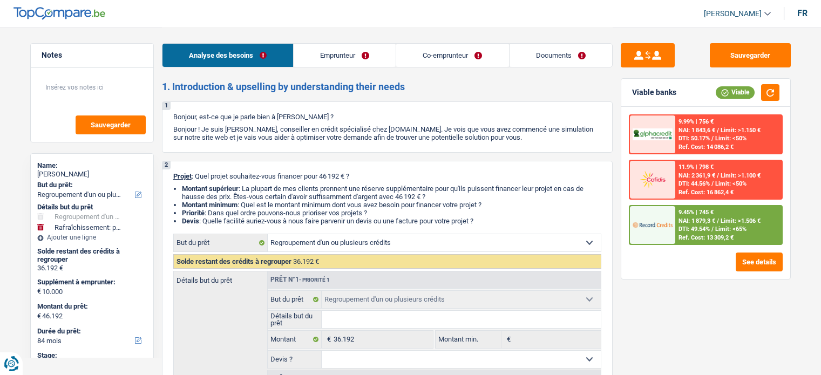
select select "refinancing"
select select "houseOrGarden"
select select "84"
select select "refinancing"
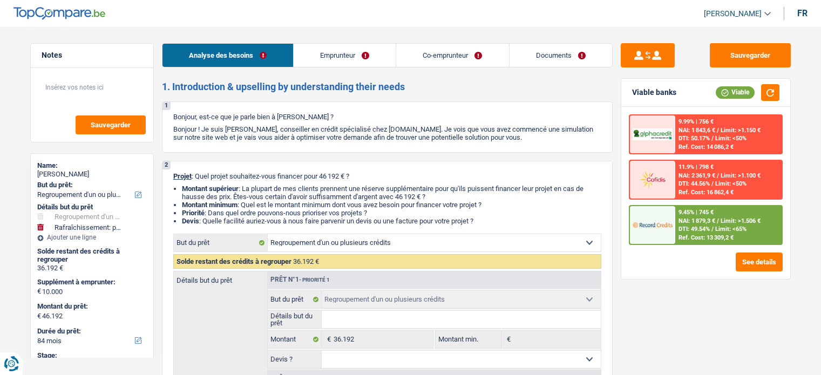
select select "refinancing"
select select "houseOrGarden"
select select "false"
select select "84"
select select "privateEmployee"
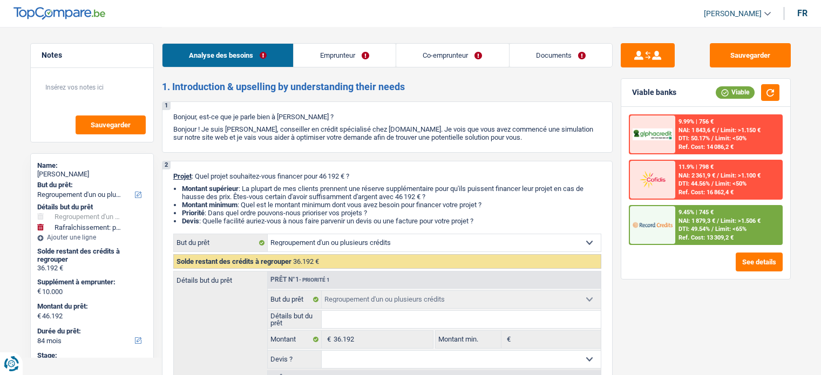
select select "housewife"
select select "netSalary"
select select "mealVouchers"
select select "familyAllowances"
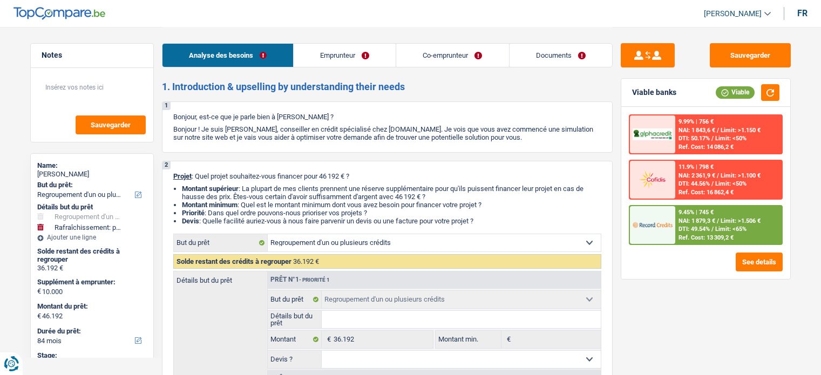
select select "rents"
select select "personalLoan"
select select "homeFurnishingOrRelocation"
select select "48"
select select "personalLoan"
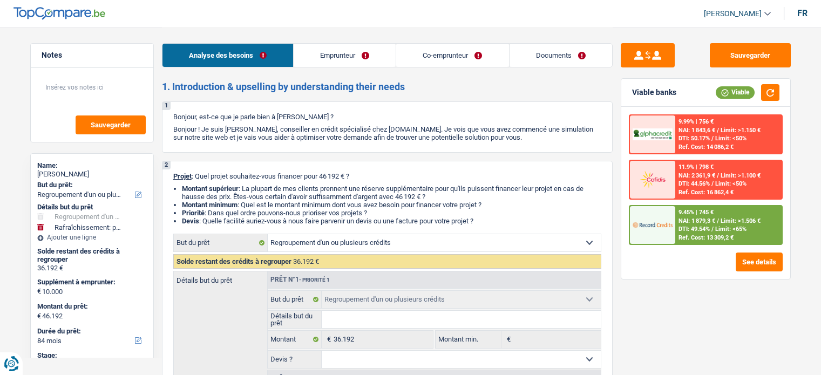
select select "homeFurnishingOrRelocation"
select select "120"
select select "refinancing"
select select "houseOrGarden"
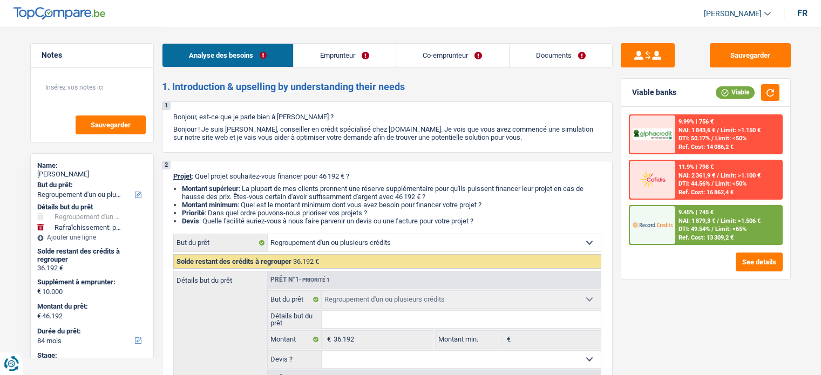
select select "false"
select select "84"
click at [764, 56] on button "Sauvegarder" at bounding box center [750, 55] width 81 height 24
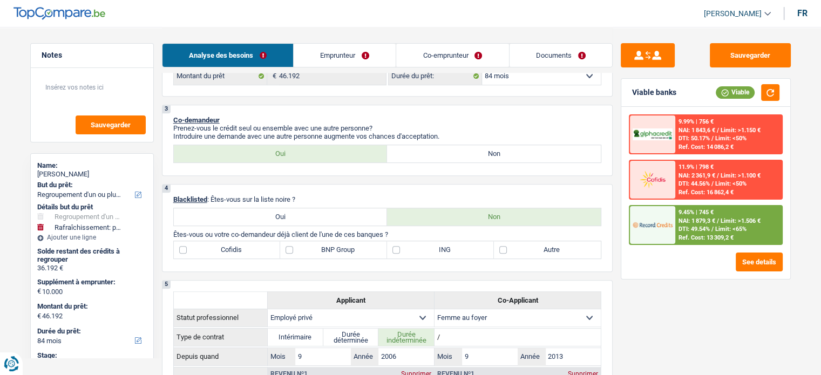
scroll to position [422, 0]
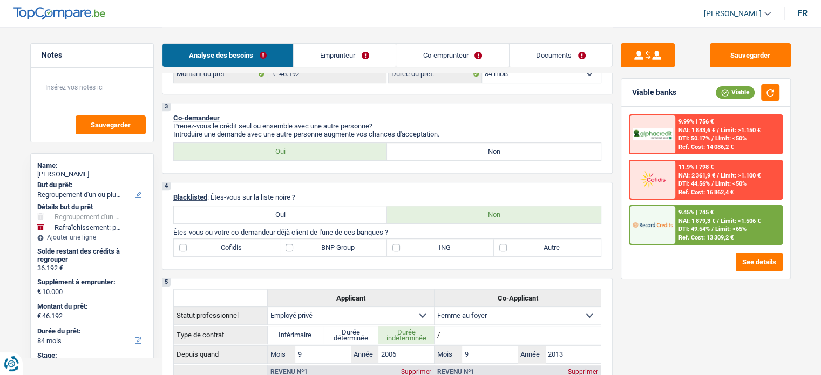
click at [352, 56] on link "Emprunteur" at bounding box center [345, 55] width 102 height 23
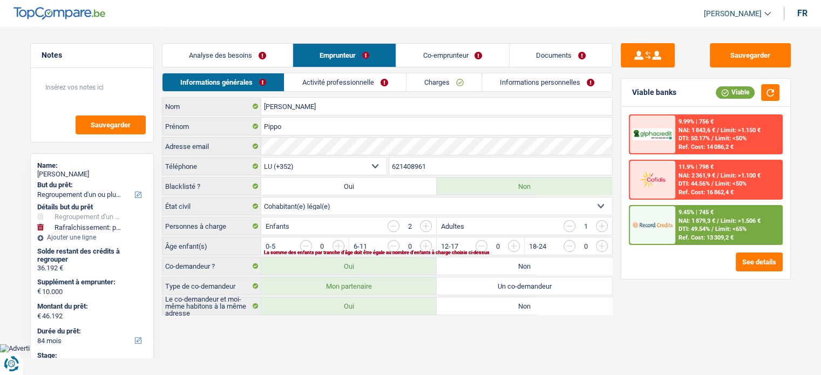
scroll to position [0, 0]
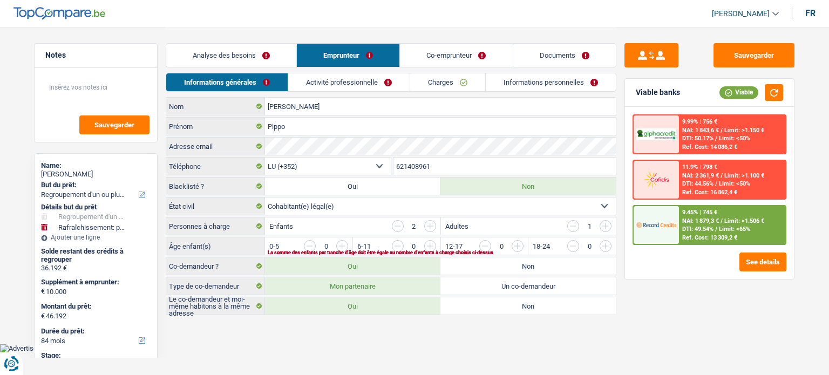
click at [467, 49] on link "Co-emprunteur" at bounding box center [456, 55] width 112 height 23
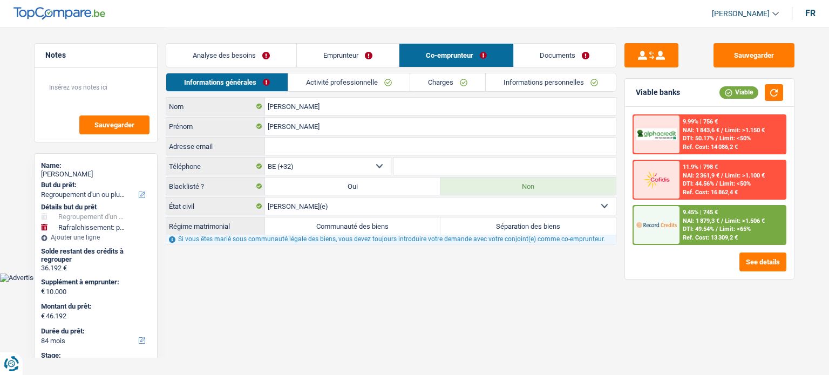
click at [267, 51] on link "Analyse des besoins" at bounding box center [231, 55] width 130 height 23
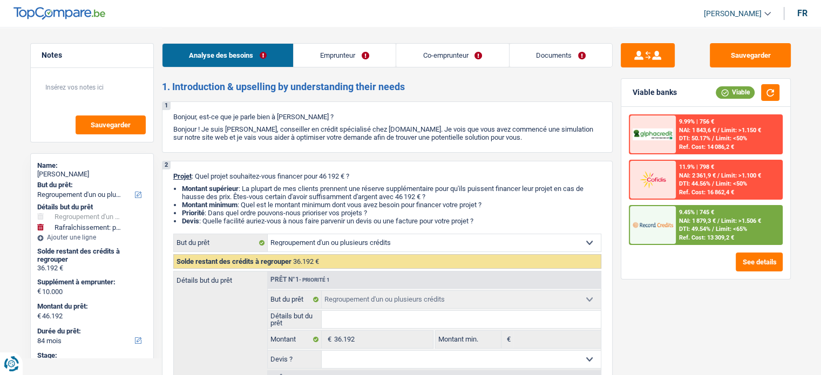
click at [446, 44] on link "Co-emprunteur" at bounding box center [452, 55] width 112 height 23
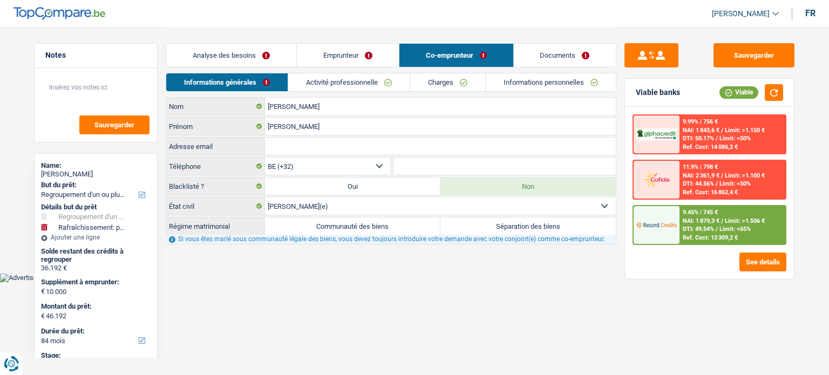
click at [343, 62] on link "Emprunteur" at bounding box center [348, 55] width 102 height 23
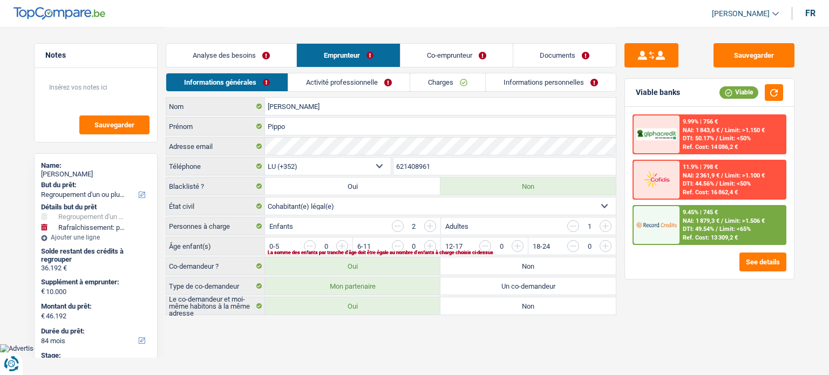
click at [472, 62] on link "Co-emprunteur" at bounding box center [456, 55] width 112 height 23
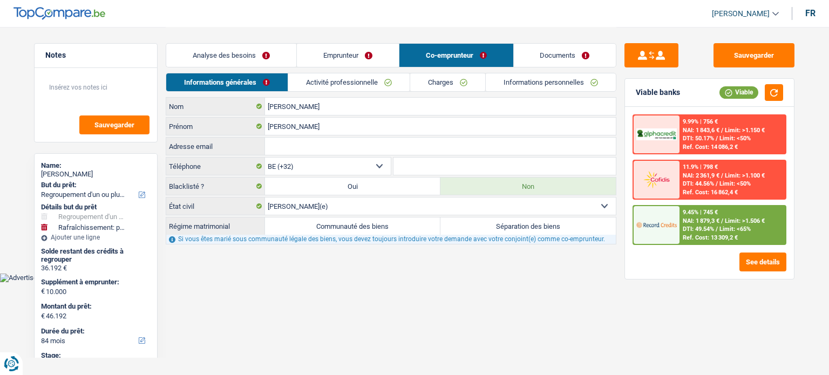
click at [711, 227] on span "DTI: 49.54%" at bounding box center [698, 229] width 31 height 7
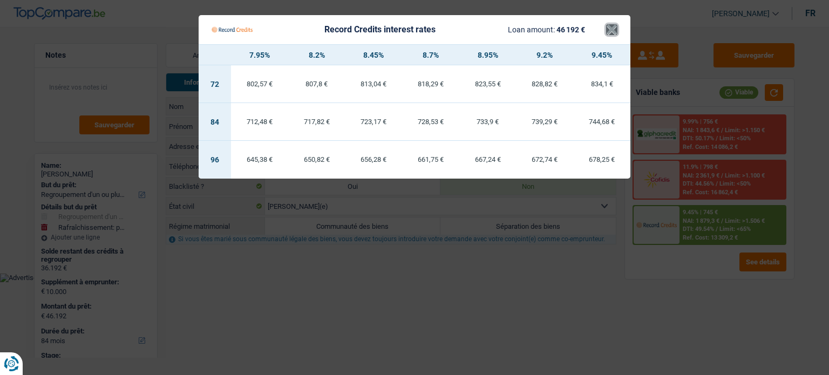
click at [609, 33] on button "×" at bounding box center [611, 29] width 11 height 11
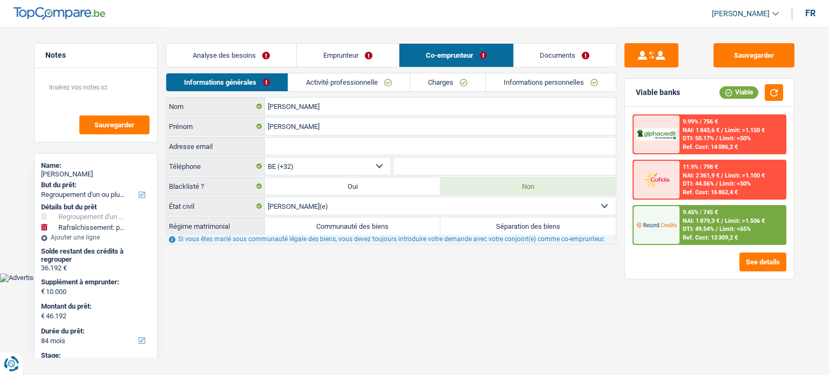
click at [212, 58] on link "Analyse des besoins" at bounding box center [231, 55] width 130 height 23
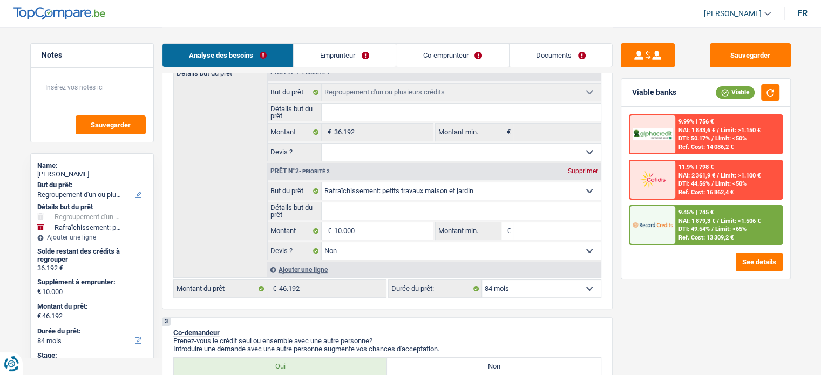
scroll to position [223, 0]
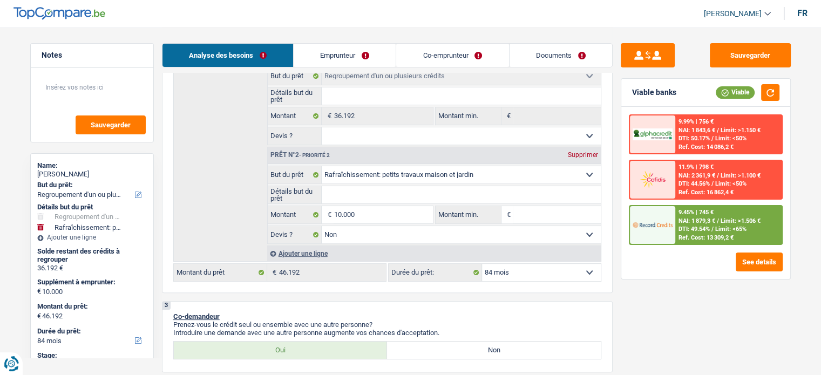
click at [542, 271] on select "12 mois 18 mois 24 mois 30 mois 36 mois 42 mois 48 mois 60 mois 72 mois 84 mois…" at bounding box center [541, 272] width 119 height 17
select select "120"
click at [482, 264] on select "12 mois 18 mois 24 mois 30 mois 36 mois 42 mois 48 mois 60 mois 72 mois 84 mois…" at bounding box center [541, 272] width 119 height 17
select select "120"
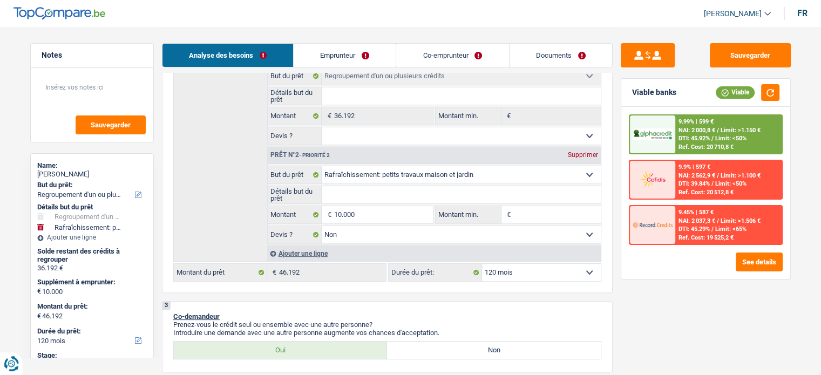
click at [676, 127] on div "9.99% | 599 € NAI: 2 000,8 € / Limit: >1.150 € DTI: 45.92% / Limit: <50% Ref. C…" at bounding box center [728, 134] width 106 height 38
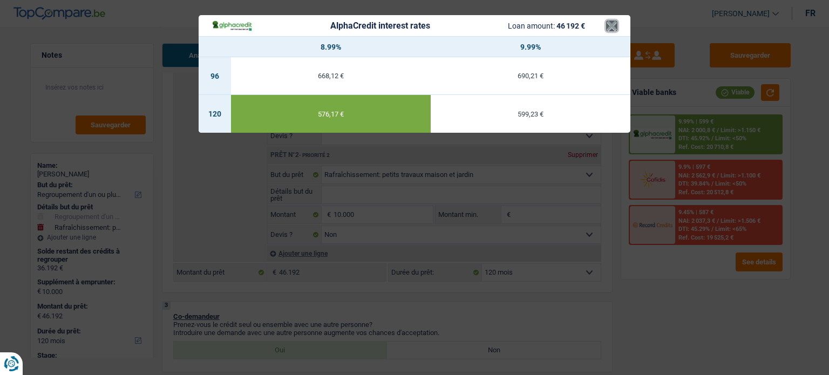
click at [611, 28] on button "×" at bounding box center [611, 26] width 11 height 11
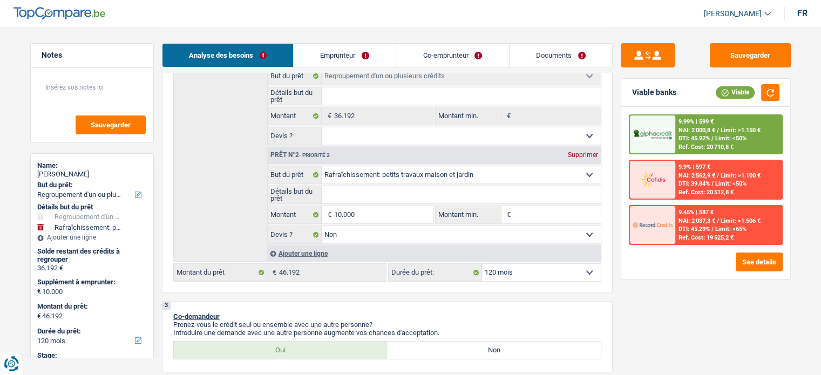
click at [693, 138] on span "DTI: 45.92%" at bounding box center [693, 138] width 31 height 7
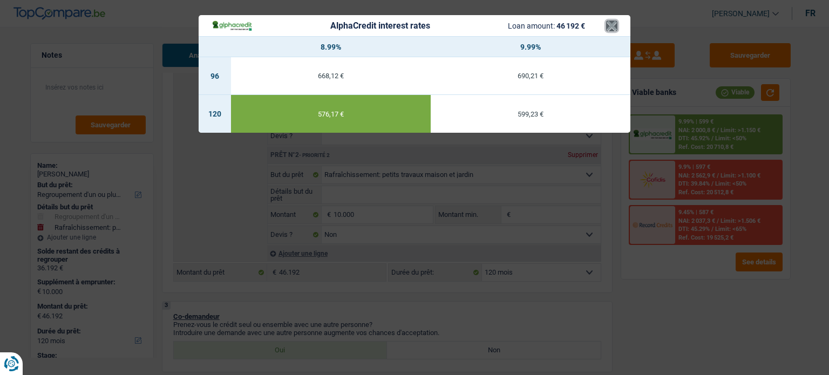
click at [607, 21] on button "×" at bounding box center [611, 26] width 11 height 11
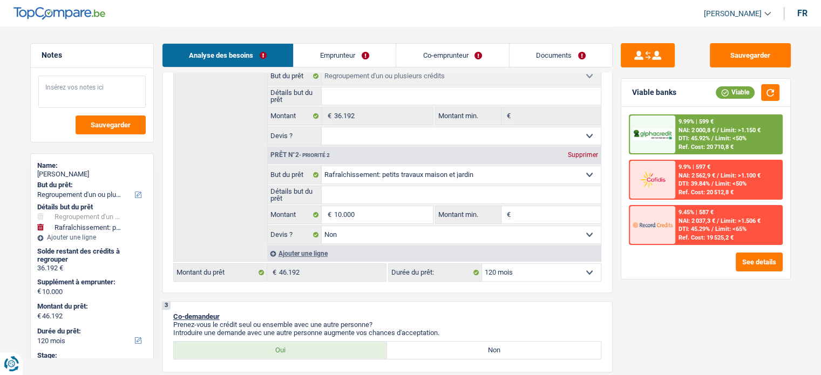
click at [99, 79] on textarea at bounding box center [91, 92] width 107 height 32
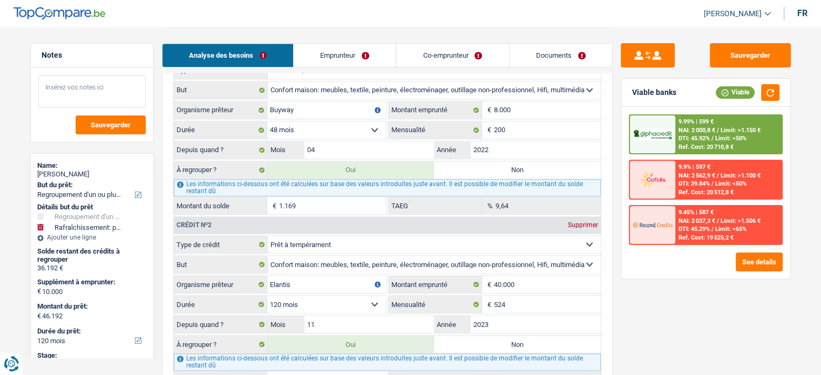
scroll to position [1086, 0]
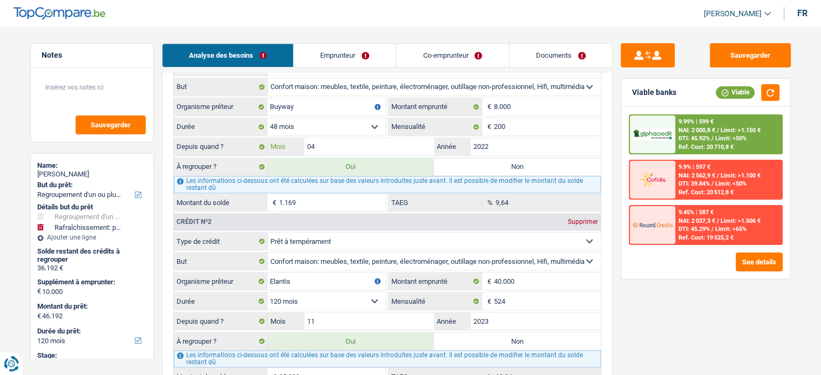
click at [403, 138] on input "04" at bounding box center [369, 146] width 130 height 17
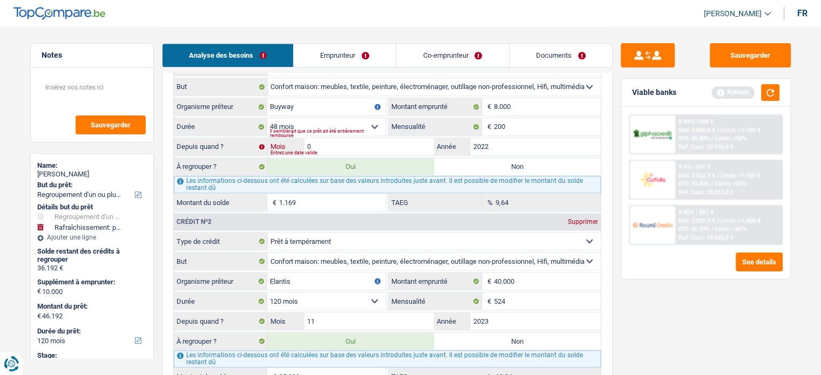
type input "01"
type input "45.614"
select select "144"
type input "35.614"
type input "45.614"
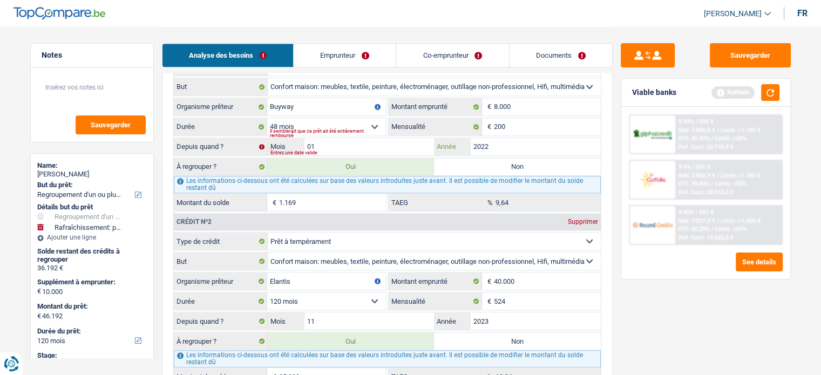
select select "144"
type input "591"
type input "35.614"
type input "45.614"
select select "144"
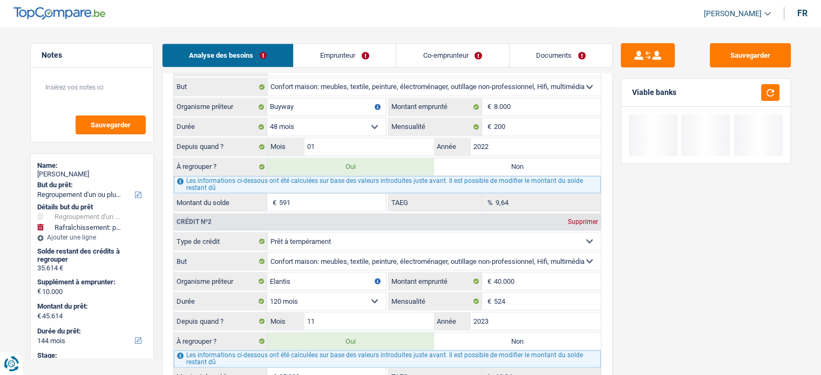
click at [658, 202] on div "Sauvegarder Viable banks" at bounding box center [705, 200] width 186 height 315
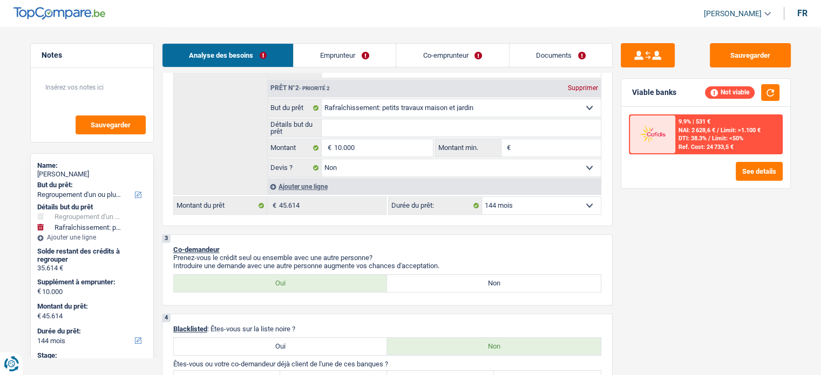
scroll to position [283, 0]
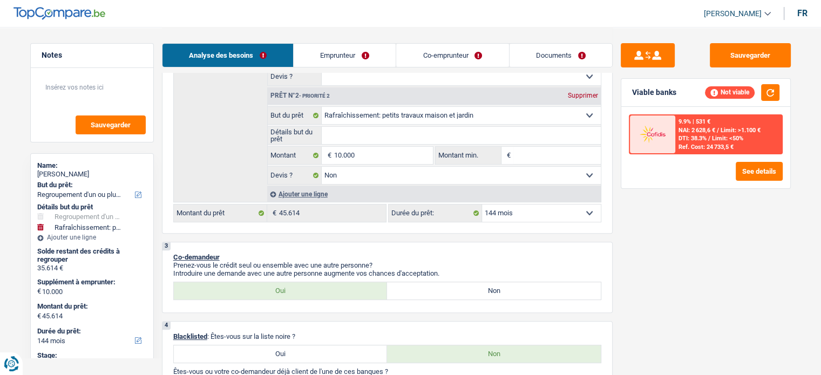
click at [539, 208] on select "12 mois 18 mois 24 mois 30 mois 36 mois 42 mois 48 mois 60 mois 72 mois 84 mois…" at bounding box center [541, 213] width 119 height 17
select select "120"
click at [482, 205] on select "12 mois 18 mois 24 mois 30 mois 36 mois 42 mois 48 mois 60 mois 72 mois 84 mois…" at bounding box center [541, 213] width 119 height 17
select select "120"
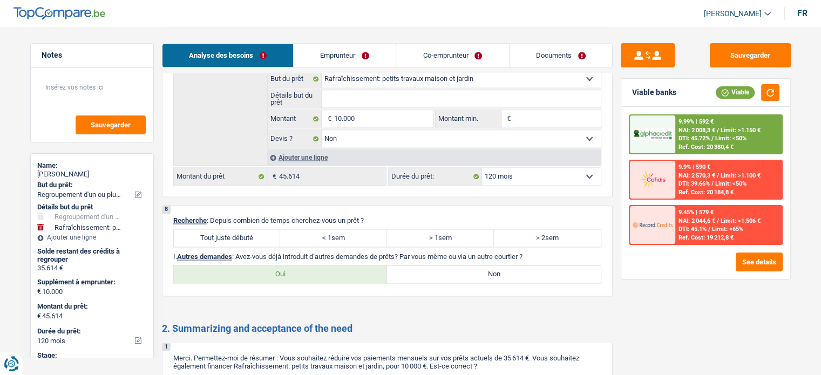
scroll to position [1722, 0]
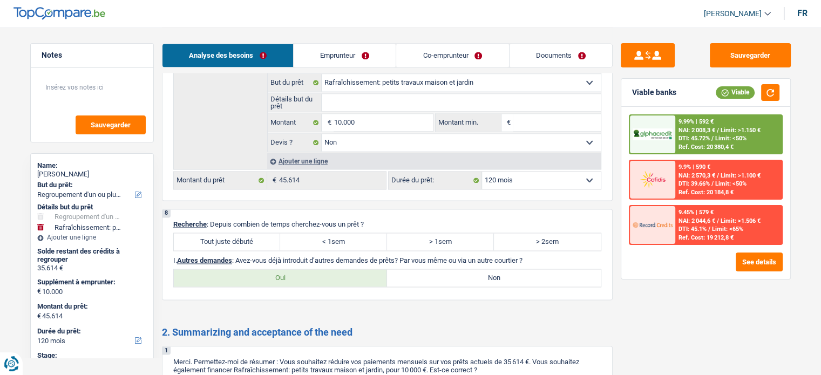
click at [237, 233] on label "Tout juste débuté" at bounding box center [227, 241] width 107 height 17
click at [237, 233] on input "Tout juste débuté" at bounding box center [227, 241] width 107 height 17
radio input "true"
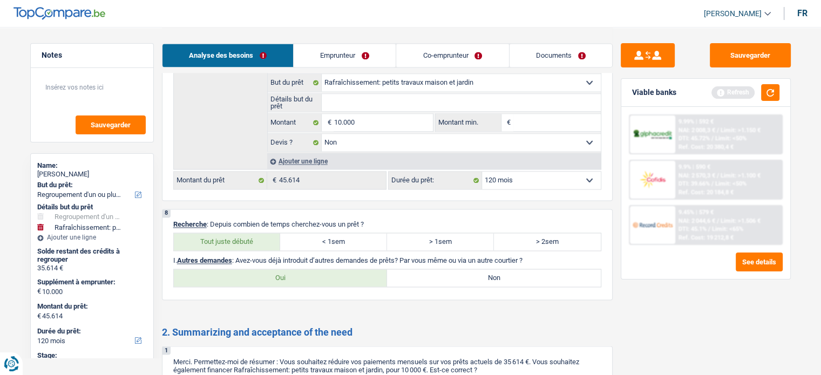
click at [479, 269] on label "Non" at bounding box center [494, 277] width 214 height 17
click at [479, 269] on input "Non" at bounding box center [494, 277] width 214 height 17
radio input "true"
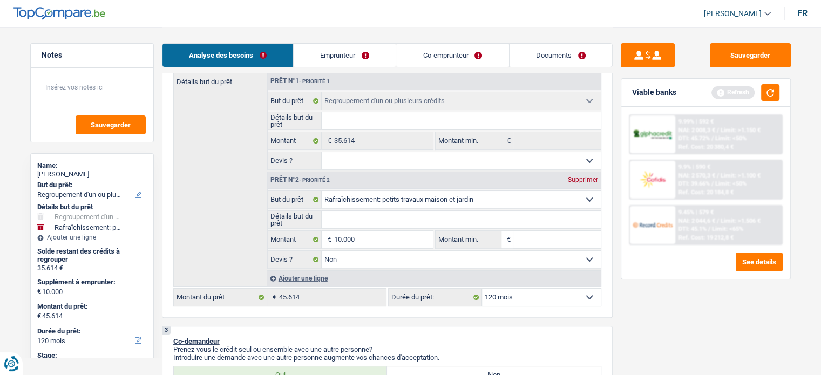
scroll to position [0, 0]
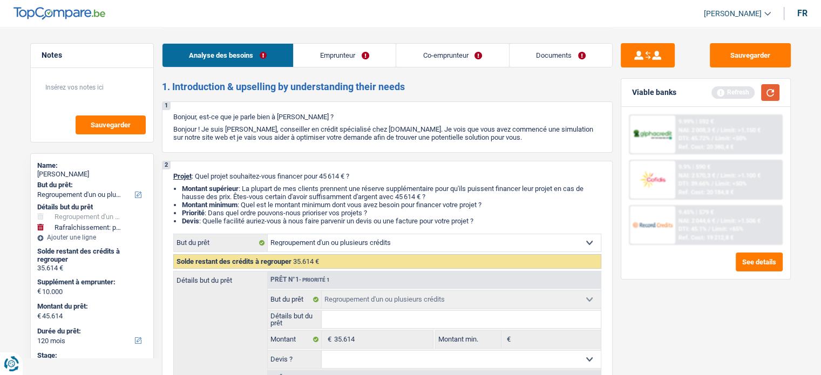
click at [768, 92] on button "button" at bounding box center [770, 92] width 18 height 17
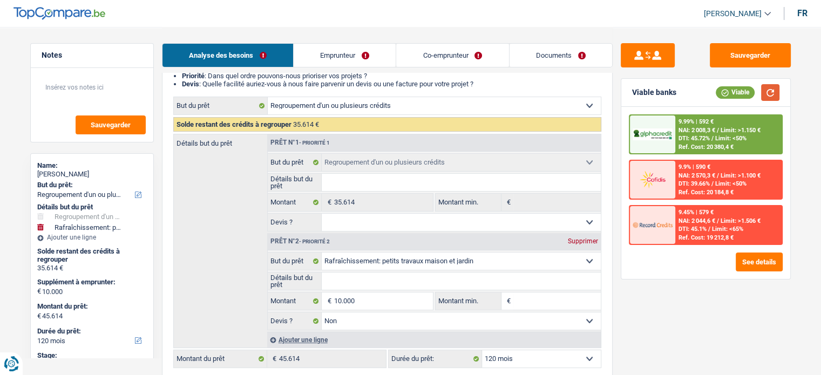
scroll to position [139, 0]
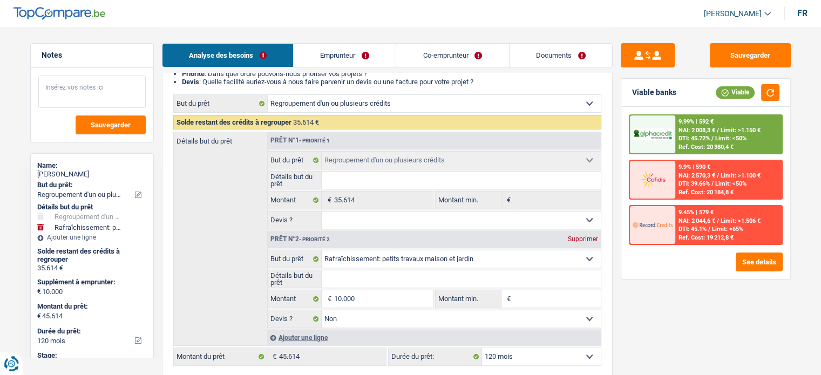
click at [97, 85] on textarea at bounding box center [91, 92] width 107 height 32
click at [513, 355] on select "12 mois 18 mois 24 mois 30 mois 36 mois 42 mois 48 mois 60 mois 72 mois 84 mois…" at bounding box center [541, 356] width 119 height 17
select select "72"
click at [482, 348] on select "12 mois 18 mois 24 mois 30 mois 36 mois 42 mois 48 mois 60 mois 72 mois 84 mois…" at bounding box center [541, 356] width 119 height 17
select select "72"
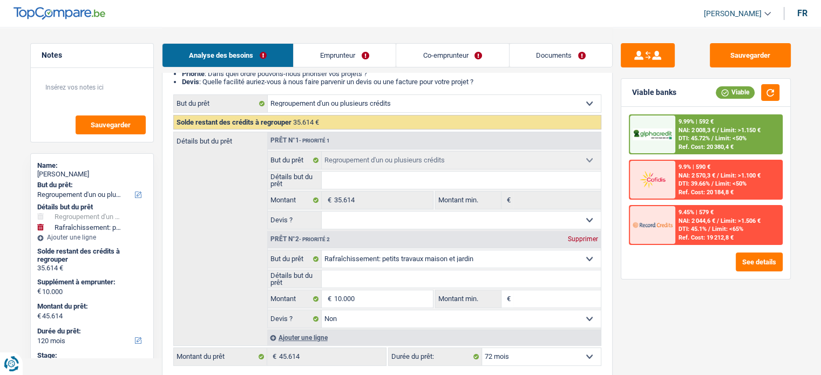
select select "72"
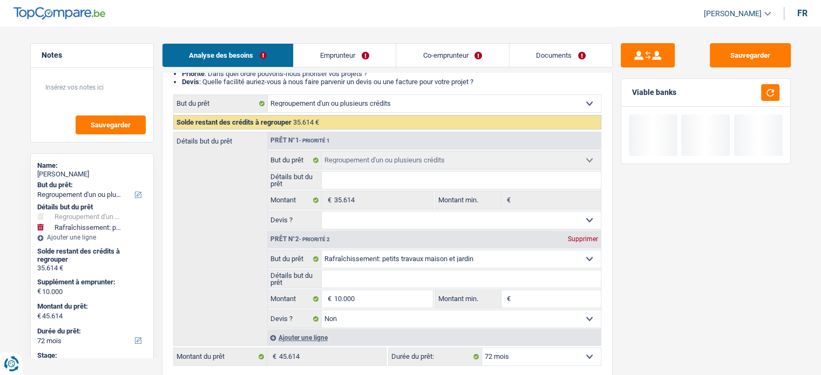
click at [524, 358] on select "12 mois 18 mois 24 mois 30 mois 36 mois 42 mois 48 mois 60 mois 72 mois 84 mois…" at bounding box center [541, 356] width 119 height 17
select select "84"
click at [482, 348] on select "12 mois 18 mois 24 mois 30 mois 36 mois 42 mois 48 mois 60 mois 72 mois 84 mois…" at bounding box center [541, 356] width 119 height 17
select select "84"
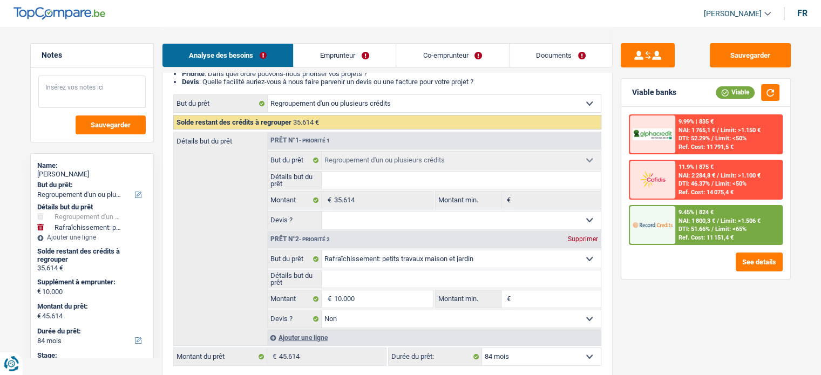
click at [59, 78] on textarea at bounding box center [91, 92] width 107 height 32
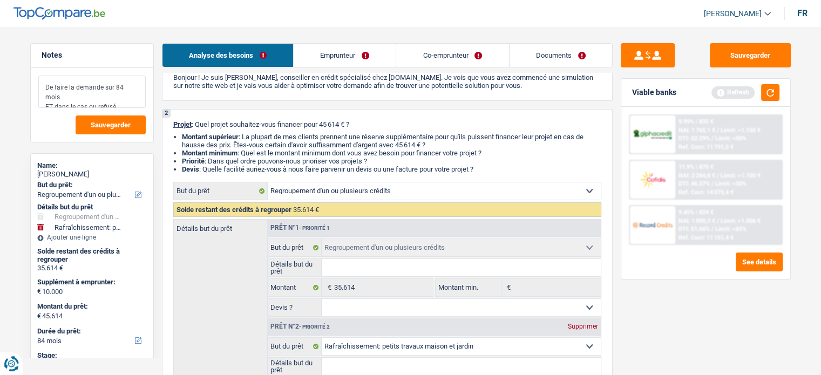
scroll to position [0, 0]
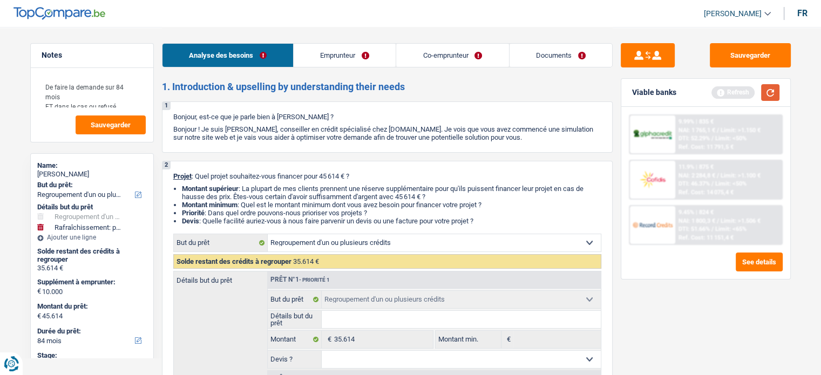
click at [775, 90] on button "button" at bounding box center [770, 92] width 18 height 17
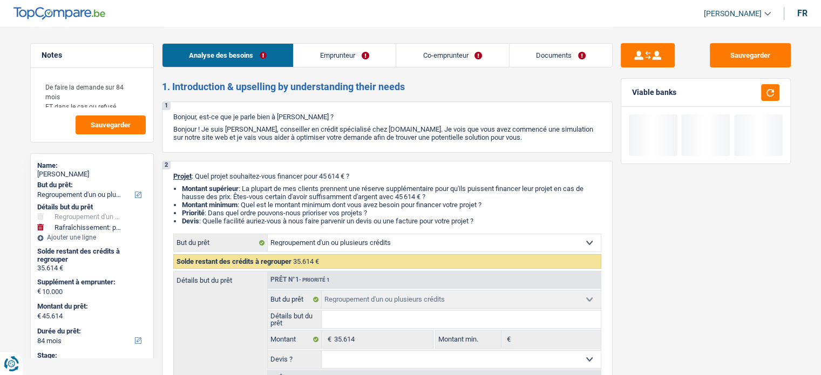
drag, startPoint x: 731, startPoint y: 198, endPoint x: 724, endPoint y: 168, distance: 30.4
click at [724, 168] on div "Sauvegarder Viable banks" at bounding box center [705, 200] width 186 height 315
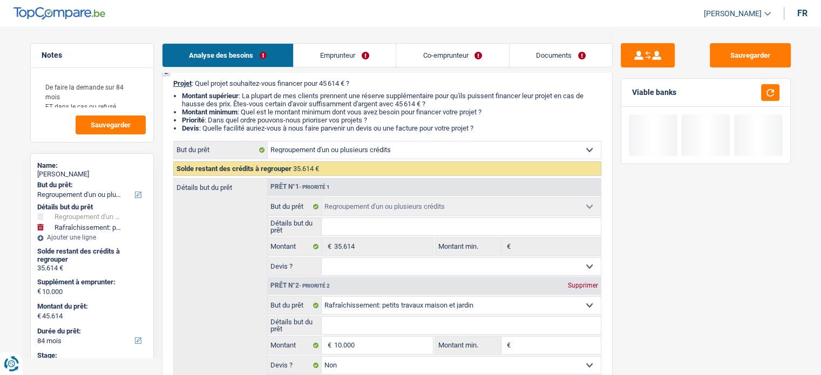
scroll to position [93, 0]
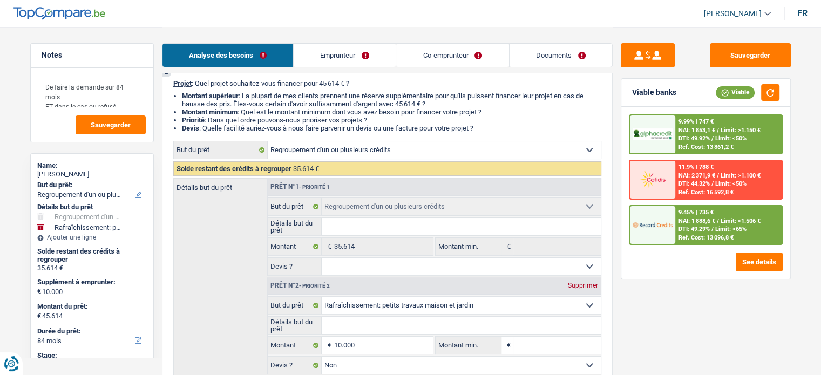
click at [697, 223] on div "9.45% | 735 € NAI: 1 888,6 € / Limit: >1.506 € DTI: 49.29% / Limit: <65% Ref. C…" at bounding box center [728, 225] width 106 height 38
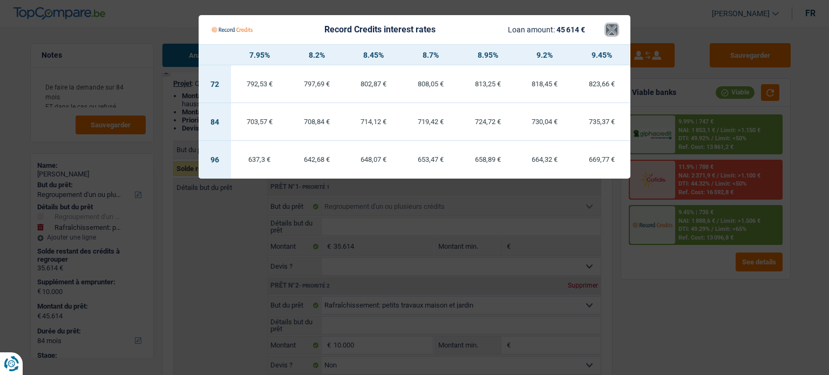
click at [608, 35] on button "×" at bounding box center [611, 29] width 11 height 11
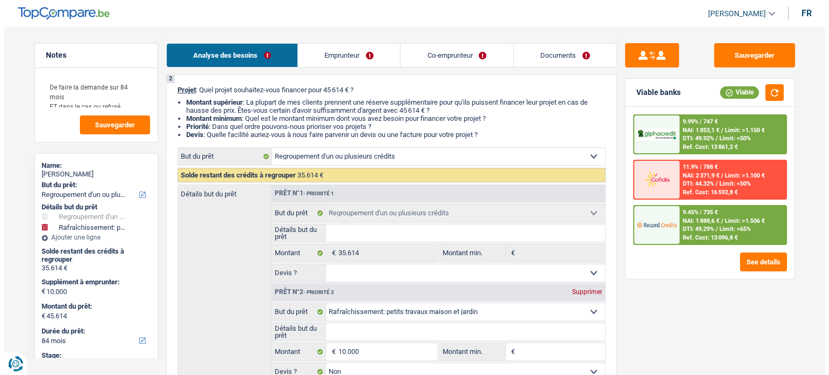
scroll to position [84, 0]
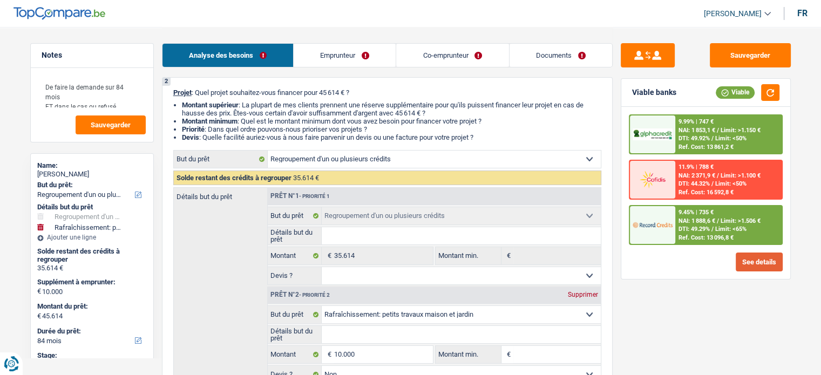
click at [764, 256] on button "See details" at bounding box center [759, 262] width 47 height 19
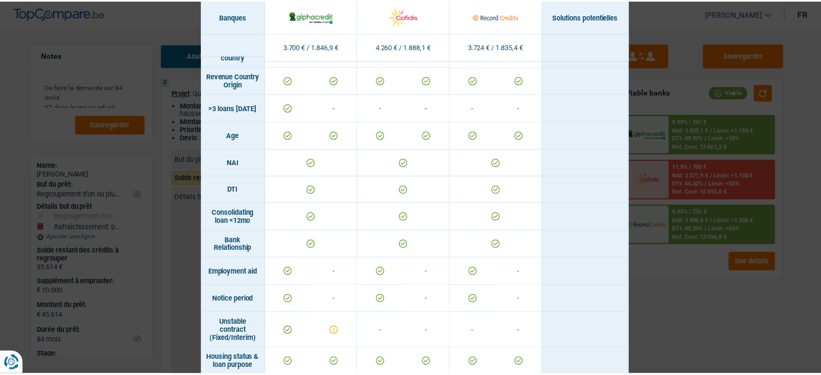
scroll to position [343, 0]
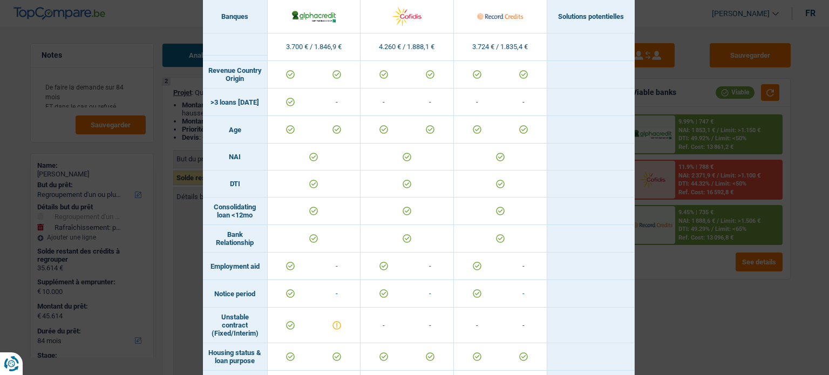
click at [774, 227] on div "Banks conditions × Banques Solutions potentielles Revenus / Charges 3.700 € / 1…" at bounding box center [414, 187] width 829 height 375
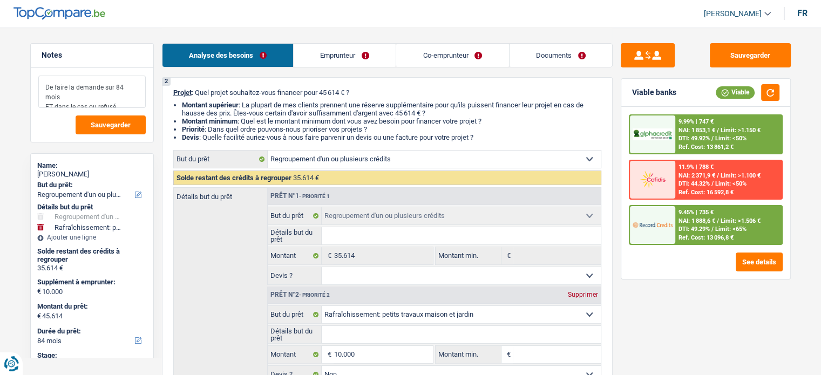
click at [132, 96] on textarea "De faire la demande sur 84 mois ET dans le cas ou refusé" at bounding box center [91, 92] width 107 height 32
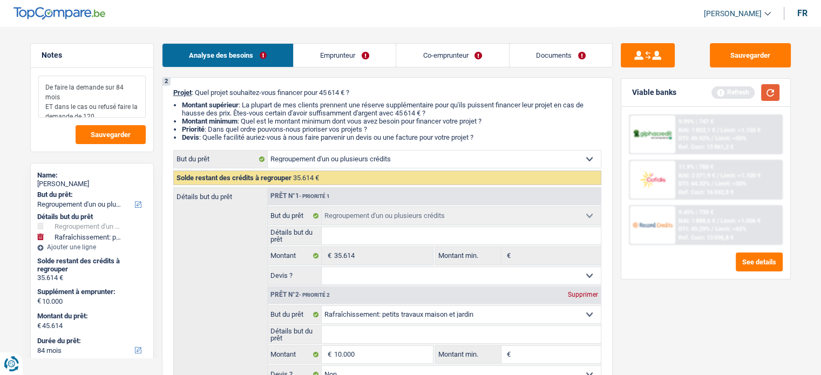
type textarea "De faire la demande sur 84 mois ET dans le cas ou refusé faire la demande de 120"
click at [768, 90] on button "button" at bounding box center [770, 92] width 18 height 17
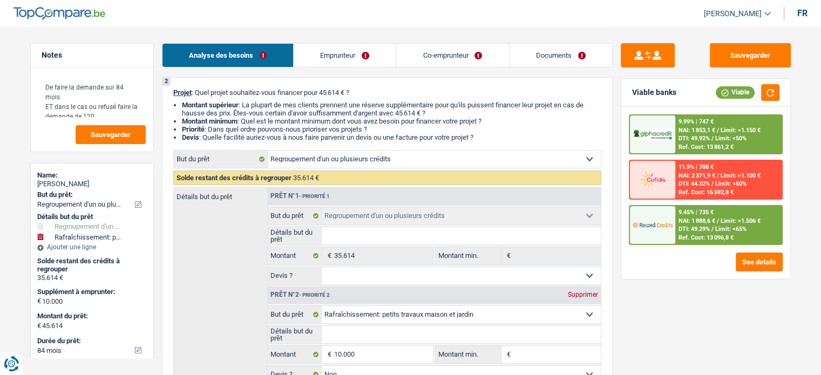
click at [663, 123] on div at bounding box center [652, 134] width 45 height 38
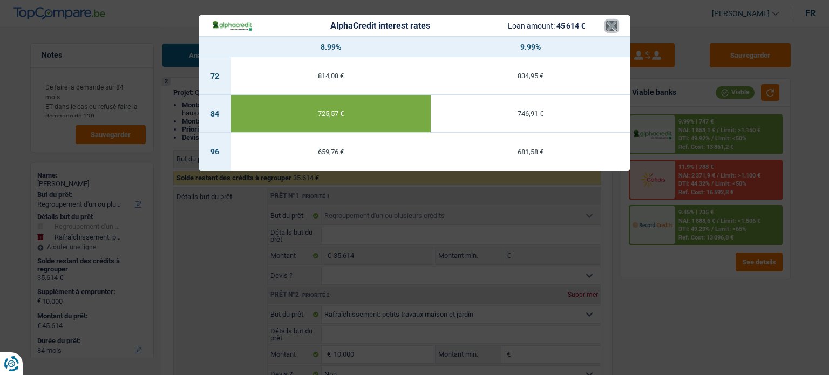
click at [607, 29] on button "×" at bounding box center [611, 26] width 11 height 11
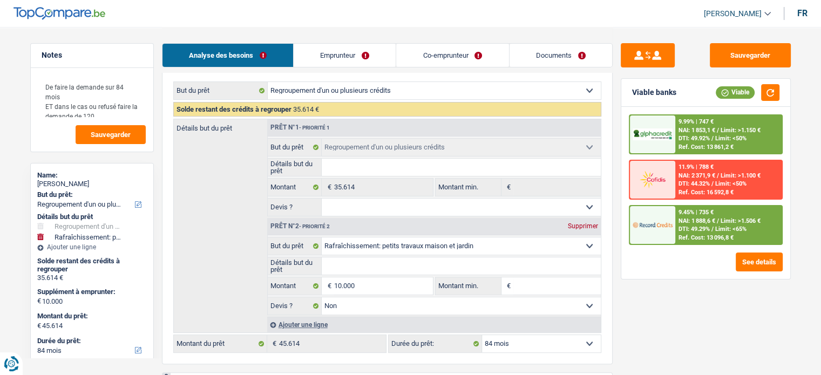
scroll to position [0, 0]
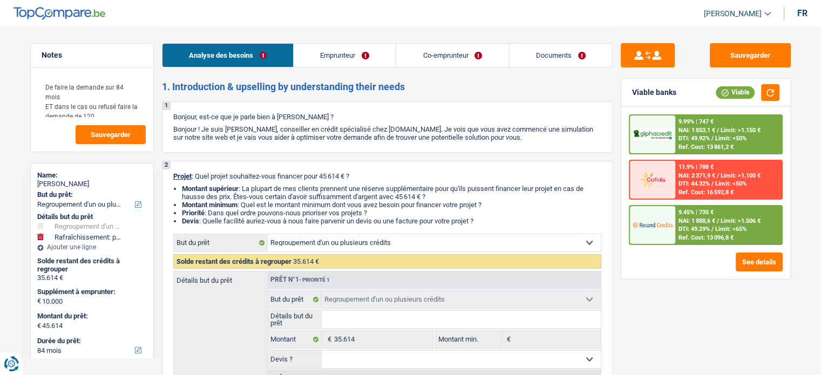
click at [689, 114] on div "9.99% | 747 € NAI: 1 853,1 € / Limit: >1.150 € DTI: 49.92% / Limit: <50% Ref. C…" at bounding box center [706, 134] width 154 height 40
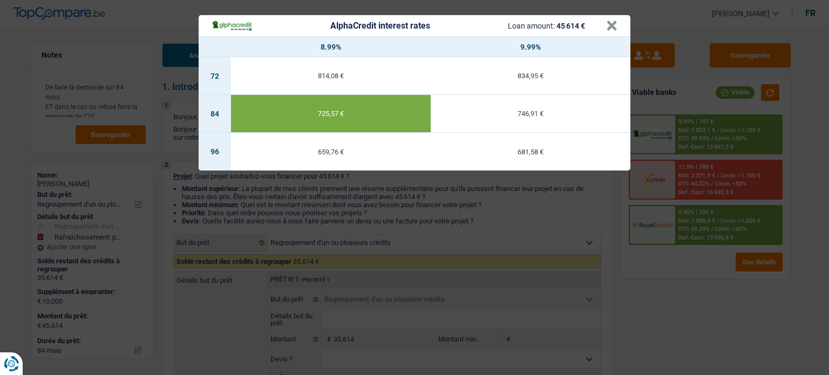
click at [605, 28] on div "AlphaCredit interest rates Loan amount: 45 614 €" at bounding box center [409, 25] width 394 height 12
click at [683, 216] on div "AlphaCredit interest rates Loan amount: 45 614 € × 8.99% 9.99% 72 814,08 € 834,…" at bounding box center [414, 187] width 829 height 375
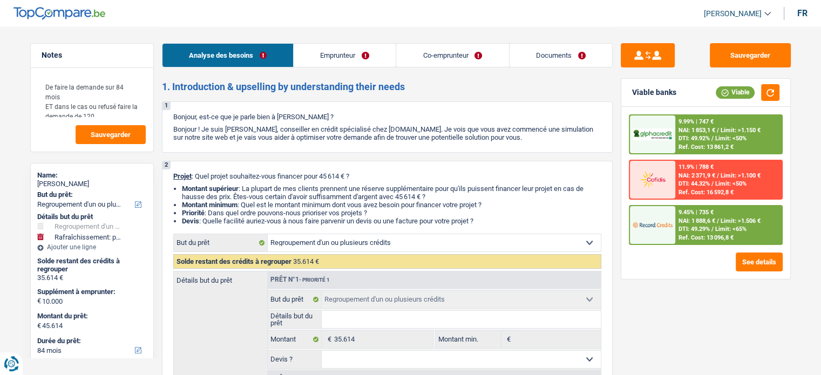
click at [683, 217] on span "NAI: 1 888,6 €" at bounding box center [696, 220] width 37 height 7
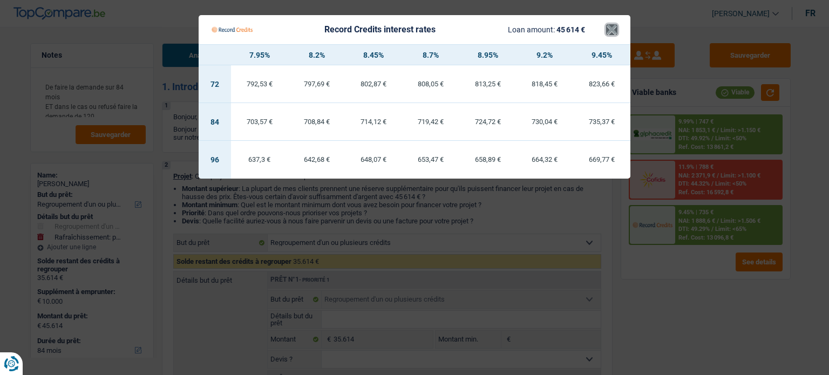
click at [609, 24] on button "×" at bounding box center [611, 29] width 11 height 11
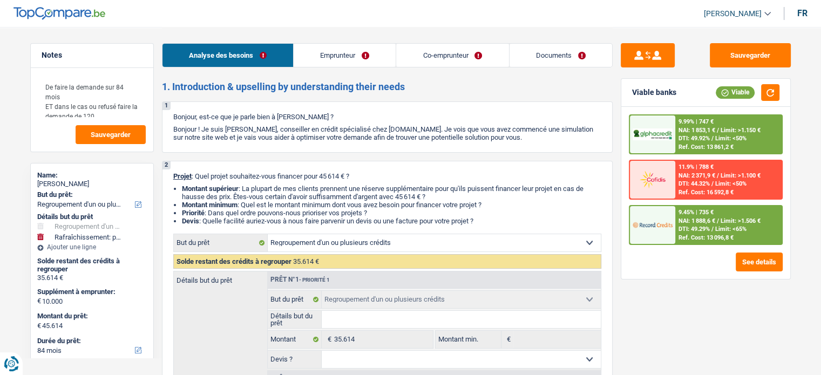
click at [705, 133] on div "9.99% | 747 € NAI: 1 853,1 € / Limit: >1.150 € DTI: 49.92% / Limit: <50% Ref. C…" at bounding box center [728, 134] width 106 height 38
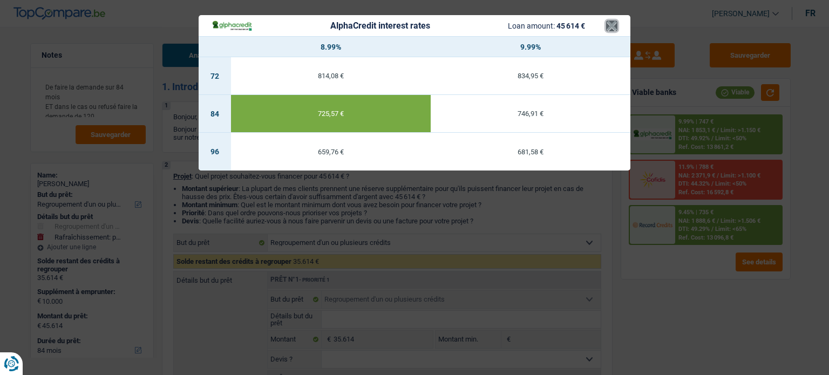
click at [613, 28] on button "×" at bounding box center [611, 26] width 11 height 11
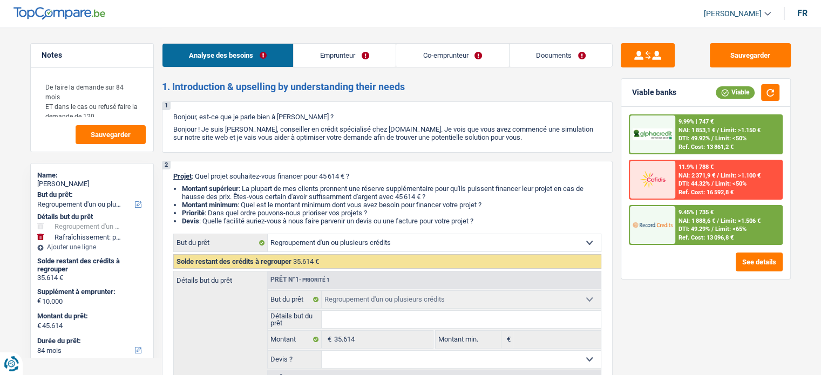
click at [746, 224] on div "9.45% | 735 € NAI: 1 888,6 € / Limit: >1.506 € DTI: 49.29% / Limit: <65% Ref. C…" at bounding box center [728, 225] width 106 height 38
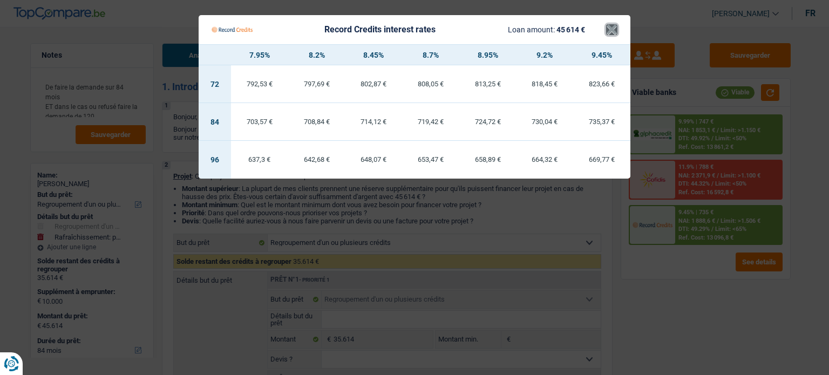
click at [611, 32] on button "×" at bounding box center [611, 29] width 11 height 11
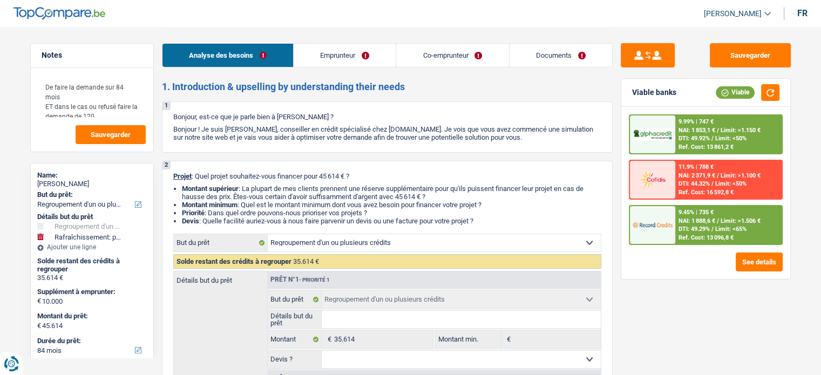
click at [714, 137] on div "DTI: 49.92% / Limit: <50%" at bounding box center [712, 138] width 68 height 7
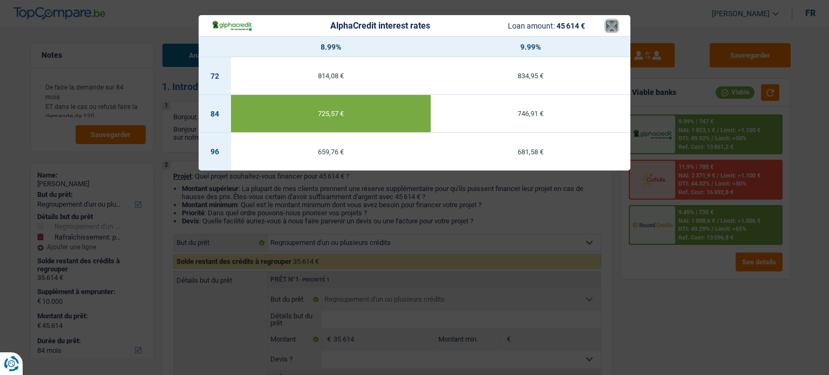
click at [610, 24] on button "×" at bounding box center [611, 26] width 11 height 11
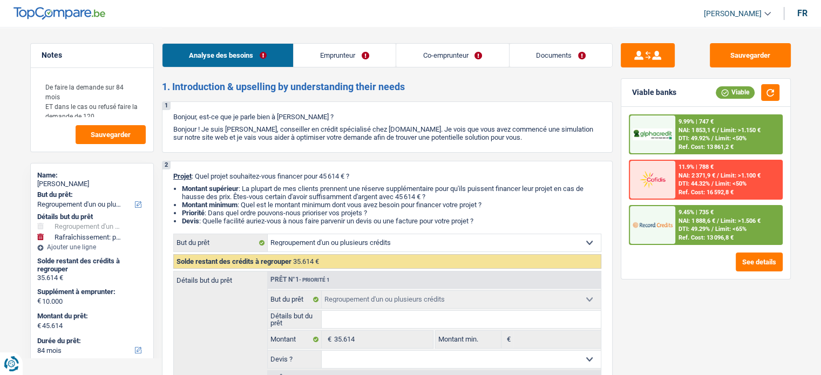
click at [682, 220] on span "NAI: 1 888,6 €" at bounding box center [696, 220] width 37 height 7
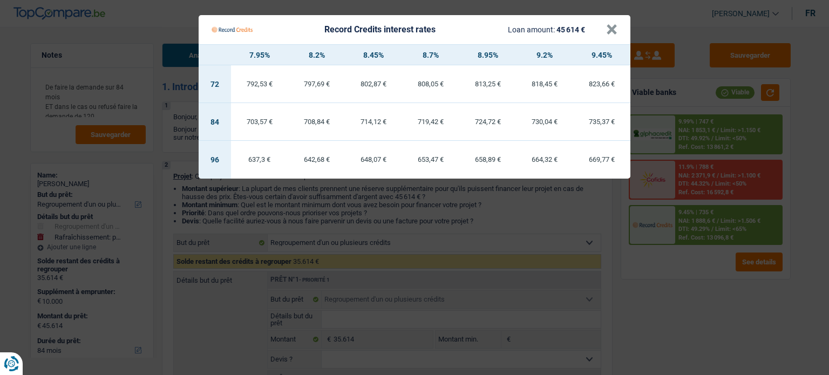
click at [263, 116] on td "703,57 €" at bounding box center [259, 122] width 57 height 38
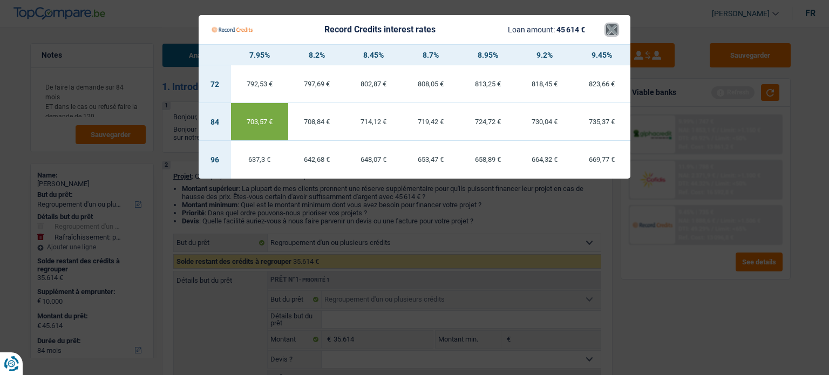
click at [608, 32] on button "×" at bounding box center [611, 29] width 11 height 11
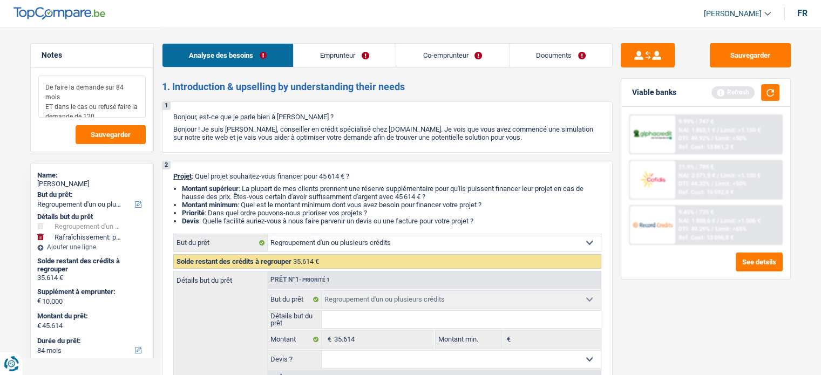
click at [99, 110] on textarea "De faire la demande sur 84 mois ET dans le cas ou refusé faire la demande de 120" at bounding box center [91, 97] width 107 height 42
click at [776, 91] on button "button" at bounding box center [770, 92] width 18 height 17
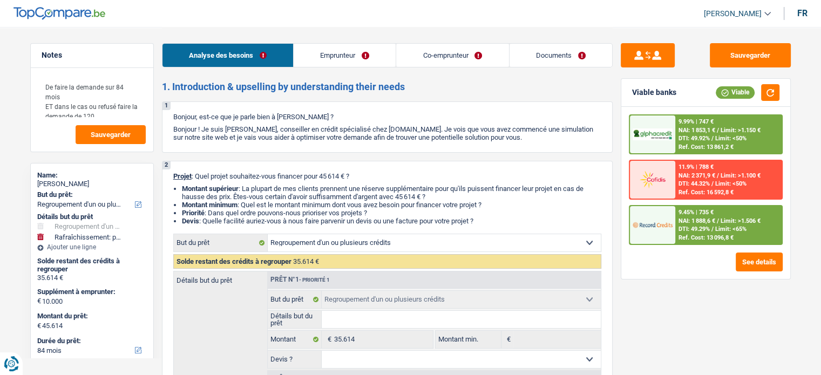
click at [337, 58] on link "Emprunteur" at bounding box center [345, 55] width 102 height 23
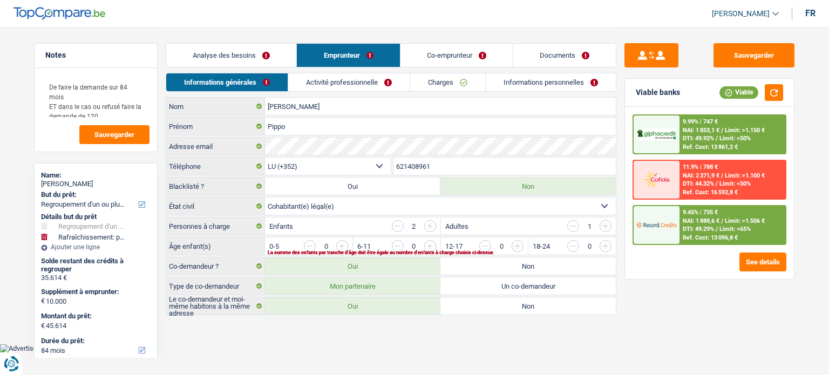
click at [454, 51] on link "Co-emprunteur" at bounding box center [456, 55] width 112 height 23
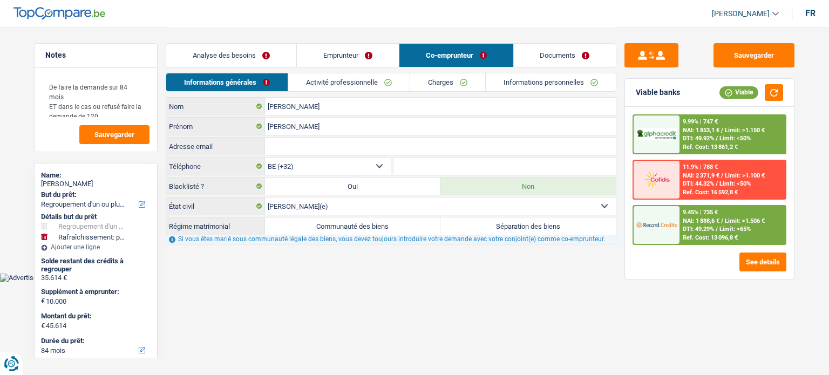
click at [559, 48] on link "Documents" at bounding box center [565, 55] width 103 height 23
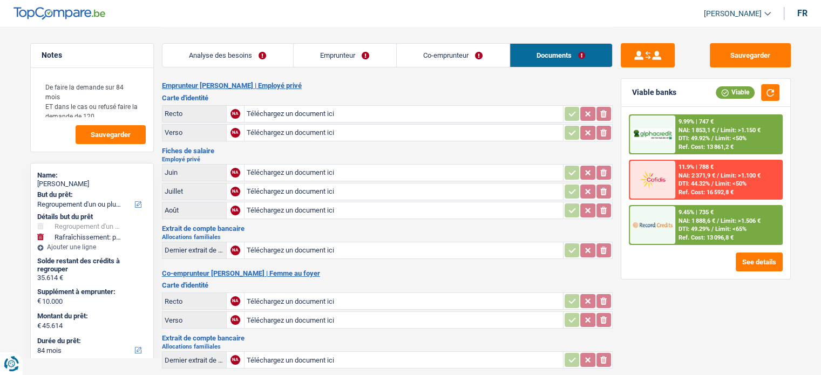
click at [208, 51] on link "Analyse des besoins" at bounding box center [227, 55] width 131 height 23
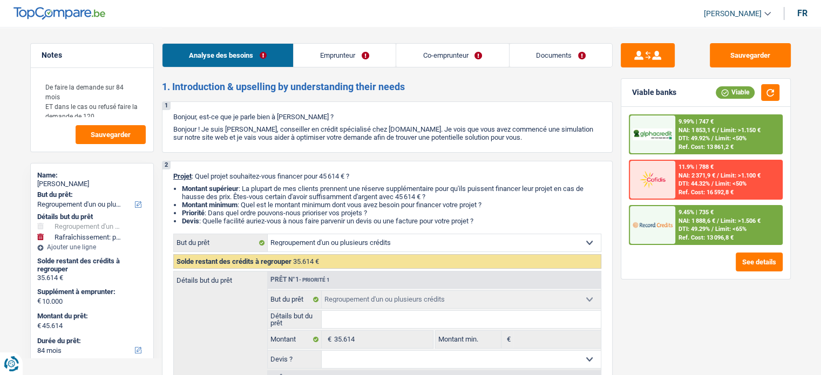
click at [111, 145] on div "De faire la demande sur 84 mois ET dans le cas ou refusé faire la demande de 12…" at bounding box center [92, 110] width 122 height 84
click at [132, 130] on button "Sauvegarder" at bounding box center [111, 134] width 70 height 19
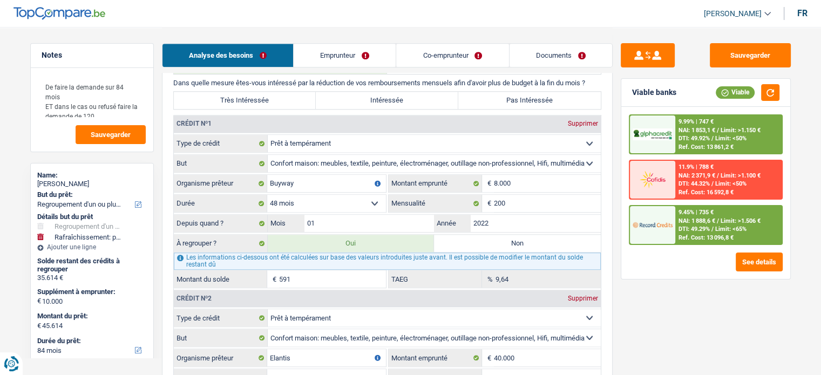
scroll to position [959, 0]
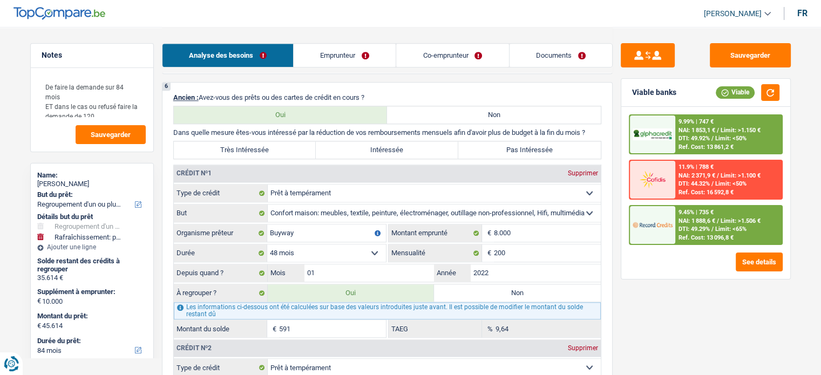
click at [268, 144] on label "Très Intéressée" at bounding box center [245, 149] width 142 height 17
click at [268, 144] on input "Très Intéressée" at bounding box center [245, 149] width 142 height 17
radio input "true"
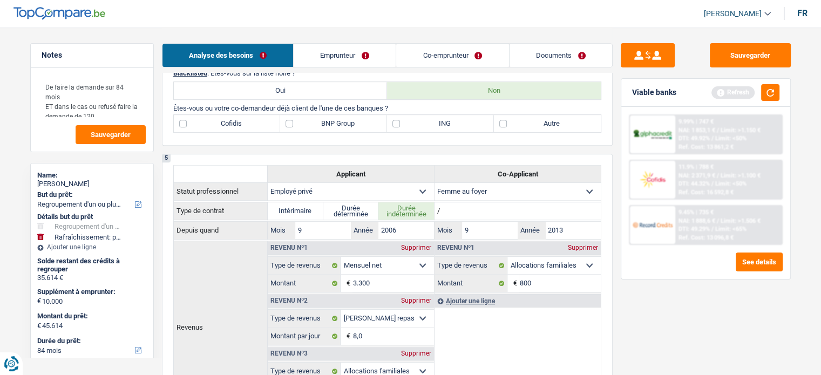
scroll to position [423, 0]
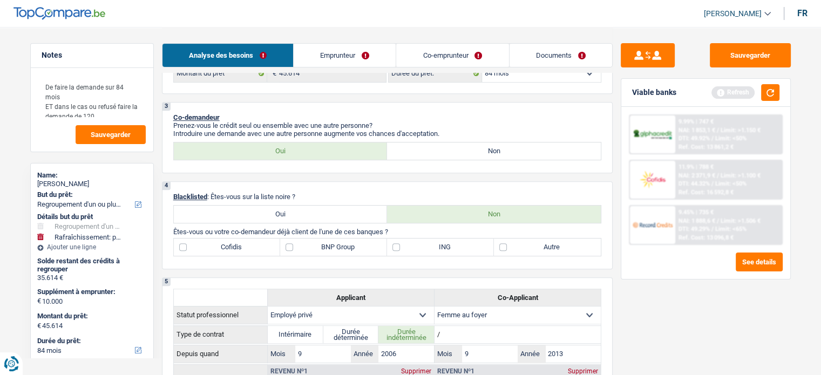
click at [512, 239] on label "Autre" at bounding box center [547, 247] width 107 height 17
click at [512, 239] on input "Autre" at bounding box center [547, 247] width 107 height 17
checkbox input "true"
click at [771, 92] on button "button" at bounding box center [770, 92] width 18 height 17
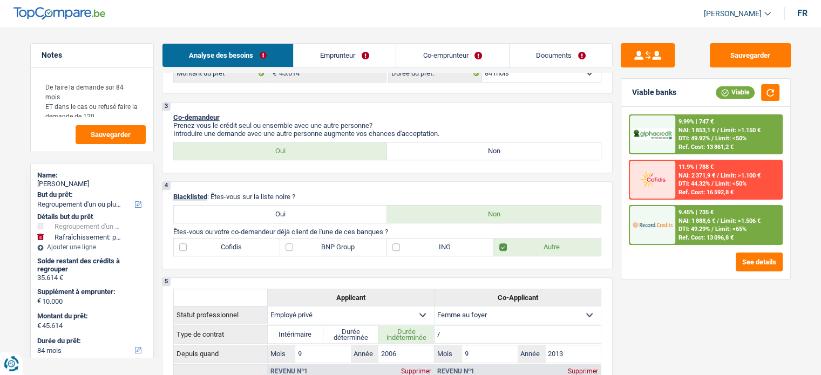
click at [454, 55] on link "Co-emprunteur" at bounding box center [452, 55] width 112 height 23
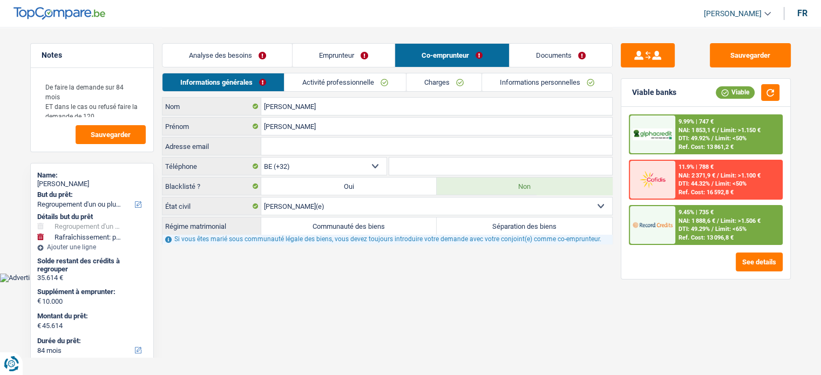
scroll to position [0, 0]
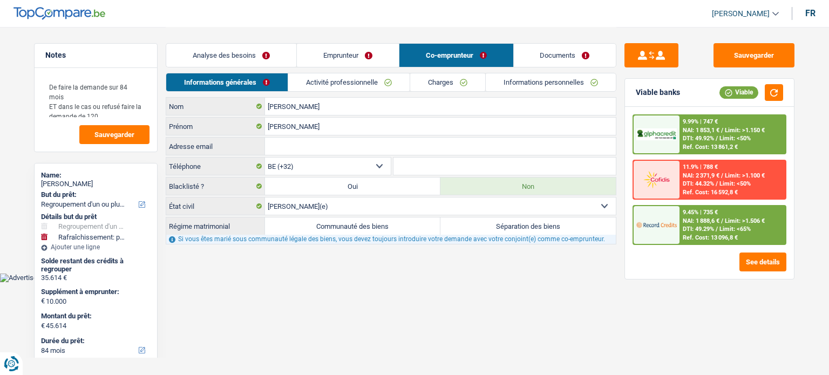
click at [365, 51] on link "Emprunteur" at bounding box center [348, 55] width 102 height 23
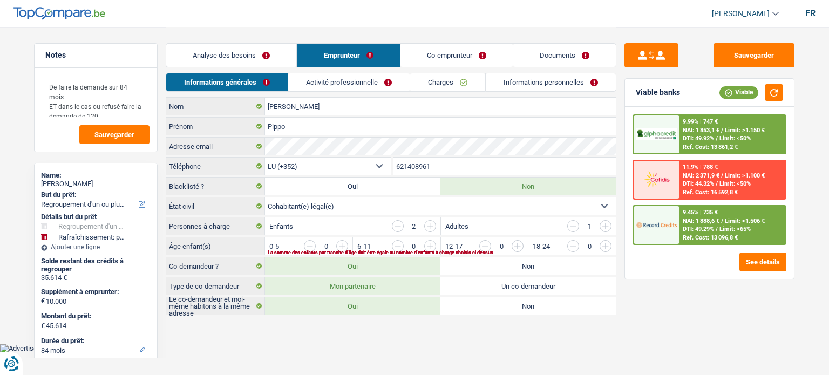
click at [557, 59] on link "Documents" at bounding box center [564, 55] width 103 height 23
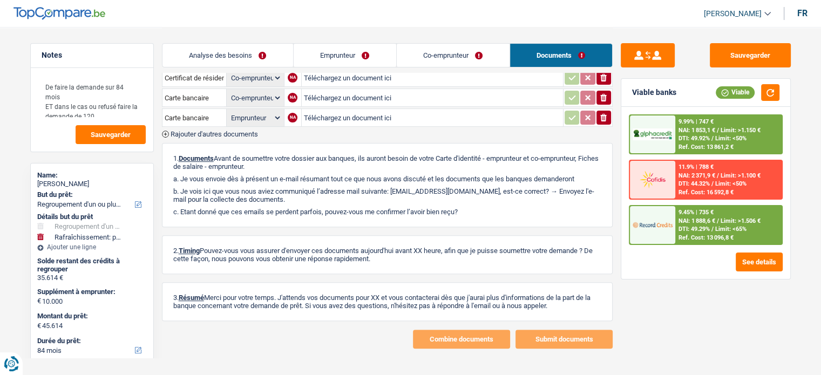
scroll to position [158, 0]
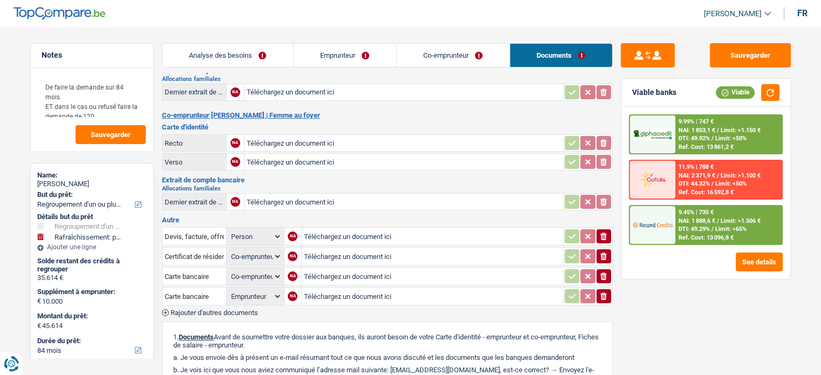
click at [426, 49] on link "Co-emprunteur" at bounding box center [453, 55] width 113 height 23
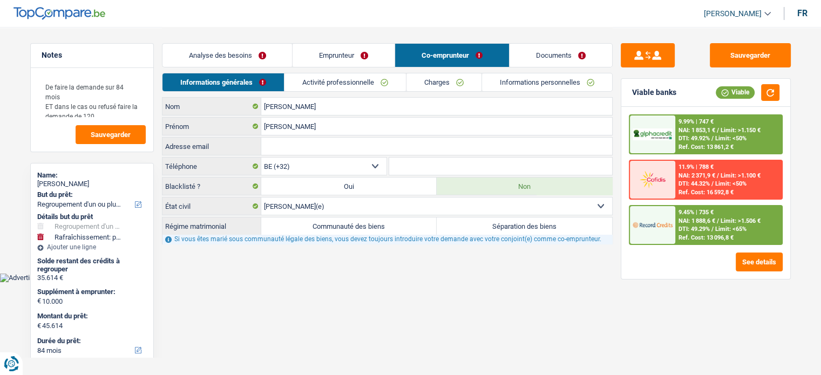
scroll to position [0, 0]
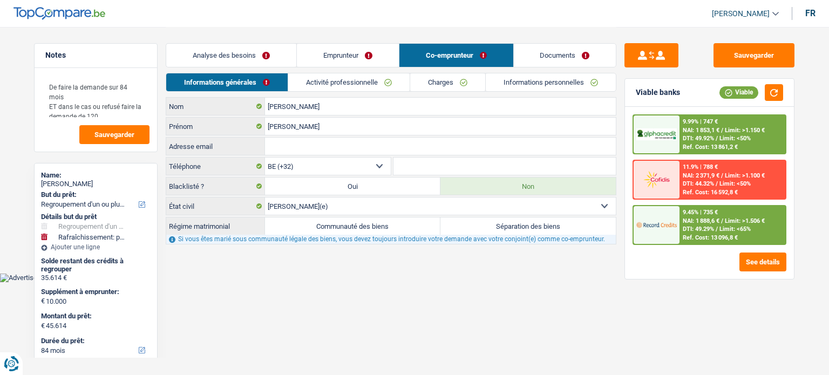
click at [363, 49] on link "Emprunteur" at bounding box center [348, 55] width 102 height 23
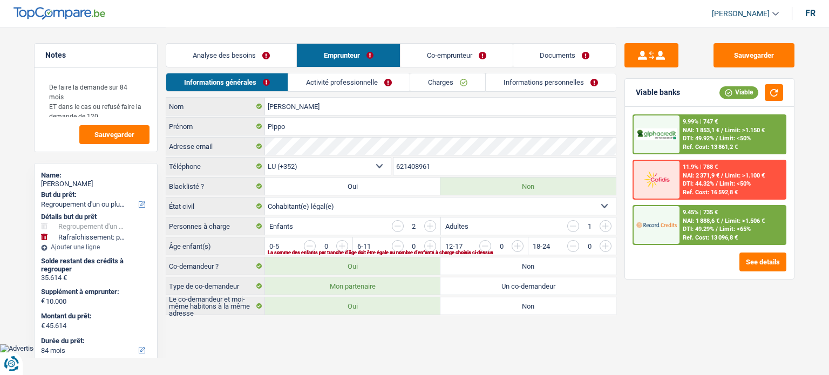
click at [343, 81] on link "Activité professionnelle" at bounding box center [348, 82] width 121 height 18
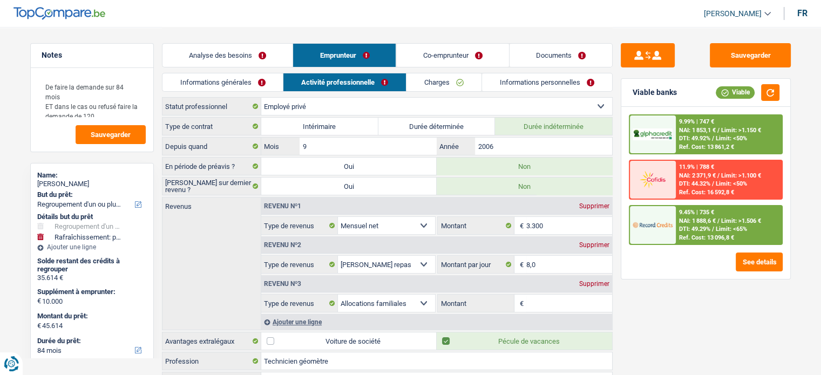
click at [250, 47] on link "Analyse des besoins" at bounding box center [227, 55] width 130 height 23
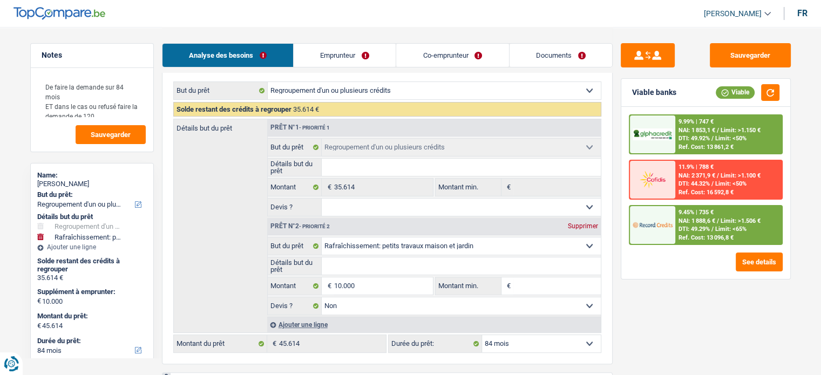
scroll to position [179, 0]
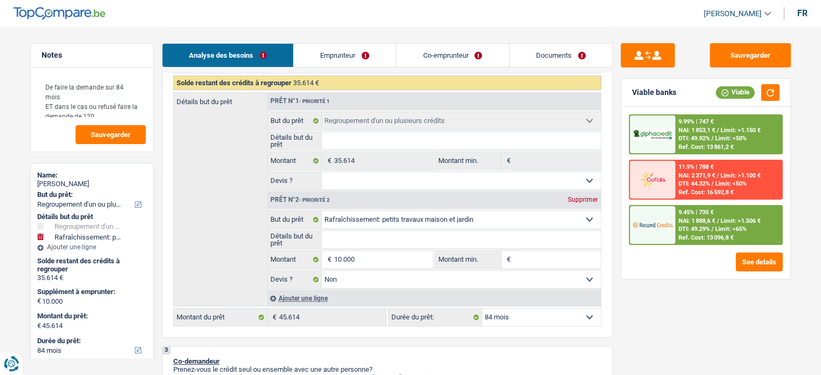
click at [362, 181] on select "Oui Non Non répondu Sélectionner une option" at bounding box center [461, 180] width 279 height 17
select select "yes"
click at [322, 172] on select "Oui Non Non répondu Sélectionner une option" at bounding box center [461, 180] width 279 height 17
select select "yes"
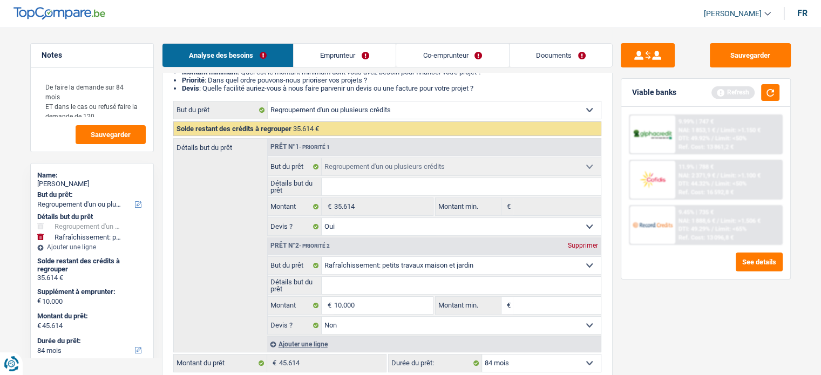
scroll to position [122, 0]
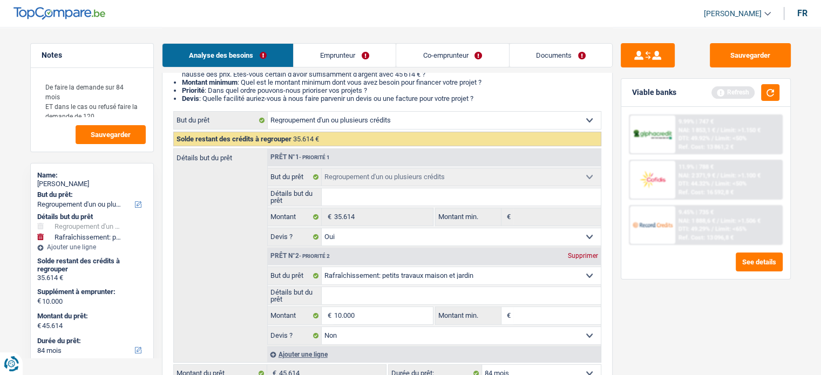
click at [780, 94] on div "Viable banks Refresh" at bounding box center [705, 93] width 169 height 28
click at [770, 94] on button "button" at bounding box center [770, 92] width 18 height 17
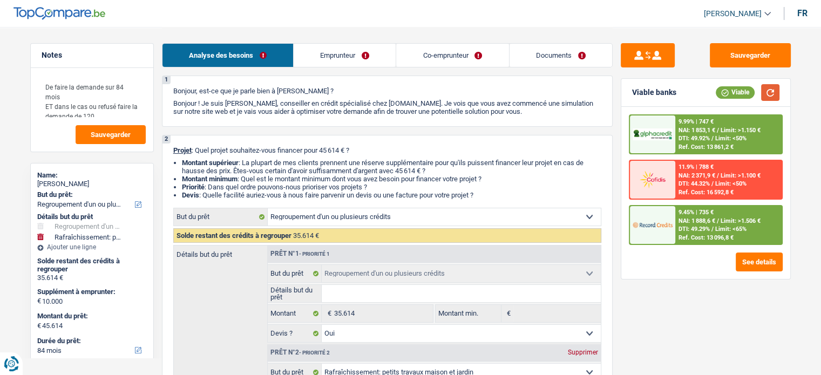
scroll to position [24, 0]
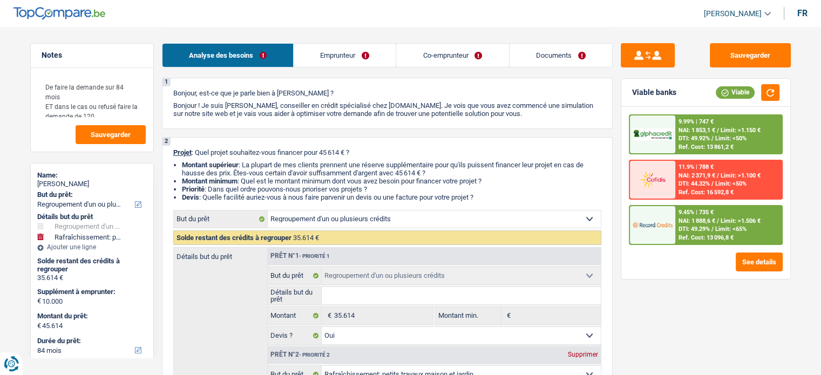
click at [373, 157] on div "2 Projet : Quel projet souhaitez-vous financer pour 45 614 € ? Montant supérieu…" at bounding box center [387, 315] width 451 height 356
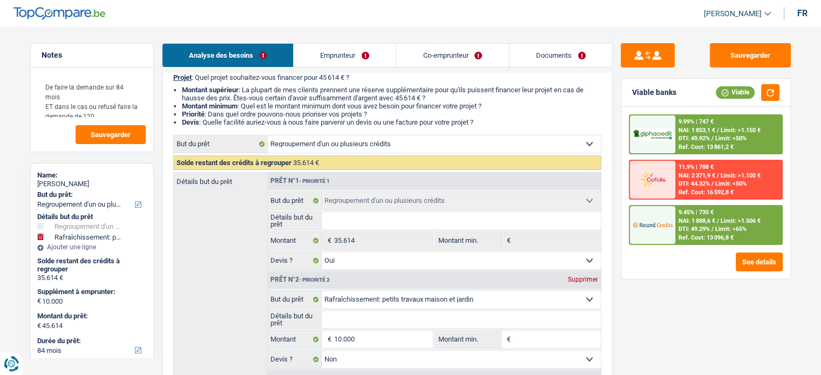
scroll to position [0, 0]
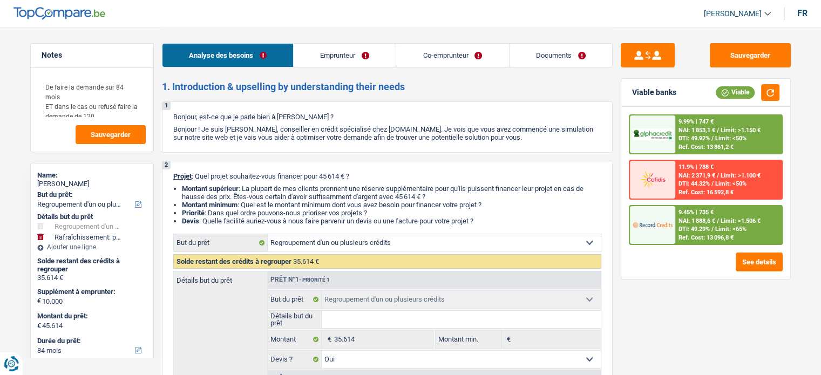
click at [334, 59] on link "Emprunteur" at bounding box center [345, 55] width 102 height 23
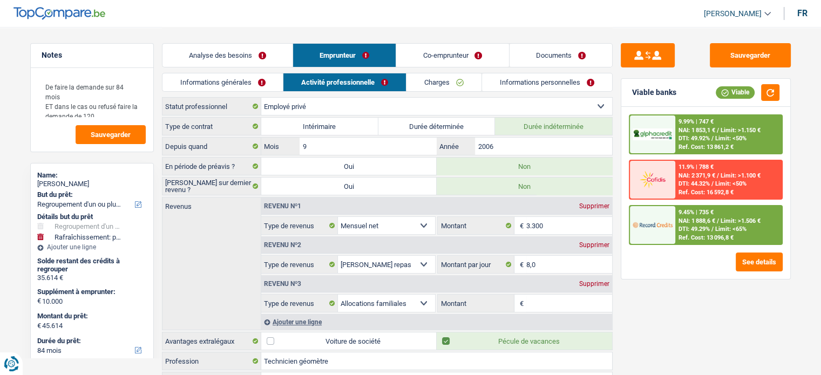
click at [409, 49] on link "Co-emprunteur" at bounding box center [452, 55] width 112 height 23
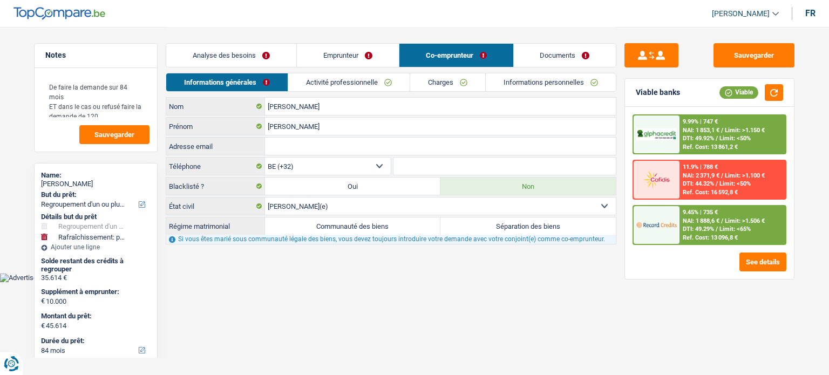
click at [273, 63] on link "Analyse des besoins" at bounding box center [231, 55] width 130 height 23
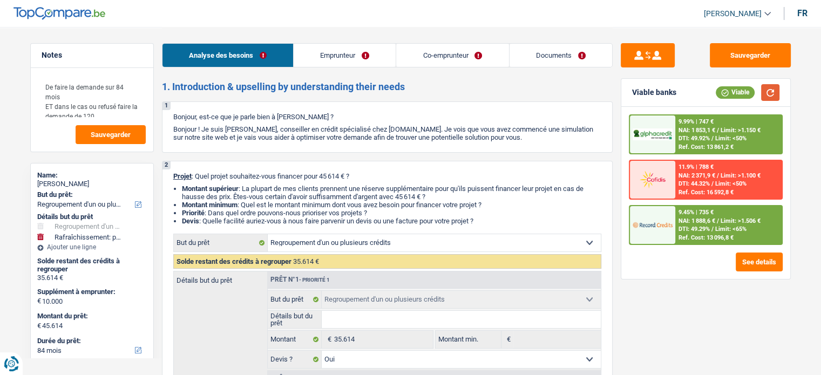
click at [766, 92] on button "button" at bounding box center [770, 92] width 18 height 17
click at [331, 65] on link "Emprunteur" at bounding box center [345, 55] width 102 height 23
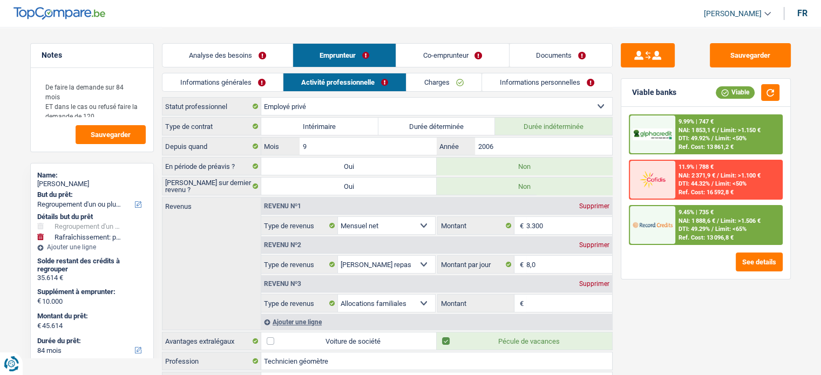
click at [263, 72] on div "Analyse des besoins Emprunteur Co-emprunteur Documents" at bounding box center [387, 50] width 451 height 46
click at [266, 64] on link "Analyse des besoins" at bounding box center [227, 55] width 130 height 23
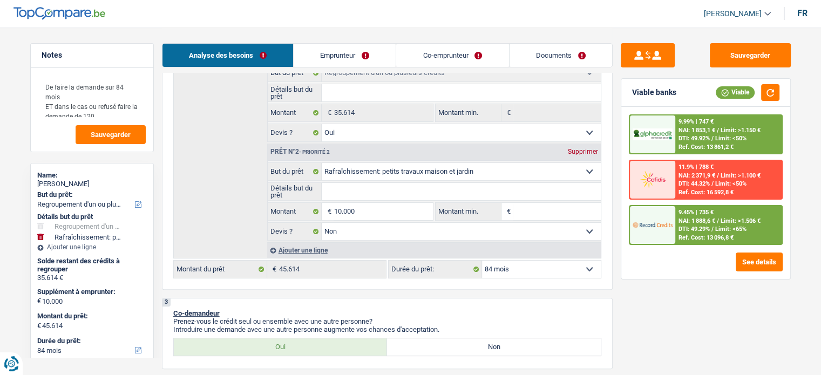
scroll to position [228, 0]
click at [508, 178] on select "Confort maison: meubles, textile, peinture, électroménager, outillage non-profe…" at bounding box center [461, 170] width 279 height 17
select select "renovatingAbroad"
click at [322, 162] on select "Confort maison: meubles, textile, peinture, électroménager, outillage non-profe…" at bounding box center [461, 170] width 279 height 17
select select "renovatingAbroad"
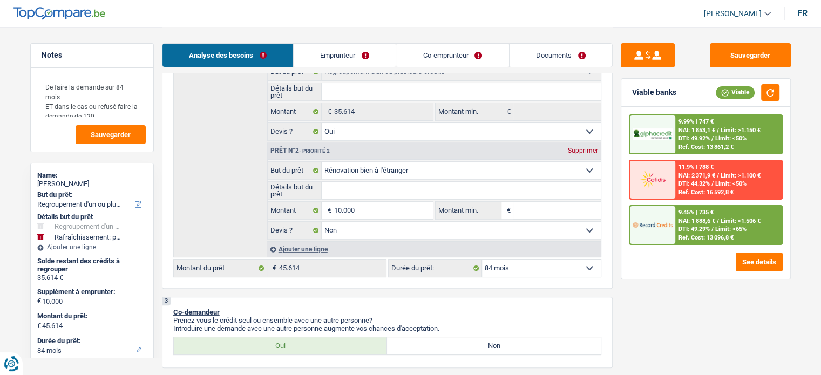
select select "renovatingAbroad"
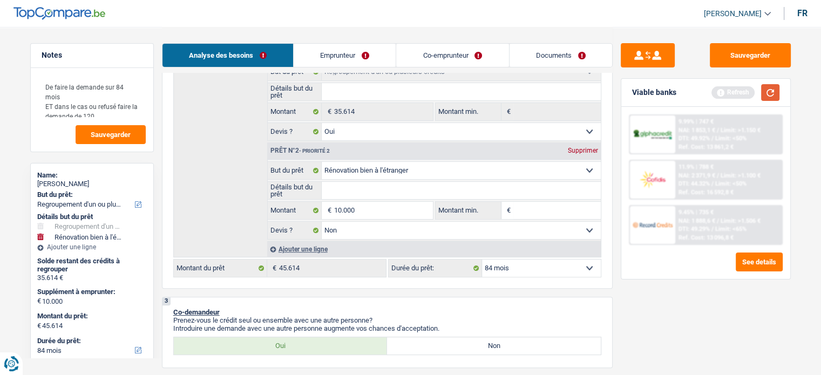
click at [774, 94] on button "button" at bounding box center [770, 92] width 18 height 17
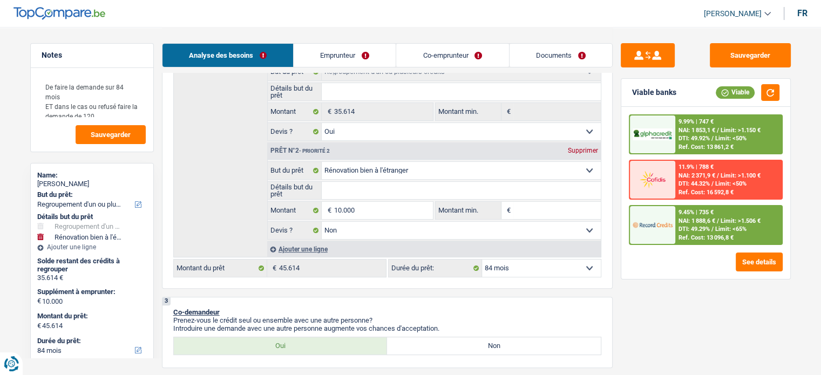
click at [676, 216] on div "9.45% | 735 € NAI: 1 888,6 € / Limit: >1.506 € DTI: 49.29% / Limit: <65% Ref. C…" at bounding box center [728, 225] width 106 height 38
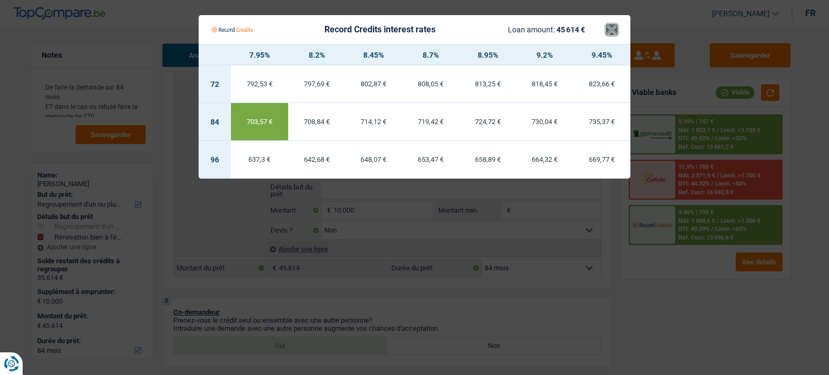
click at [617, 35] on button "×" at bounding box center [611, 29] width 11 height 11
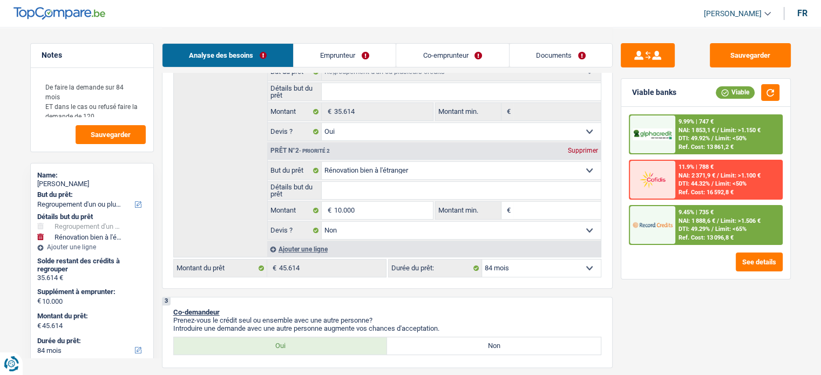
click at [498, 229] on select "Oui Non Non répondu Sélectionner une option" at bounding box center [461, 230] width 279 height 17
select select "yes"
click at [322, 222] on select "Oui Non Non répondu Sélectionner une option" at bounding box center [461, 230] width 279 height 17
select select "yes"
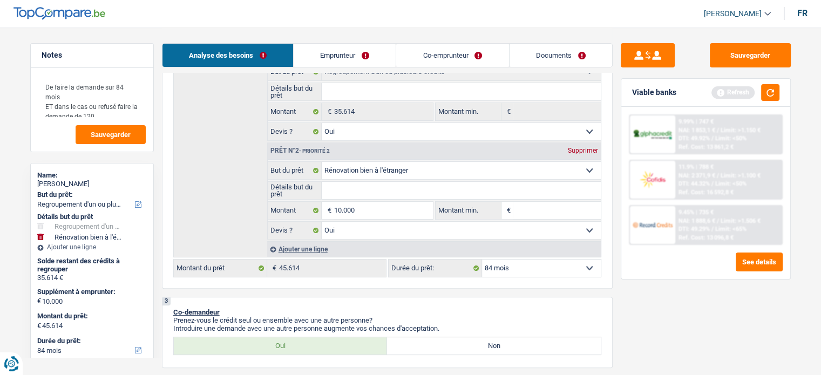
click at [697, 127] on span "NAI: 1 853,1 €" at bounding box center [696, 130] width 37 height 7
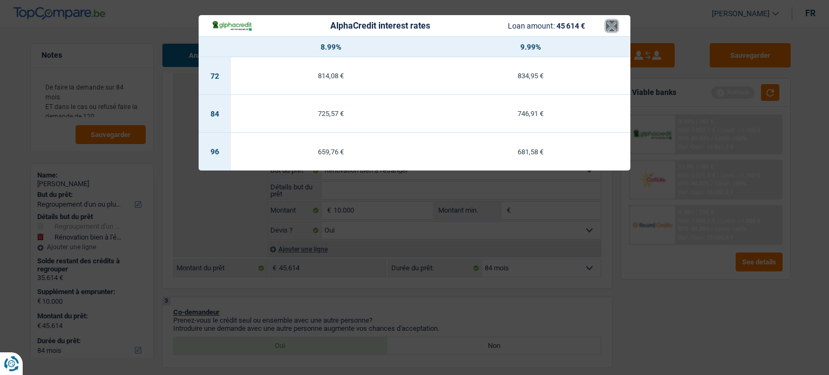
click at [614, 31] on button "×" at bounding box center [611, 26] width 11 height 11
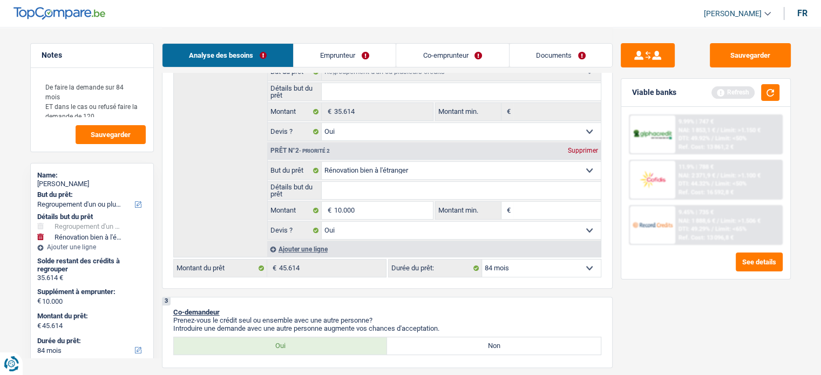
click at [677, 233] on div "9.45% | 735 € NAI: 1 888,6 € / Limit: >1.506 € DTI: 49.29% / Limit: <65% Ref. C…" at bounding box center [728, 225] width 106 height 38
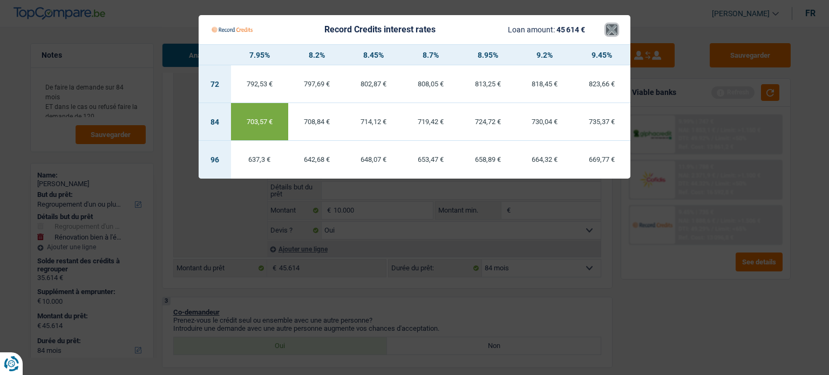
click at [610, 35] on button "×" at bounding box center [611, 29] width 11 height 11
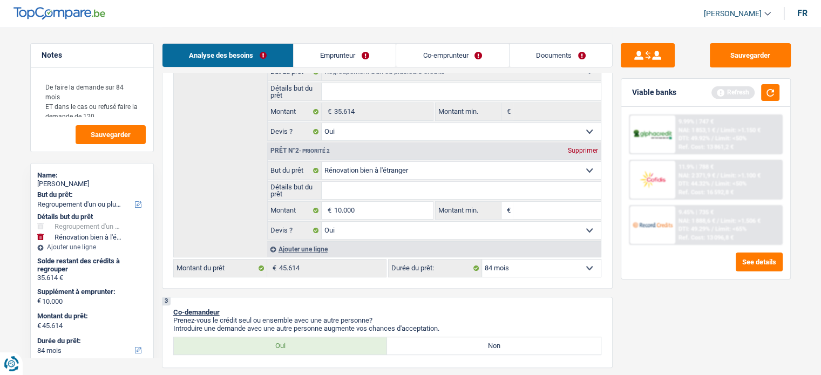
click at [382, 232] on select "Oui Non Non répondu Sélectionner une option" at bounding box center [461, 230] width 279 height 17
click at [399, 162] on select "Confort maison: meubles, textile, peinture, électroménager, outillage non-profe…" at bounding box center [461, 170] width 279 height 17
select select "houseOrGarden"
click at [322, 162] on select "Confort maison: meubles, textile, peinture, électroménager, outillage non-profe…" at bounding box center [461, 170] width 279 height 17
select select "houseOrGarden"
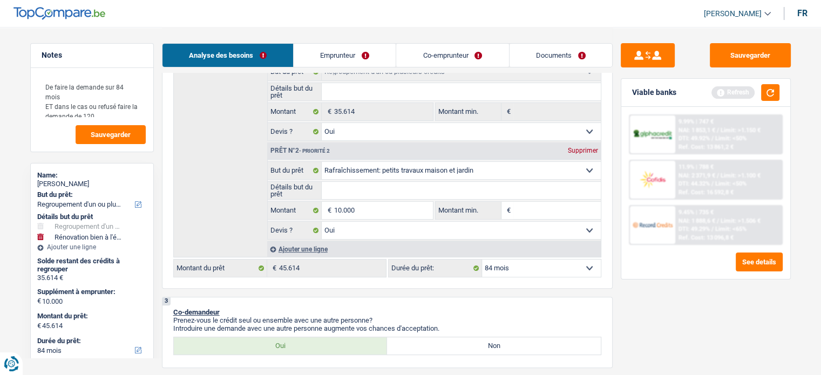
select select "houseOrGarden"
click at [355, 193] on input "Détails but du prêt" at bounding box center [461, 190] width 279 height 17
type input "T"
type input "Tr"
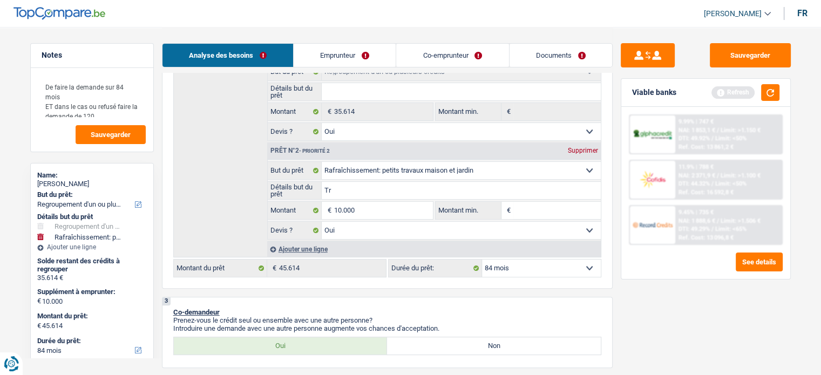
type input "Tr"
type input "Tra"
type input "Trav"
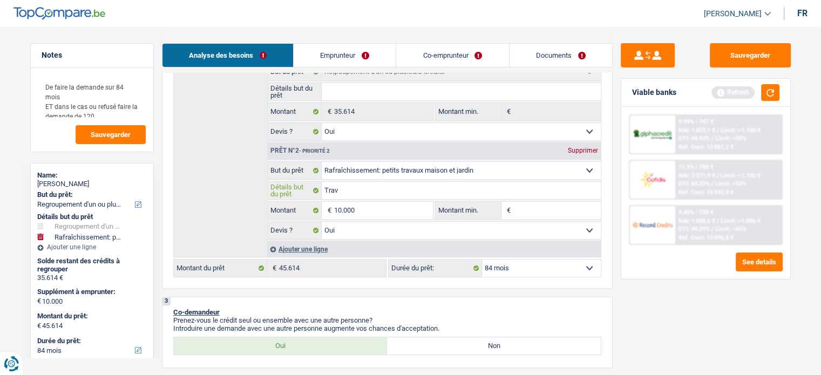
type input "Trava"
type input "Travau"
type input "Travaux"
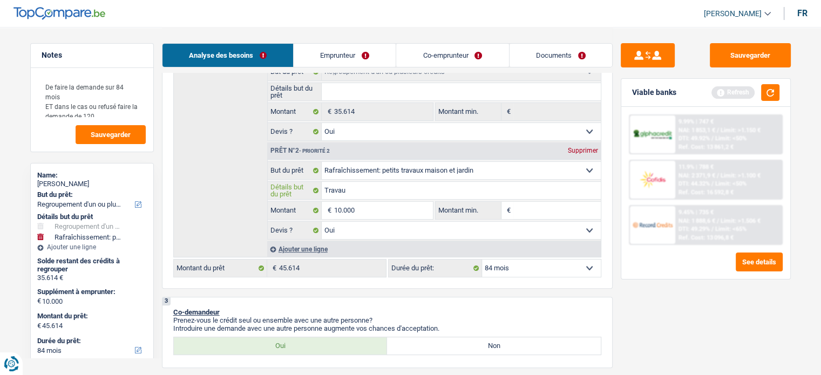
type input "Travaux"
type input "Travaux s"
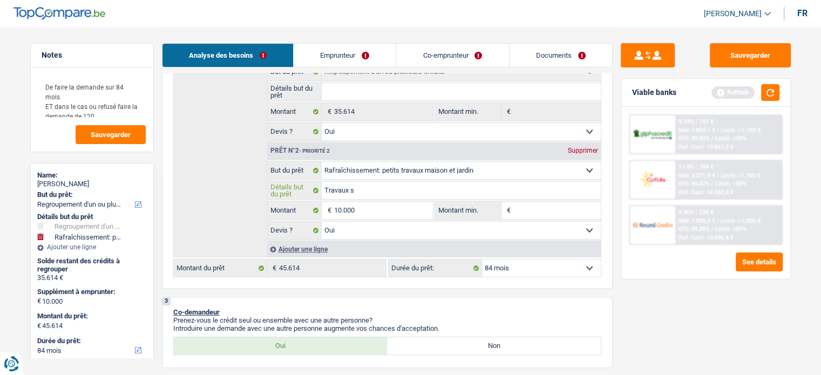
type input "Travaux su"
type input "Travaux sur"
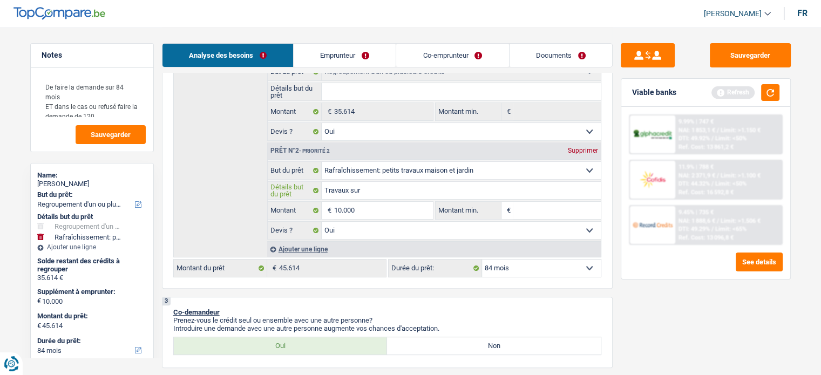
type input "Travaux sur"
type input "Travaux sur l"
type input "Travaux sur le"
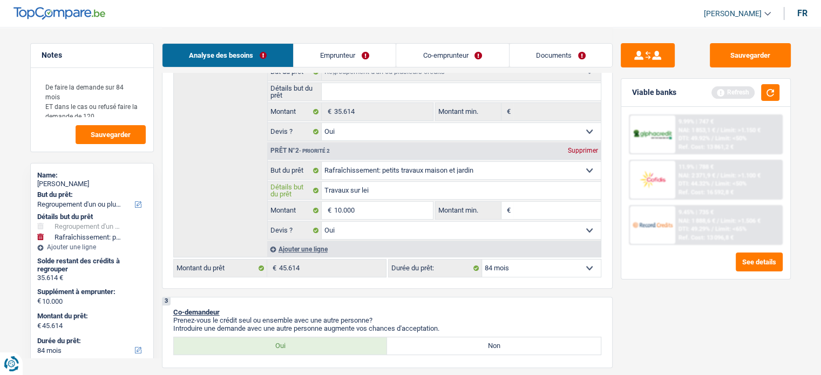
type input "Travaux sur leir"
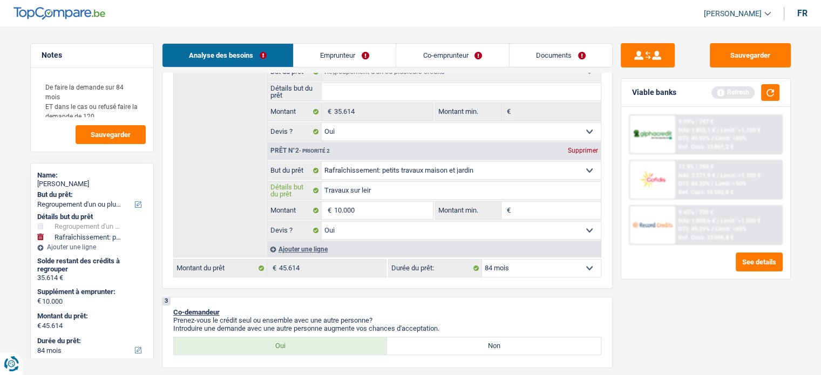
type input "Travaux sur leir"
type input "Travaux sur lei"
type input "Travaux sur le"
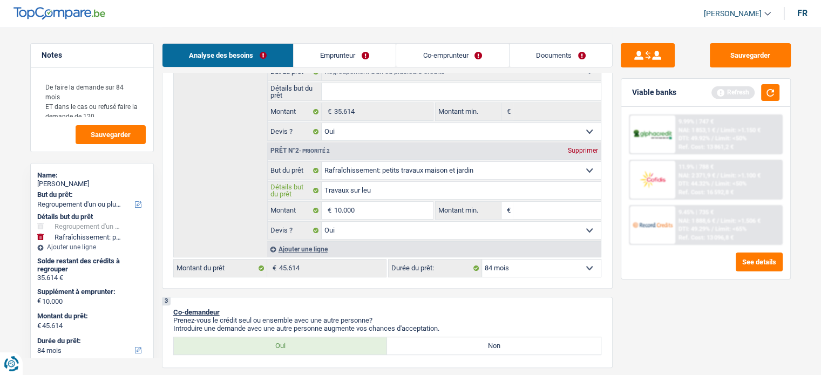
type input "Travaux sur leur"
type input "Travaux sur leur b"
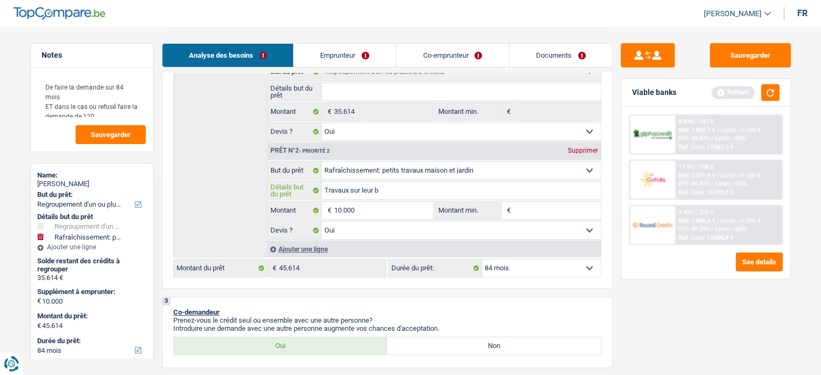
type input "Travaux sur leur b"
type input "Travaux sur leur bi"
type input "Travaux sur leur bien"
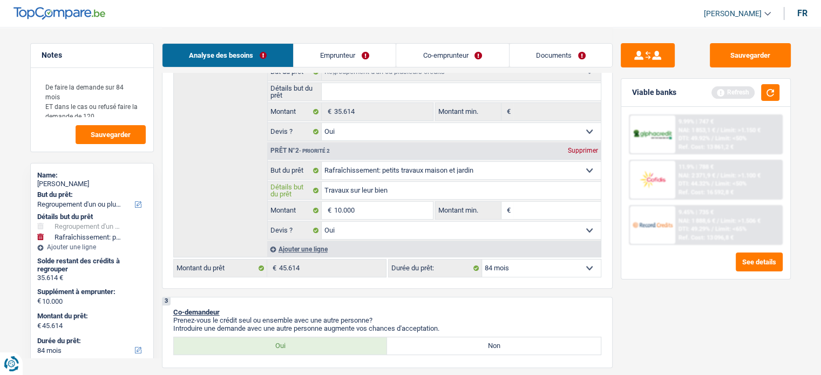
type input "Travaux sur leur bien"
type input "Travaux sur leur bien a"
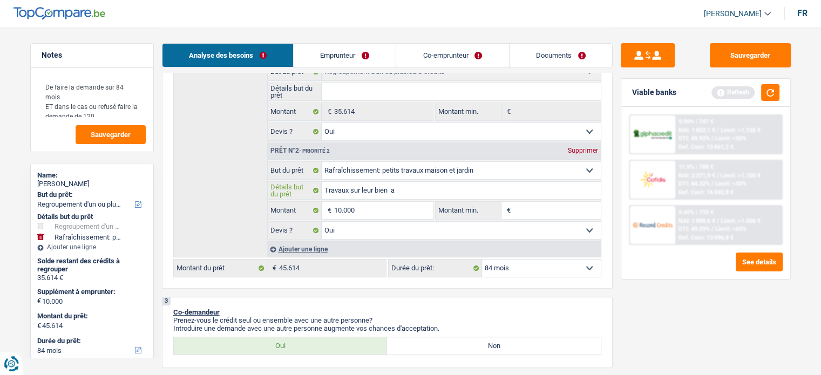
type input "Travaux sur leur bien a"
type input "Travaux sur leur bien au"
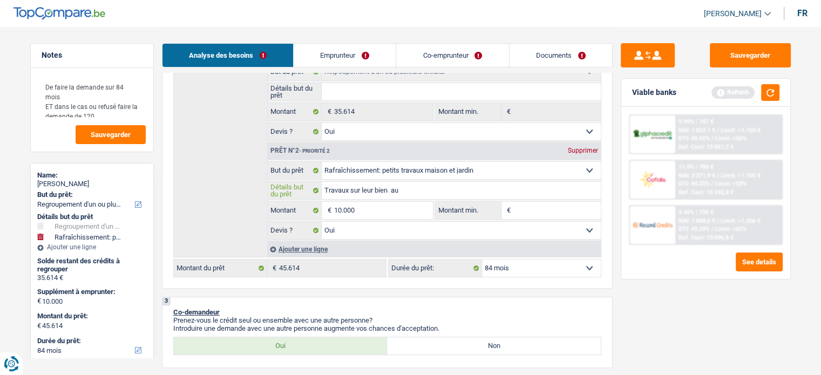
type input "Travaux sur leur bien au P"
type input "Travaux sur leur bien au Po"
type input "Travaux sur leur bien au Por"
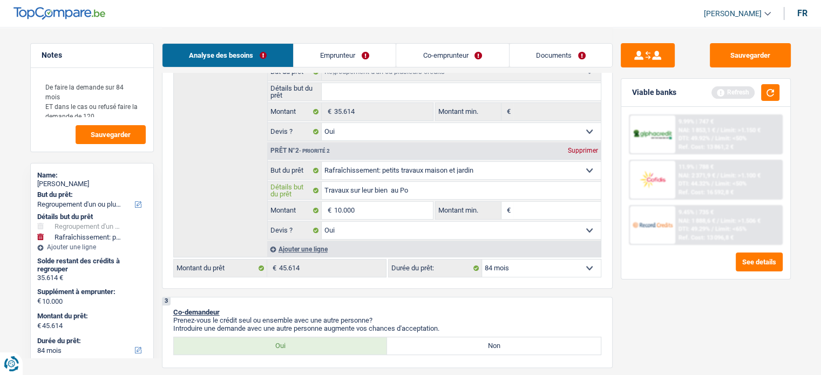
type input "Travaux sur leur bien au Por"
type input "Travaux sur leur bien au Port"
type input "Travaux sur leur bien au Portu"
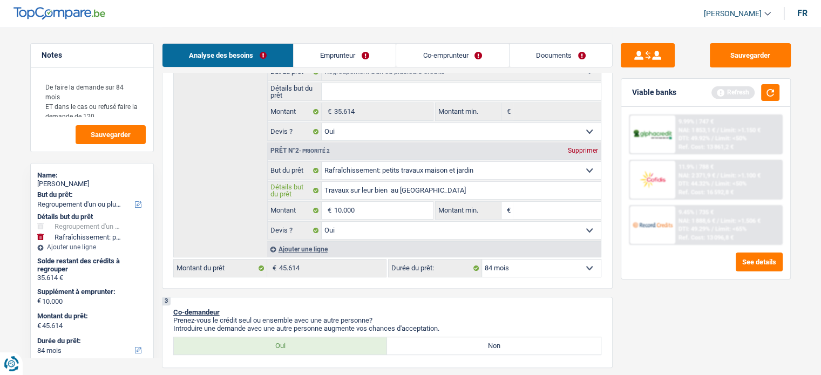
type input "Travaux sur leur bien au Portug"
type input "Travaux sur leur bien au Portuga"
type input "Travaux sur leur bien au Portugal"
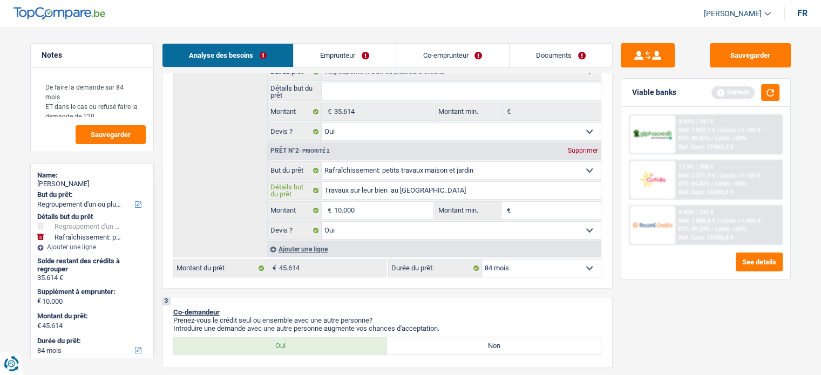
type input "Travaux sur leur bien au Portugal"
click at [369, 218] on fieldset "Confort maison: meubles, textile, peinture, électroménager, outillage non-profe…" at bounding box center [434, 200] width 333 height 78
click at [366, 236] on select "Oui Non Non répondu Sélectionner une option" at bounding box center [461, 230] width 279 height 17
select select "false"
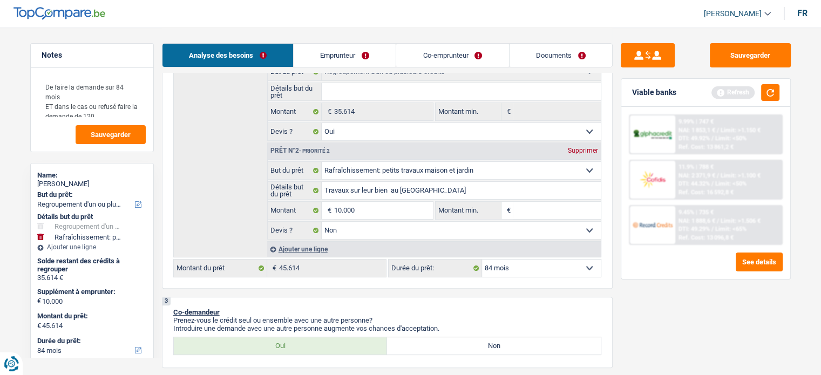
click at [322, 222] on select "Oui Non Non répondu Sélectionner une option" at bounding box center [461, 230] width 279 height 17
select select "false"
click at [549, 208] on input "Montant min." at bounding box center [556, 210] width 87 height 17
click at [777, 89] on button "button" at bounding box center [770, 92] width 18 height 17
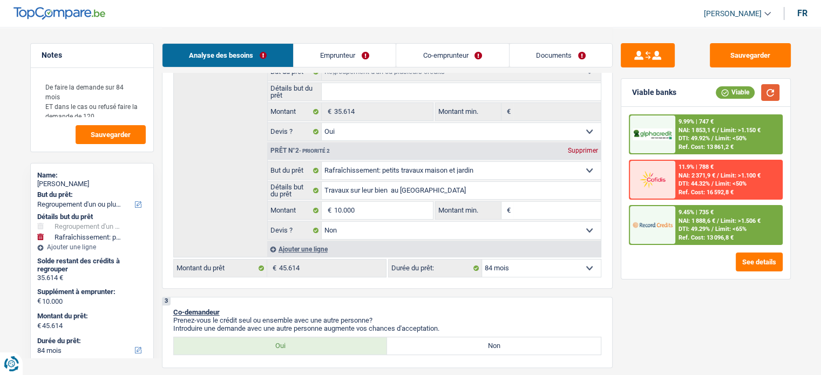
scroll to position [173, 0]
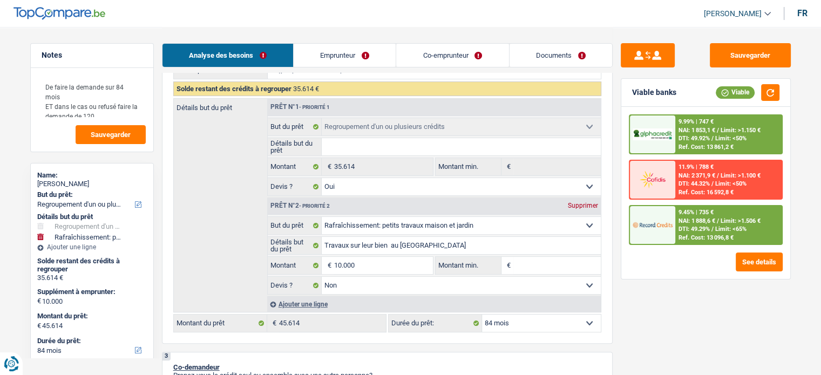
click at [519, 258] on input "Montant min." at bounding box center [556, 265] width 87 height 17
type input "1"
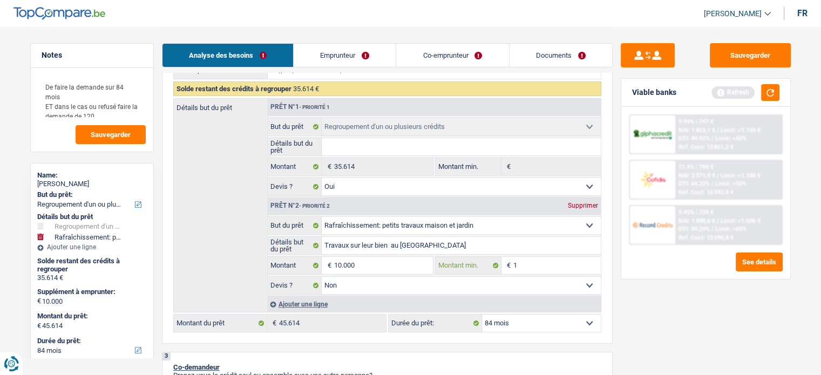
type input "10"
type input "100"
type input "1.000"
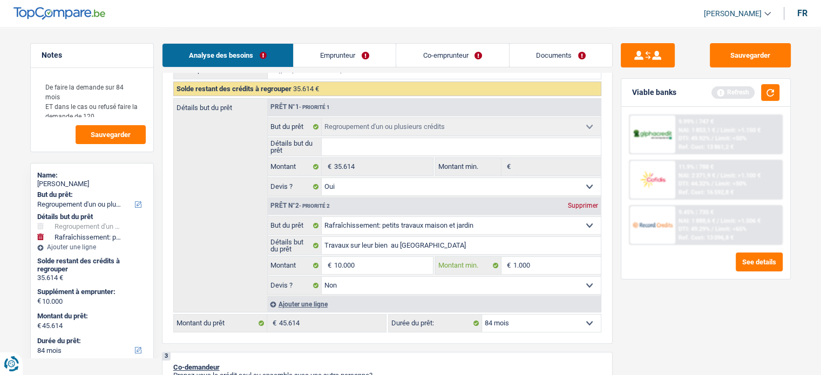
type input "1.000"
type input "10.000"
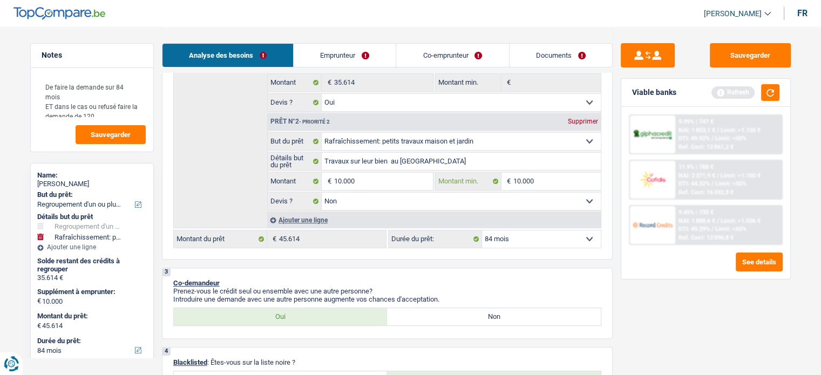
scroll to position [257, 0]
type input "10.000"
click at [773, 90] on button "button" at bounding box center [770, 92] width 18 height 17
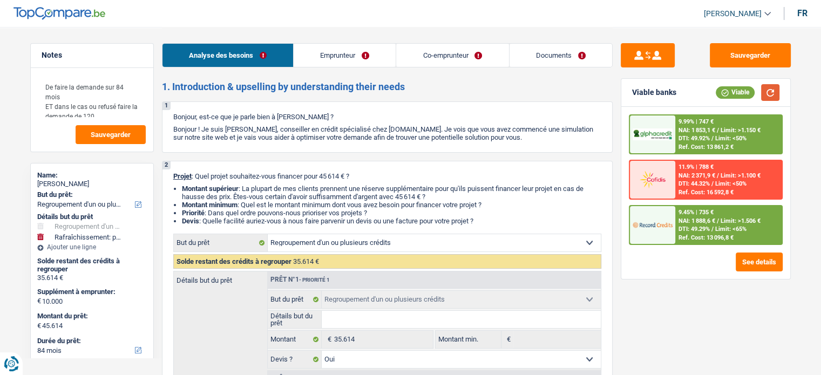
scroll to position [51, 0]
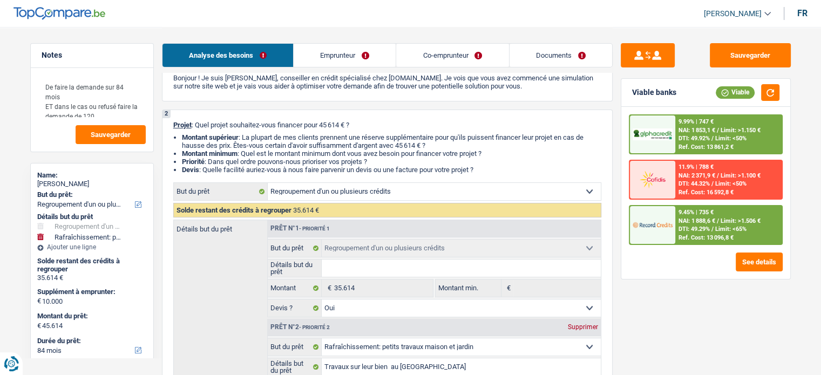
click at [319, 52] on link "Emprunteur" at bounding box center [345, 55] width 102 height 23
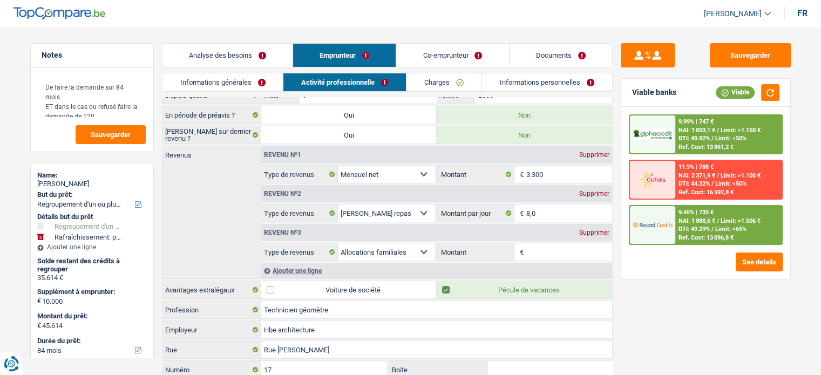
scroll to position [0, 0]
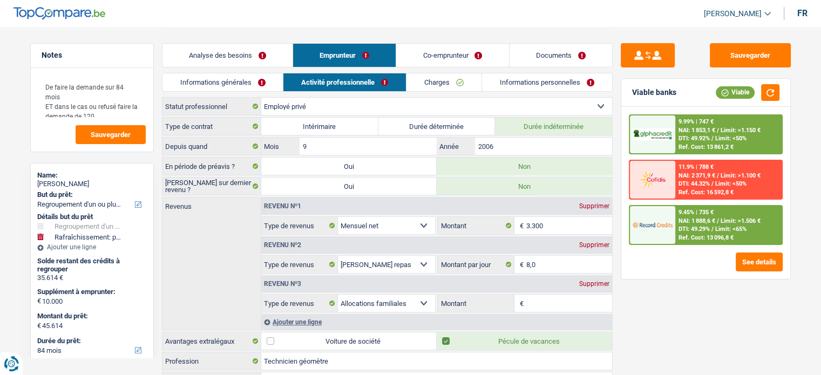
click at [245, 58] on link "Analyse des besoins" at bounding box center [227, 55] width 130 height 23
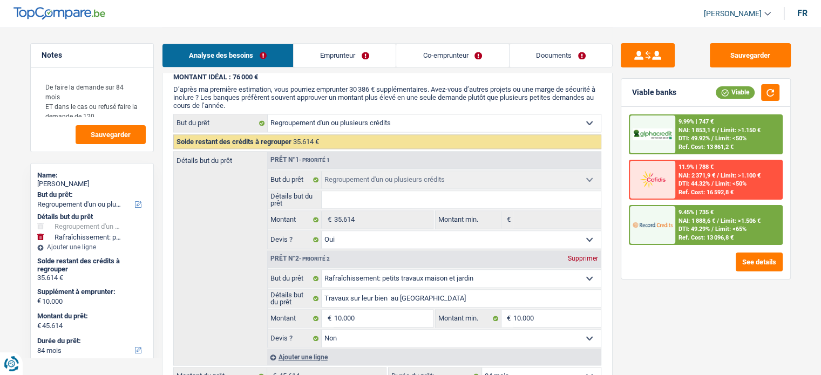
scroll to position [1893, 0]
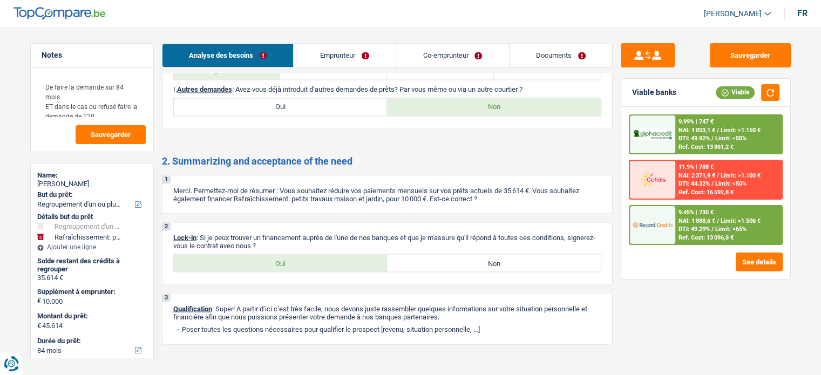
click at [321, 254] on label "Oui" at bounding box center [281, 262] width 214 height 17
click at [321, 254] on input "Oui" at bounding box center [281, 262] width 214 height 17
radio input "true"
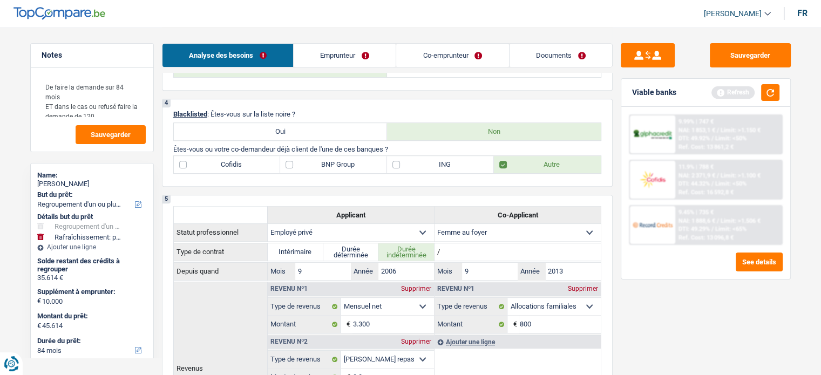
scroll to position [504, 0]
click at [240, 160] on label "Cofidis" at bounding box center [227, 165] width 107 height 17
click at [240, 160] on input "Cofidis" at bounding box center [227, 165] width 107 height 17
checkbox input "true"
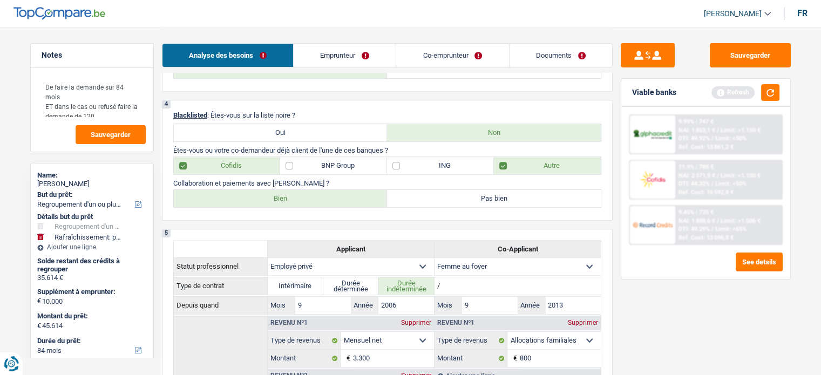
click at [287, 199] on label "Bien" at bounding box center [281, 198] width 214 height 17
click at [287, 199] on input "Bien" at bounding box center [281, 198] width 214 height 17
radio input "true"
click at [761, 97] on button "button" at bounding box center [770, 92] width 18 height 17
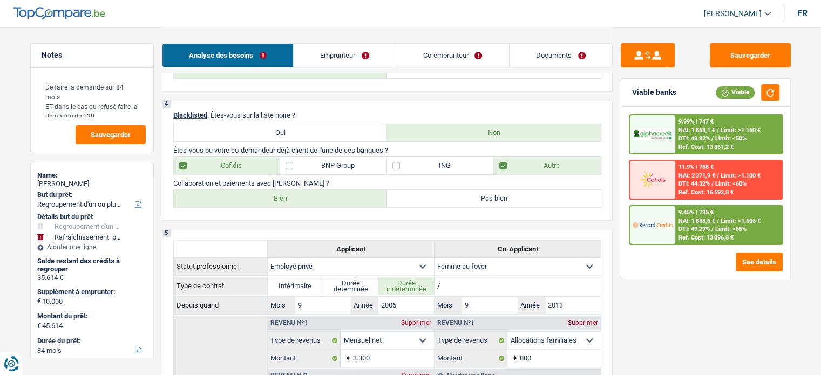
click at [369, 60] on link "Emprunteur" at bounding box center [345, 55] width 102 height 23
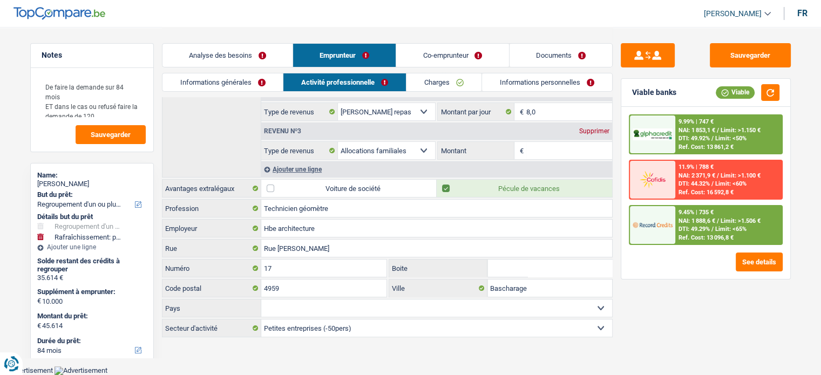
scroll to position [148, 0]
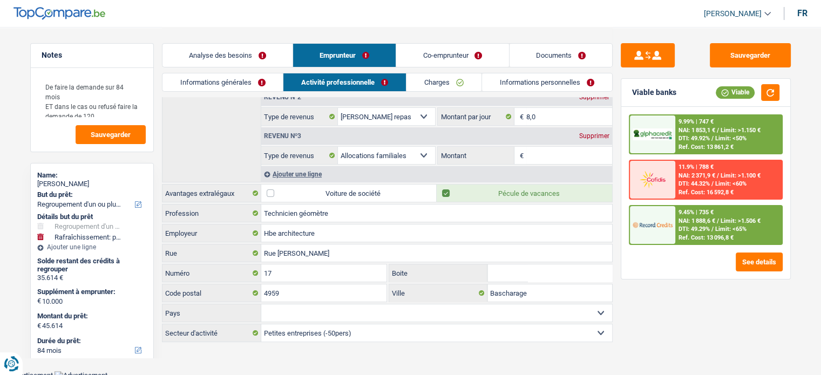
click at [232, 64] on link "Analyse des besoins" at bounding box center [227, 55] width 130 height 23
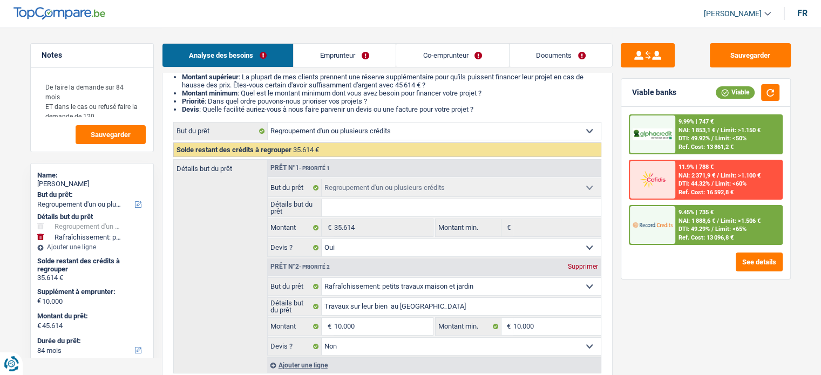
scroll to position [0, 0]
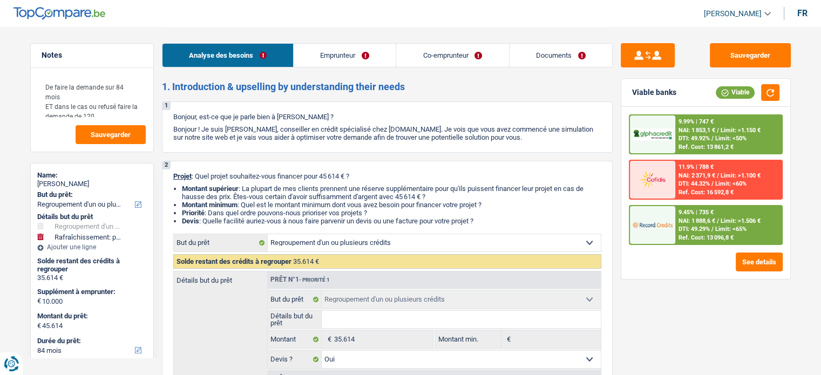
click at [376, 57] on link "Emprunteur" at bounding box center [345, 55] width 102 height 23
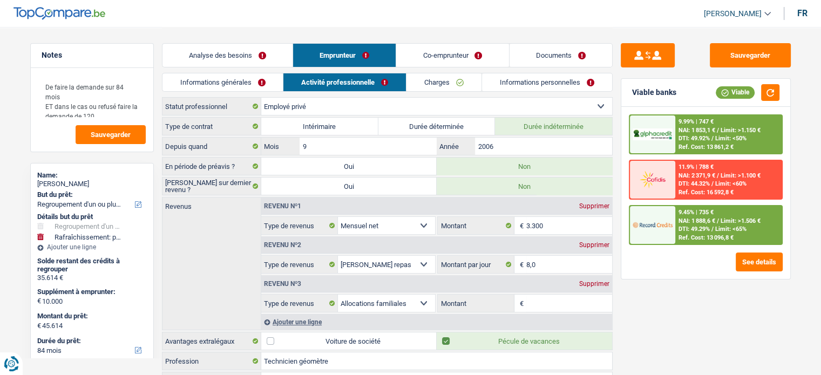
click at [228, 86] on link "Informations générales" at bounding box center [222, 82] width 121 height 18
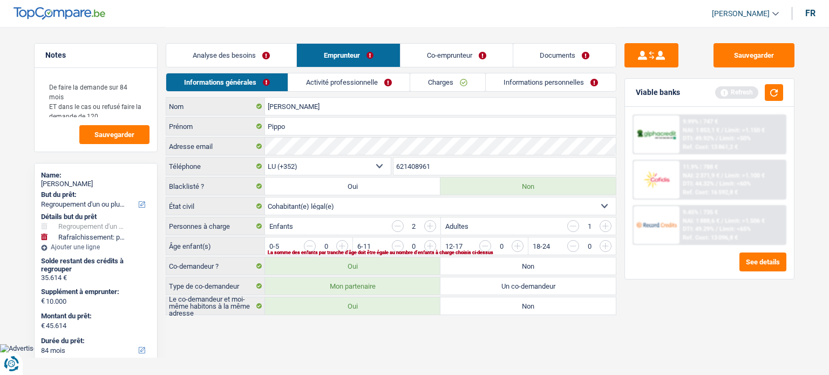
click at [384, 155] on div "Gianoli Nom Pippo Prénom Adresse email BE (+32) LU (+352) Sélectionner une opti…" at bounding box center [391, 206] width 451 height 218
click at [571, 221] on input "button" at bounding box center [573, 226] width 12 height 12
click at [405, 207] on select "Célibataire Marié(e) Cohabitant(e) légal(e) Divorcé(e) Veuf(ve) Séparé (de fait…" at bounding box center [440, 206] width 351 height 17
click at [265, 198] on select "Célibataire Marié(e) Cohabitant(e) légal(e) Divorcé(e) Veuf(ve) Séparé (de fait…" at bounding box center [440, 206] width 351 height 17
click at [607, 246] on input "button" at bounding box center [825, 248] width 450 height 17
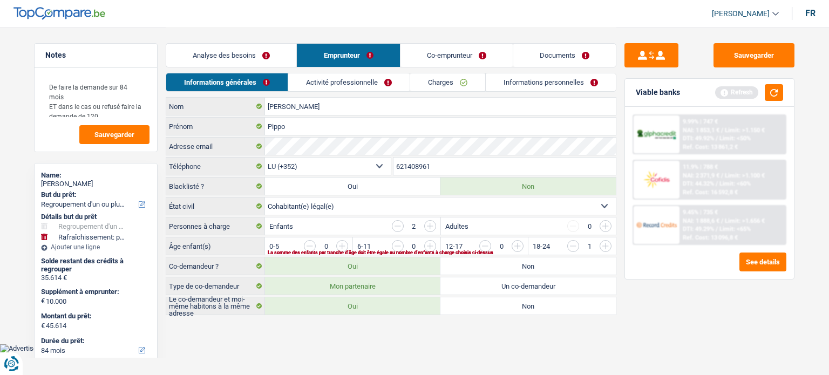
click at [607, 246] on input "button" at bounding box center [825, 248] width 450 height 17
click at [328, 80] on link "Activité professionnelle" at bounding box center [349, 82] width 121 height 18
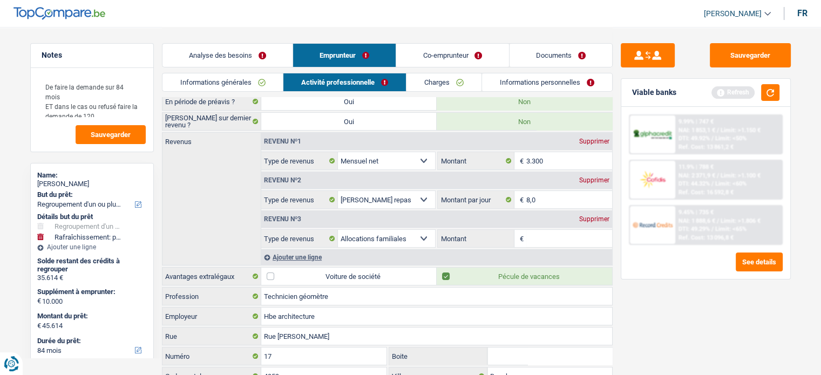
scroll to position [64, 0]
click at [432, 48] on link "Co-emprunteur" at bounding box center [452, 55] width 112 height 23
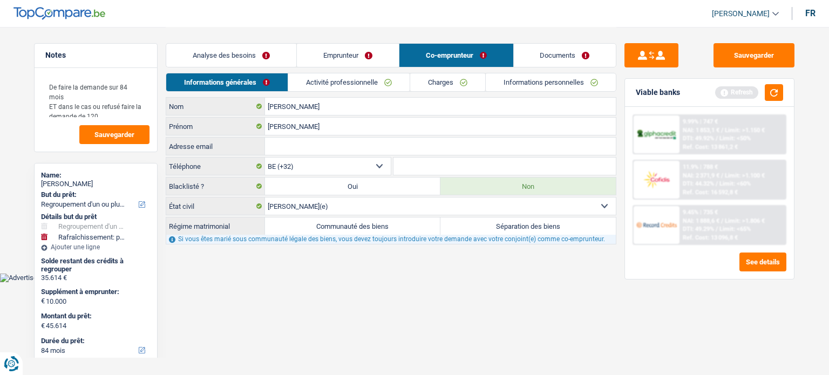
click at [363, 77] on link "Activité professionnelle" at bounding box center [348, 82] width 121 height 18
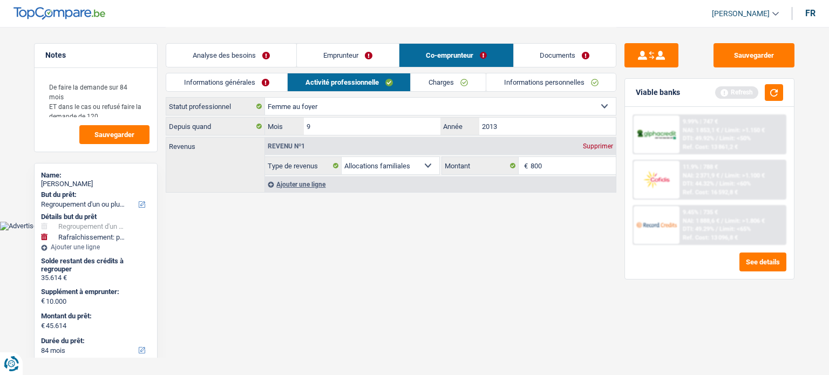
click at [389, 43] on div "Analyse des besoins Emprunteur Co-emprunteur Documents" at bounding box center [391, 50] width 451 height 46
click at [385, 60] on link "Emprunteur" at bounding box center [348, 55] width 102 height 23
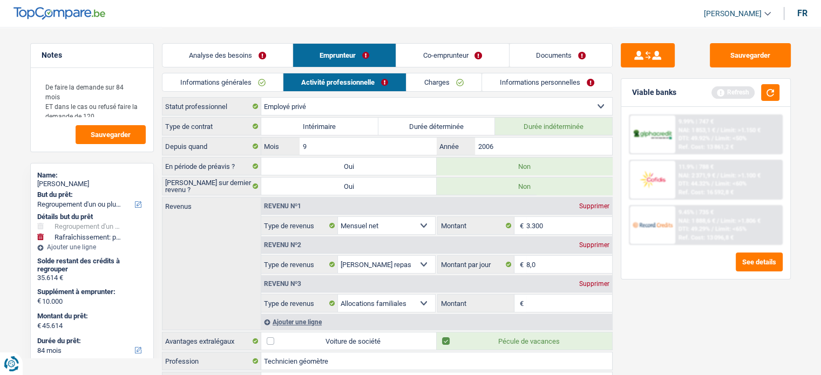
click at [596, 282] on div "Supprimer" at bounding box center [594, 284] width 36 height 6
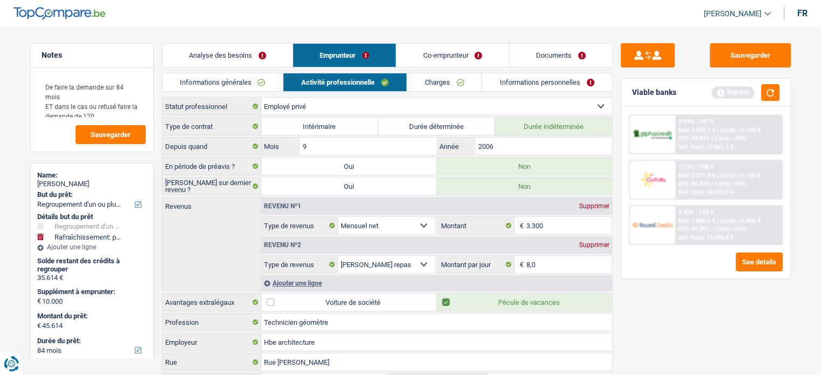
click at [444, 89] on link "Charges" at bounding box center [444, 82] width 75 height 18
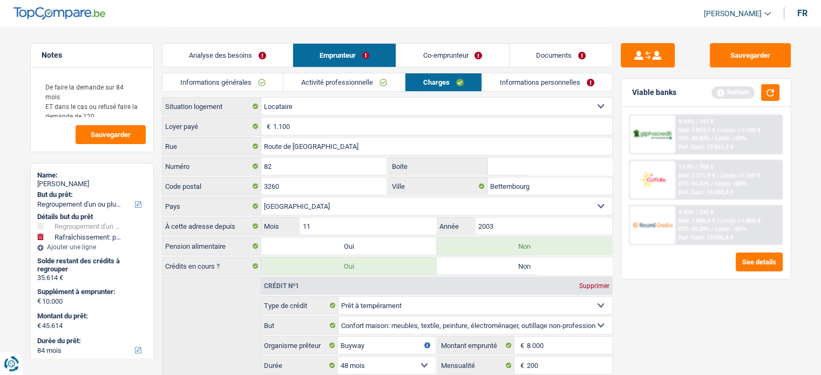
click at [530, 84] on link "Informations personnelles" at bounding box center [547, 82] width 130 height 18
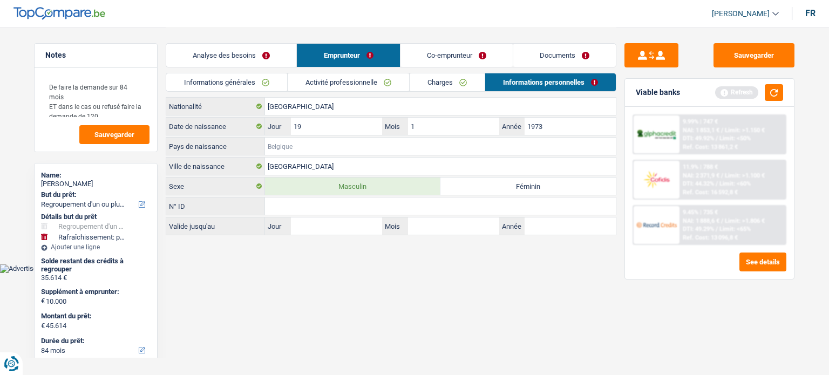
click at [356, 147] on input "Pays de naissance" at bounding box center [440, 146] width 351 height 17
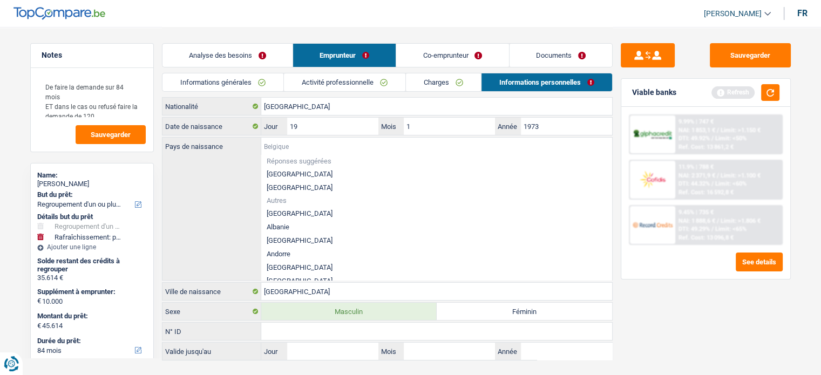
type input "I"
type input "t"
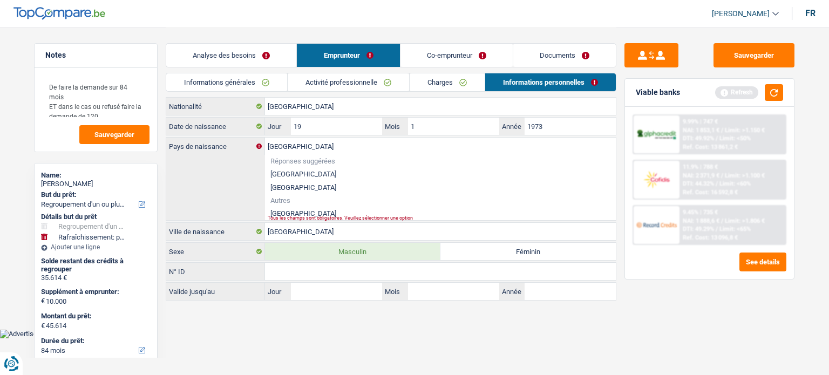
click at [277, 216] on div "Itali Pays de naissance Réponses suggérées Belgique Luxembourg Autres Italie To…" at bounding box center [391, 179] width 450 height 83
click at [278, 212] on li "[GEOGRAPHIC_DATA]" at bounding box center [440, 213] width 351 height 13
type input "[GEOGRAPHIC_DATA]"
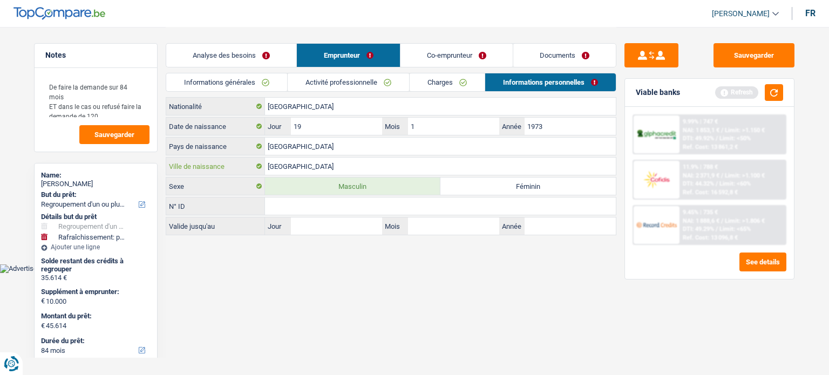
click at [315, 160] on input "[GEOGRAPHIC_DATA]" at bounding box center [440, 166] width 351 height 17
click at [295, 168] on input "Pipo" at bounding box center [440, 166] width 351 height 17
click at [440, 48] on link "Co-emprunteur" at bounding box center [456, 55] width 112 height 23
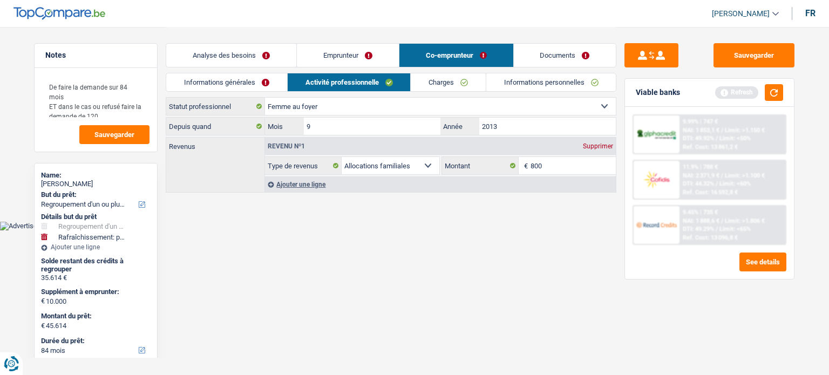
click at [373, 54] on link "Emprunteur" at bounding box center [348, 55] width 102 height 23
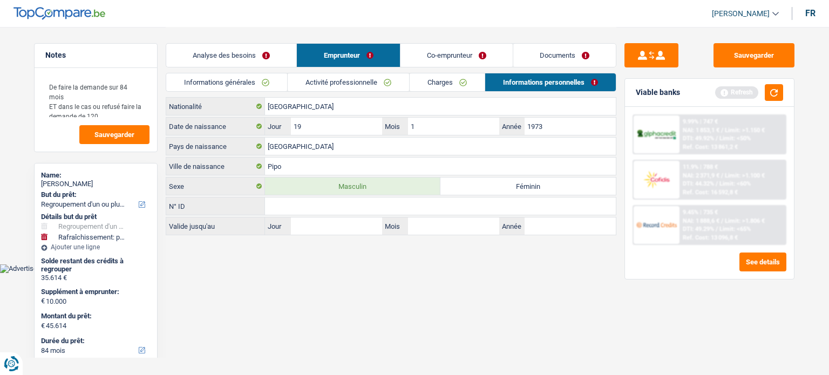
click at [496, 49] on link "Co-emprunteur" at bounding box center [456, 55] width 112 height 23
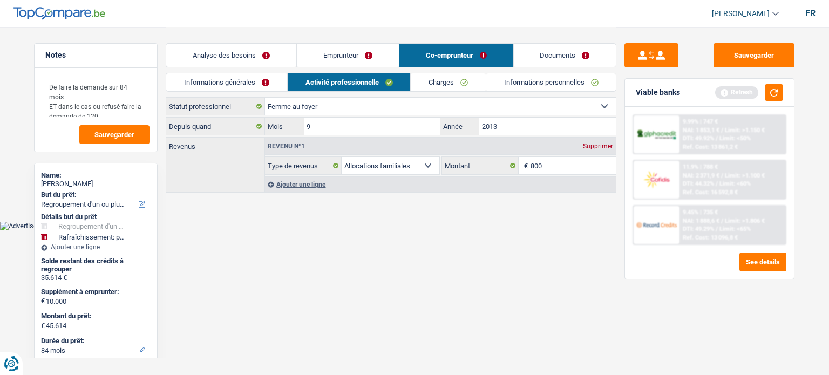
click at [548, 73] on link "Informations personnelles" at bounding box center [551, 82] width 130 height 18
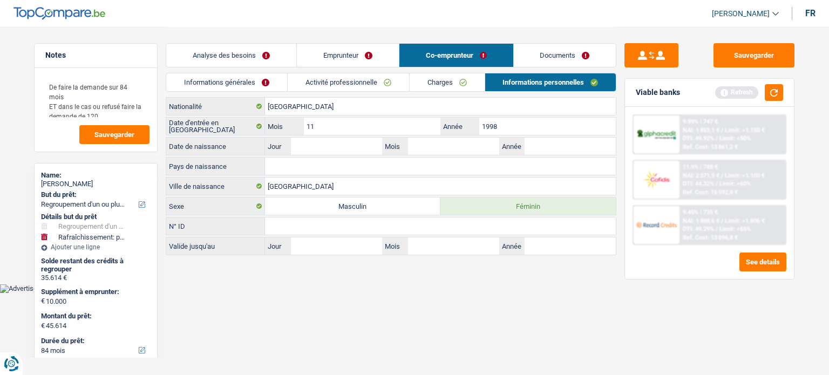
click at [380, 54] on link "Emprunteur" at bounding box center [348, 55] width 102 height 23
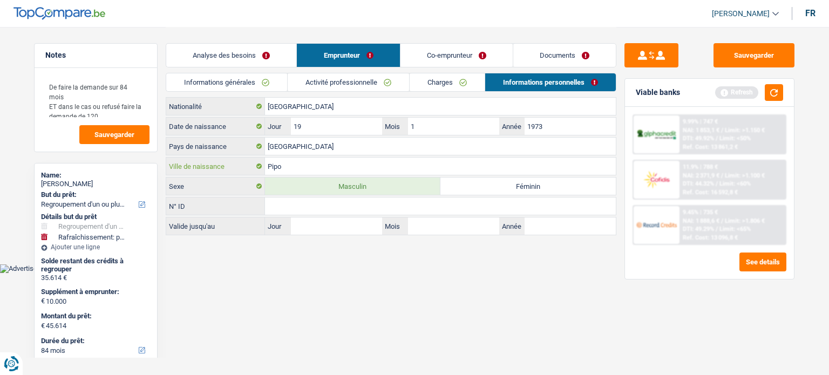
click at [324, 159] on input "Pipo" at bounding box center [440, 166] width 351 height 17
type input "B"
type input "Varese"
click at [476, 85] on link "Charges" at bounding box center [447, 82] width 75 height 18
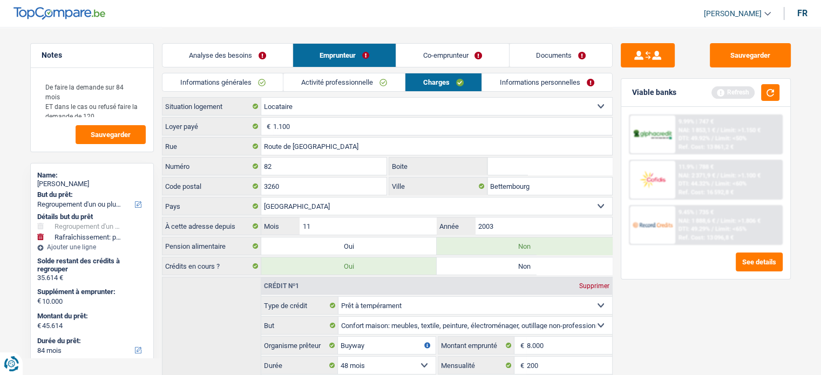
click at [447, 49] on link "Co-emprunteur" at bounding box center [452, 55] width 112 height 23
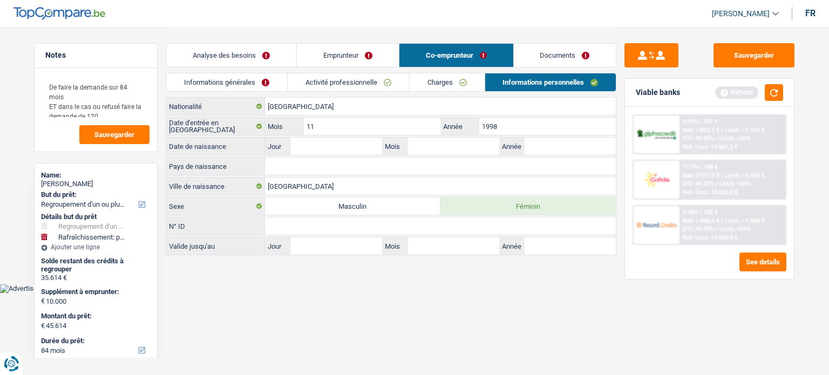
click at [349, 51] on link "Emprunteur" at bounding box center [348, 55] width 102 height 23
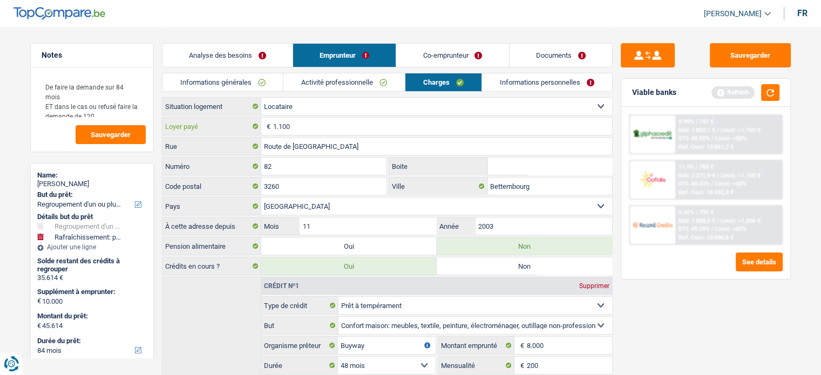
click at [338, 125] on input "1.100" at bounding box center [442, 126] width 339 height 17
click at [397, 99] on select "Locataire Propriétaire avec prêt hypothécaire Propriétaire sans prêt hypothécai…" at bounding box center [436, 106] width 351 height 17
click at [685, 283] on div "Sauvegarder Viable banks Refresh 9.99% | 747 € NAI: 1 853,1 € / Limit: >1.150 €…" at bounding box center [705, 200] width 186 height 315
click at [400, 78] on link "Activité professionnelle" at bounding box center [343, 82] width 121 height 18
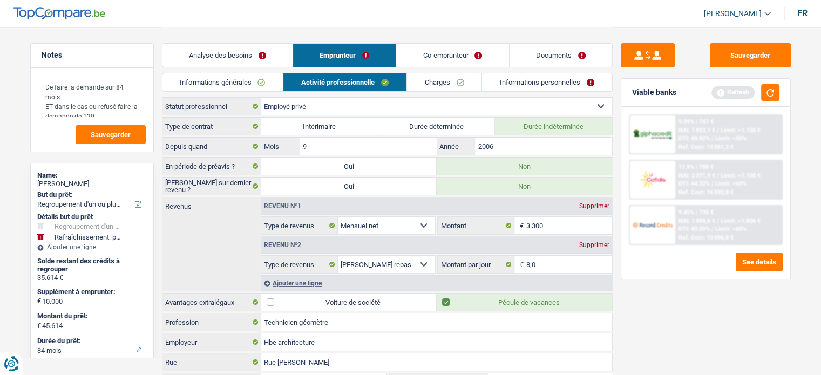
scroll to position [109, 0]
click at [549, 85] on link "Informations personnelles" at bounding box center [547, 82] width 130 height 18
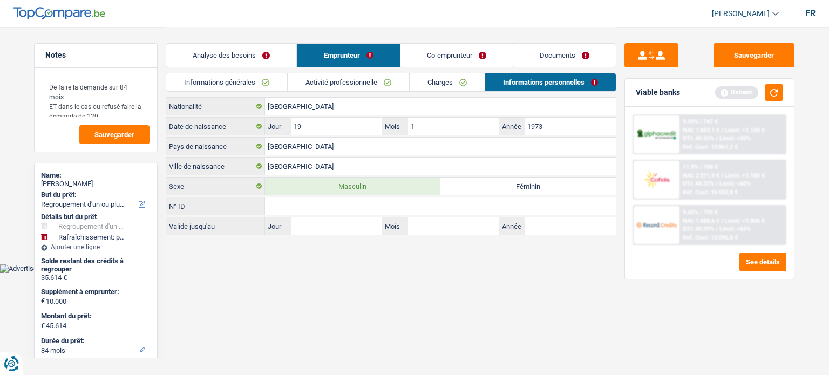
click at [451, 52] on link "Co-emprunteur" at bounding box center [456, 55] width 112 height 23
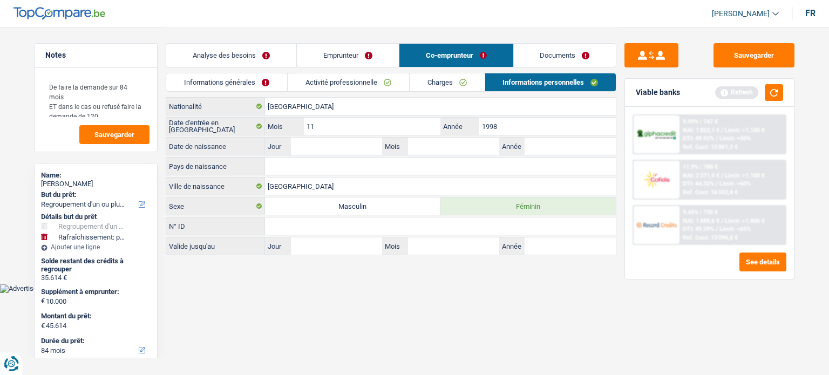
click at [244, 83] on link "Informations générales" at bounding box center [226, 82] width 121 height 18
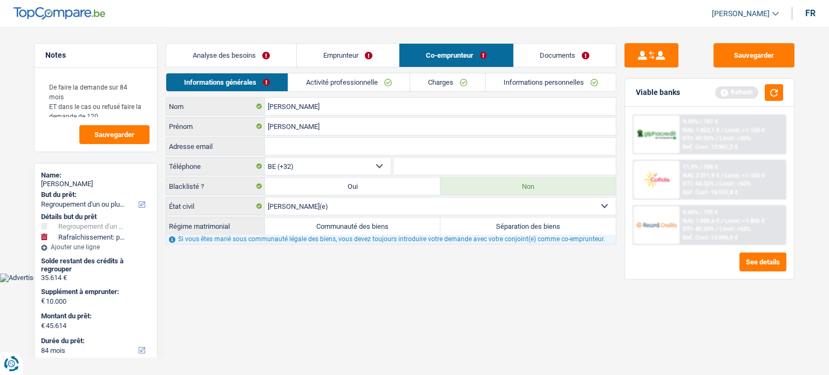
click at [358, 204] on select "Célibataire Marié(e) Cohabitant(e) légal(e) Divorcé(e) Veuf(ve) Séparé (de fait…" at bounding box center [440, 206] width 351 height 17
select select "cohabitation"
click at [265, 198] on select "Célibataire Marié(e) Cohabitant(e) légal(e) Divorcé(e) Veuf(ve) Séparé (de fait…" at bounding box center [440, 206] width 351 height 17
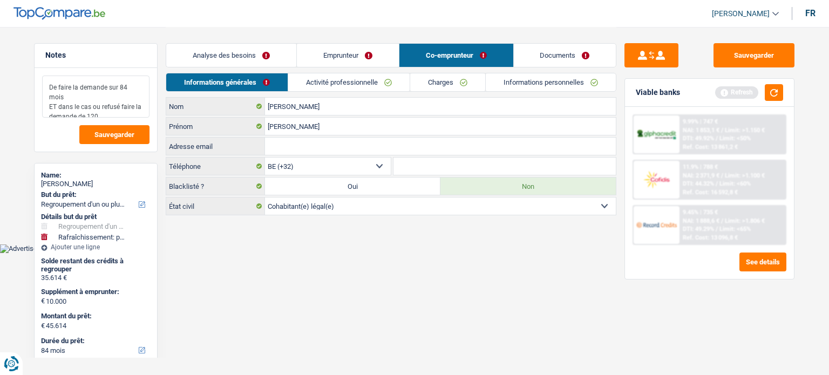
click at [108, 112] on textarea "De faire la demande sur 84 mois ET dans le cas ou refusé faire la demande de 120" at bounding box center [95, 97] width 107 height 42
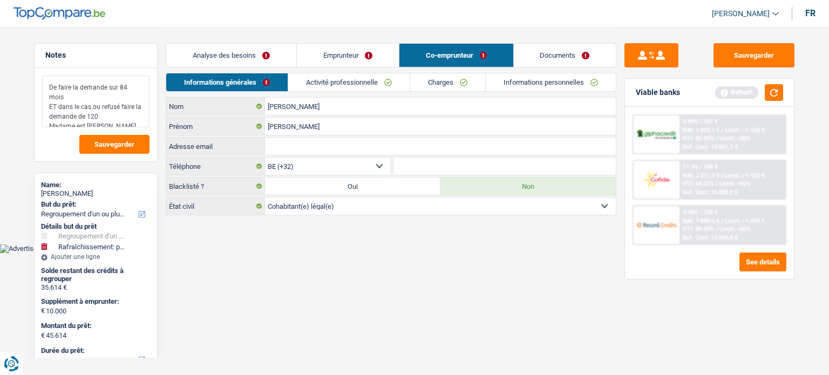
type textarea "De faire la demande sur 84 mois ET dans le cas ou refusé faire la demande de 12…"
click at [352, 79] on link "Activité professionnelle" at bounding box center [348, 82] width 121 height 18
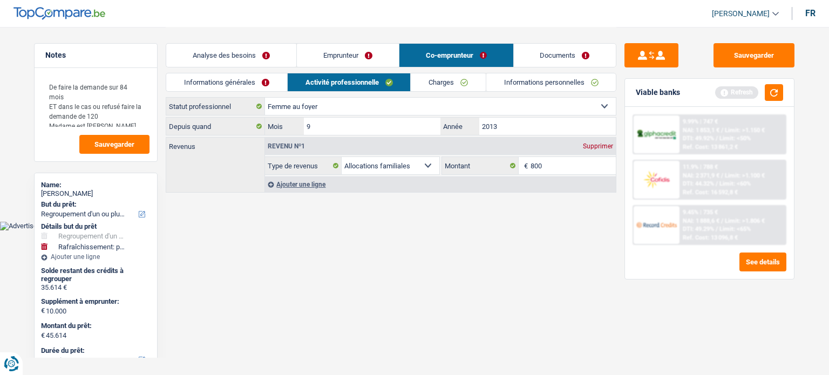
click at [461, 77] on link "Charges" at bounding box center [448, 82] width 75 height 18
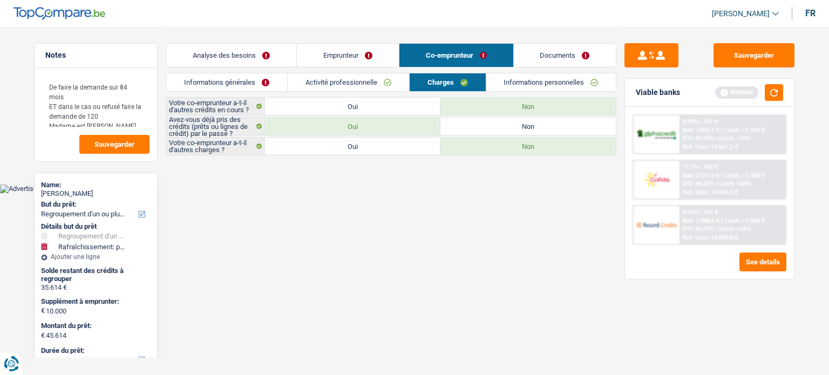
click at [515, 74] on link "Informations personnelles" at bounding box center [551, 82] width 130 height 18
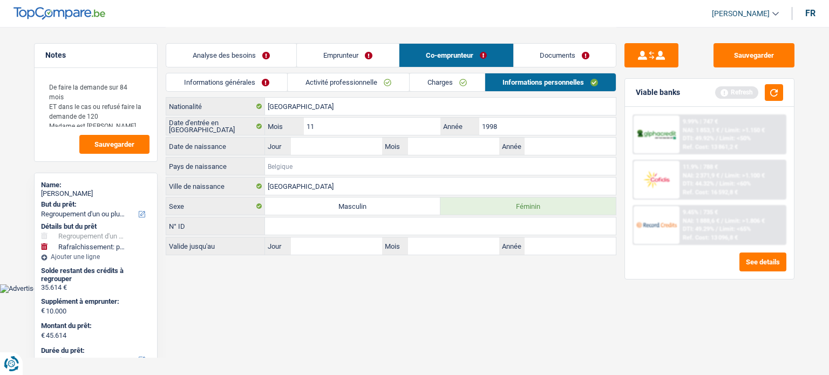
click at [287, 169] on input "Pays de naissance" at bounding box center [440, 166] width 351 height 17
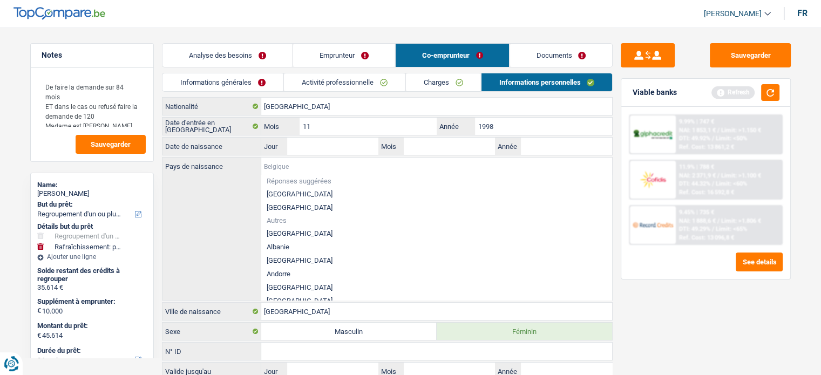
click at [287, 169] on input "Pays de naissance" at bounding box center [436, 166] width 351 height 17
type input "P"
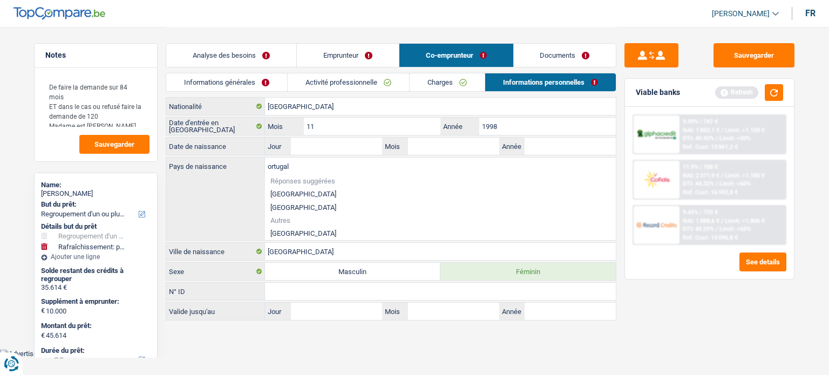
click at [283, 230] on li "Portugal" at bounding box center [440, 233] width 351 height 13
type input "Portugal"
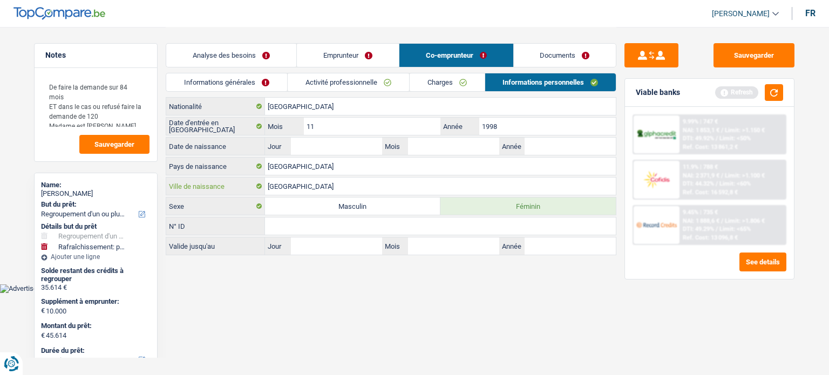
drag, startPoint x: 310, startPoint y: 184, endPoint x: 228, endPoint y: 176, distance: 82.4
click at [228, 178] on div "portugal Ville de naissance" at bounding box center [391, 186] width 450 height 17
click at [319, 164] on input "Portugal" at bounding box center [440, 166] width 351 height 17
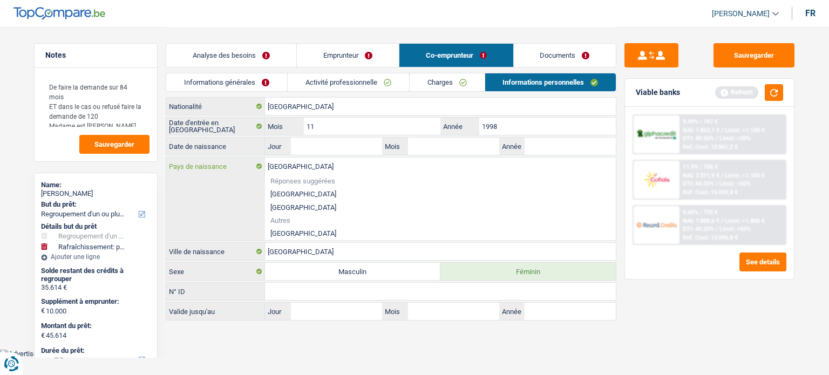
click at [319, 164] on input "Portugal" at bounding box center [440, 166] width 351 height 17
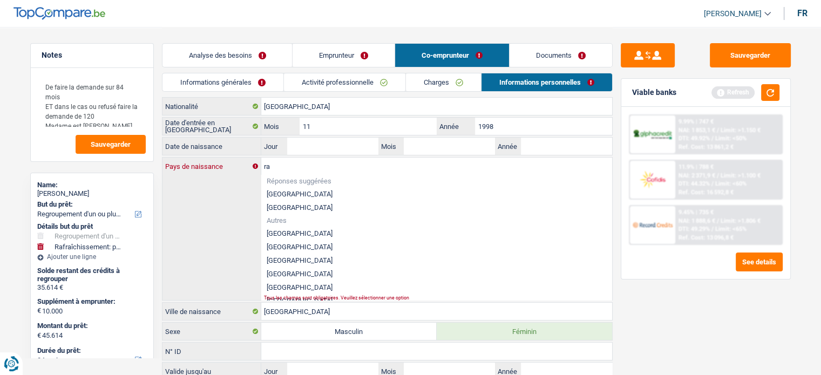
type input "r"
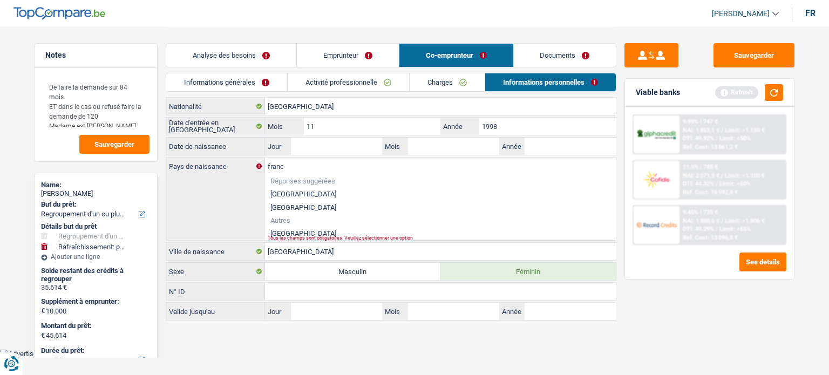
click at [297, 231] on li "[GEOGRAPHIC_DATA]" at bounding box center [440, 233] width 351 height 13
type input "[GEOGRAPHIC_DATA]"
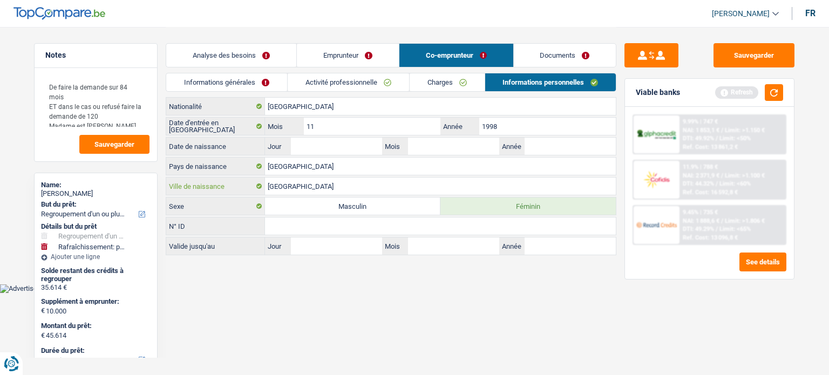
drag, startPoint x: 324, startPoint y: 185, endPoint x: 190, endPoint y: 174, distance: 133.7
click at [190, 174] on div "Portugal Nationalité Date d'entrée en Luxembourg 11 Mois / 1998 Année Date de n…" at bounding box center [391, 176] width 451 height 158
type input "Bourge"
click at [303, 293] on html "Vous avez le contrôle de vos données Nous utilisons des cookies, tout comme nos…" at bounding box center [414, 146] width 829 height 293
click at [561, 148] on input "Année" at bounding box center [570, 146] width 91 height 17
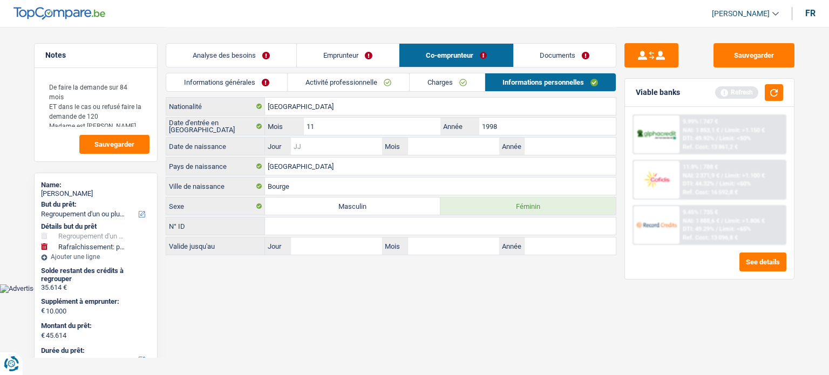
click at [325, 149] on input "Jour" at bounding box center [336, 146] width 91 height 17
type input "13"
type input "04"
type input "1971"
click at [491, 293] on html "Vous avez le contrôle de vos données Nous utilisons des cookies, tout comme nos…" at bounding box center [414, 146] width 829 height 293
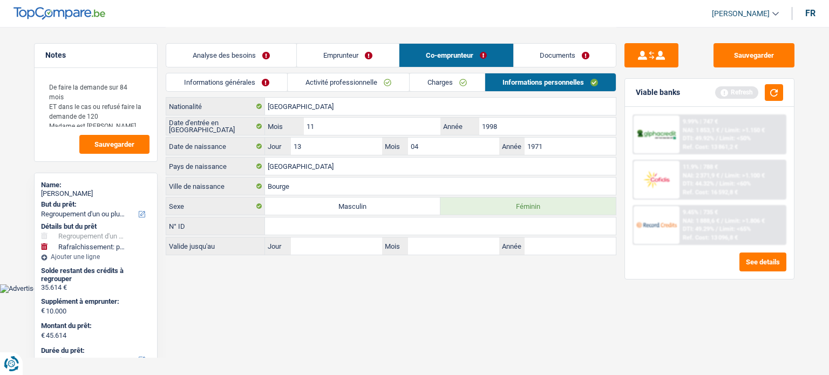
click at [358, 76] on link "Activité professionnelle" at bounding box center [348, 82] width 121 height 18
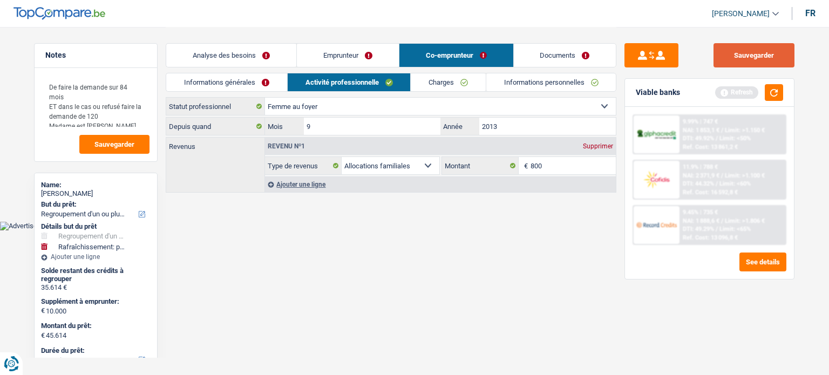
click at [757, 56] on button "Sauvegarder" at bounding box center [753, 55] width 81 height 24
click at [341, 49] on link "Emprunteur" at bounding box center [348, 55] width 102 height 23
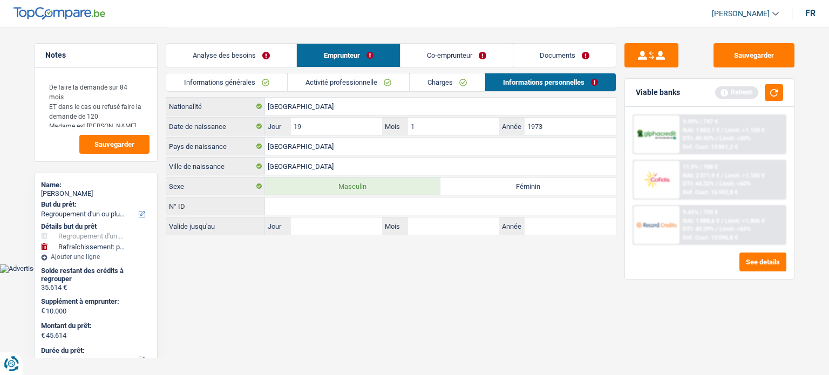
click at [265, 76] on link "Informations générales" at bounding box center [226, 82] width 121 height 18
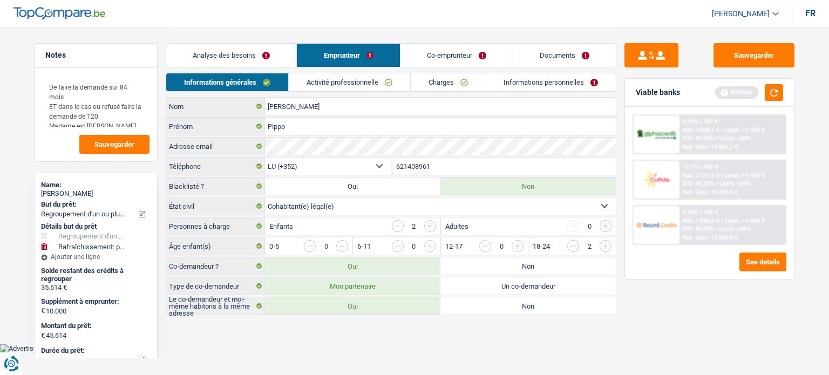
click at [230, 58] on link "Analyse des besoins" at bounding box center [231, 55] width 130 height 23
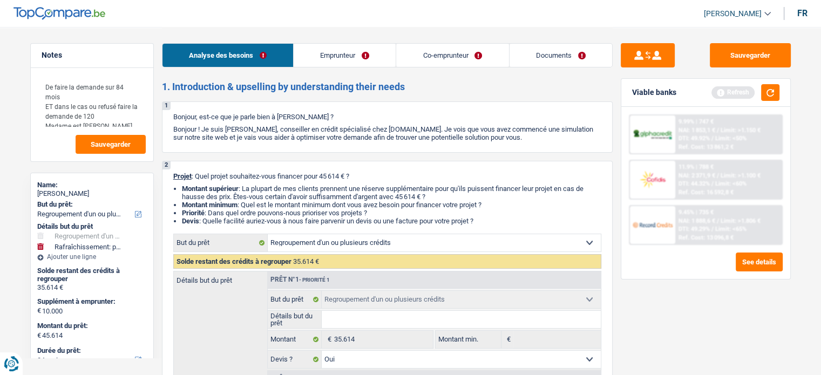
scroll to position [106, 0]
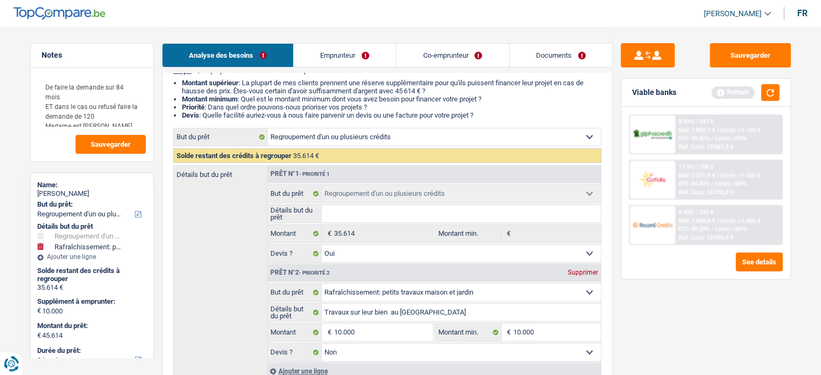
click at [553, 58] on link "Documents" at bounding box center [560, 55] width 103 height 23
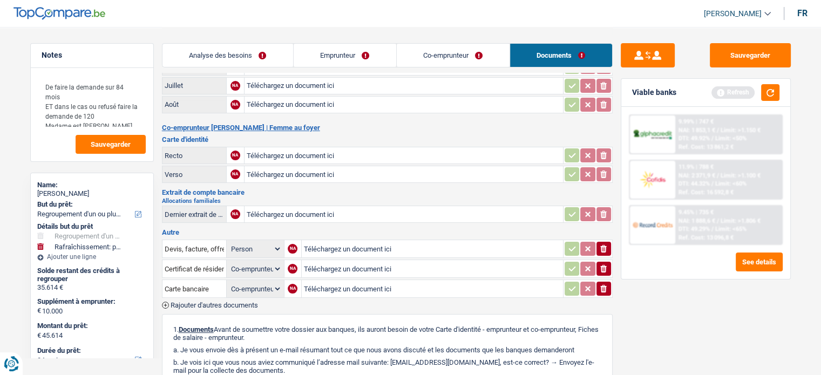
scroll to position [0, 0]
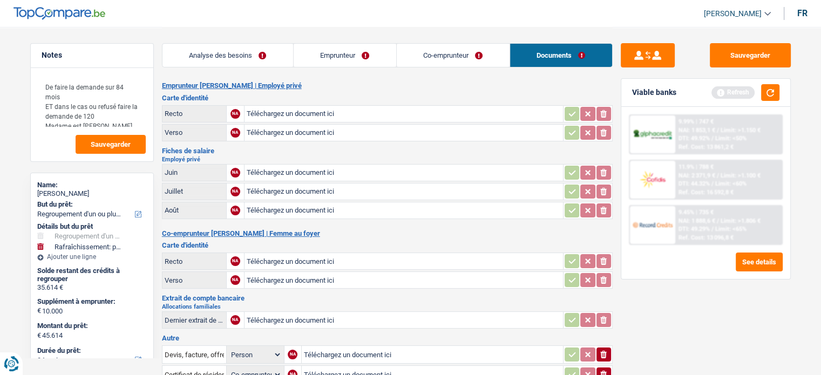
click at [222, 60] on link "Analyse des besoins" at bounding box center [227, 55] width 131 height 23
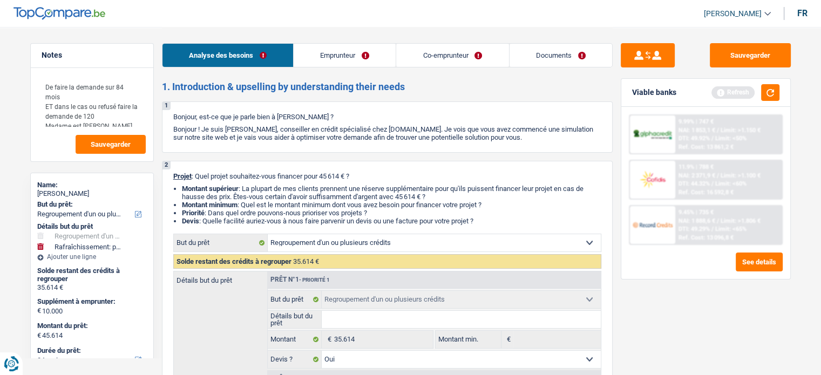
click at [567, 61] on link "Documents" at bounding box center [560, 55] width 103 height 23
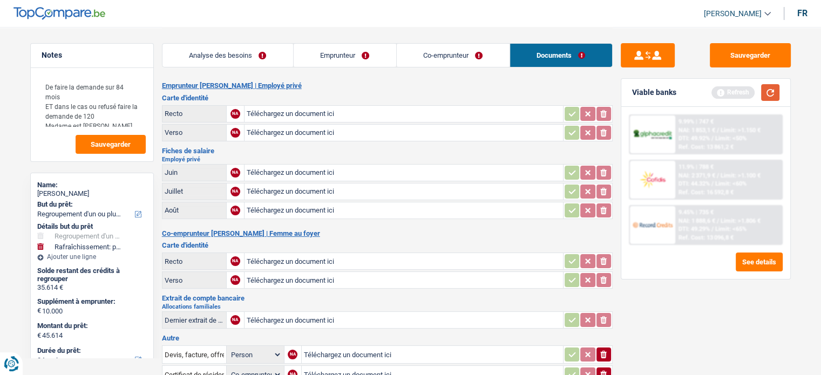
click at [766, 100] on button "button" at bounding box center [770, 92] width 18 height 17
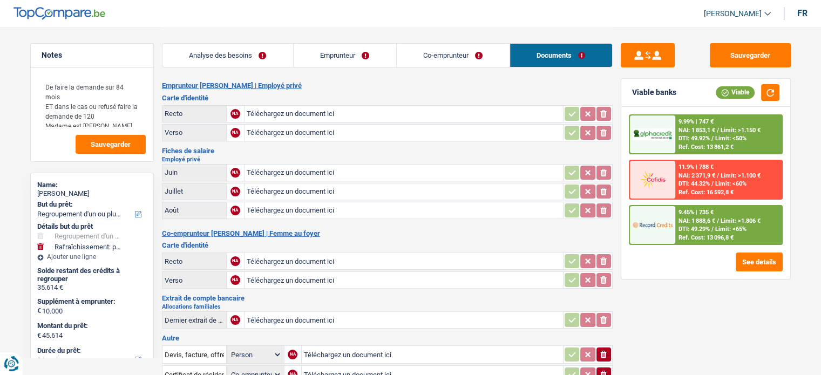
click at [416, 55] on link "Co-emprunteur" at bounding box center [453, 55] width 113 height 23
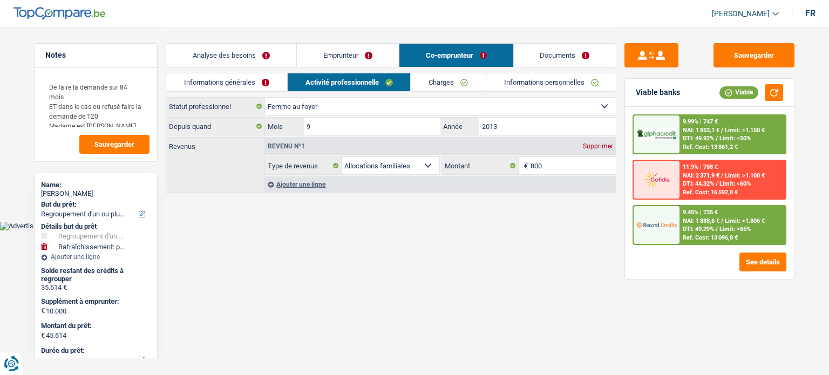
click at [356, 56] on link "Emprunteur" at bounding box center [348, 55] width 102 height 23
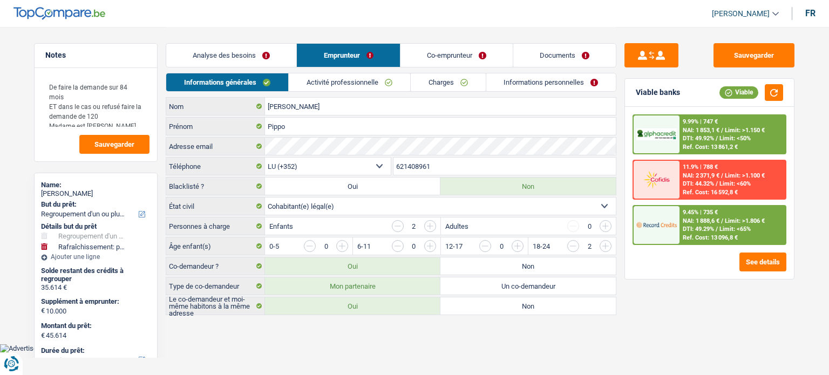
click at [570, 55] on link "Documents" at bounding box center [564, 55] width 103 height 23
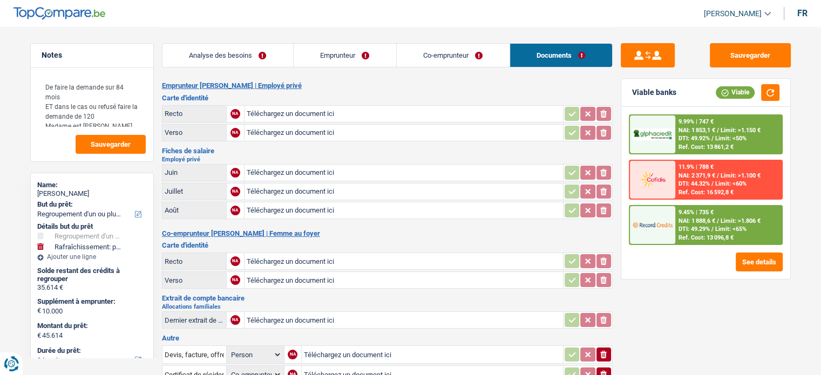
scroll to position [181, 0]
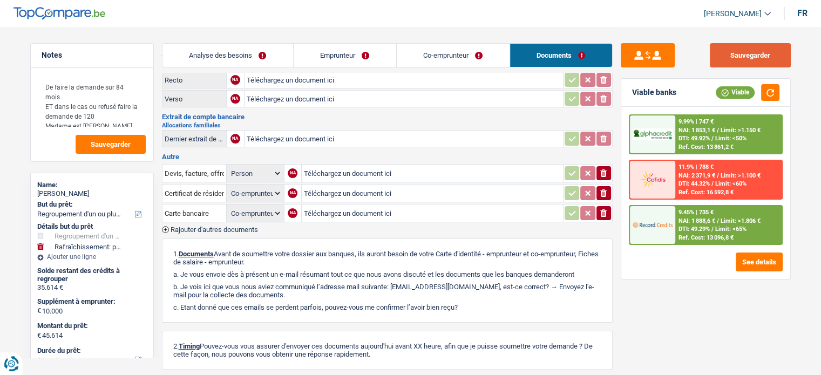
click at [760, 55] on button "Sauvegarder" at bounding box center [750, 55] width 81 height 24
click at [97, 143] on span "Sauvegarder" at bounding box center [111, 144] width 40 height 7
click at [103, 119] on textarea "De faire la demande sur 84 mois ET dans le cas ou refusé faire la demande de 12…" at bounding box center [91, 102] width 107 height 52
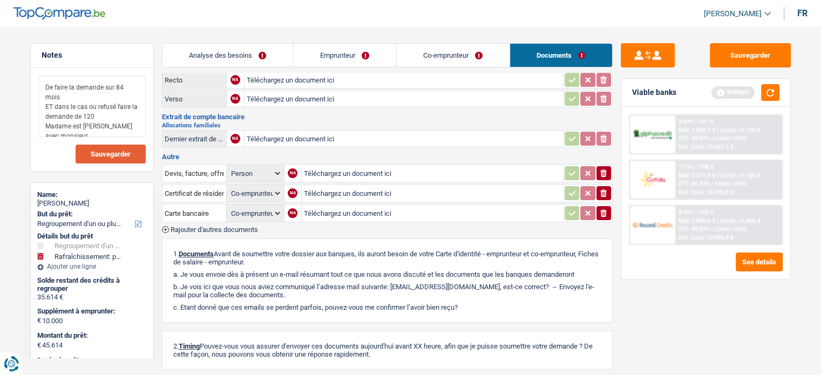
type textarea "De faire la demande sur 84 mois ET dans le cas ou refusé faire la demande de 12…"
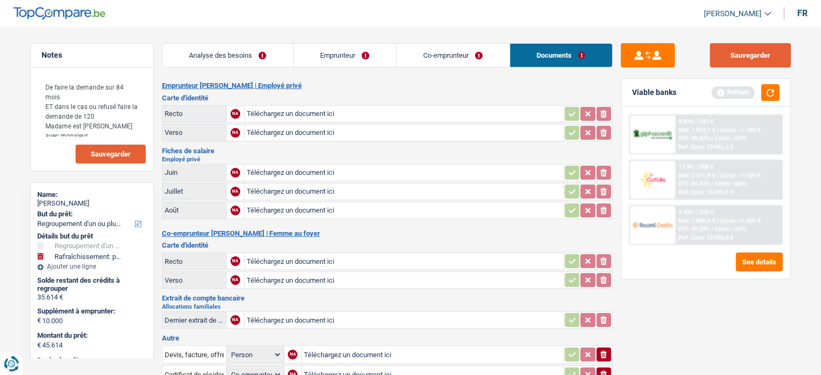
click at [760, 50] on button "Sauvegarder" at bounding box center [750, 55] width 81 height 24
click at [115, 153] on span "Sauvegarder" at bounding box center [111, 154] width 40 height 7
click at [744, 53] on button "Sauvegarder" at bounding box center [750, 55] width 81 height 24
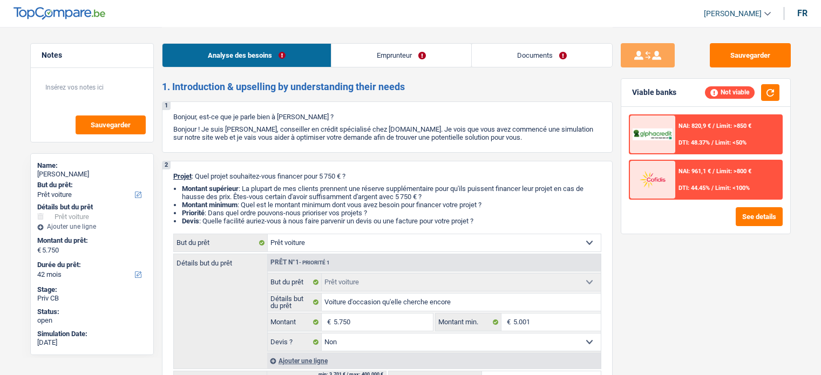
select select "car"
select select "42"
select select "car"
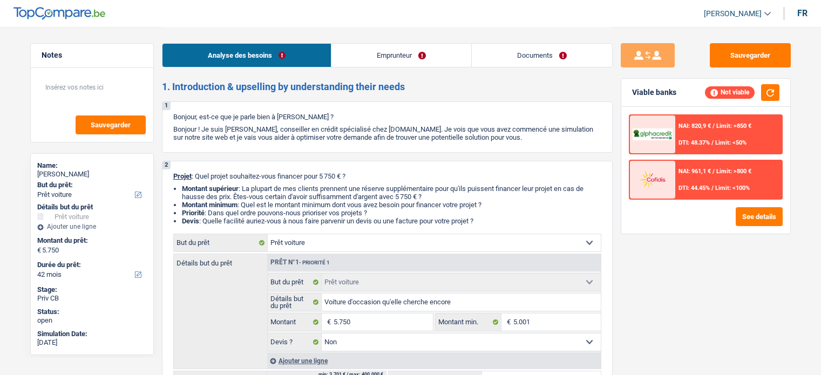
select select "false"
select select "42"
select select "privateEmployee"
select select "netSalary"
select select "mealVouchers"
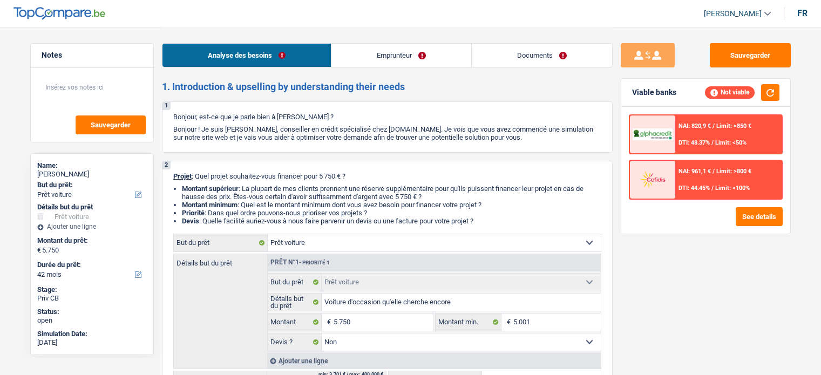
select select "rents"
select select "car"
select select "false"
select select "42"
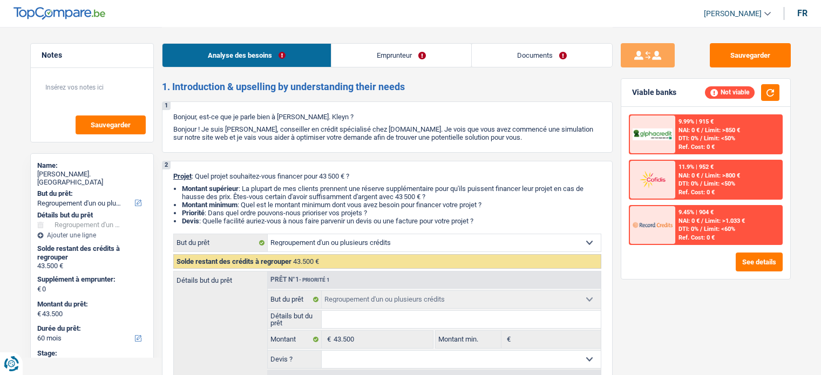
select select "refinancing"
select select "60"
select select "refinancing"
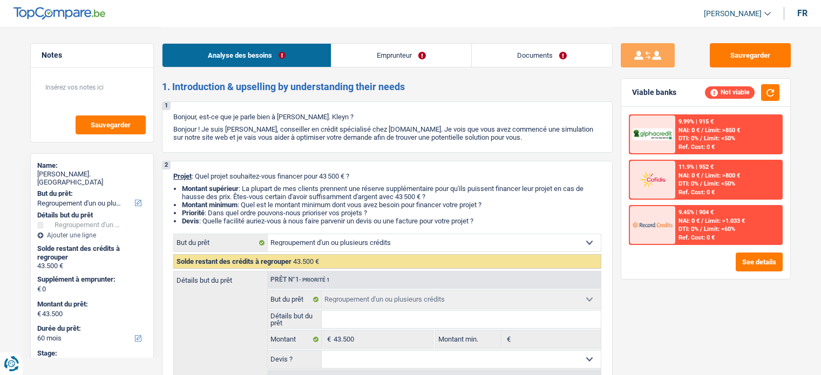
select select "60"
select select "retired"
select select "pension"
select select "refinancing"
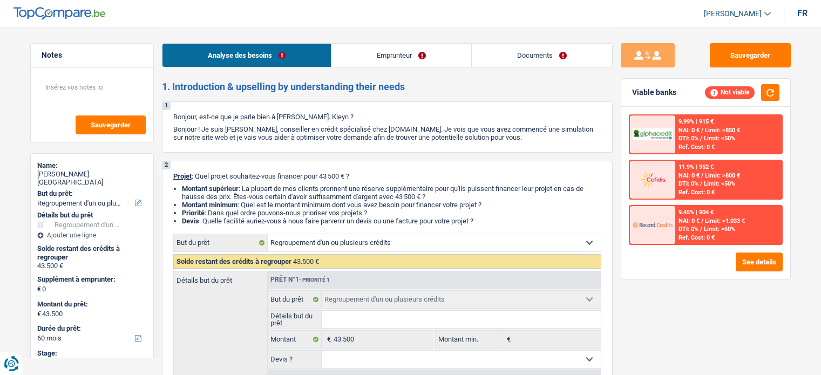
select select "60"
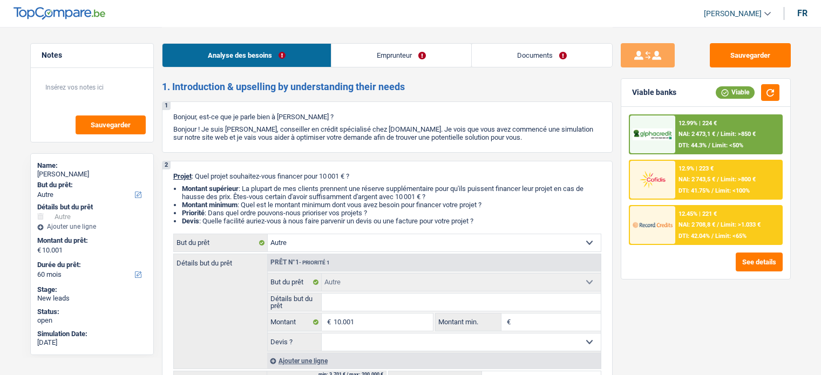
select select "other"
select select "60"
select select "other"
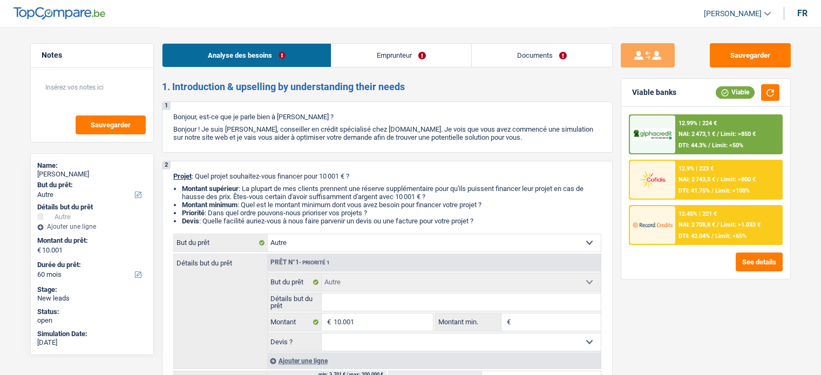
select select "60"
select select "publicEmployee"
select select "netSalary"
select select "other"
select select "mealVouchers"
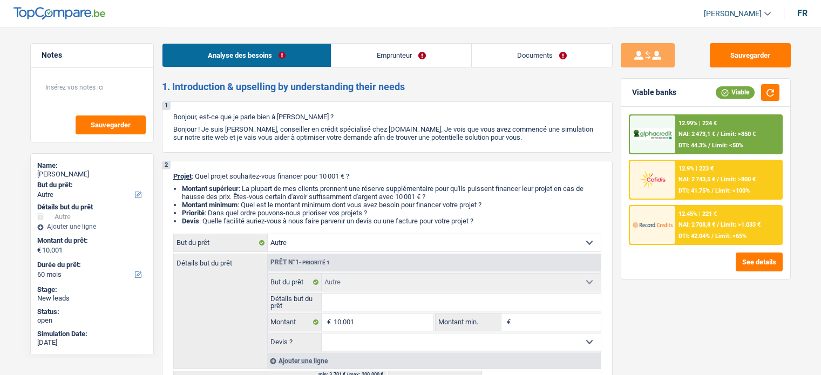
select select "familyAllowances"
select select "rents"
select select "carLoan"
select select "48"
select select "other"
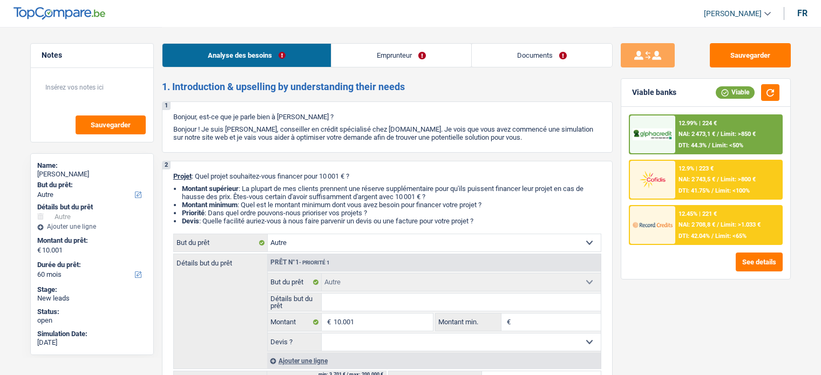
select select "other"
select select "60"
click at [678, 230] on div "12.45% | 221 € NAI: 2 708,8 € / Limit: >1.033 € DTI: 42.04% / Limit: <65%" at bounding box center [728, 225] width 106 height 38
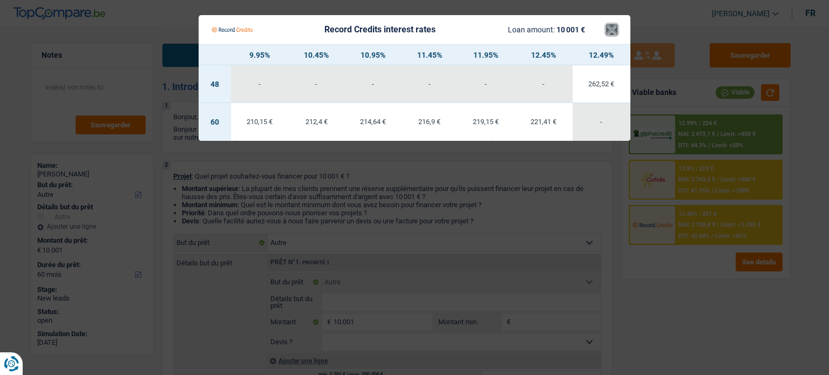
click at [615, 25] on button "×" at bounding box center [611, 29] width 11 height 11
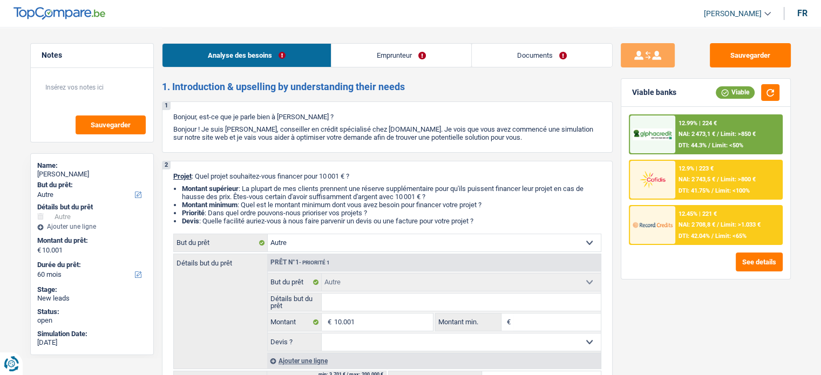
click at [658, 220] on img at bounding box center [652, 225] width 40 height 20
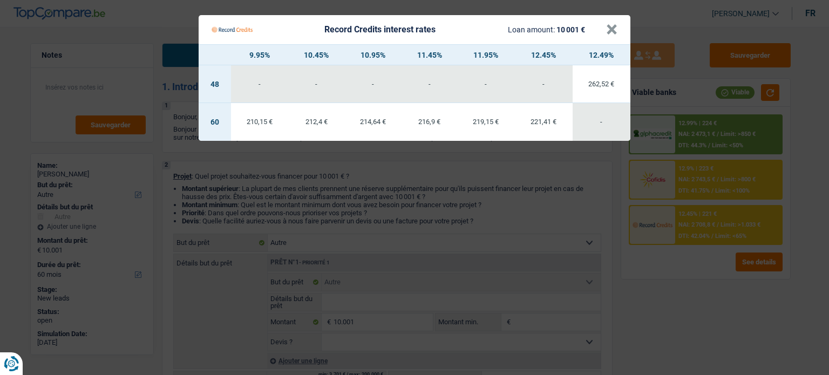
click at [617, 33] on Credits___BV_modal_header_ "Record Credits interest rates Loan amount: 10 001 € ×" at bounding box center [415, 29] width 432 height 29
click at [603, 29] on div "Record Credits interest rates Loan amount: 10 001 €" at bounding box center [409, 29] width 394 height 21
click at [617, 26] on Credits___BV_modal_header_ "Record Credits interest rates Loan amount: 10 001 € ×" at bounding box center [415, 29] width 432 height 29
click at [614, 28] on button "×" at bounding box center [611, 29] width 11 height 11
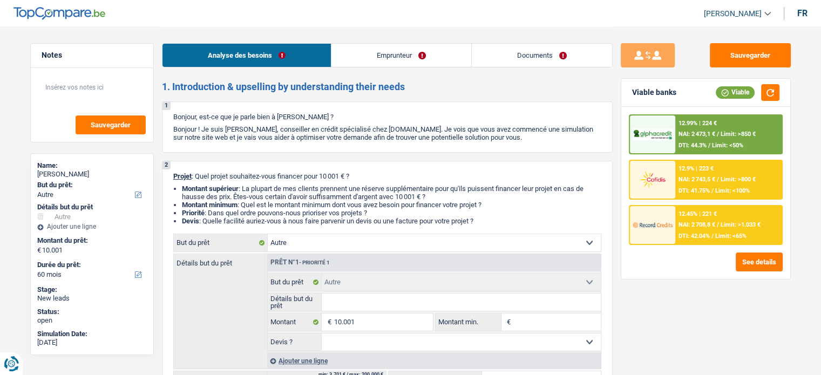
click at [699, 151] on div "12.99% | 224 € NAI: 2 473,1 € / Limit: >850 € DTI: 44.3% / Limit: <50%" at bounding box center [728, 134] width 106 height 38
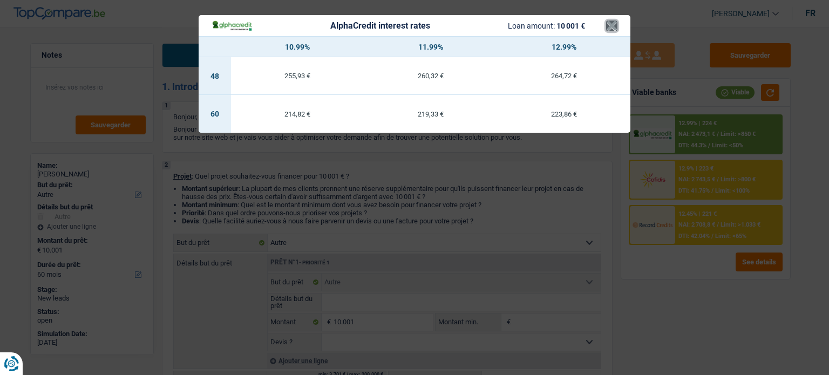
click at [613, 28] on button "×" at bounding box center [611, 26] width 11 height 11
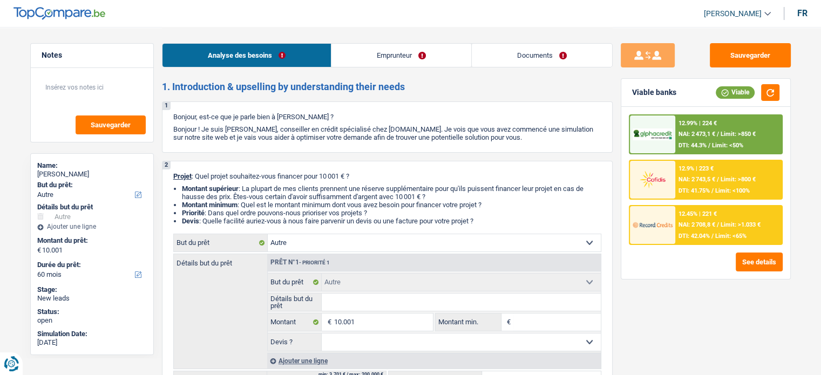
click at [685, 179] on span "NAI: 2 743,5 €" at bounding box center [696, 179] width 37 height 7
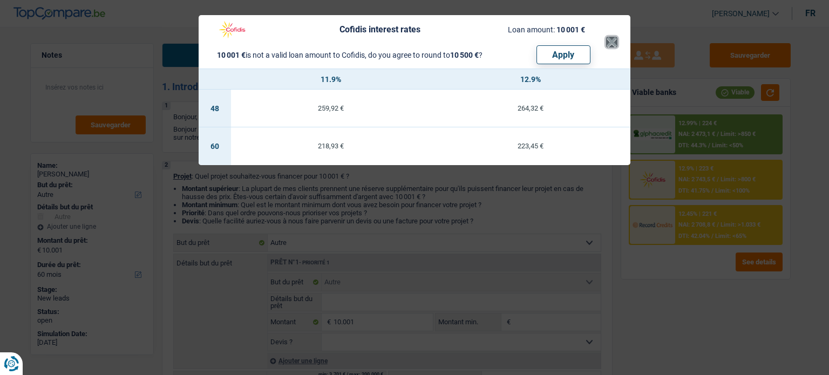
click at [612, 37] on button "×" at bounding box center [611, 42] width 11 height 11
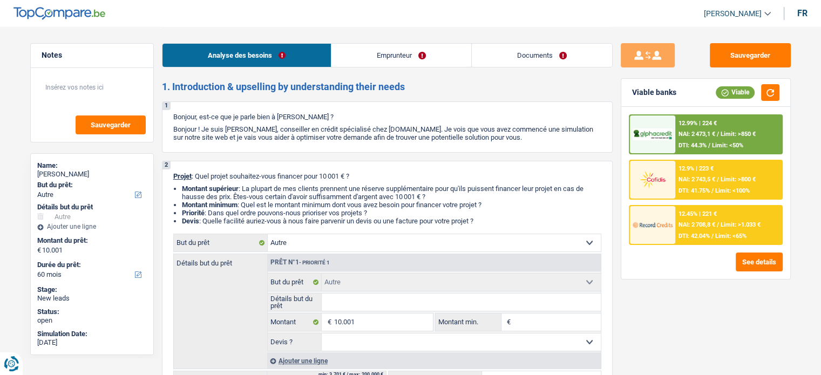
click at [671, 221] on img at bounding box center [652, 225] width 40 height 20
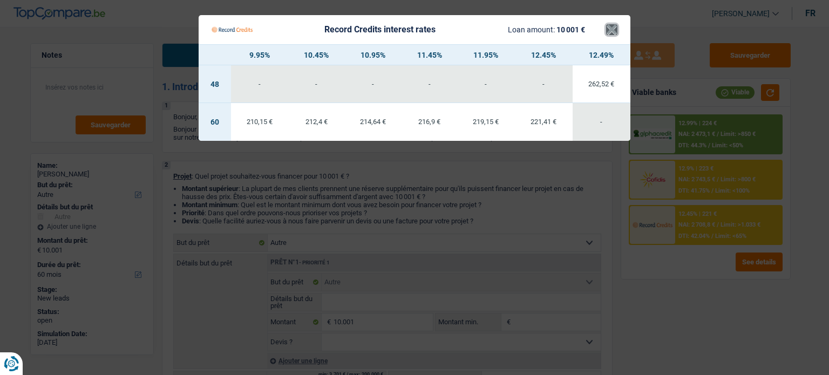
click at [608, 28] on button "×" at bounding box center [611, 29] width 11 height 11
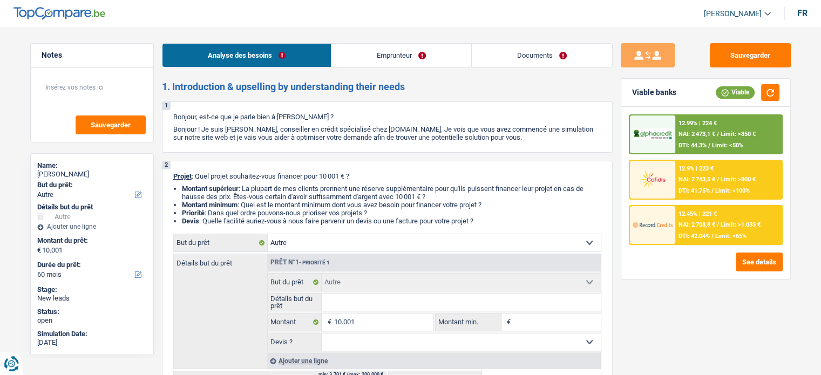
click at [684, 233] on span "DTI: 42.04%" at bounding box center [693, 236] width 31 height 7
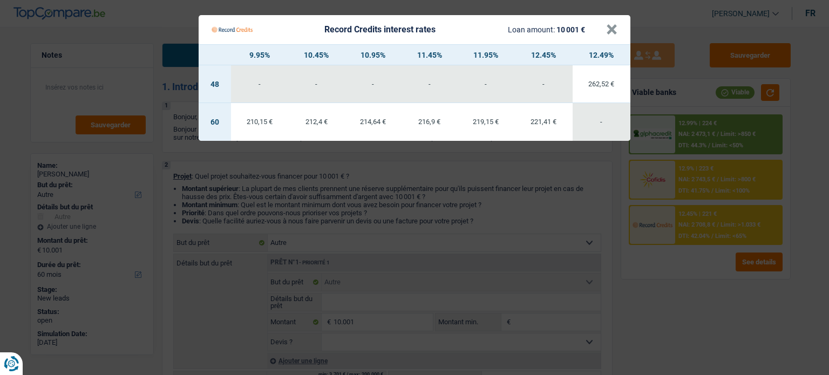
drag, startPoint x: 256, startPoint y: 125, endPoint x: 255, endPoint y: 108, distance: 16.7
click at [255, 108] on td "210,15 €" at bounding box center [260, 122] width 58 height 38
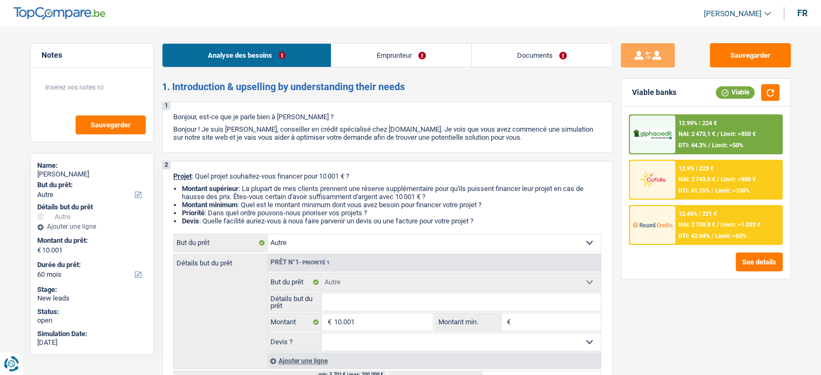
click at [709, 229] on div "12.45% | 221 € NAI: 2 708,8 € / Limit: >1.033 € DTI: 42.04% / Limit: <65%" at bounding box center [728, 225] width 106 height 38
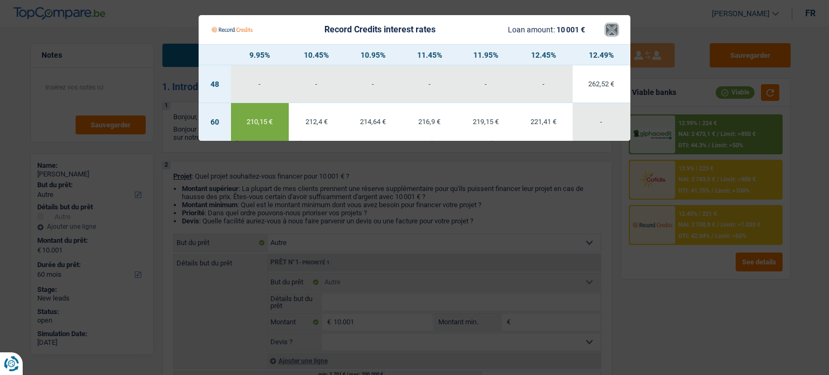
click at [607, 32] on button "×" at bounding box center [611, 29] width 11 height 11
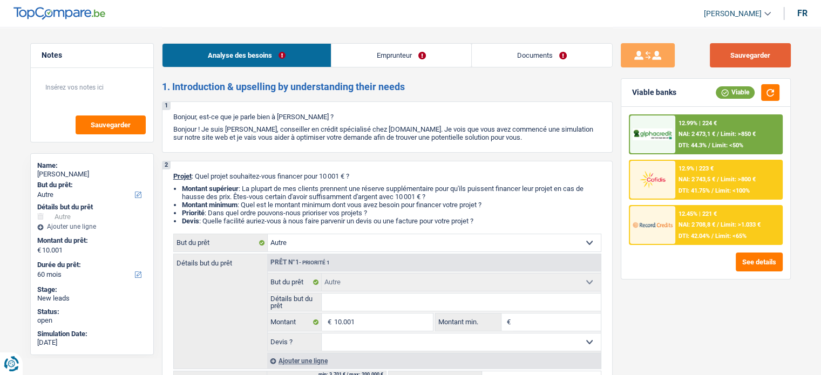
click at [767, 61] on button "Sauvegarder" at bounding box center [750, 55] width 81 height 24
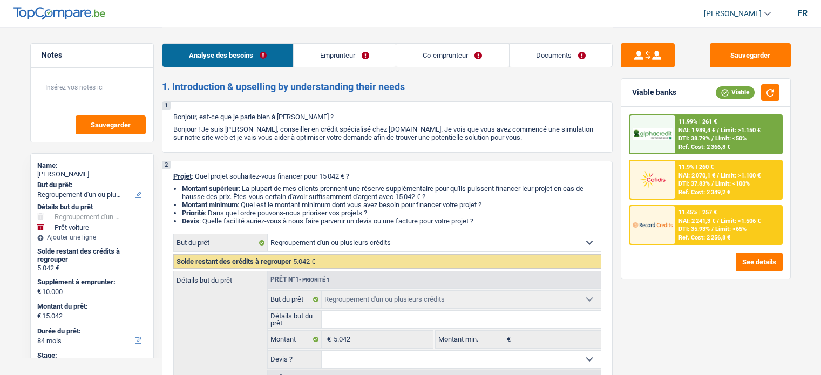
select select "refinancing"
select select "car"
select select "84"
select select "refinancing"
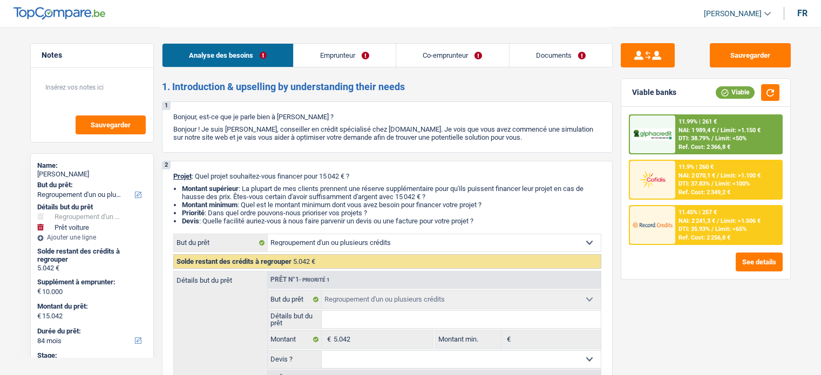
select select "refinancing"
select select "car"
select select "84"
select select "privateEmployee"
select select "unemployed"
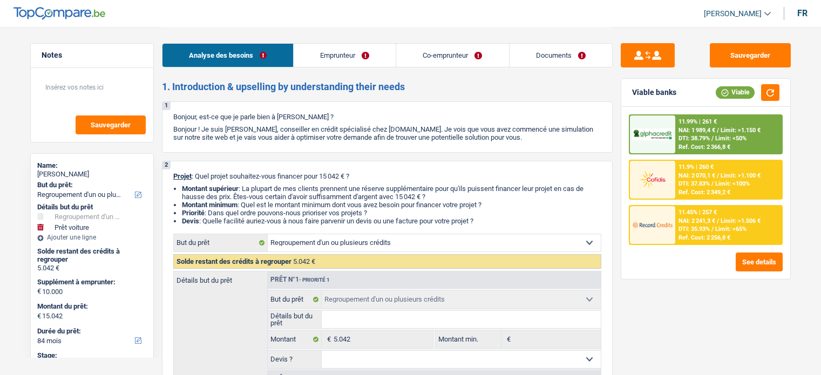
select select "netSalary"
select select "mealVouchers"
select select "unemployment"
select select "rents"
select select "carLoan"
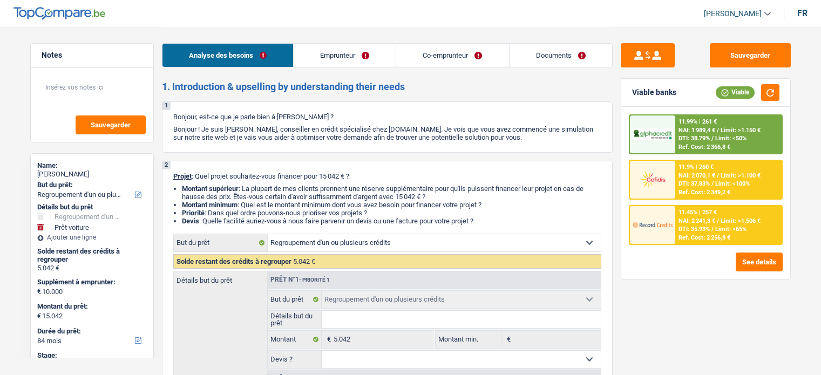
select select "48"
select select "refinancing"
select select "car"
select select "84"
